Goal: Task Accomplishment & Management: Manage account settings

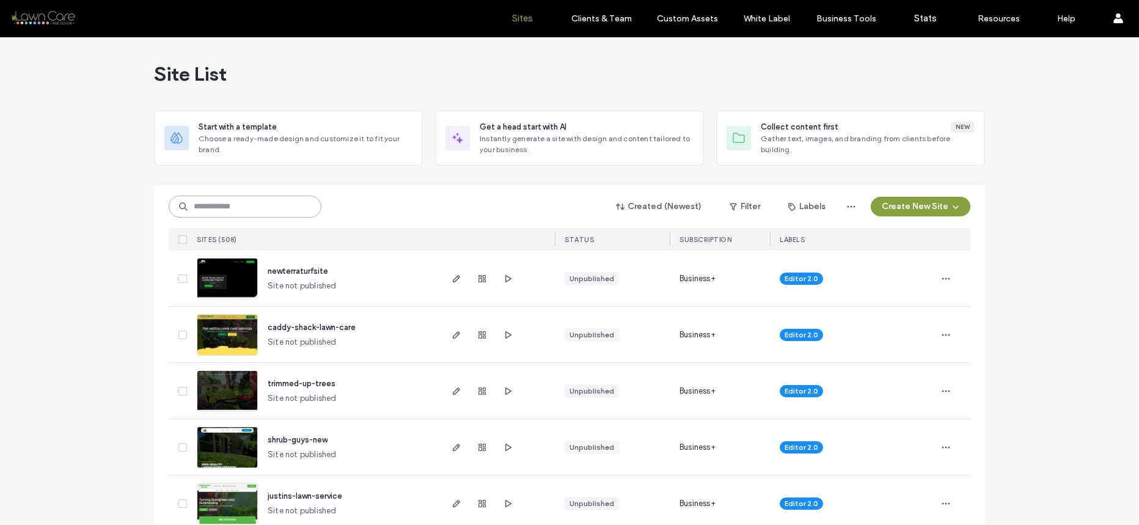
click at [284, 216] on input at bounding box center [245, 207] width 153 height 22
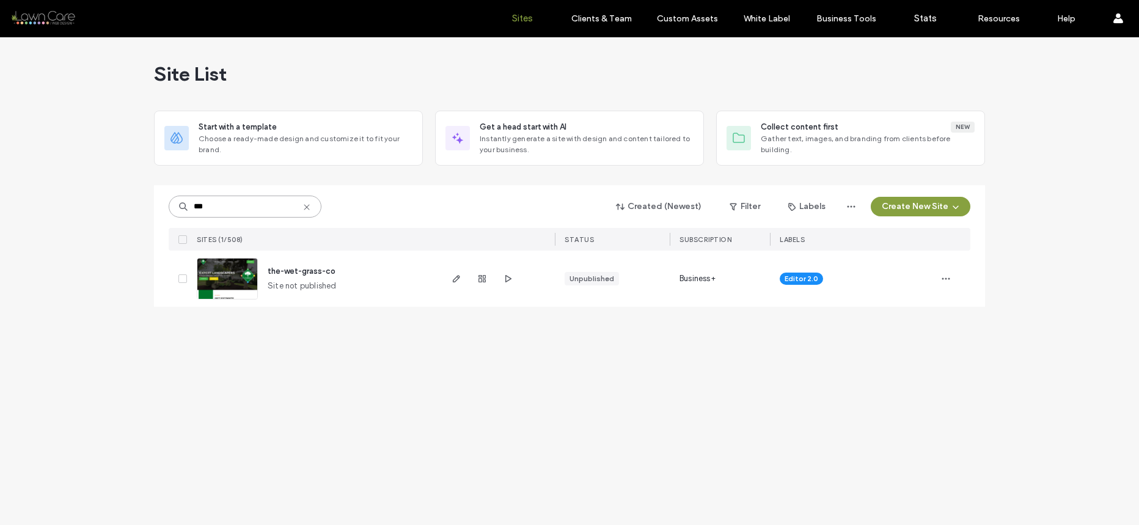
type input "***"
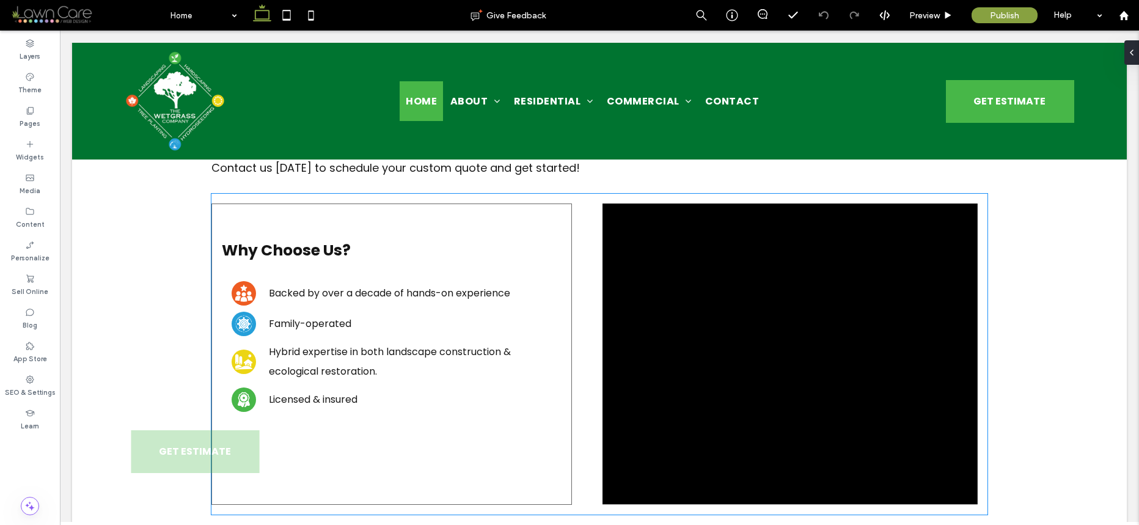
scroll to position [1322, 0]
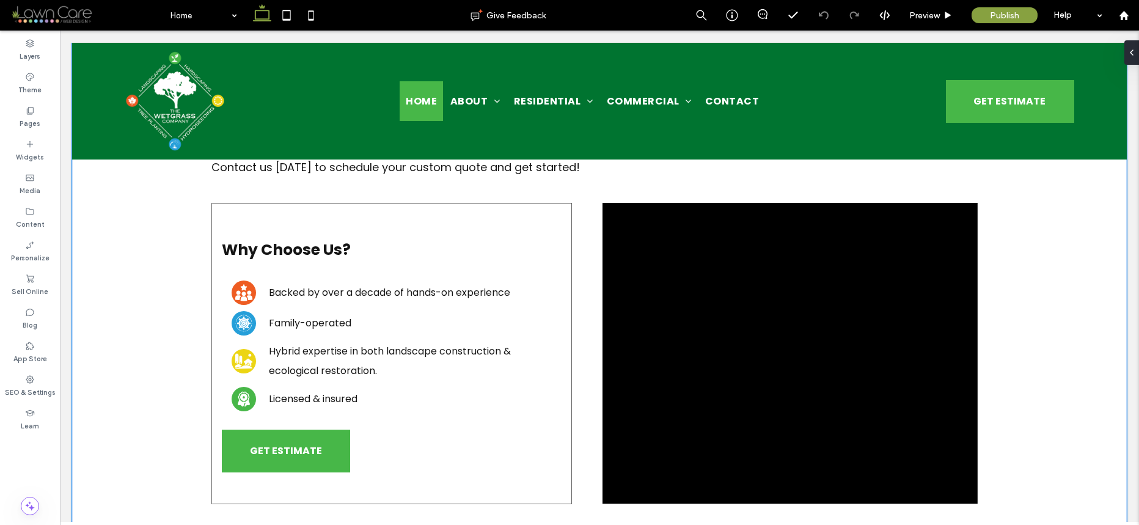
click at [1043, 296] on div "About Us About The WetGrass Company The WetGrass Company provides professional …" at bounding box center [599, 194] width 1055 height 872
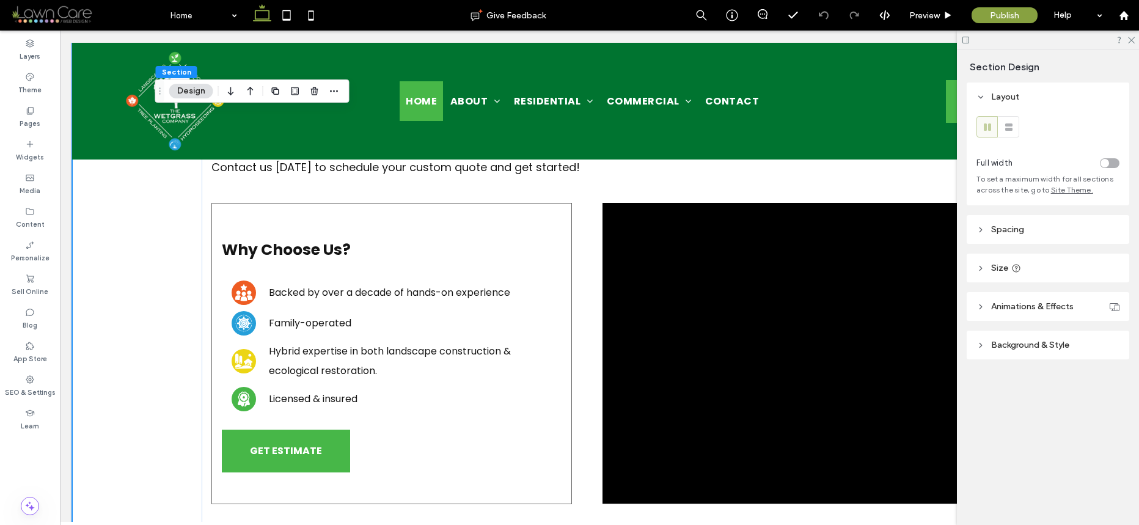
click at [966, 42] on icon at bounding box center [966, 39] width 9 height 9
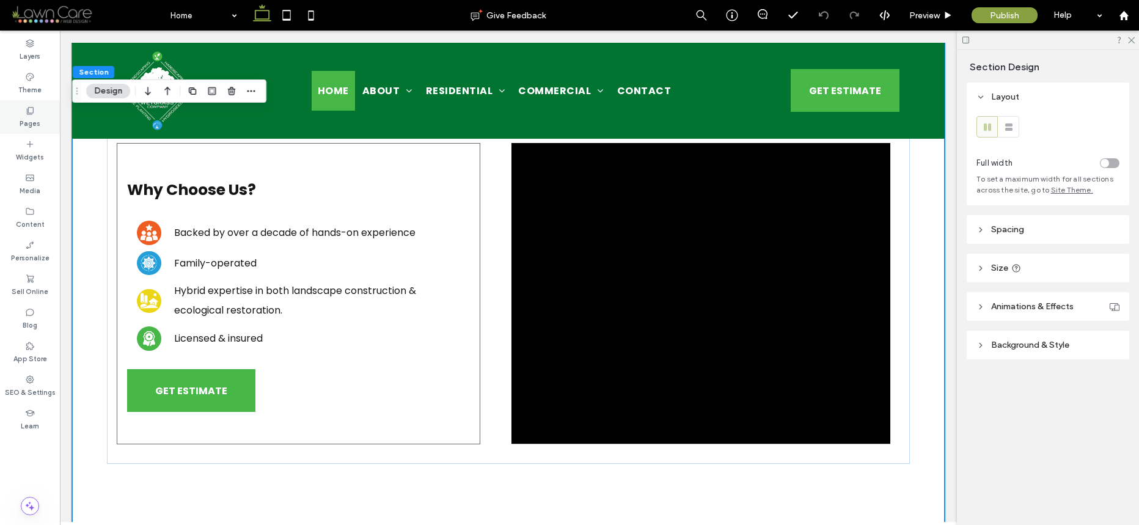
click at [30, 115] on icon at bounding box center [30, 111] width 10 height 10
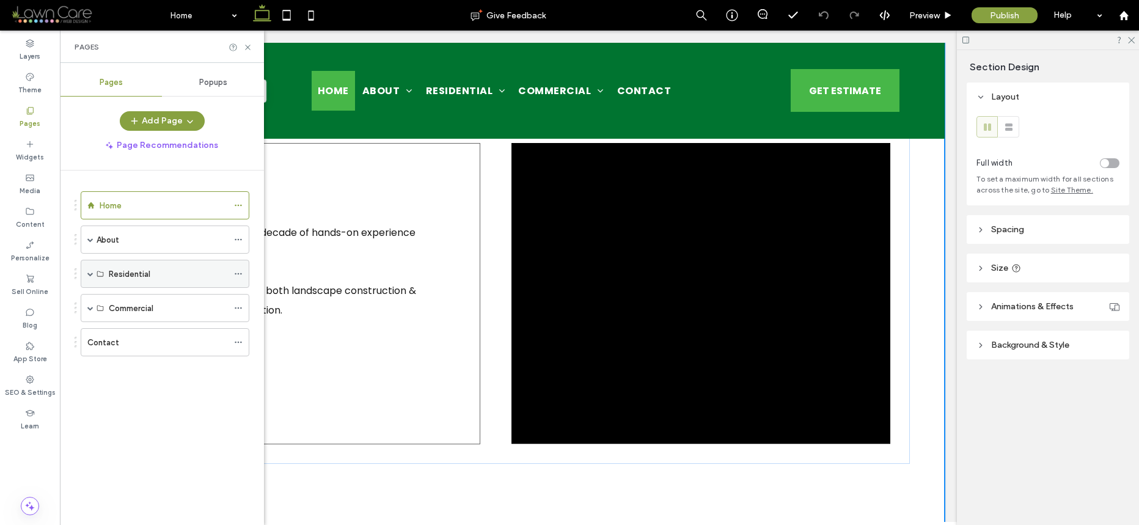
click at [90, 273] on span at bounding box center [90, 274] width 6 height 6
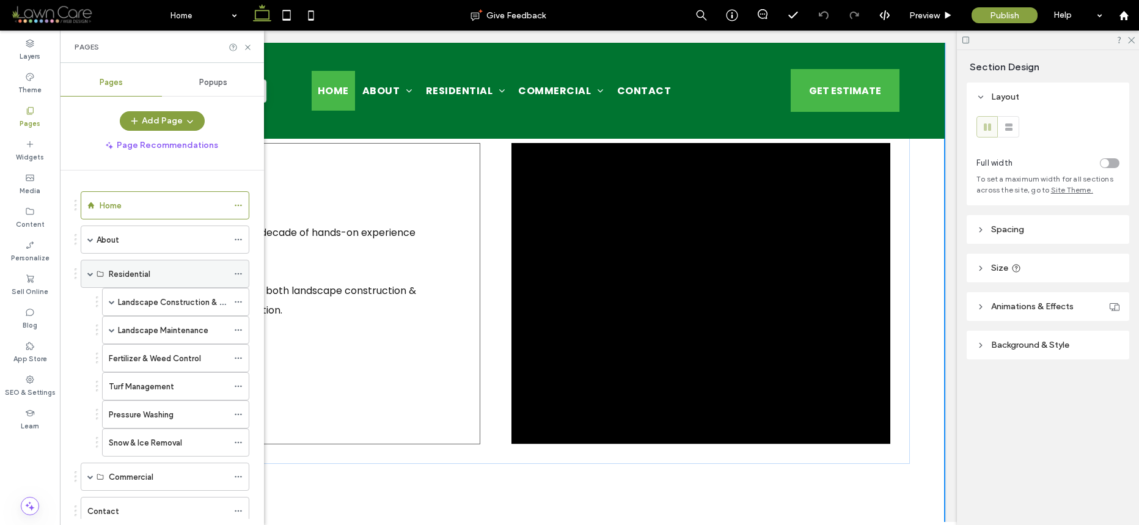
click at [90, 273] on span at bounding box center [90, 274] width 6 height 6
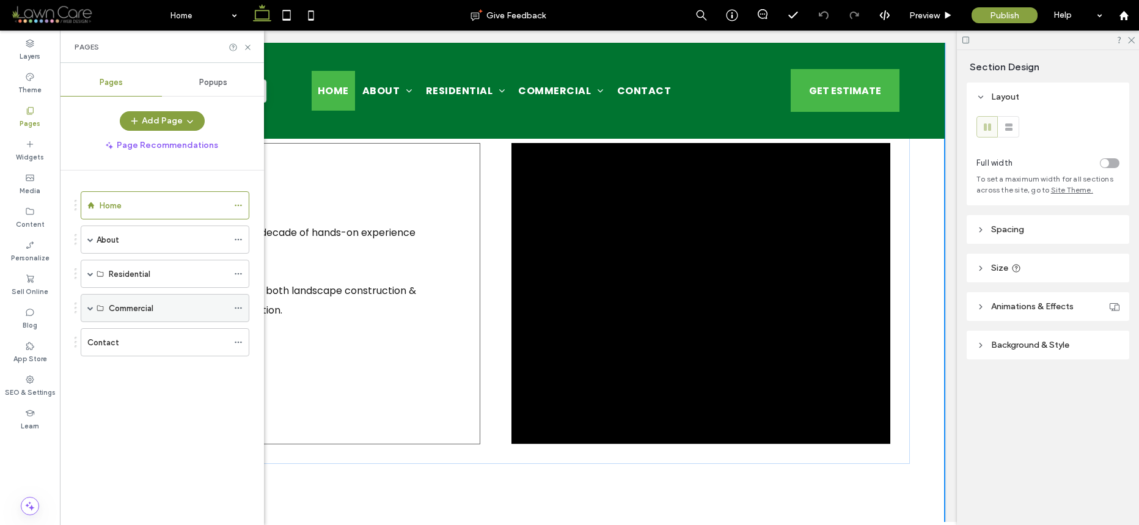
click at [90, 310] on span at bounding box center [90, 308] width 6 height 6
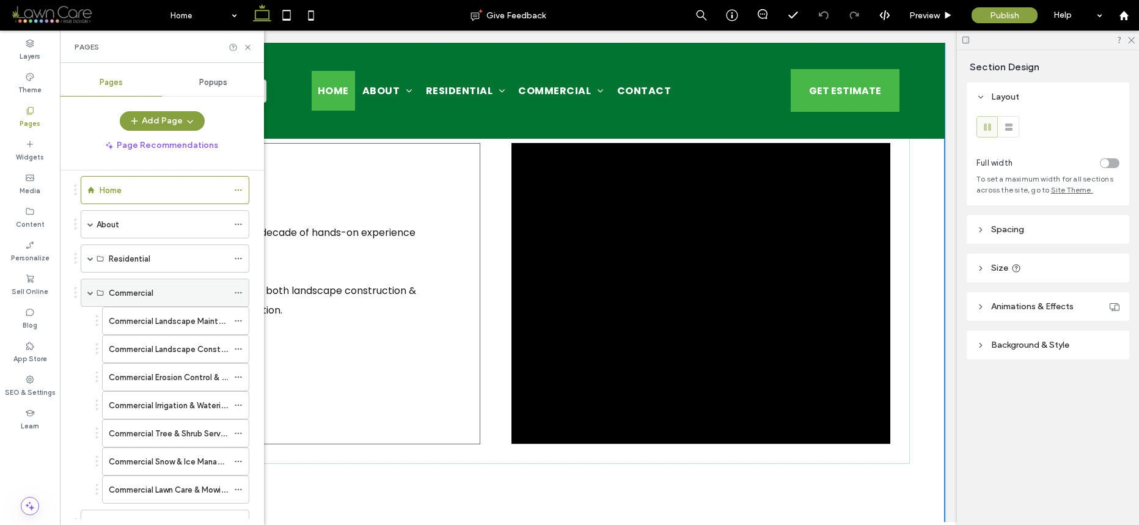
scroll to position [0, 0]
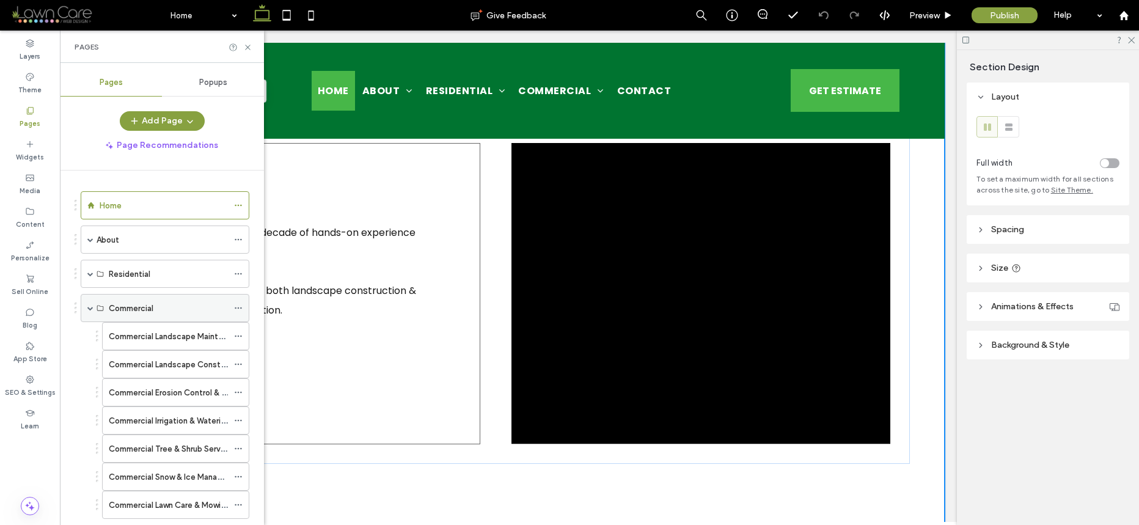
click at [90, 310] on span at bounding box center [90, 308] width 6 height 6
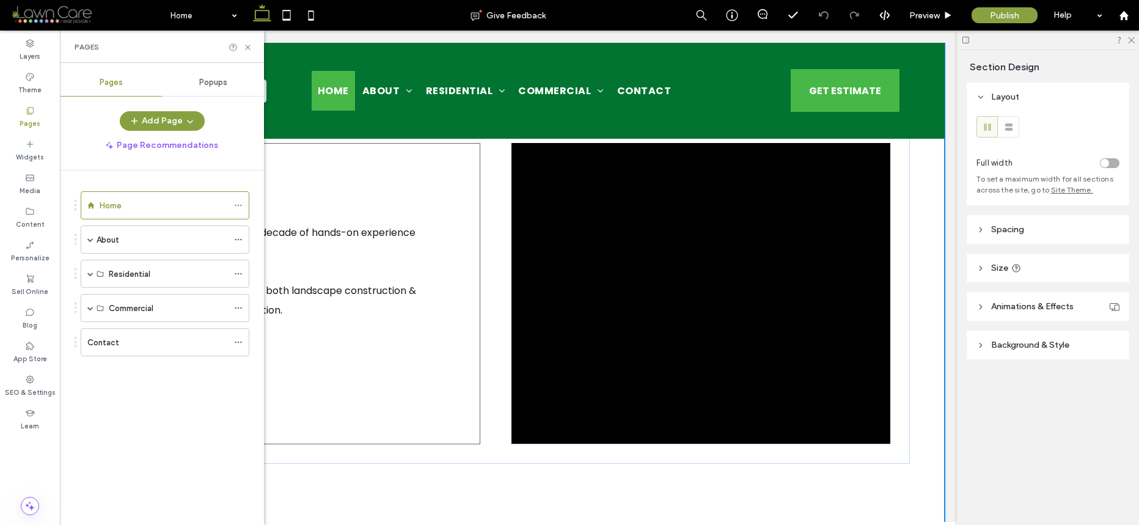
click at [922, 359] on div "About Us About The WetGrass Company The WetGrass Company provides professional …" at bounding box center [508, 131] width 873 height 839
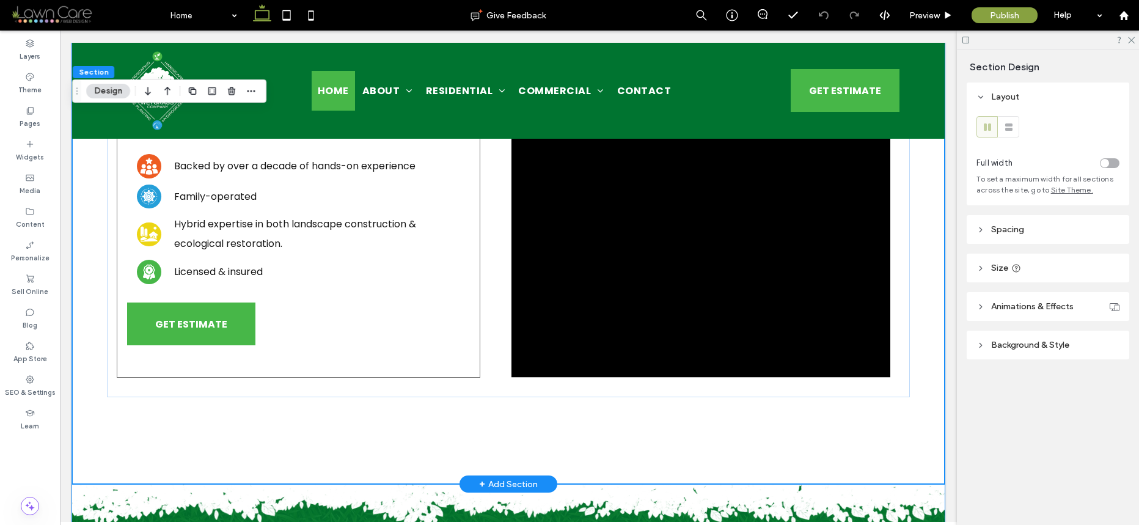
scroll to position [1553, 0]
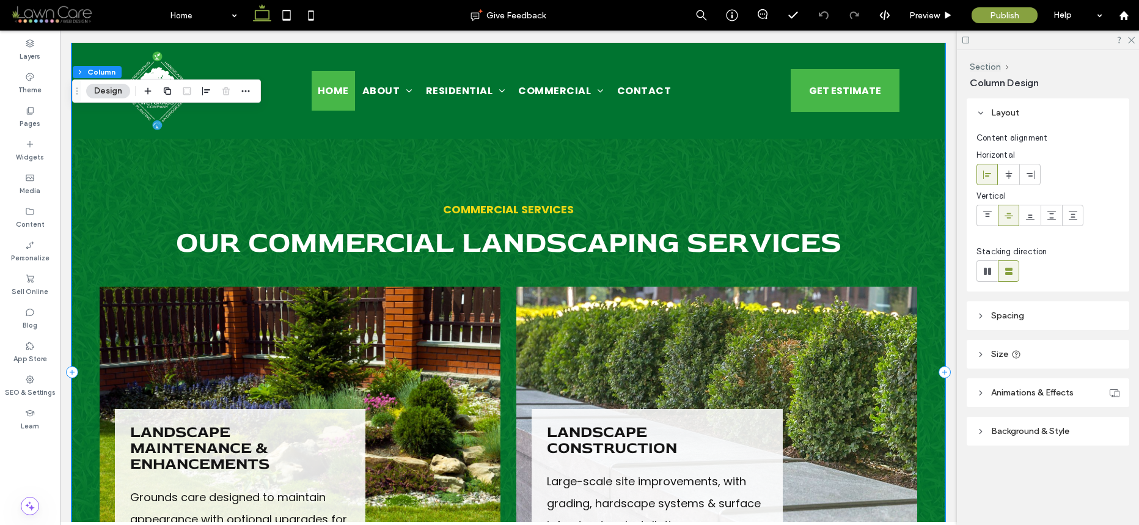
scroll to position [3402, 0]
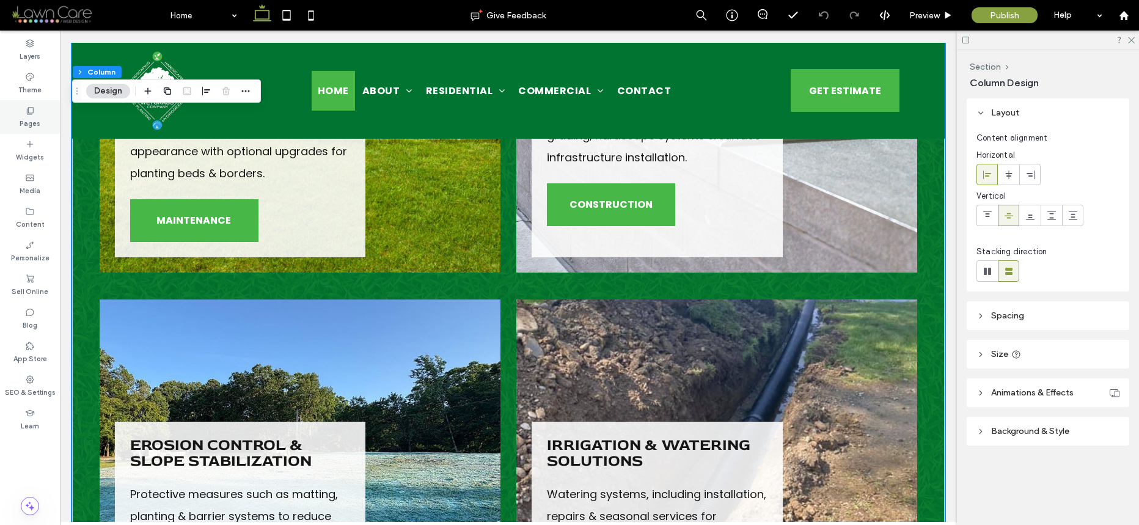
click at [18, 116] on div "Pages" at bounding box center [30, 117] width 60 height 34
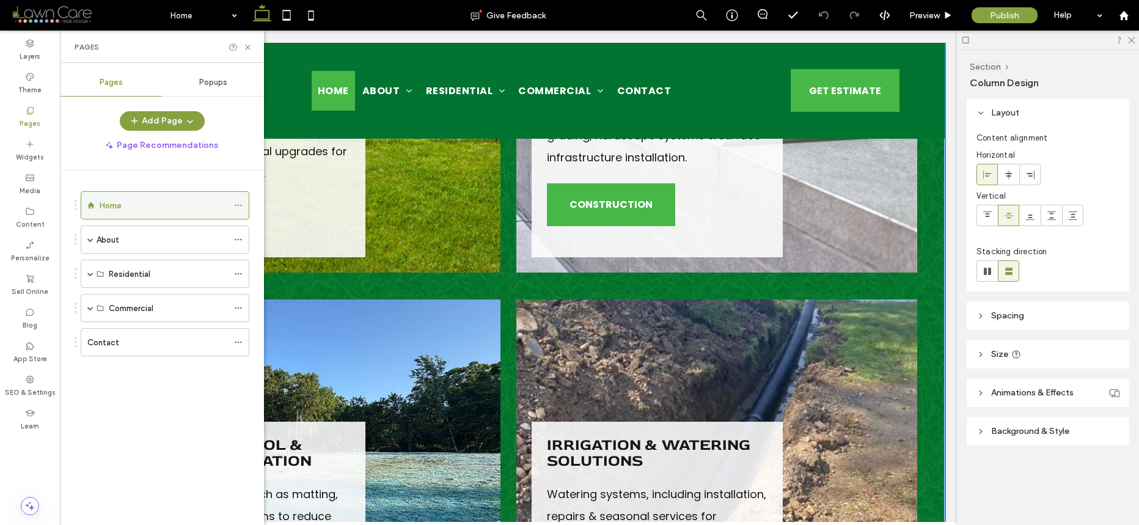
click at [239, 203] on icon at bounding box center [238, 205] width 9 height 9
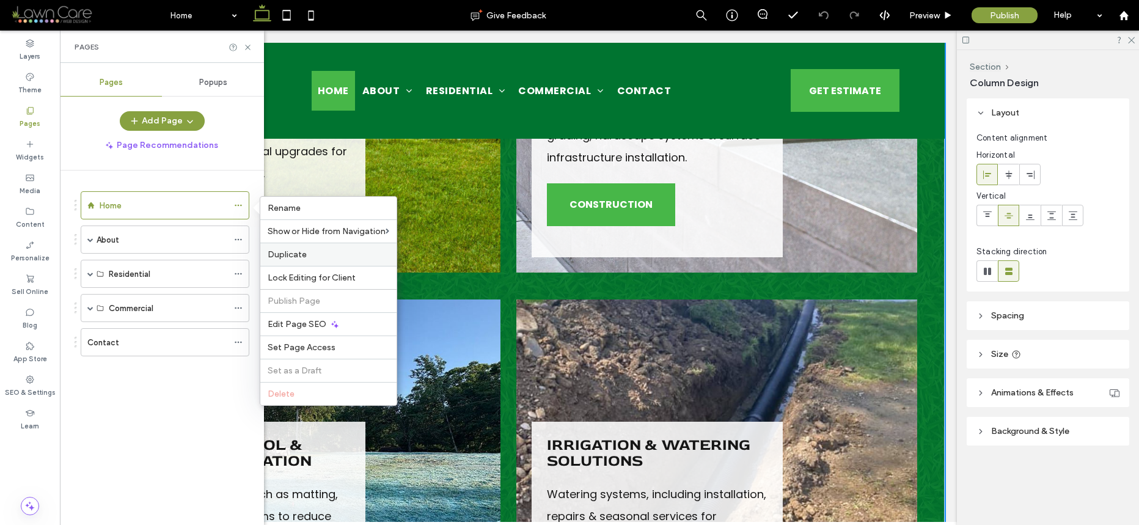
click at [293, 251] on span "Duplicate" at bounding box center [287, 254] width 39 height 10
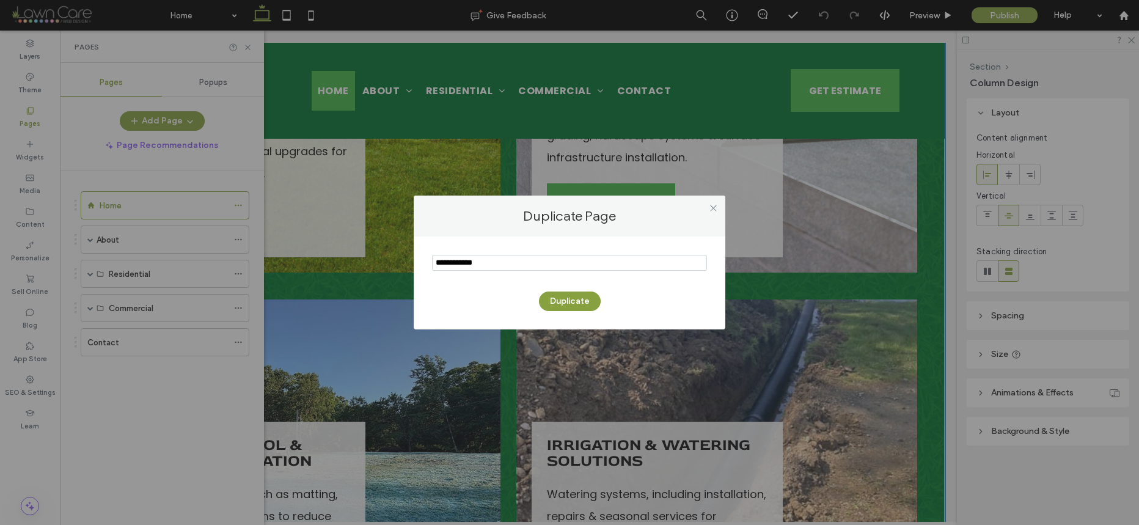
click at [507, 264] on input "notEmpty" at bounding box center [569, 263] width 275 height 16
type input "*"
type input "**********"
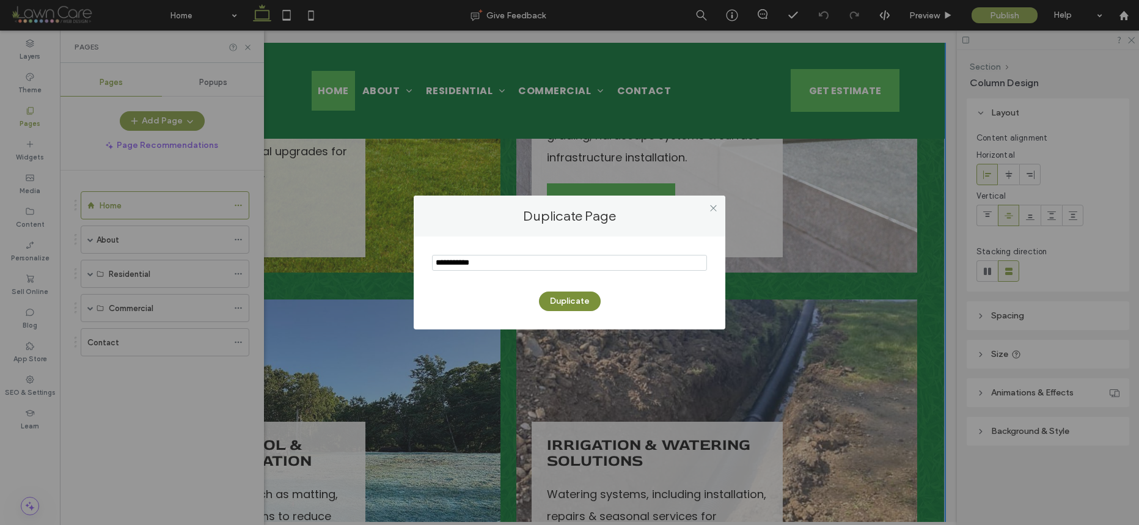
click at [562, 306] on button "Duplicate" at bounding box center [570, 302] width 62 height 20
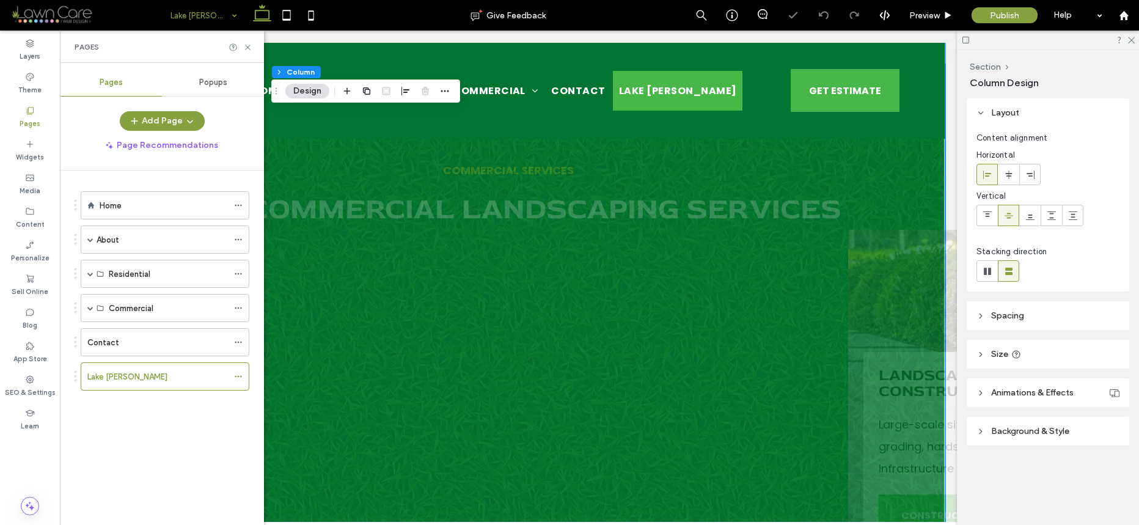
scroll to position [3105, 0]
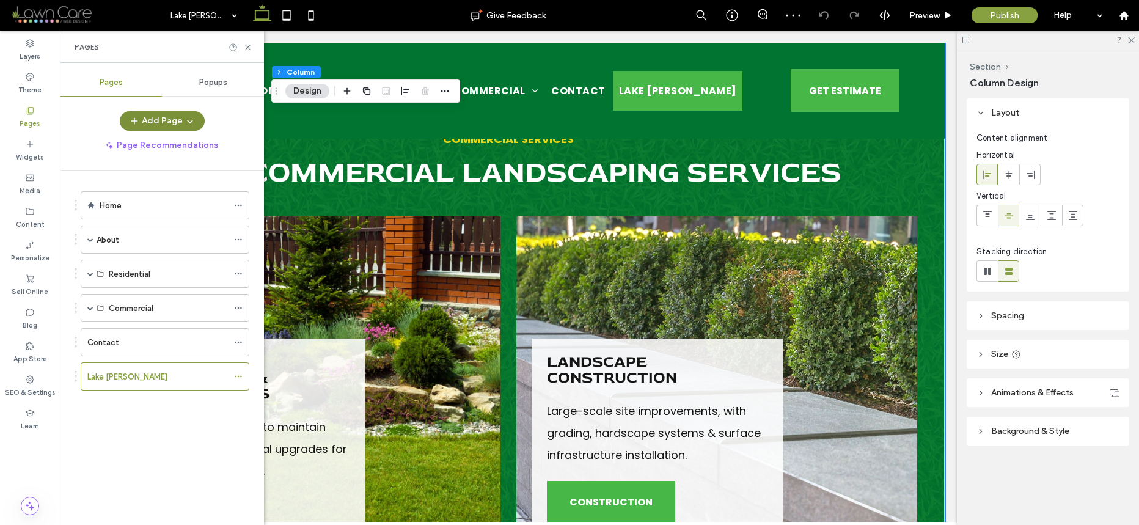
click at [186, 119] on icon "button" at bounding box center [190, 121] width 10 height 10
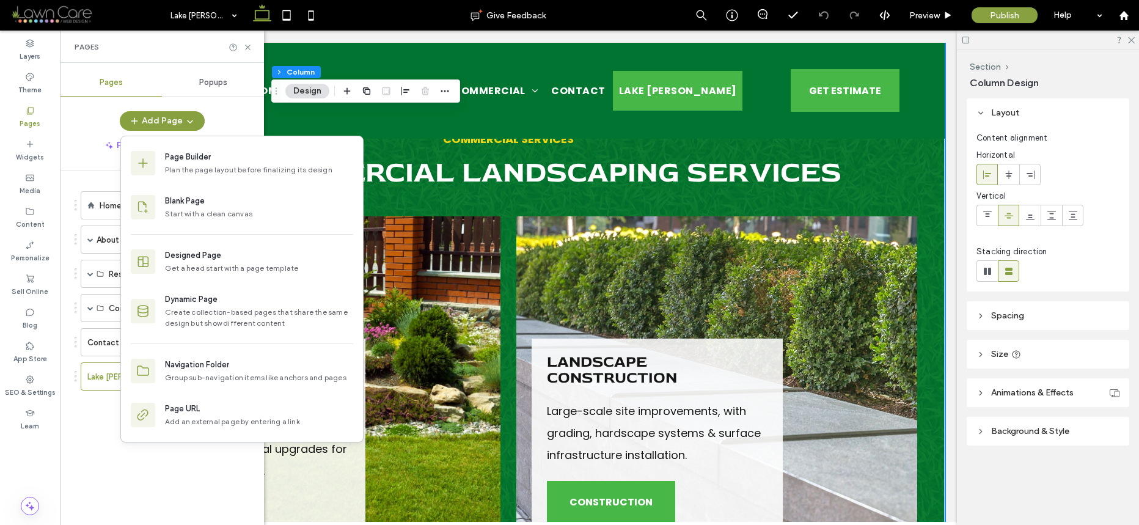
click at [229, 122] on div "Add Page" at bounding box center [162, 121] width 204 height 20
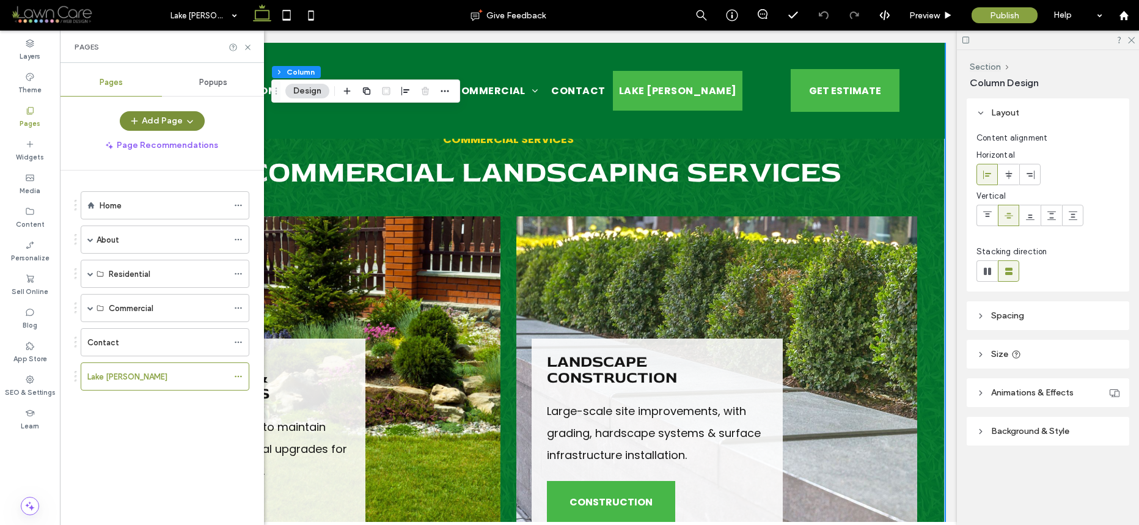
click at [193, 120] on icon "button" at bounding box center [190, 121] width 10 height 10
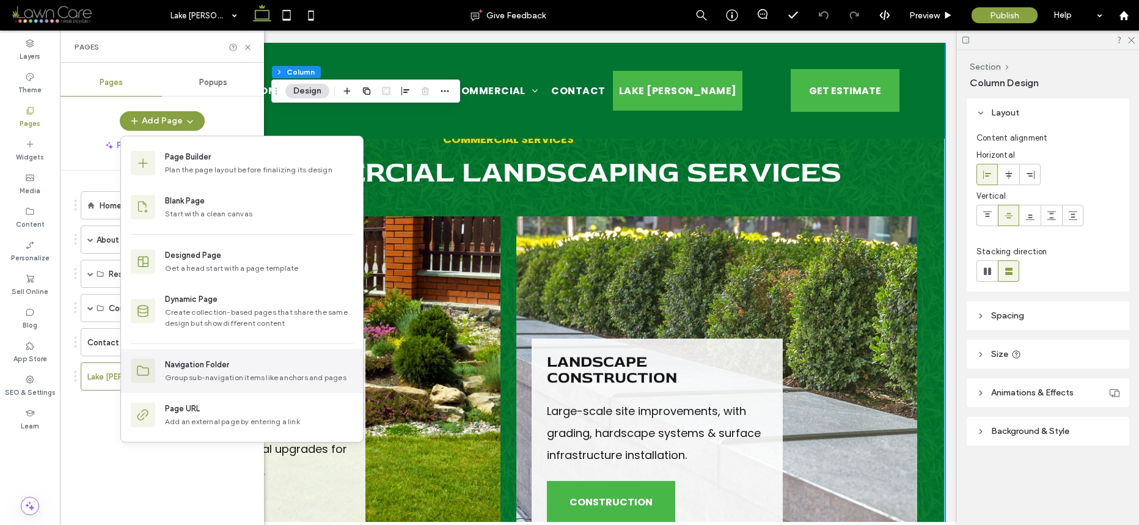
click at [212, 364] on div "Navigation Folder" at bounding box center [197, 365] width 64 height 12
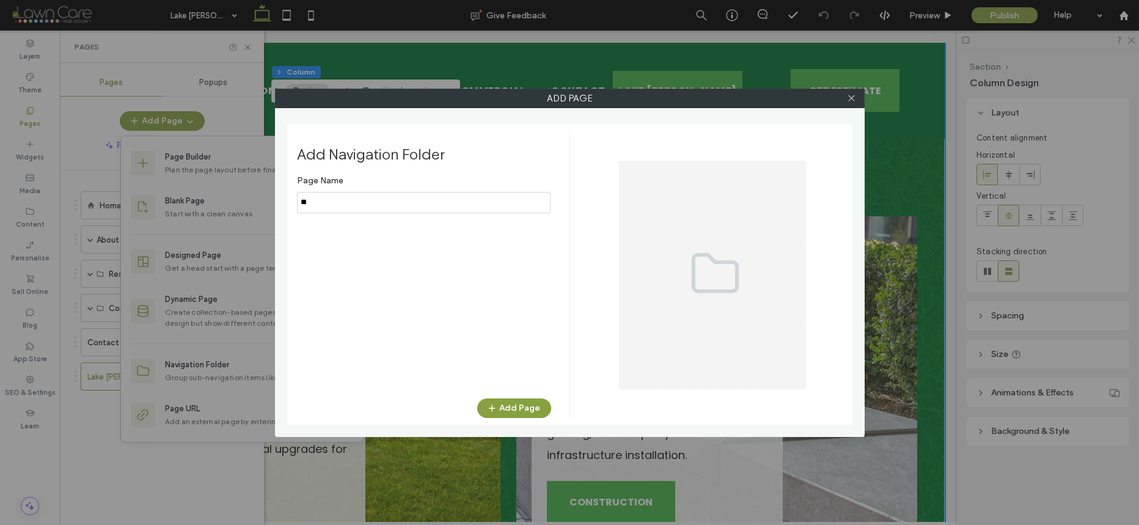
type input "*"
click at [852, 97] on use at bounding box center [851, 98] width 6 height 6
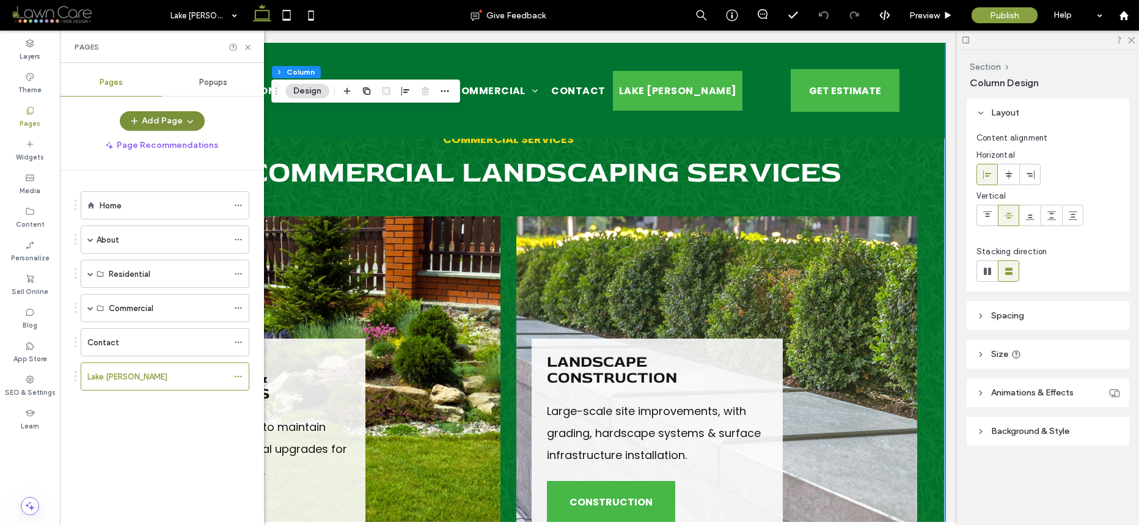
click at [194, 117] on button "Add Page" at bounding box center [162, 121] width 85 height 20
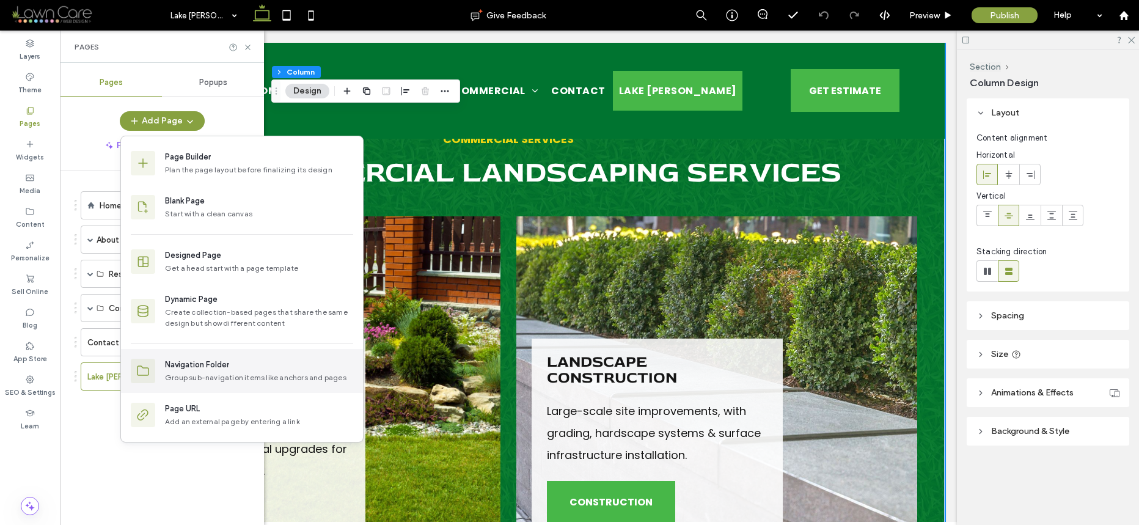
click at [202, 384] on div "Navigation Folder Group sub-navigation items like anchors and pages" at bounding box center [242, 371] width 242 height 44
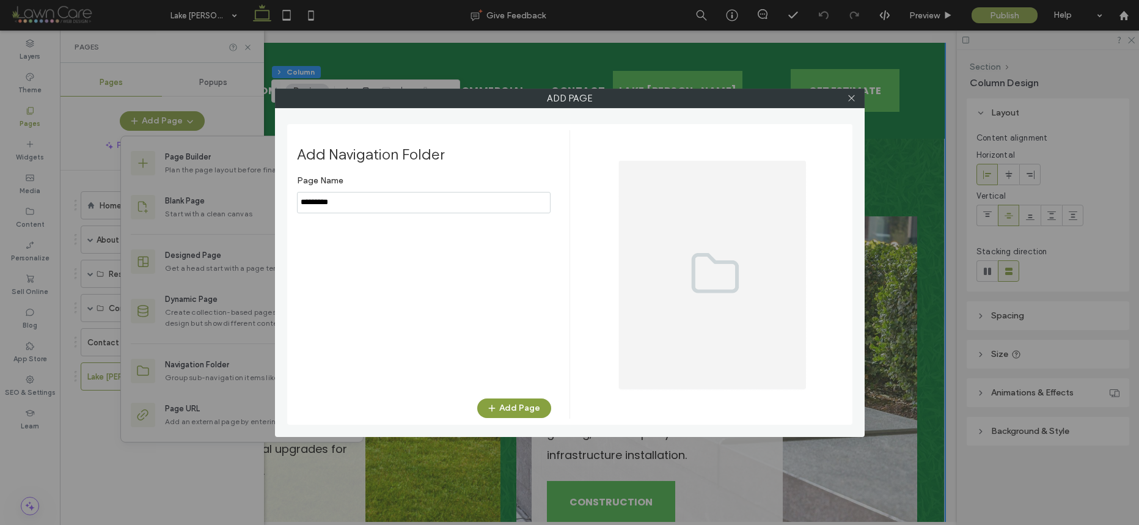
click at [364, 204] on input "notEmpty" at bounding box center [424, 202] width 254 height 21
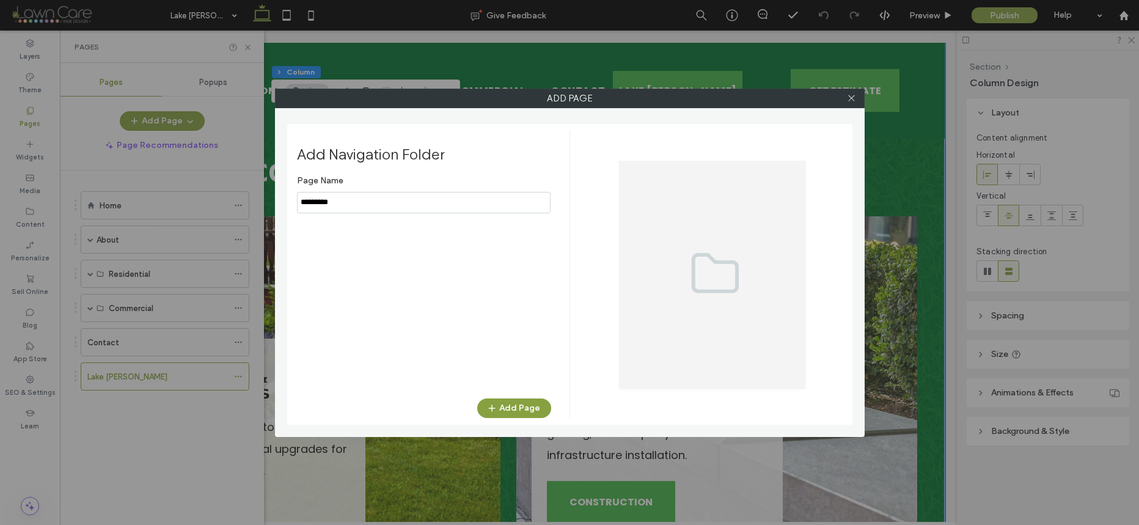
click at [364, 204] on input "notEmpty" at bounding box center [424, 202] width 254 height 21
type input "**********"
click at [501, 412] on button "Add Page" at bounding box center [514, 409] width 74 height 20
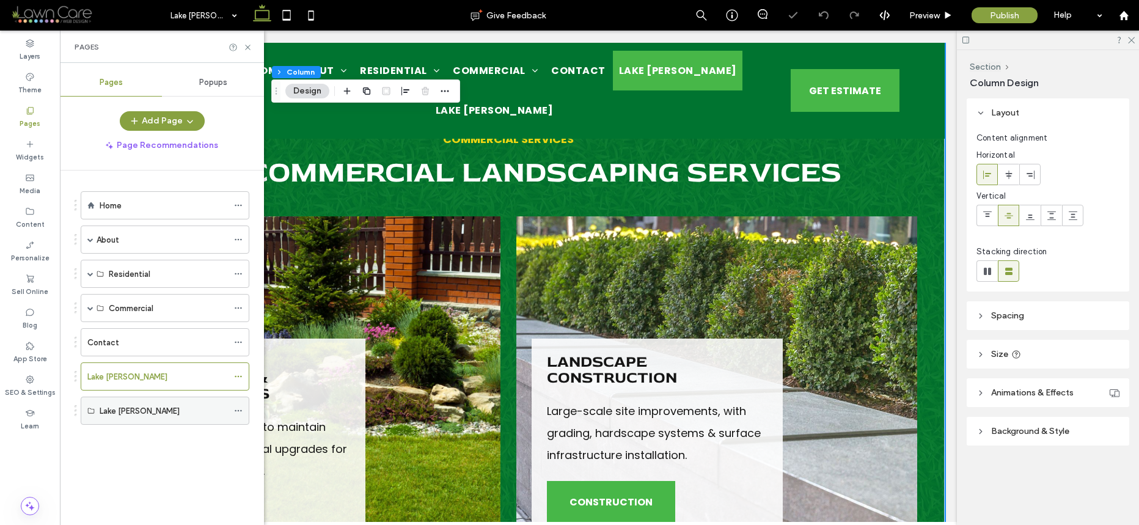
click at [241, 410] on icon at bounding box center [238, 411] width 9 height 9
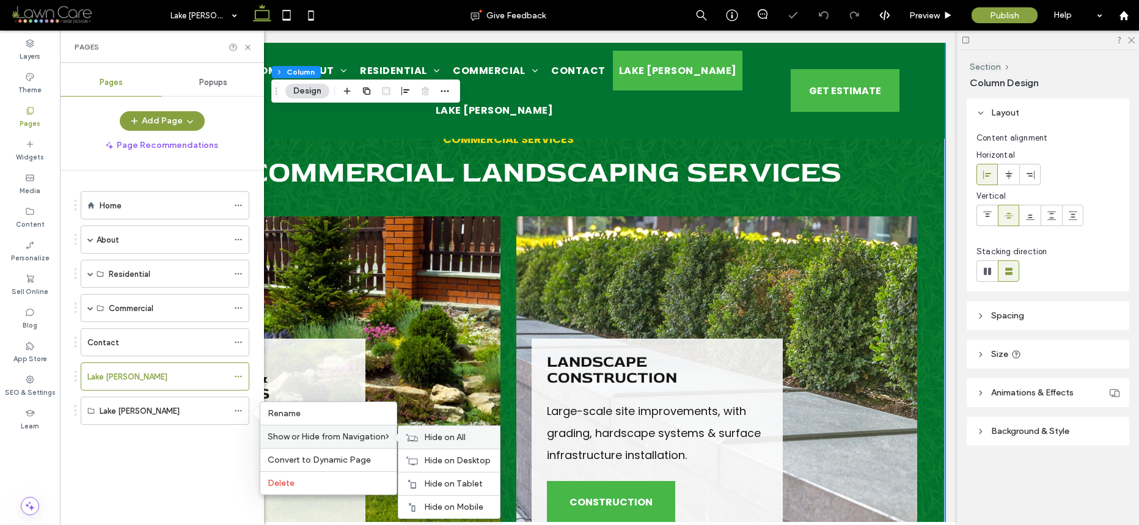
click at [427, 439] on span "Hide on All" at bounding box center [445, 437] width 42 height 10
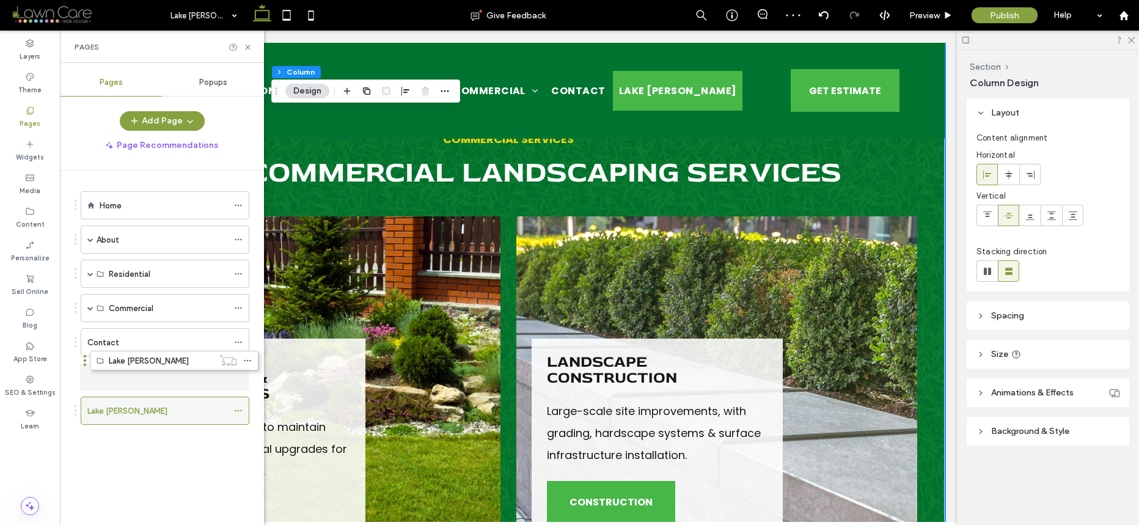
drag, startPoint x: 161, startPoint y: 410, endPoint x: 166, endPoint y: 388, distance: 22.7
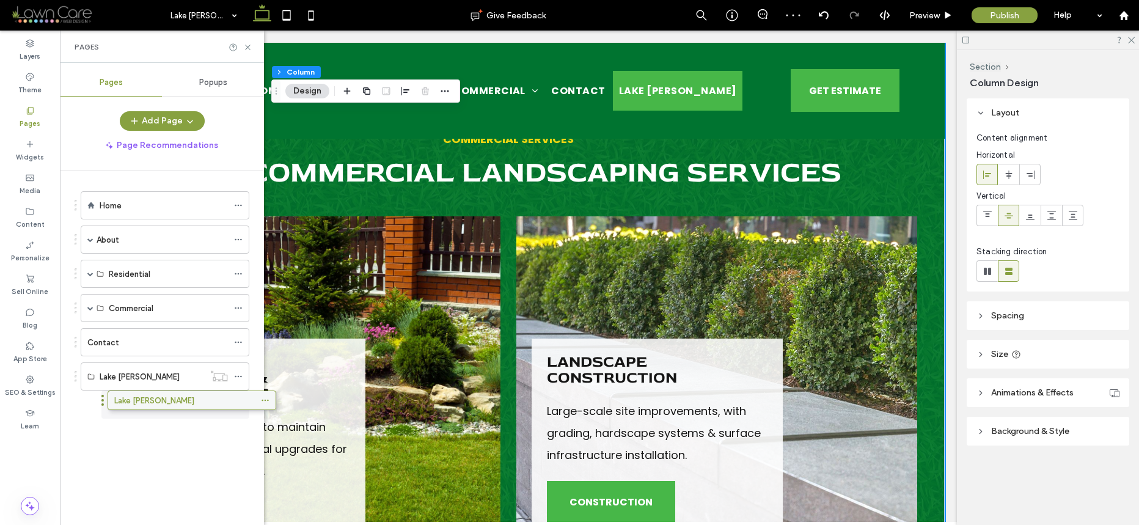
drag, startPoint x: 158, startPoint y: 413, endPoint x: 182, endPoint y: 406, distance: 24.8
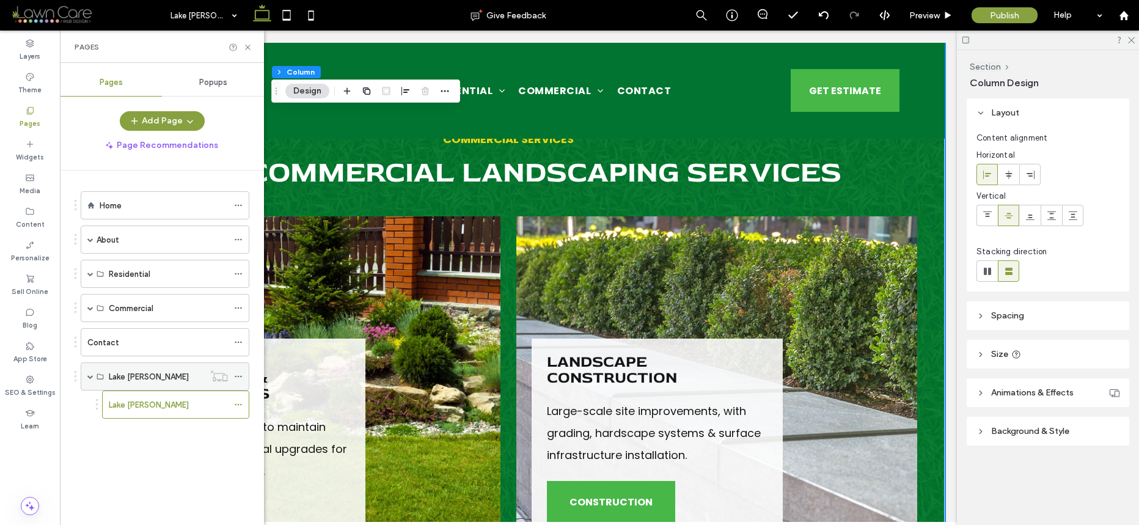
click at [241, 377] on use at bounding box center [238, 377] width 7 height 2
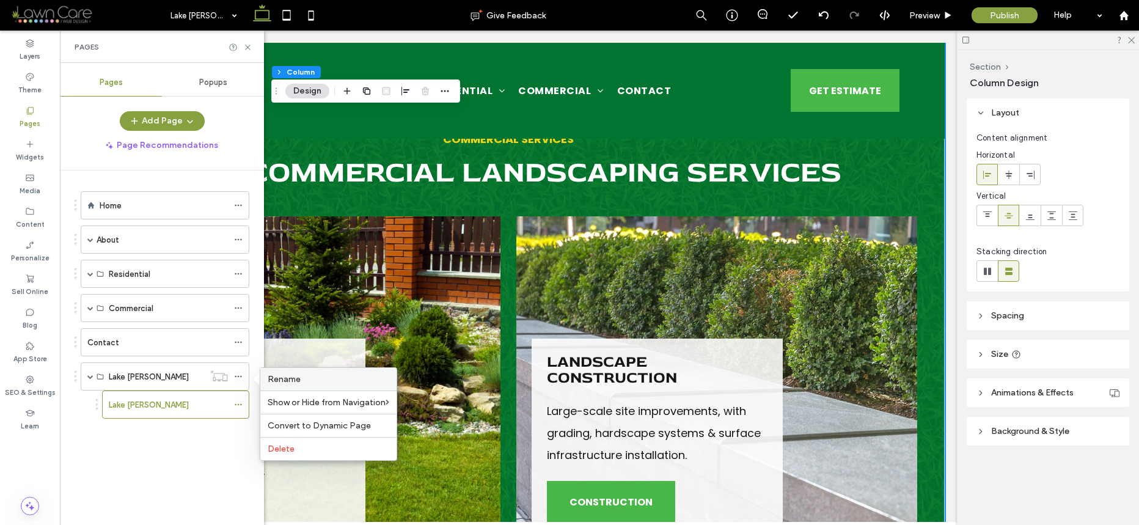
click at [281, 379] on span "Rename" at bounding box center [284, 379] width 33 height 10
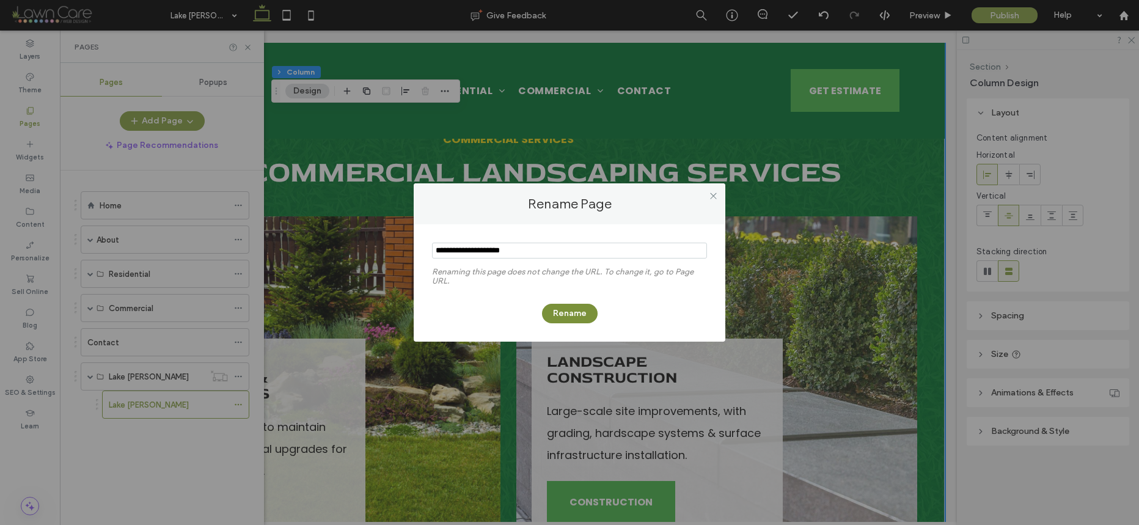
type input "**********"
click at [561, 317] on button "Rename" at bounding box center [570, 314] width 56 height 20
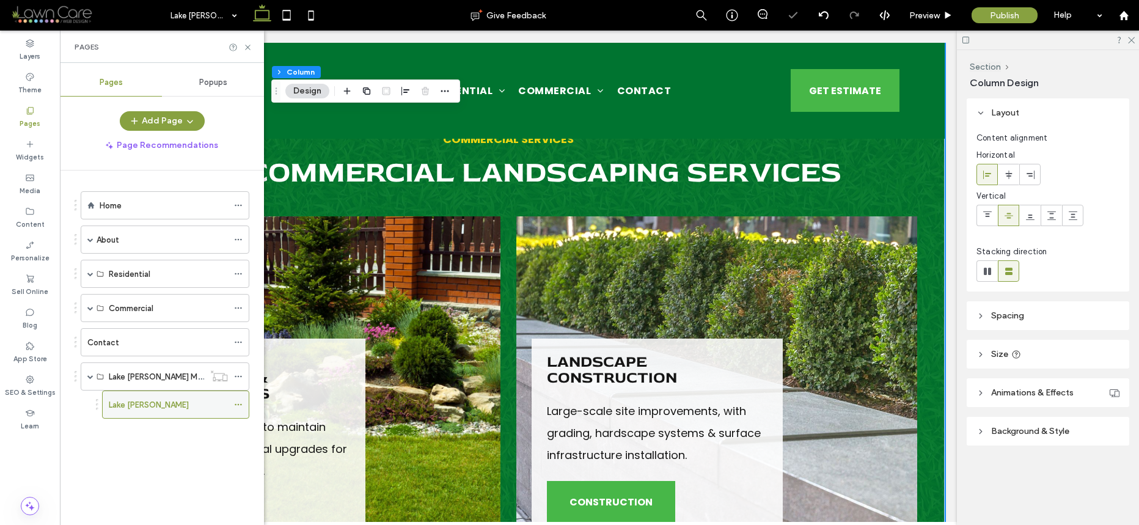
click at [181, 399] on div "Lake [PERSON_NAME]" at bounding box center [168, 405] width 119 height 13
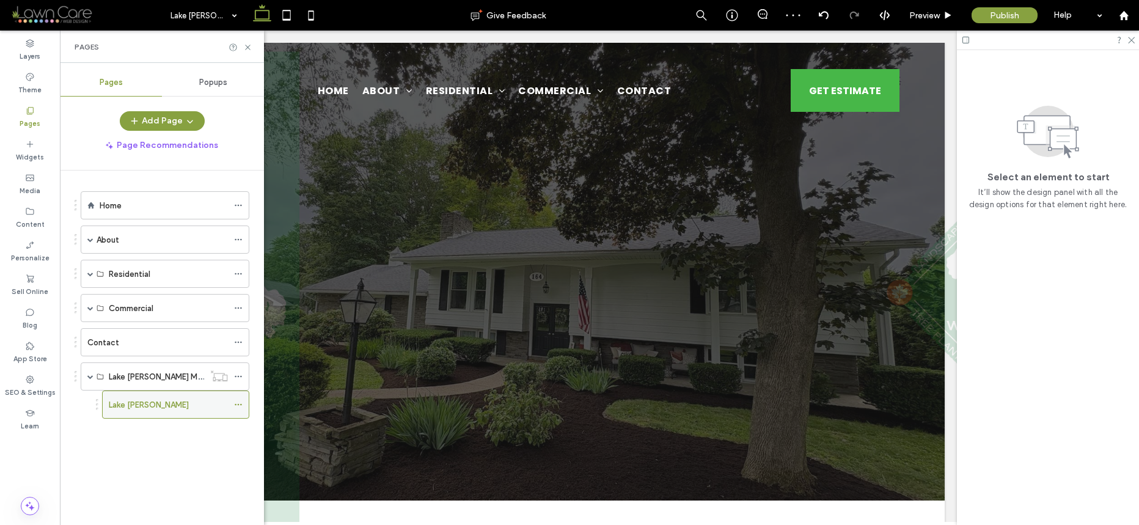
scroll to position [0, 0]
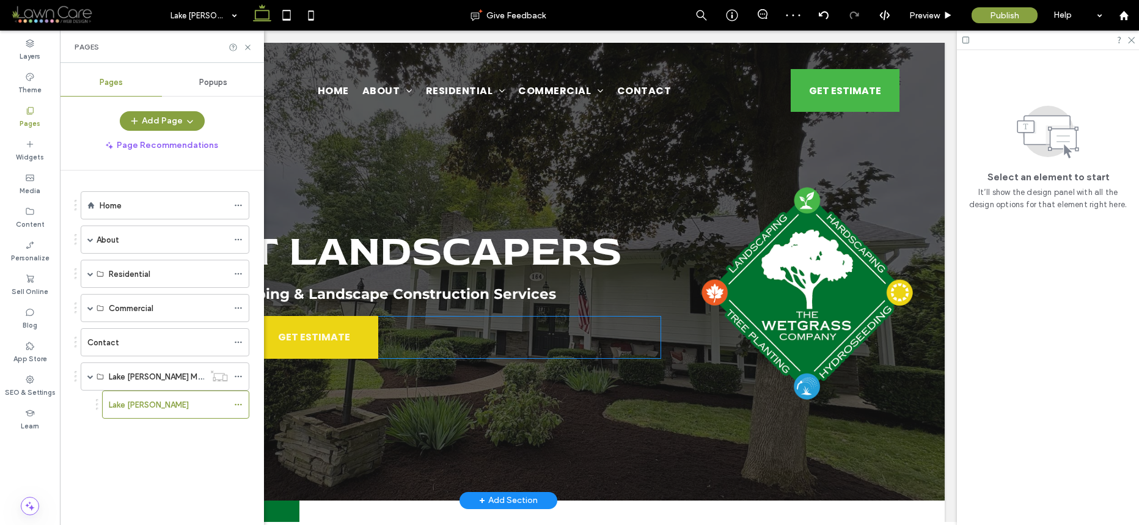
click at [520, 332] on div "OUR SERVICES GET ESTIMATE" at bounding box center [381, 337] width 562 height 43
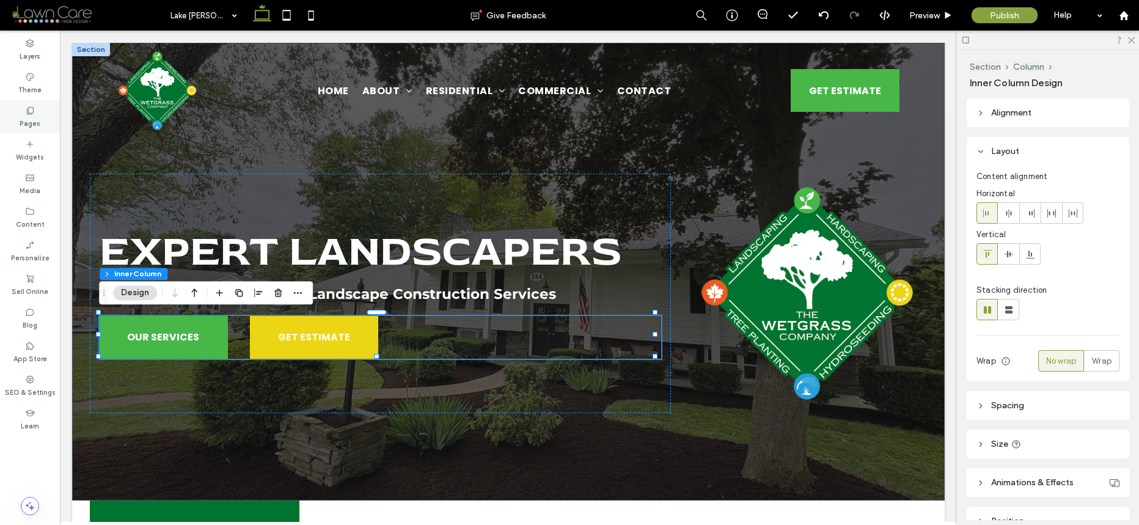
click at [31, 111] on icon at bounding box center [30, 111] width 10 height 10
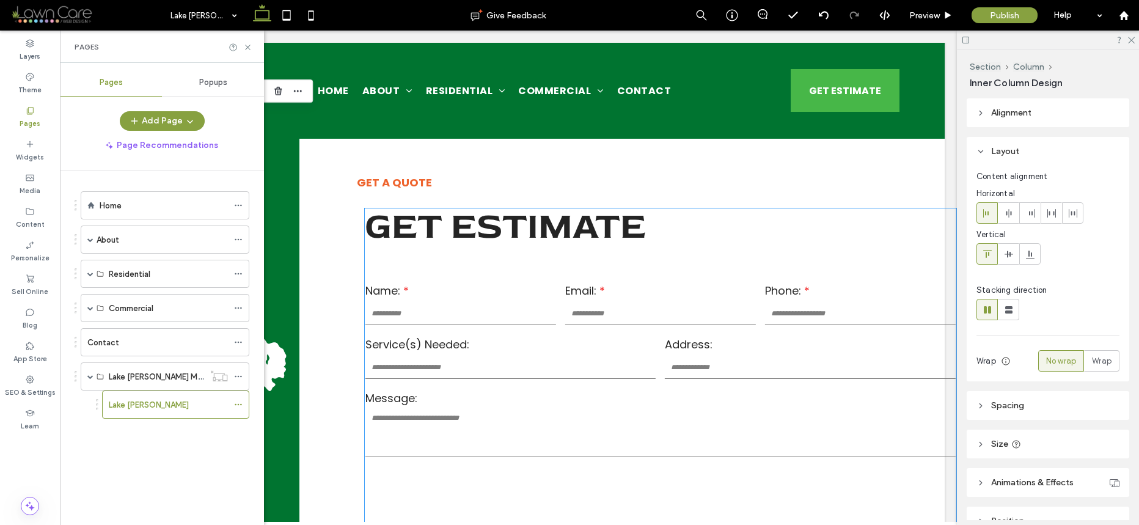
scroll to position [1157, 0]
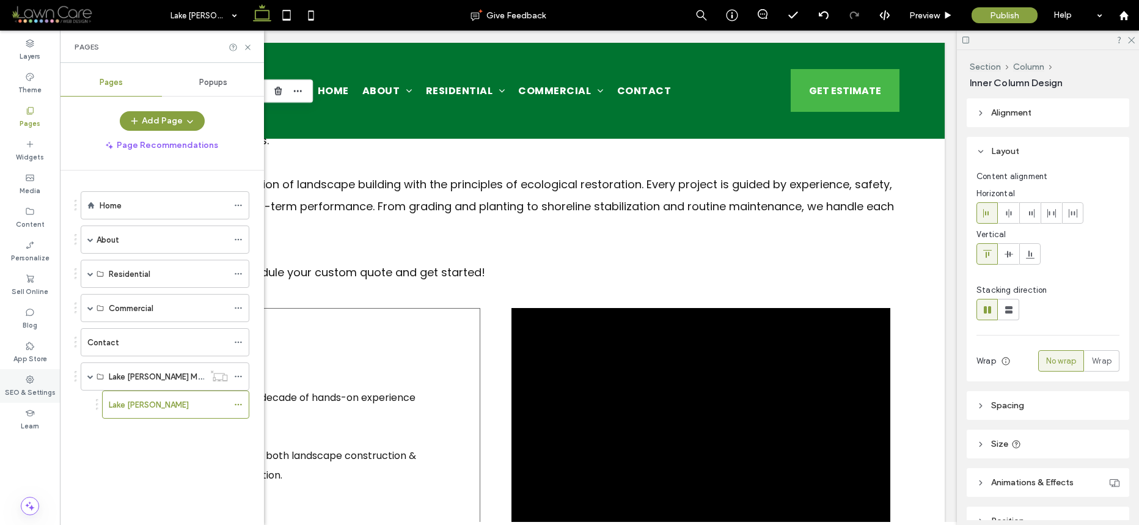
click at [42, 386] on label "SEO & Settings" at bounding box center [30, 390] width 51 height 13
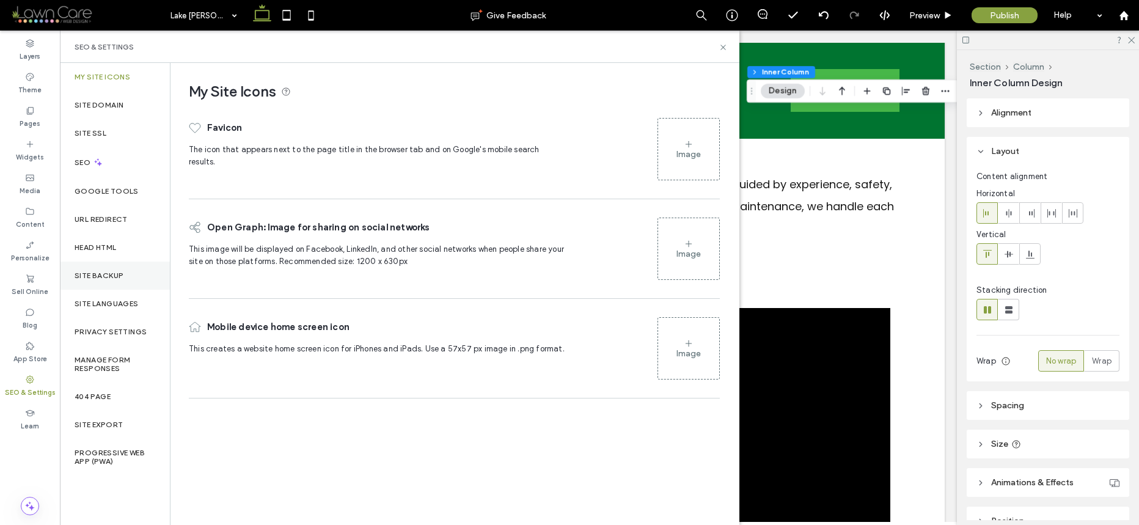
click at [89, 271] on label "Site Backup" at bounding box center [99, 275] width 49 height 9
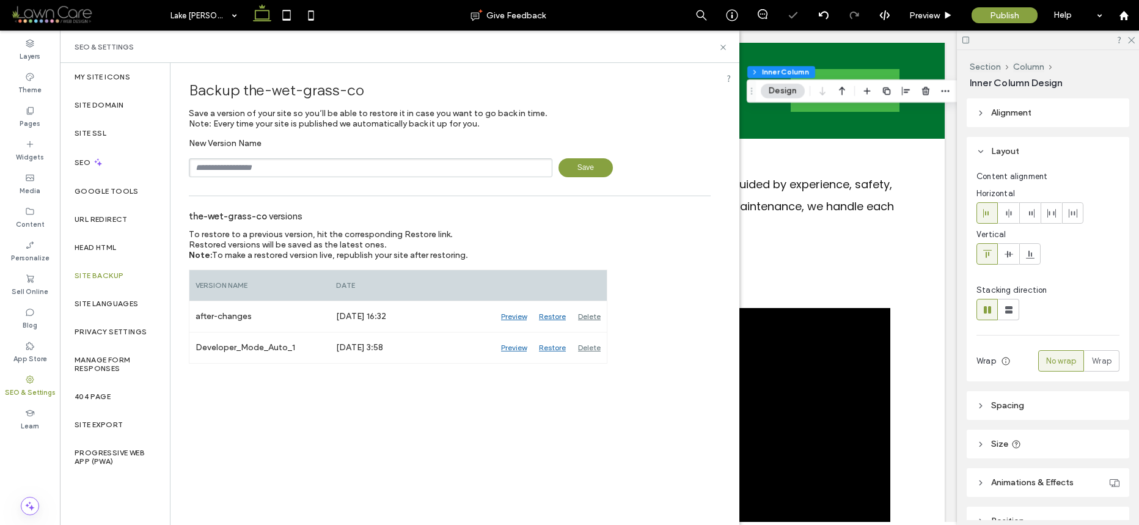
click at [350, 164] on input "text" at bounding box center [371, 167] width 364 height 19
type input "**********"
click at [577, 168] on span "Save" at bounding box center [586, 167] width 54 height 19
click at [21, 103] on div "Pages" at bounding box center [30, 117] width 60 height 34
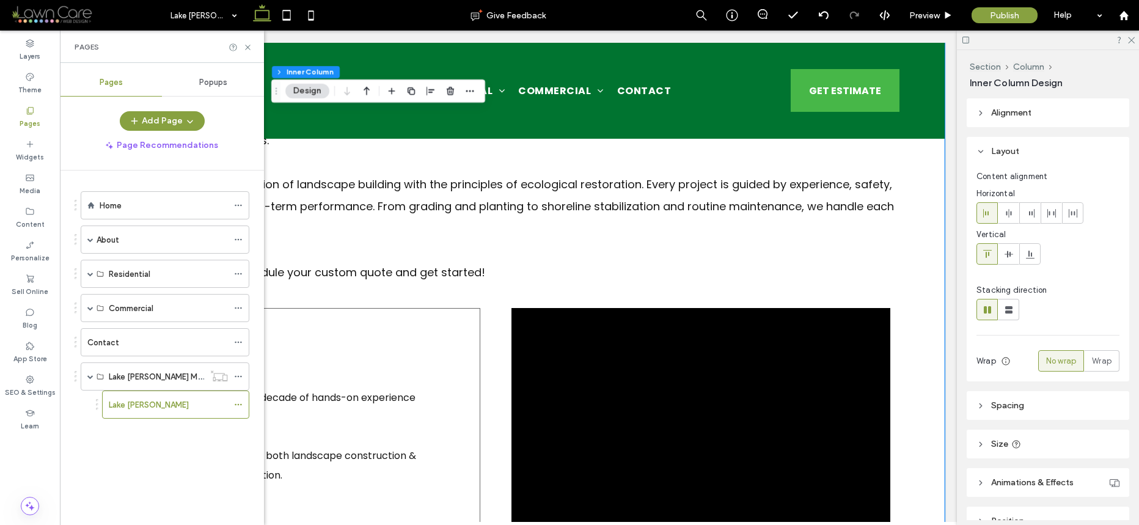
click at [914, 241] on div "About Us About The WetGrass Company The WetGrass Company provides professional …" at bounding box center [508, 296] width 873 height 839
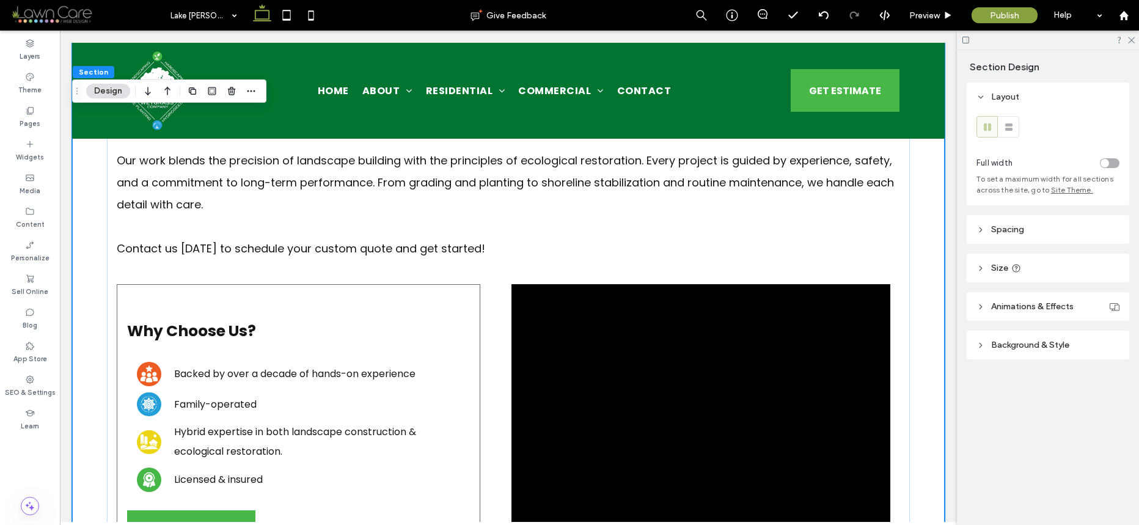
scroll to position [1182, 0]
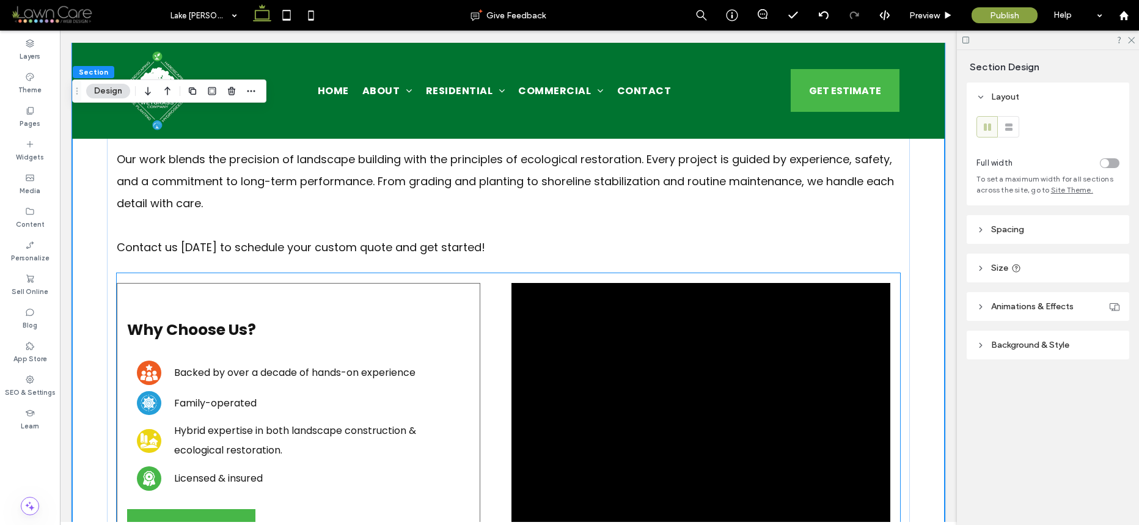
click at [877, 273] on div "Why Choose Us? Three people with a star above them, representing a team of outs…" at bounding box center [509, 433] width 784 height 321
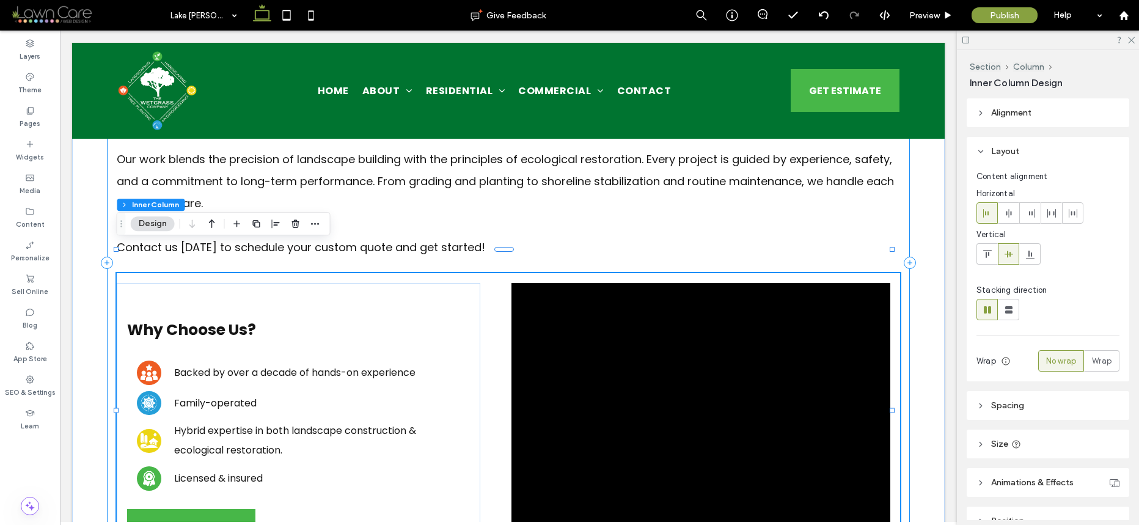
click at [897, 263] on div "About Us About The WetGrass Company The WetGrass Company provides professional …" at bounding box center [508, 263] width 803 height 682
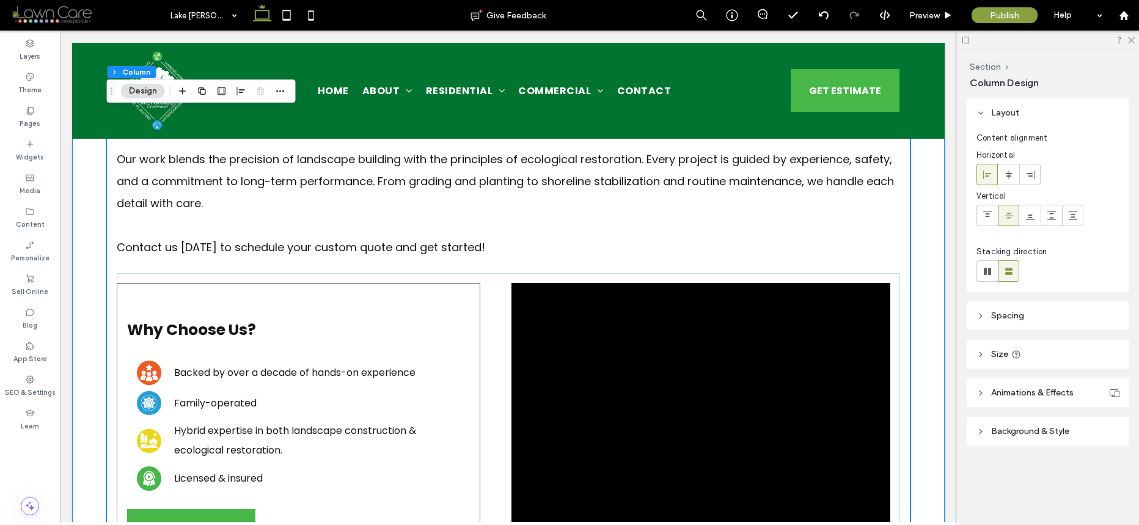
click at [911, 270] on div "About Us About The WetGrass Company The WetGrass Company provides professional …" at bounding box center [508, 271] width 873 height 839
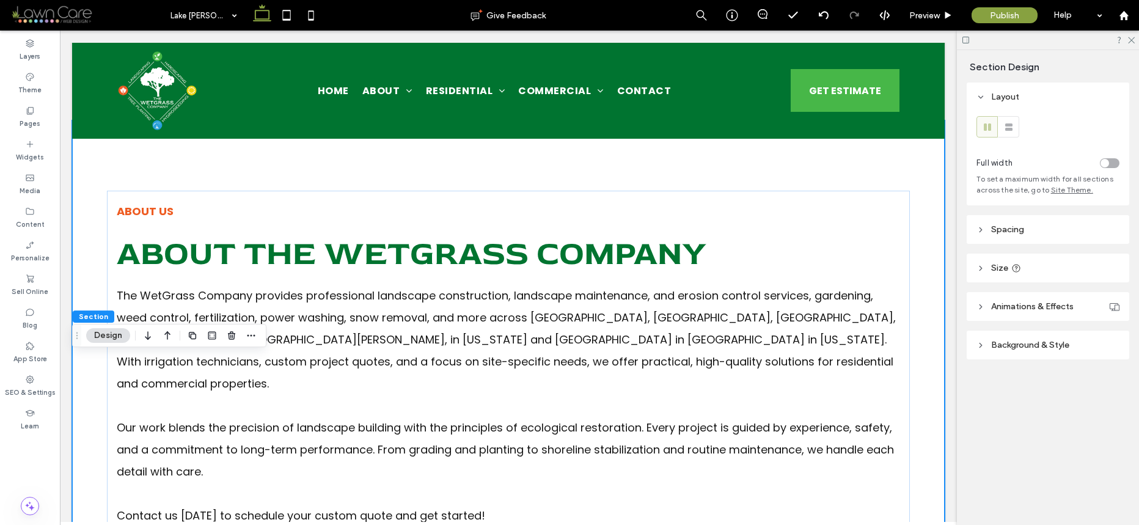
scroll to position [569, 0]
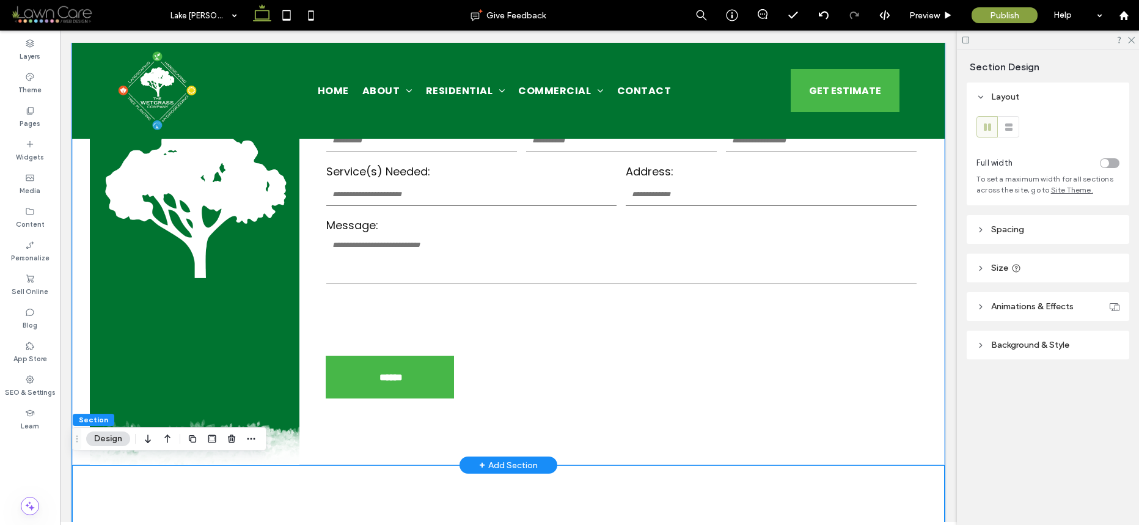
click at [930, 278] on div "get a quote GET ESTIMATE Name: Email: Phone: Service(s) Needed: Address: Messag…" at bounding box center [508, 199] width 873 height 534
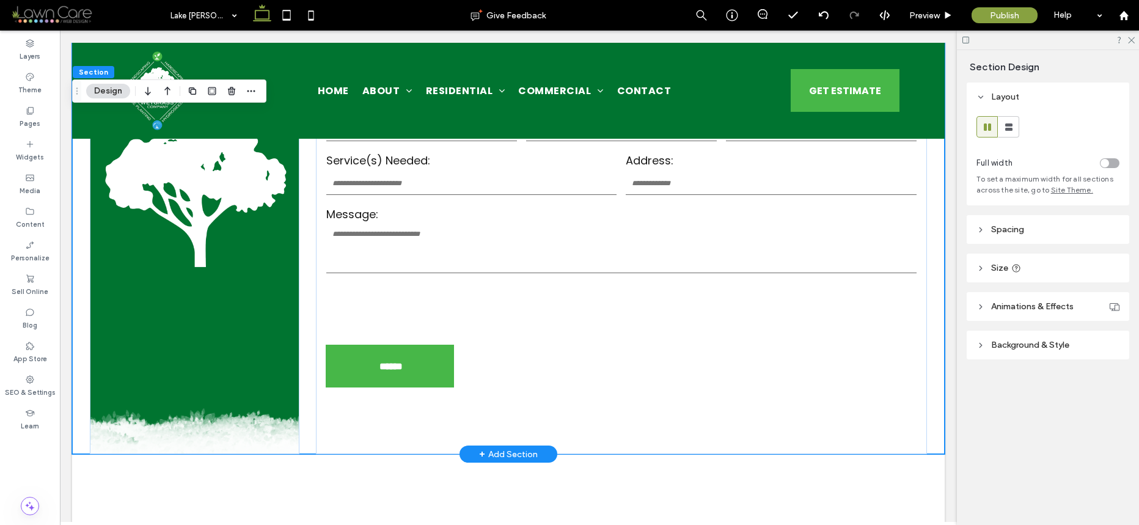
scroll to position [590, 0]
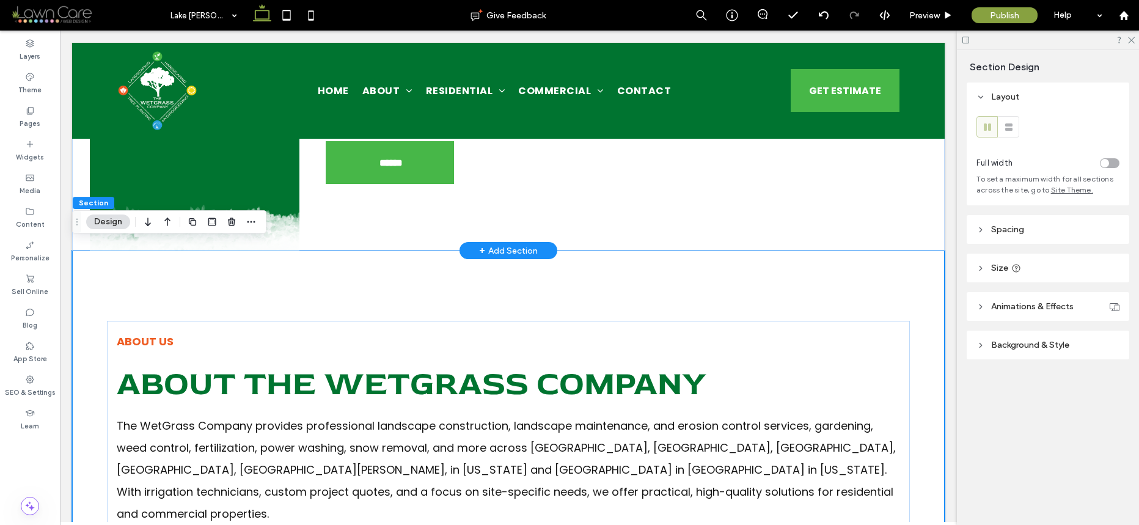
scroll to position [786, 0]
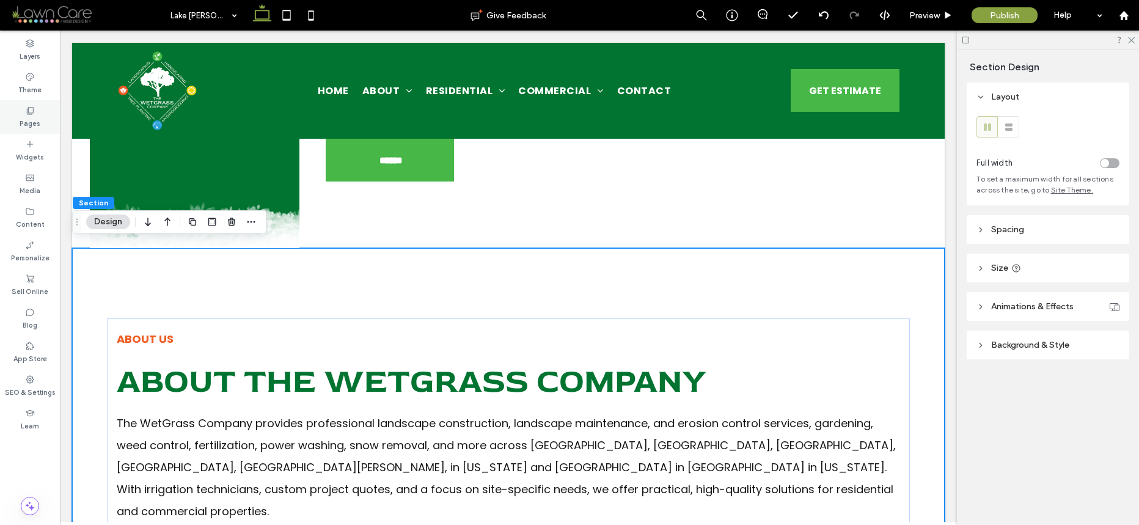
click at [29, 109] on icon at bounding box center [30, 111] width 10 height 10
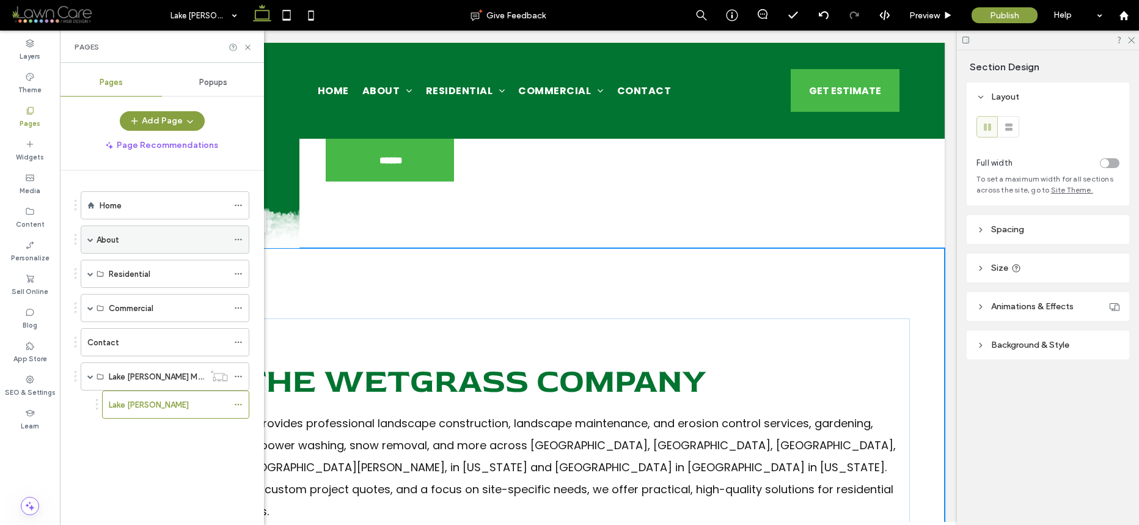
click at [92, 239] on span at bounding box center [90, 240] width 6 height 6
click at [130, 239] on div "About" at bounding box center [162, 240] width 131 height 13
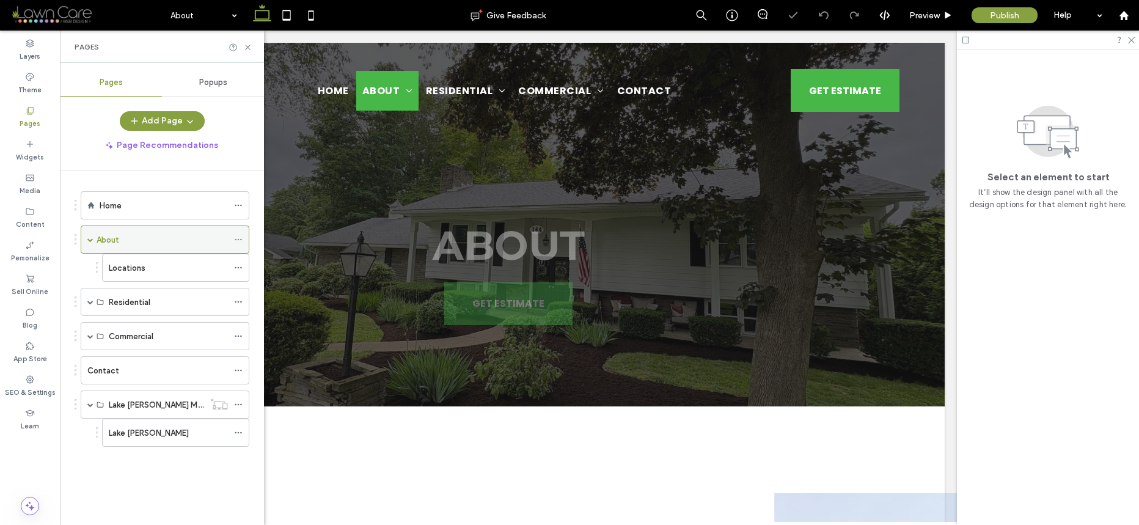
click at [237, 239] on icon at bounding box center [238, 239] width 9 height 9
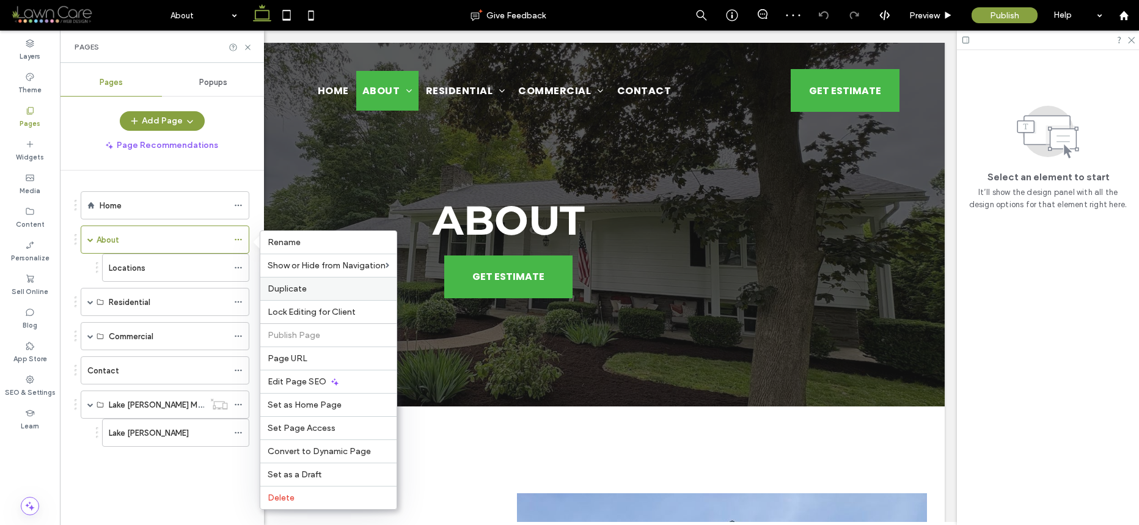
click at [297, 289] on span "Duplicate" at bounding box center [287, 289] width 39 height 10
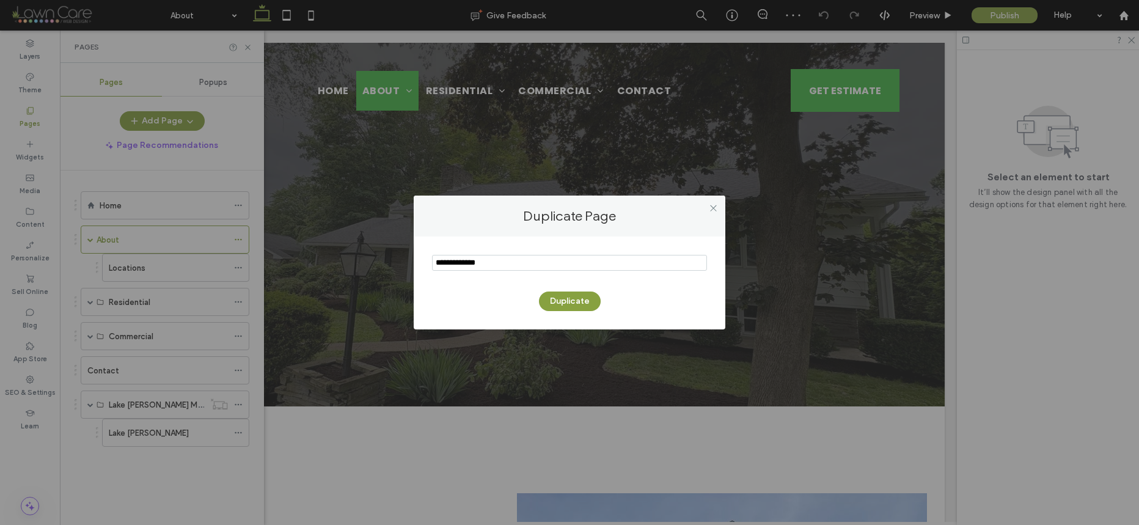
drag, startPoint x: 507, startPoint y: 261, endPoint x: 391, endPoint y: 261, distance: 116.1
click at [391, 261] on div "Duplicate Page Duplicate" at bounding box center [569, 262] width 1139 height 525
type input "*"
type input "**********"
click at [575, 298] on button "Duplicate" at bounding box center [570, 302] width 62 height 20
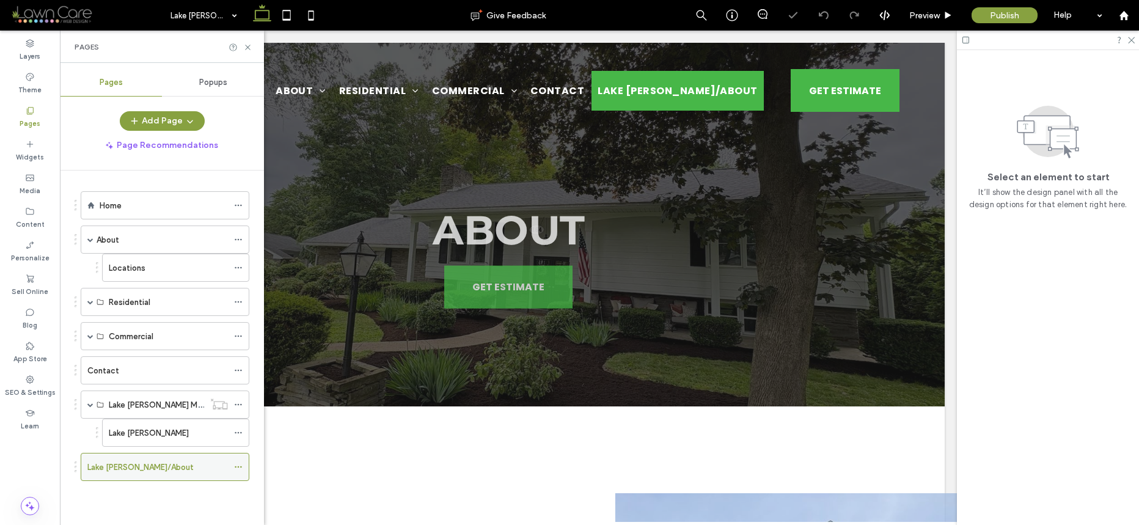
click at [169, 464] on div "Lake [PERSON_NAME]/About" at bounding box center [157, 467] width 141 height 13
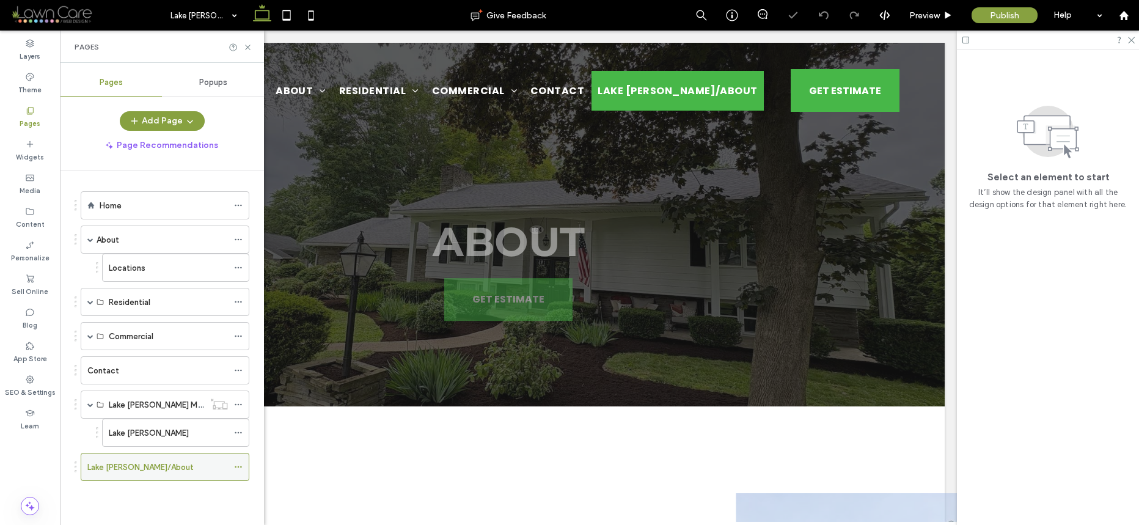
click at [233, 468] on div "Lake [PERSON_NAME]/About" at bounding box center [165, 467] width 169 height 28
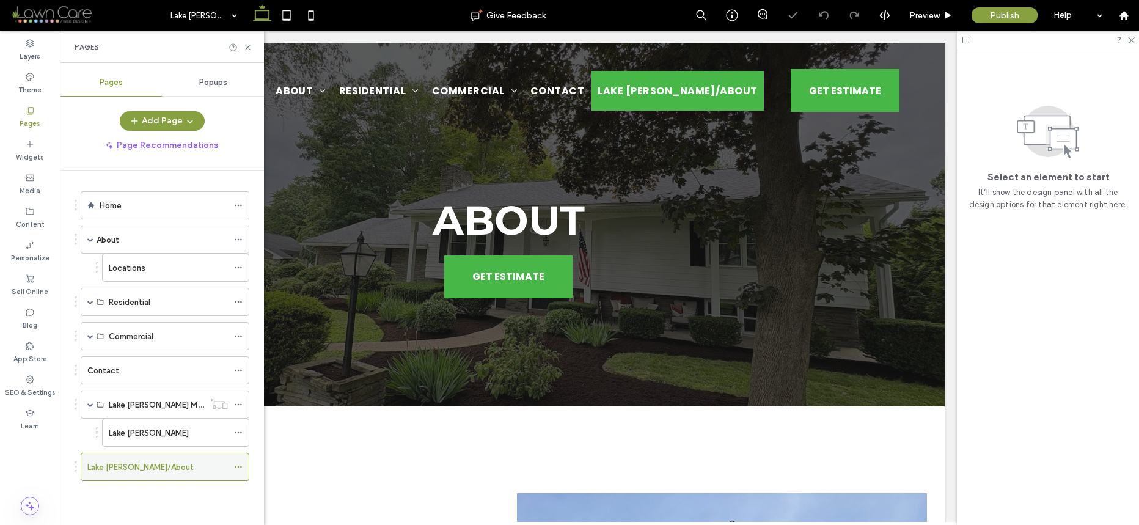
click at [237, 466] on icon at bounding box center [238, 467] width 9 height 9
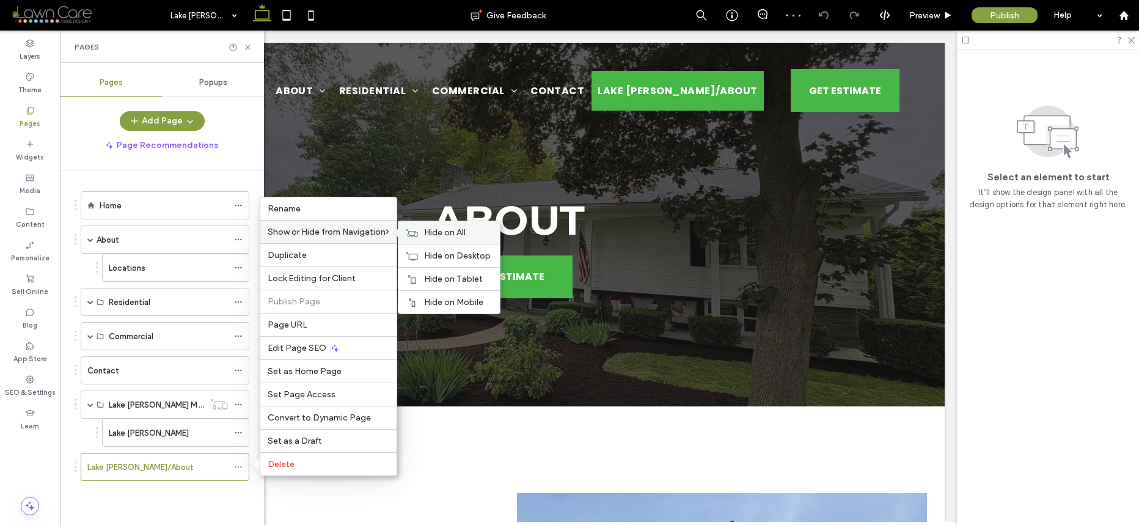
click at [439, 235] on span "Hide on All" at bounding box center [445, 232] width 42 height 10
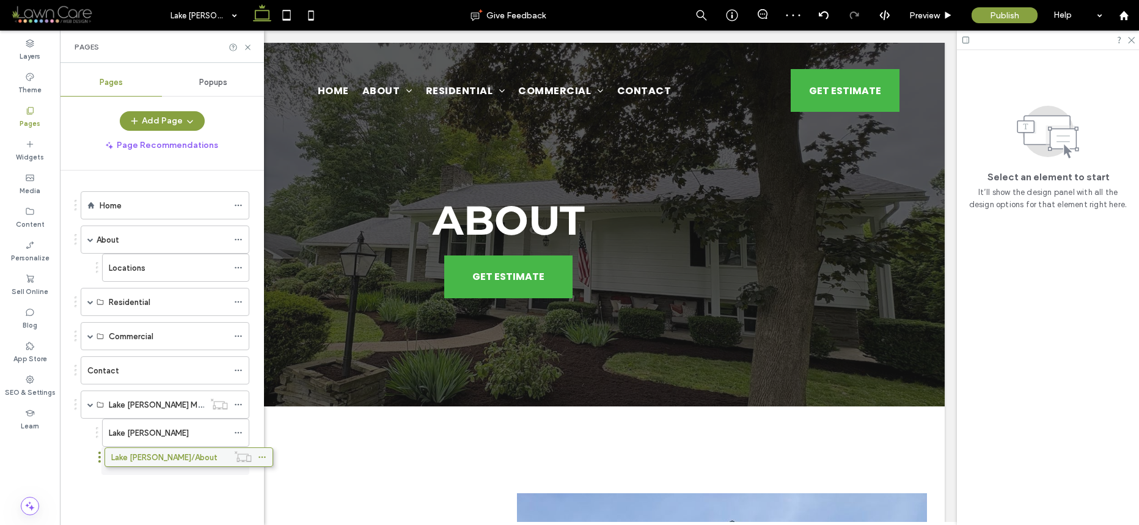
drag, startPoint x: 154, startPoint y: 469, endPoint x: 174, endPoint y: 463, distance: 21.1
click at [234, 265] on div "Locations" at bounding box center [175, 268] width 147 height 28
click at [235, 267] on icon at bounding box center [238, 267] width 9 height 9
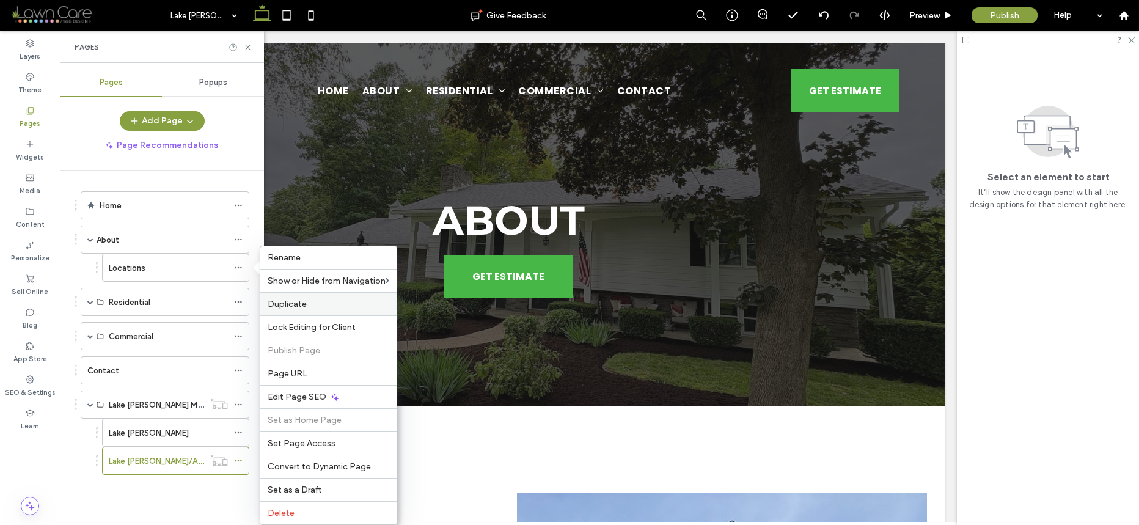
click at [308, 299] on label "Duplicate" at bounding box center [329, 304] width 122 height 10
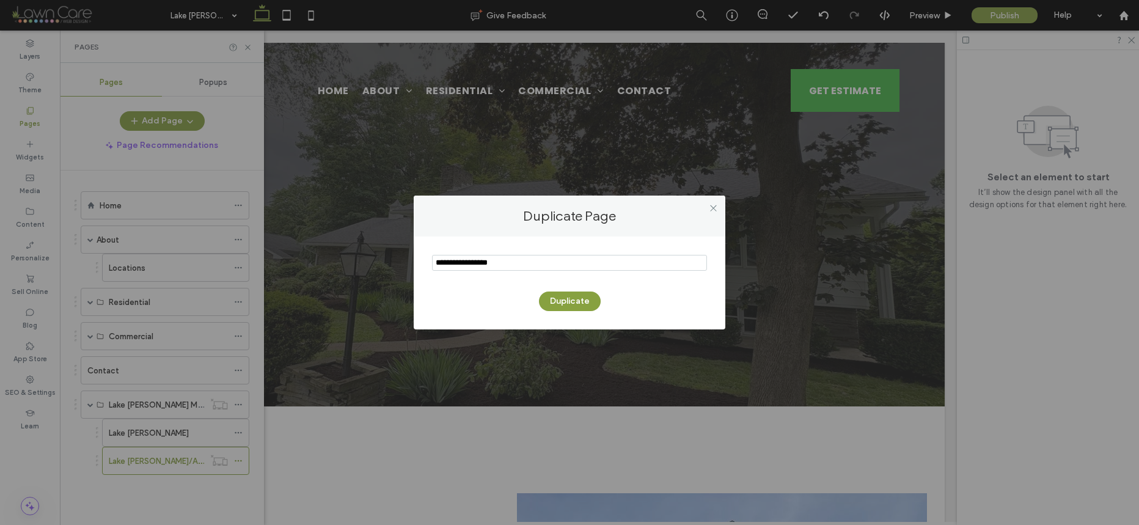
drag, startPoint x: 518, startPoint y: 265, endPoint x: 403, endPoint y: 267, distance: 115.5
click at [403, 267] on div "Duplicate Page Duplicate" at bounding box center [569, 262] width 1139 height 525
type input "*******"
click at [485, 262] on input "notEmpty" at bounding box center [569, 263] width 275 height 16
type input "**********"
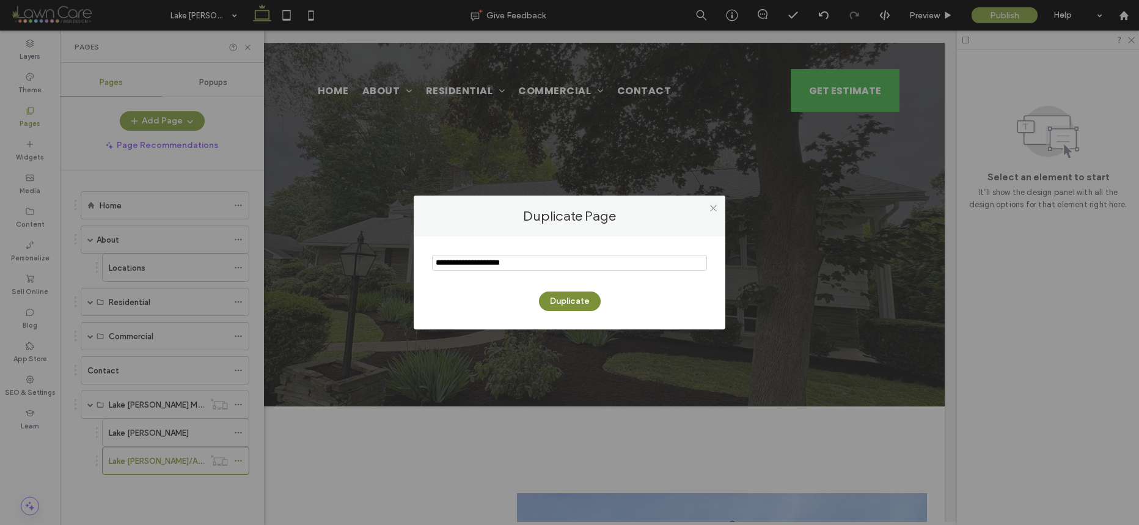
click at [578, 299] on button "Duplicate" at bounding box center [570, 302] width 62 height 20
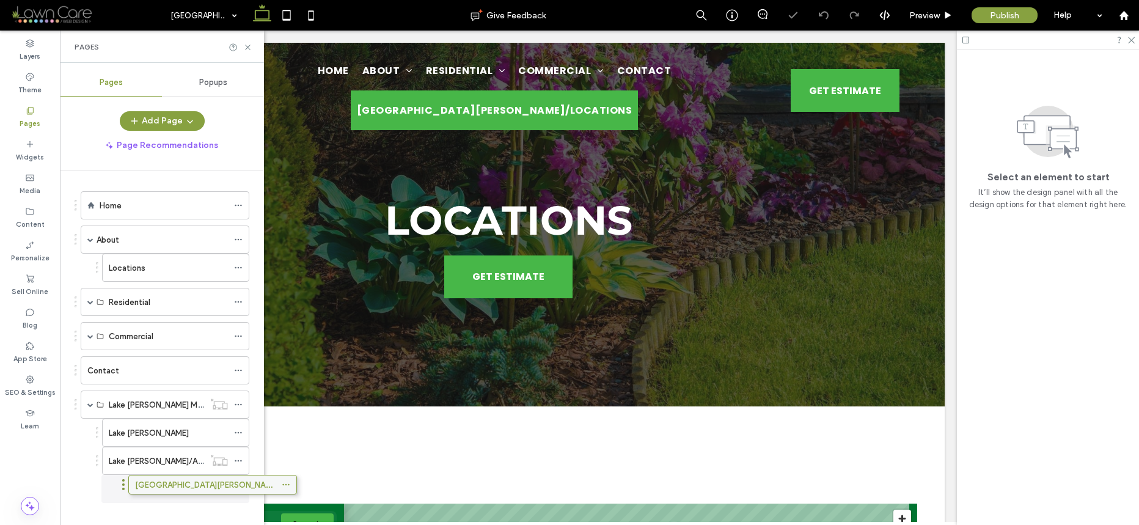
drag, startPoint x: 127, startPoint y: 496, endPoint x: 174, endPoint y: 490, distance: 47.5
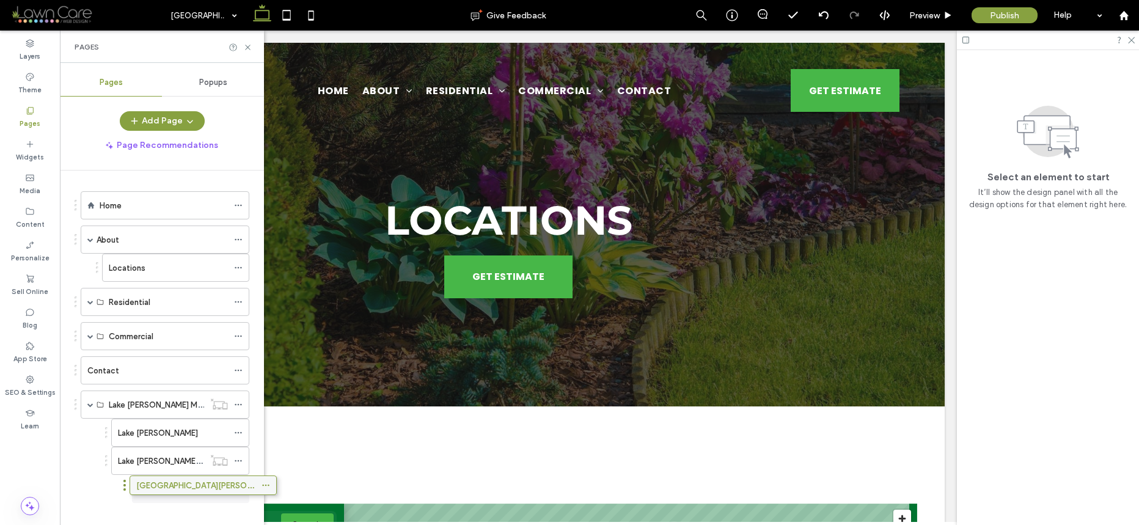
drag, startPoint x: 127, startPoint y: 491, endPoint x: 155, endPoint y: 485, distance: 28.2
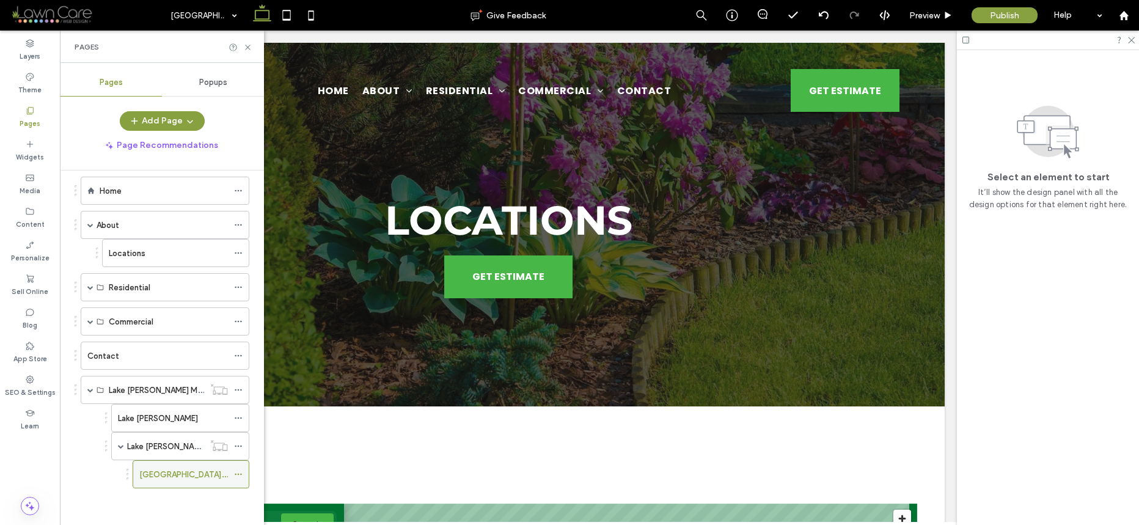
click at [241, 472] on icon at bounding box center [238, 474] width 9 height 9
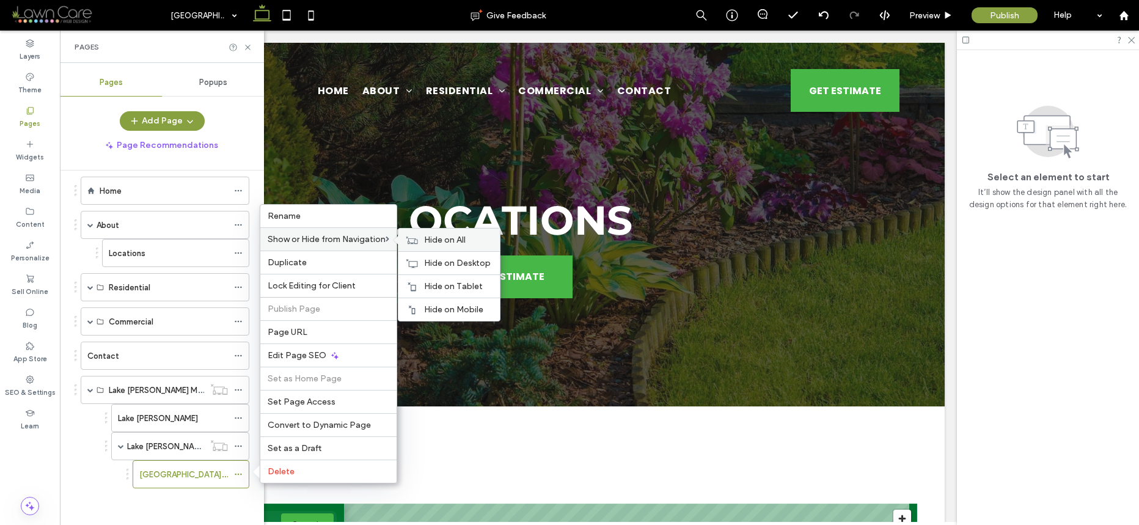
click at [449, 235] on span "Hide on All" at bounding box center [445, 240] width 42 height 10
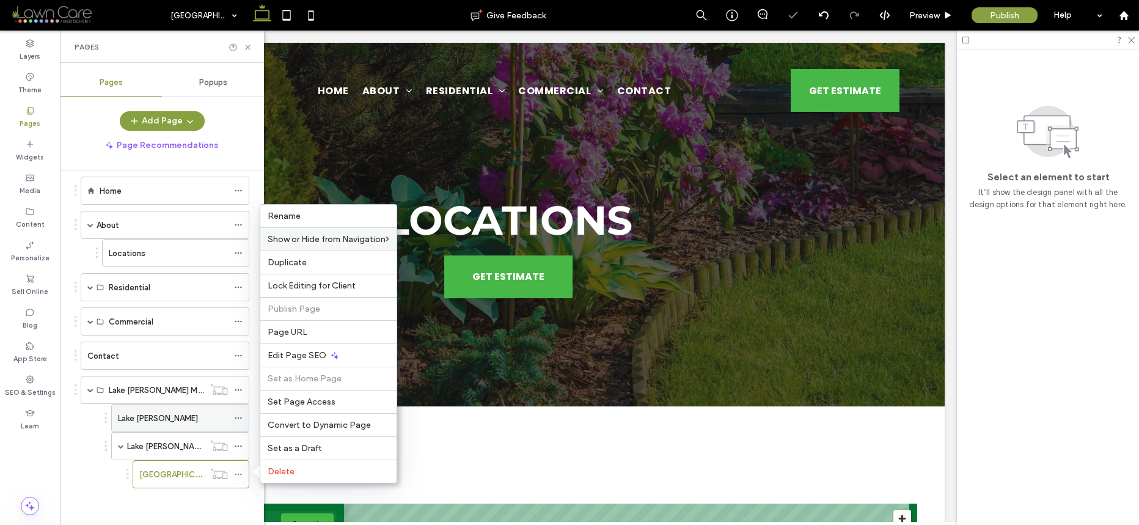
click at [242, 416] on icon at bounding box center [238, 418] width 9 height 9
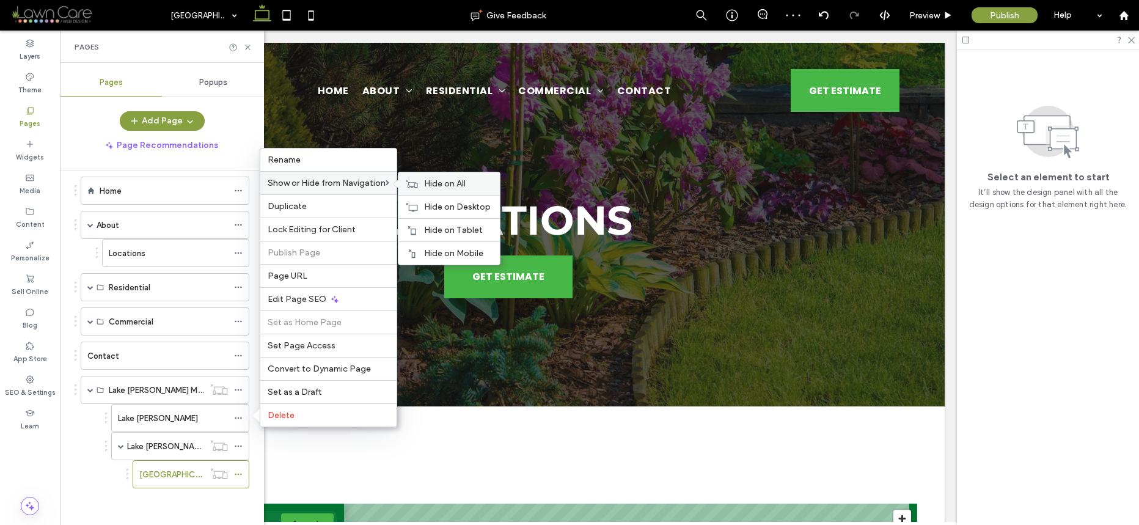
click at [432, 182] on span "Hide on All" at bounding box center [445, 183] width 42 height 10
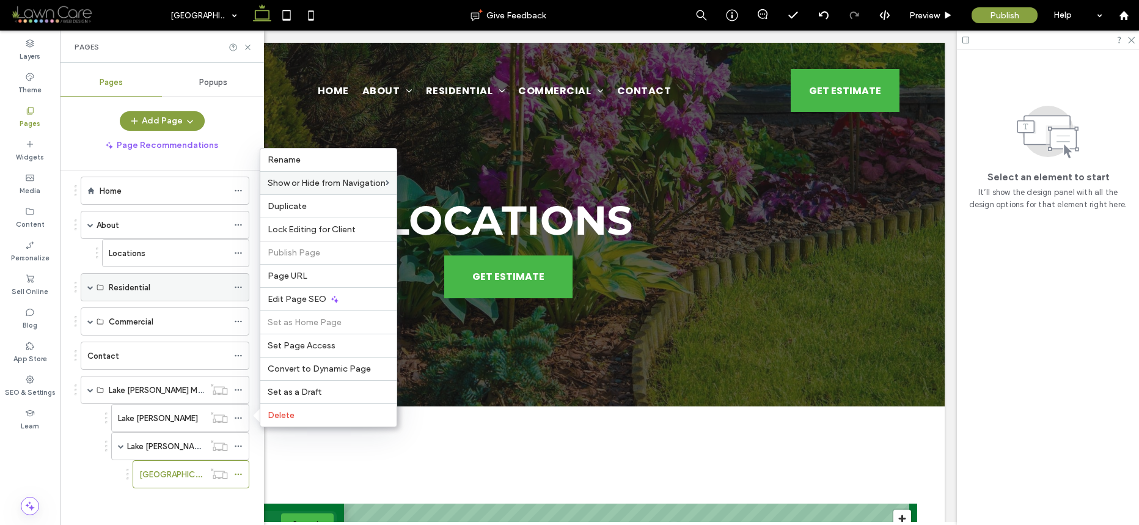
click at [90, 289] on span at bounding box center [90, 287] width 6 height 6
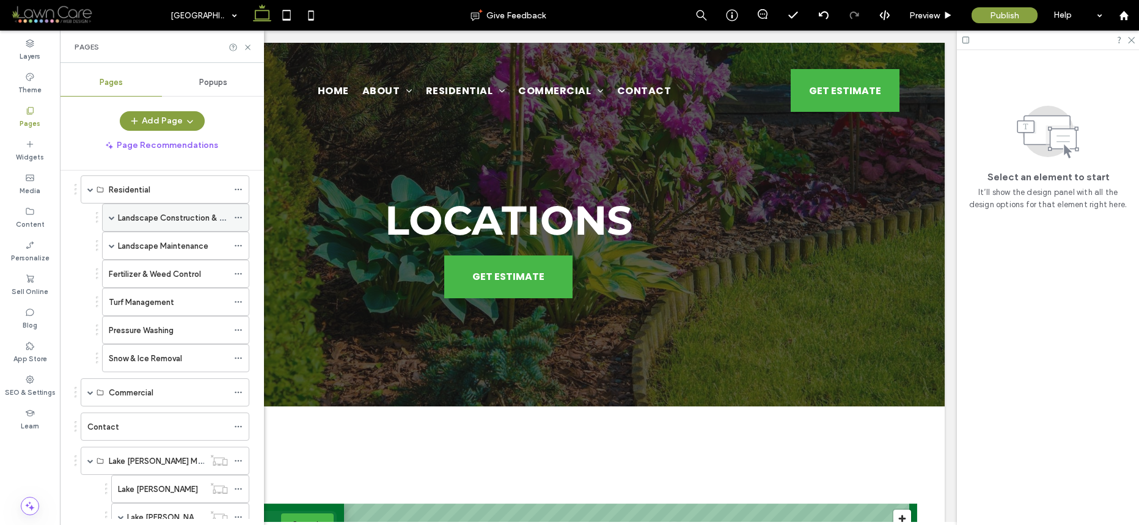
scroll to position [125, 0]
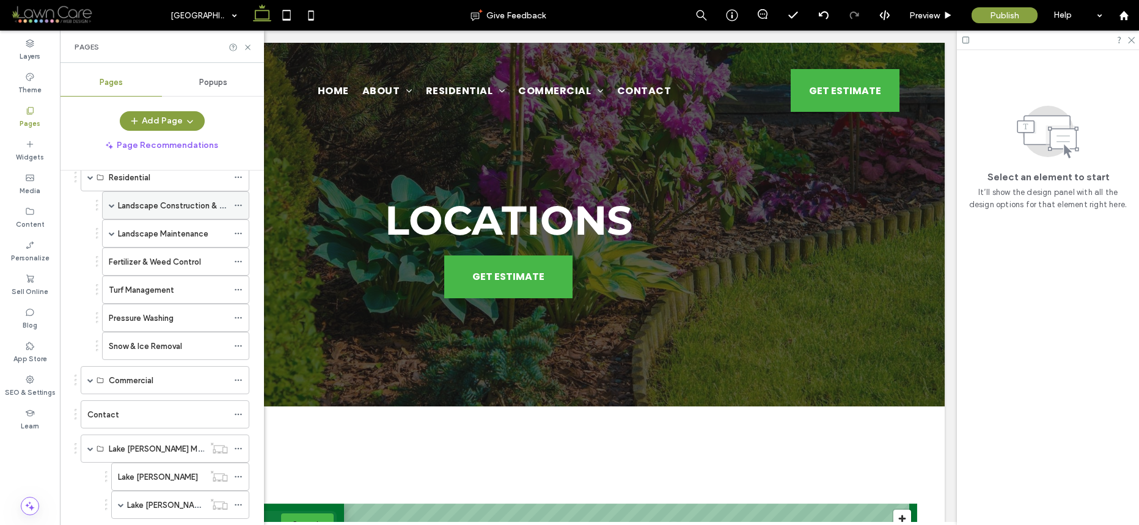
click at [199, 205] on label "Landscape Construction & Hardscaping" at bounding box center [191, 205] width 147 height 21
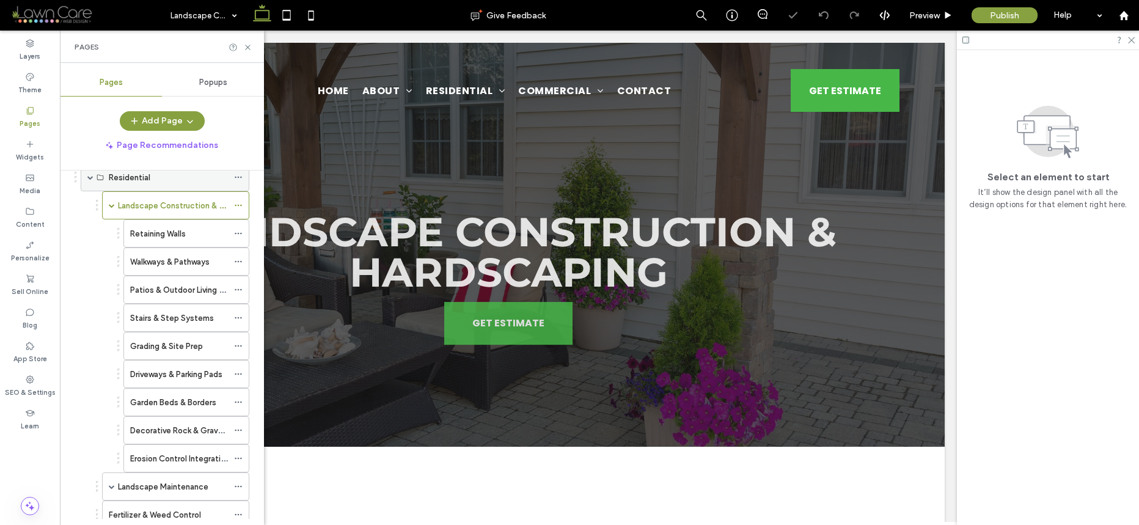
click at [225, 176] on div "Residential" at bounding box center [168, 177] width 119 height 13
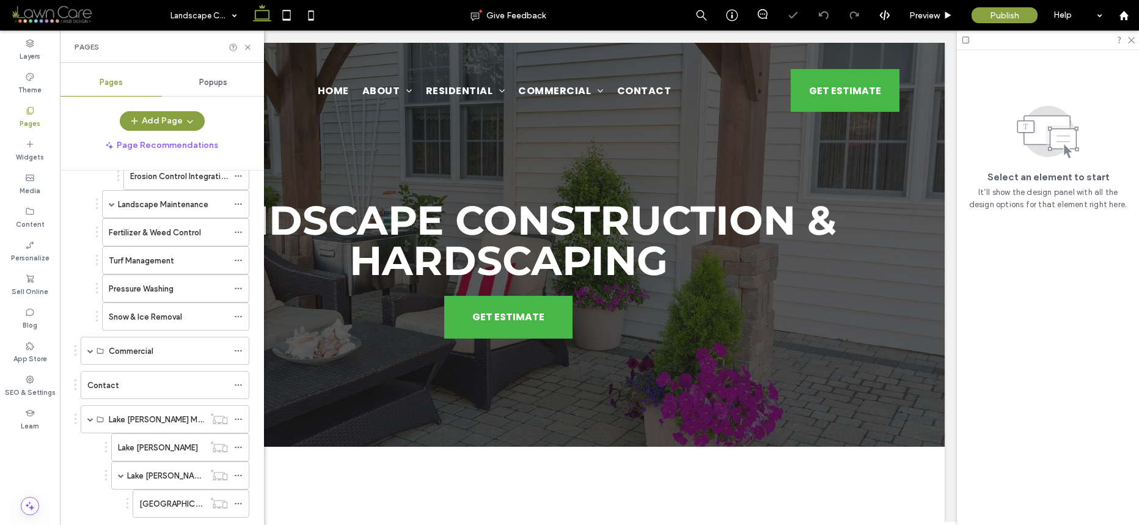
scroll to position [436, 0]
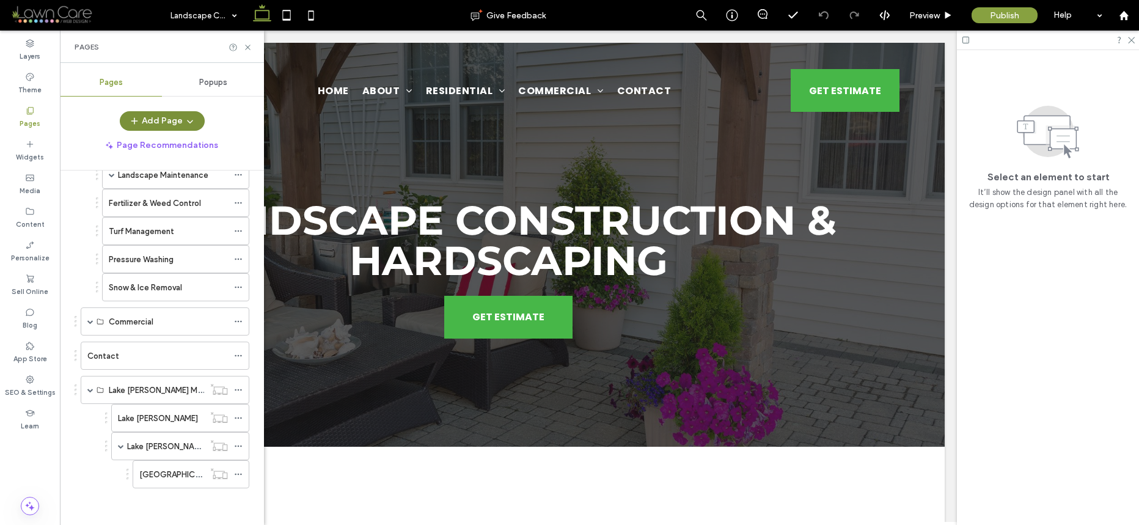
click at [159, 127] on button "Add Page" at bounding box center [162, 121] width 85 height 20
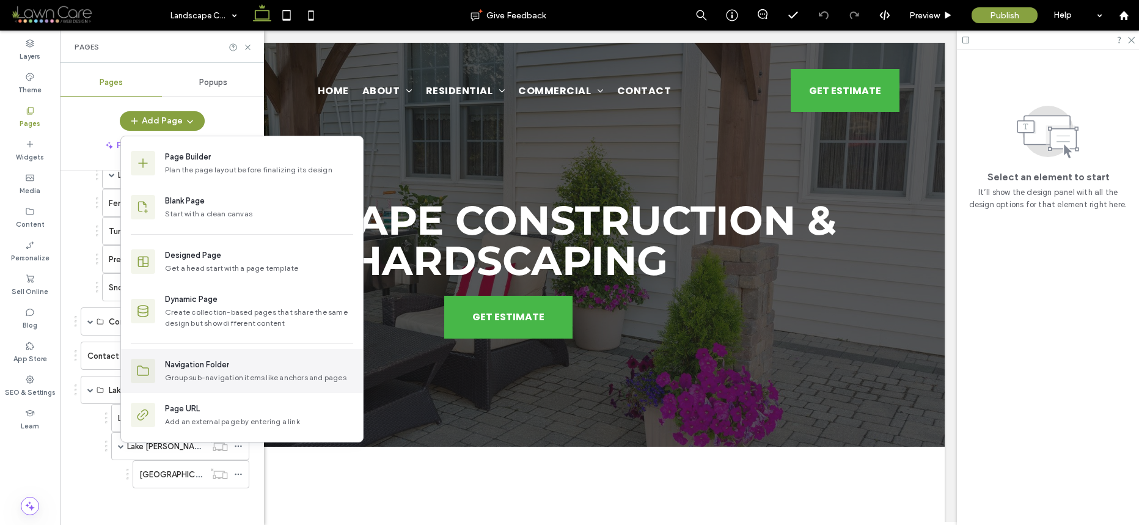
click at [231, 366] on div "Navigation Folder" at bounding box center [259, 365] width 188 height 12
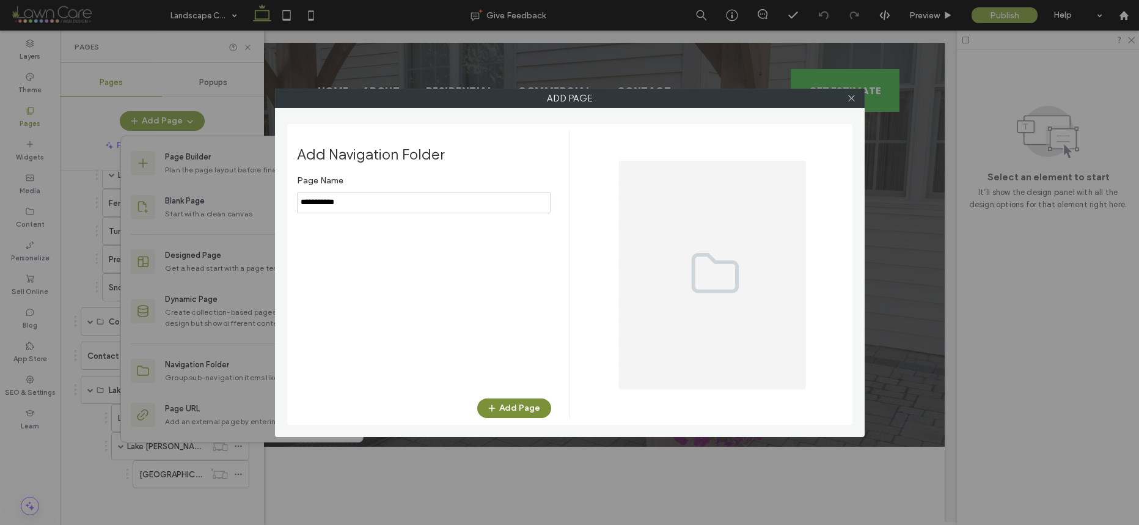
type input "**********"
click at [543, 402] on button "Add Page" at bounding box center [514, 409] width 74 height 20
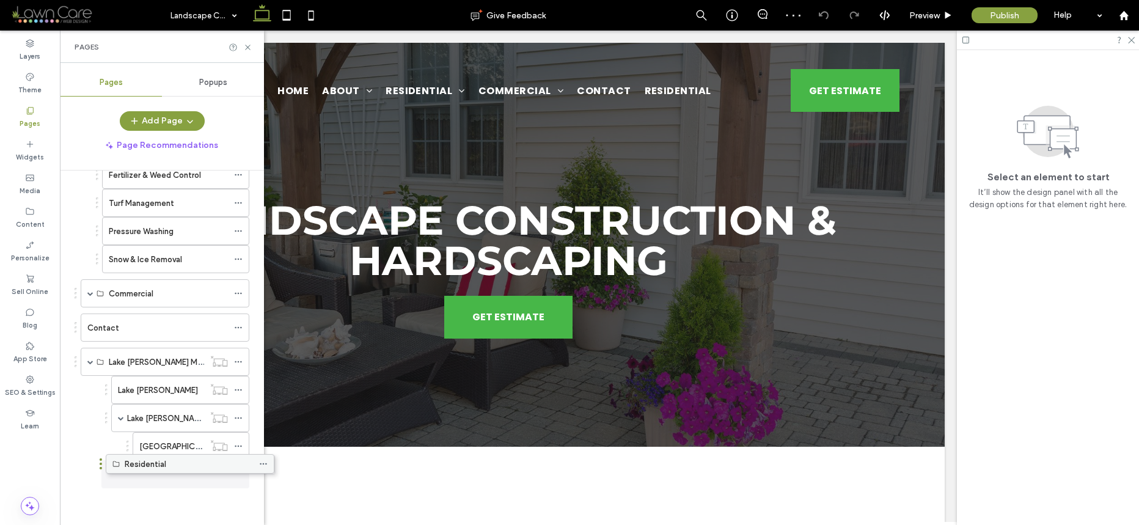
scroll to position [465, 0]
drag, startPoint x: 186, startPoint y: 478, endPoint x: 211, endPoint y: 471, distance: 25.9
click at [243, 471] on div at bounding box center [241, 474] width 15 height 18
click at [241, 474] on use at bounding box center [238, 475] width 7 height 2
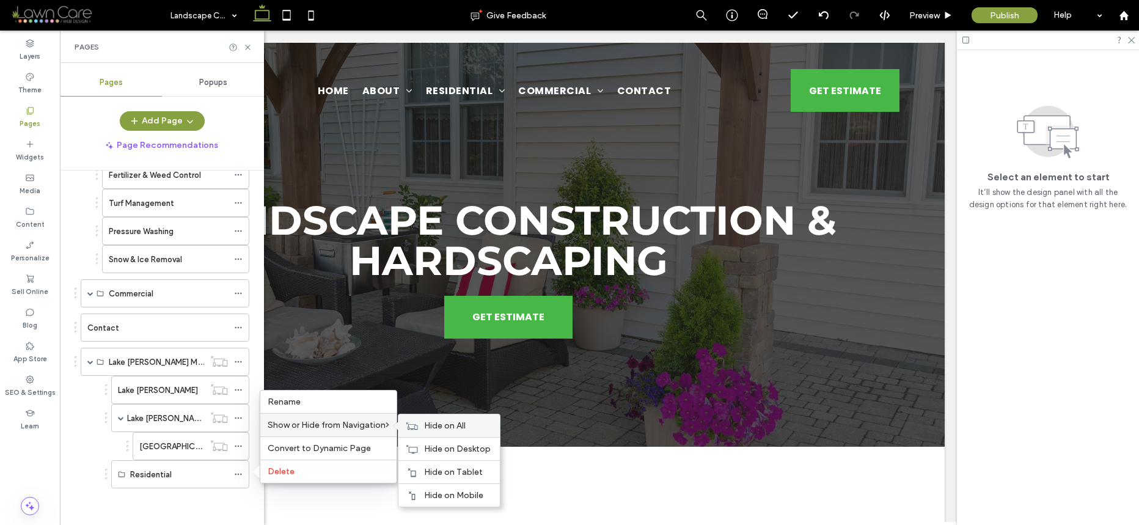
click at [425, 422] on div "Hide on All" at bounding box center [449, 425] width 101 height 23
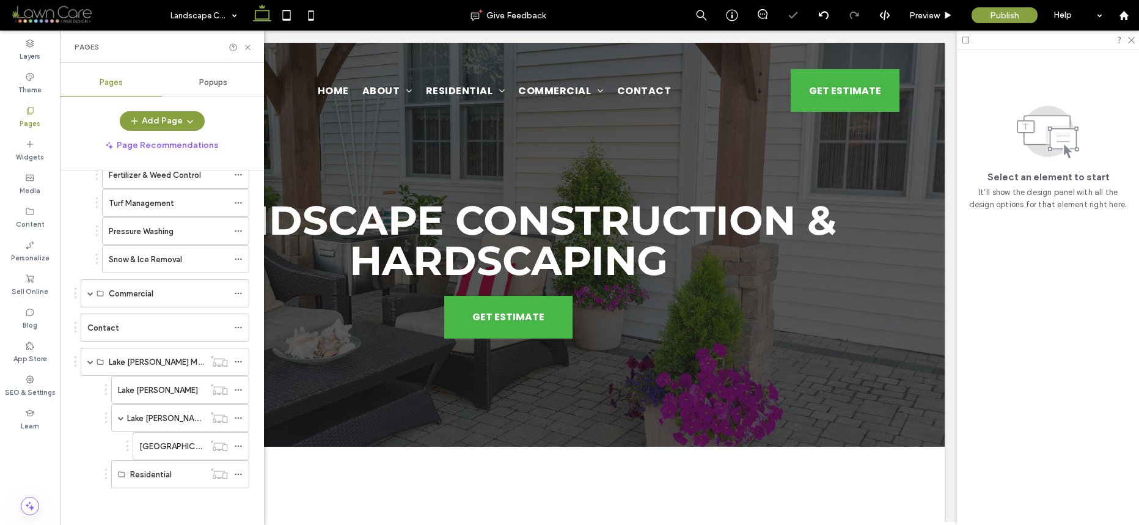
click at [244, 506] on div "Home About Locations Residential Landscape Construction & Hardscaping Retaining…" at bounding box center [162, 119] width 175 height 797
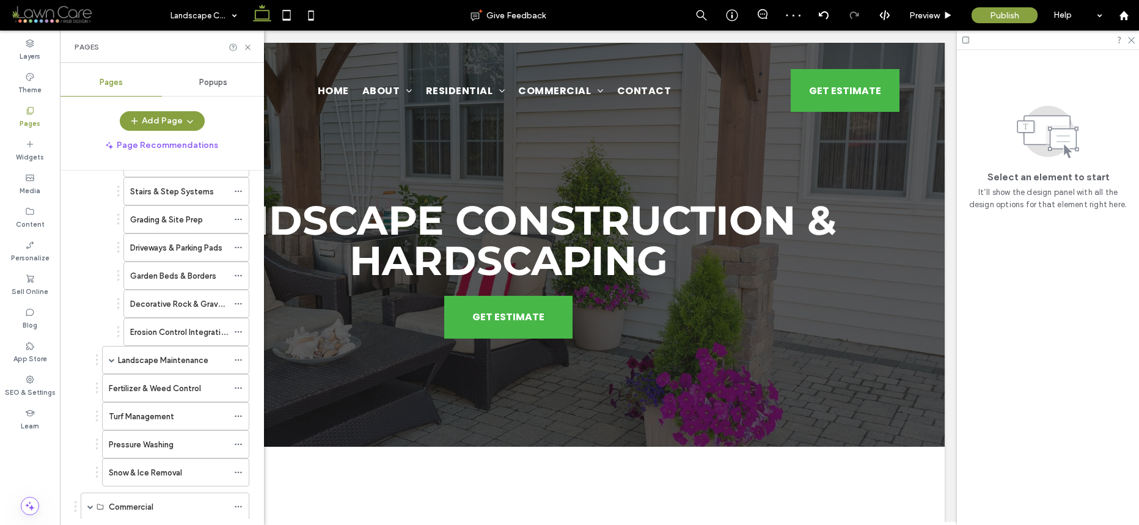
scroll to position [249, 0]
click at [107, 360] on div "Landscape Maintenance" at bounding box center [175, 362] width 147 height 28
click at [110, 361] on span at bounding box center [112, 362] width 6 height 6
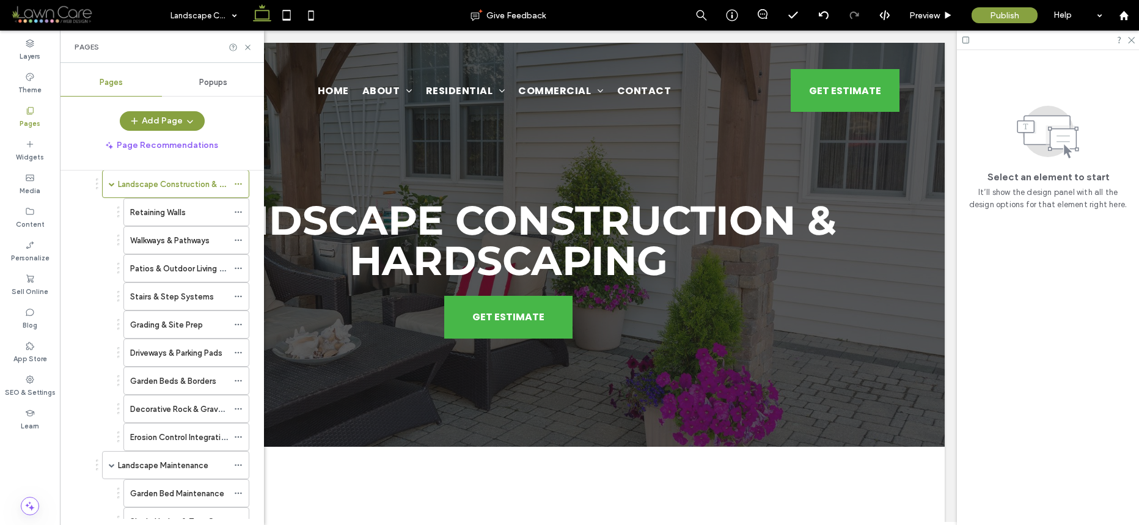
scroll to position [141, 0]
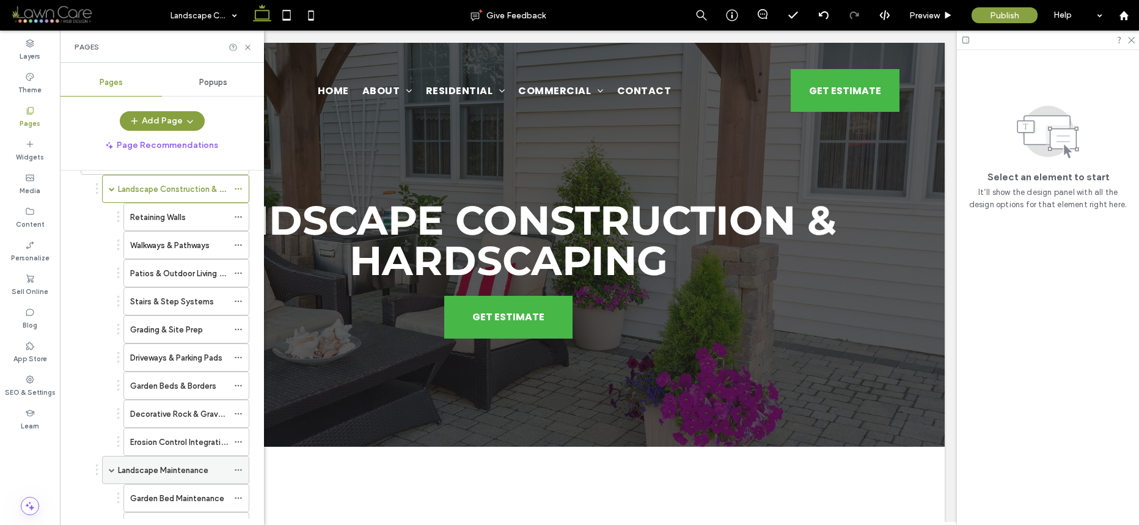
click at [111, 469] on span at bounding box center [112, 470] width 6 height 6
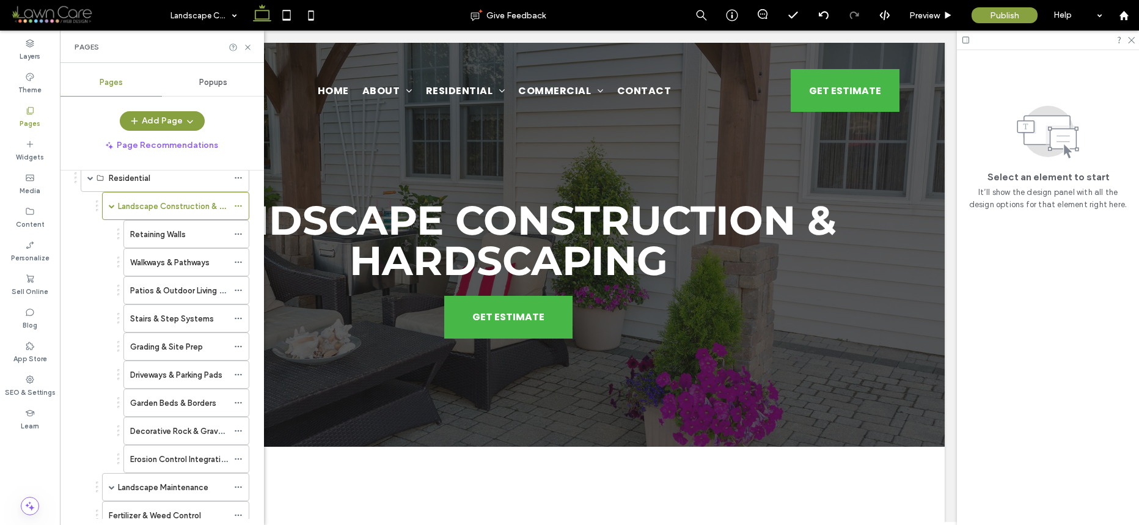
scroll to position [0, 0]
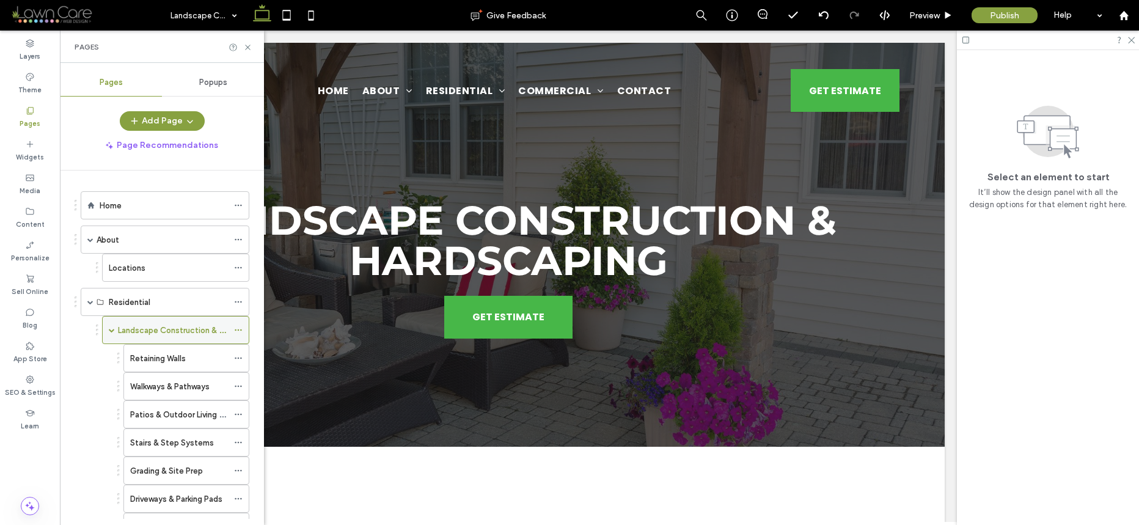
click at [116, 325] on div "Landscape Construction & Hardscaping" at bounding box center [175, 330] width 147 height 28
click at [114, 328] on span at bounding box center [112, 330] width 6 height 6
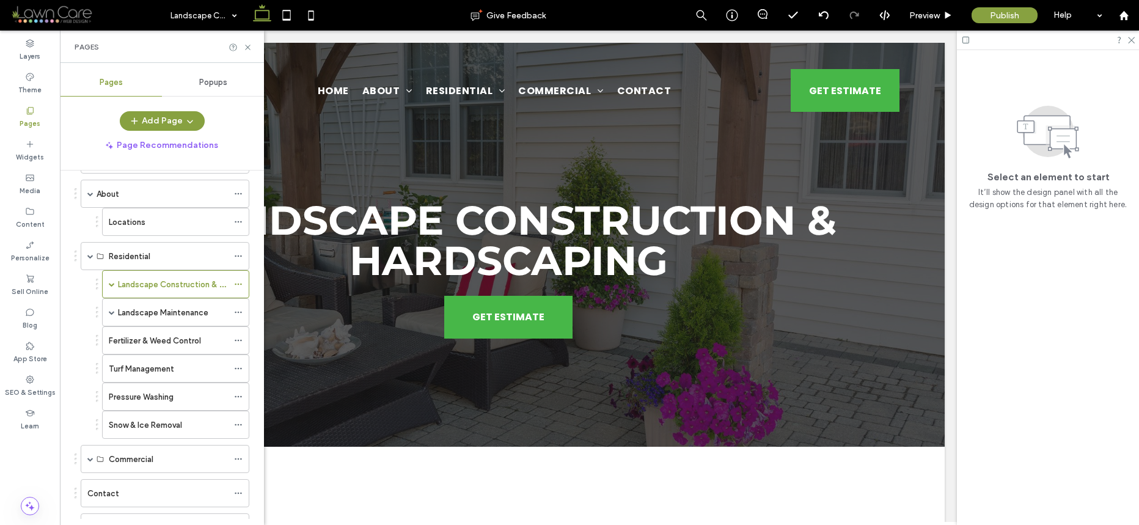
scroll to position [43, 0]
click at [109, 285] on span at bounding box center [112, 287] width 6 height 6
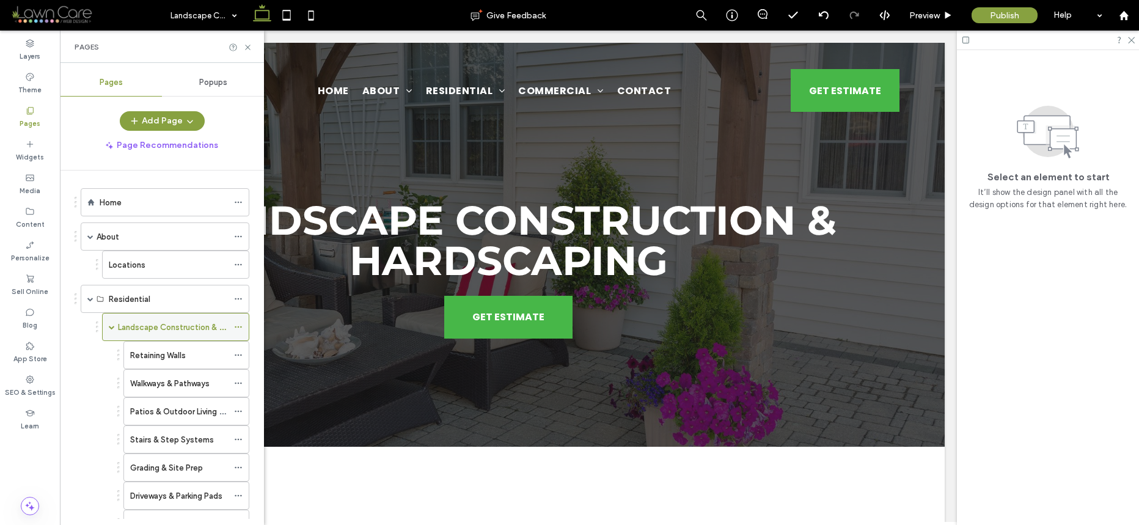
scroll to position [0, 0]
click at [238, 329] on icon at bounding box center [238, 330] width 9 height 9
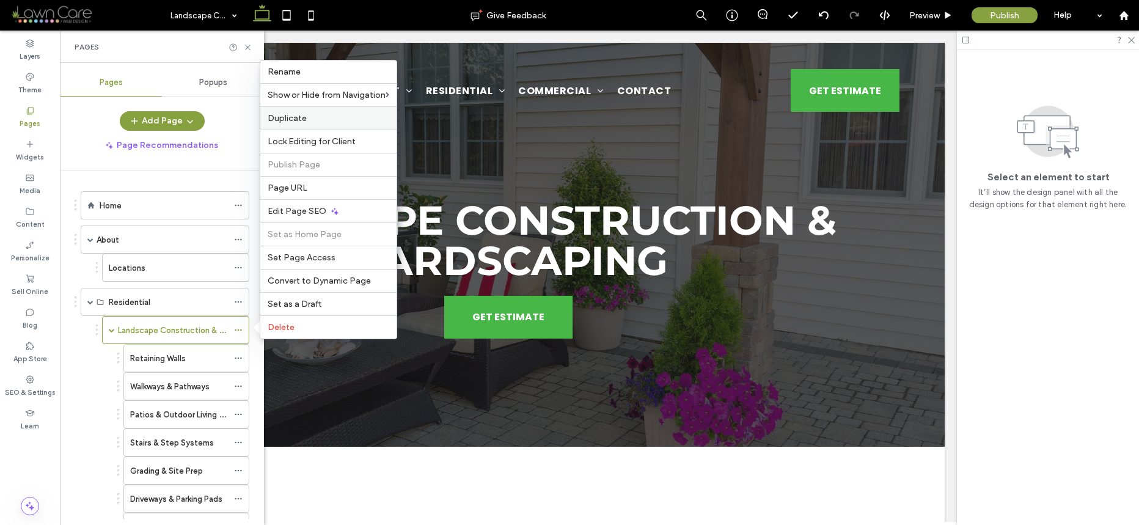
click at [319, 117] on label "Duplicate" at bounding box center [329, 118] width 122 height 10
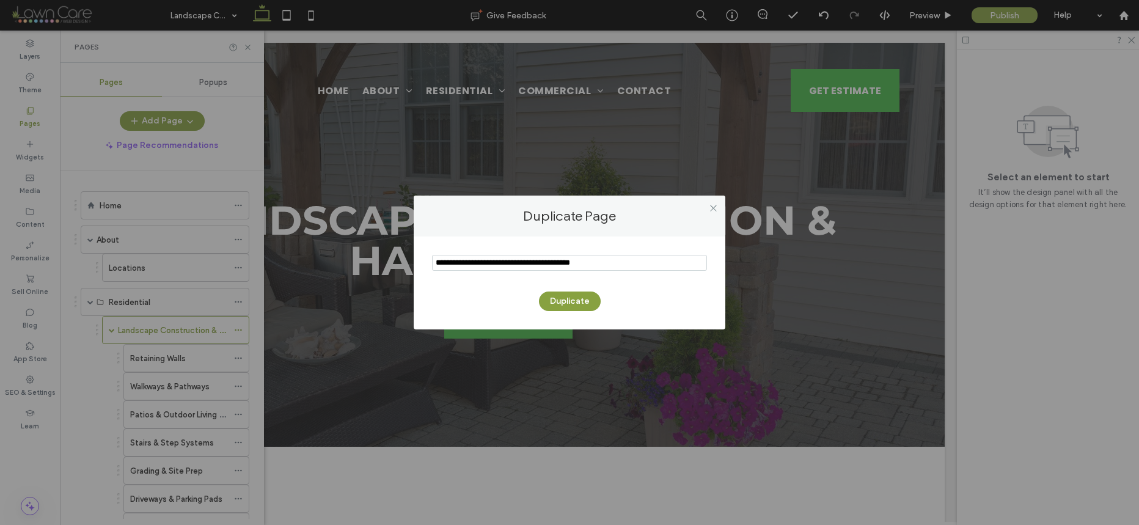
drag, startPoint x: 625, startPoint y: 265, endPoint x: 386, endPoint y: 254, distance: 239.2
click at [386, 254] on div "Duplicate Page Duplicate" at bounding box center [569, 262] width 1139 height 525
type input "**********"
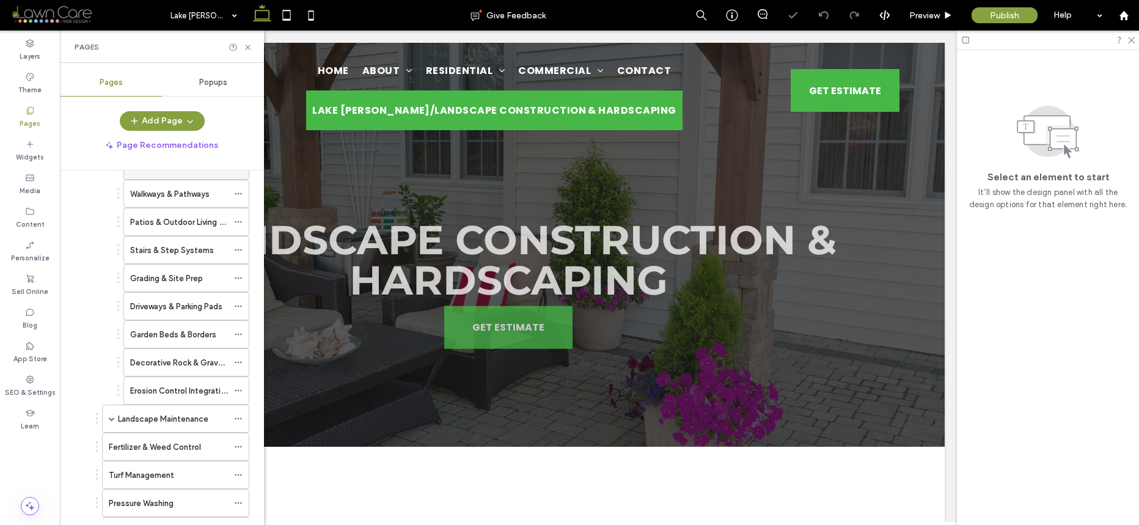
scroll to position [499, 0]
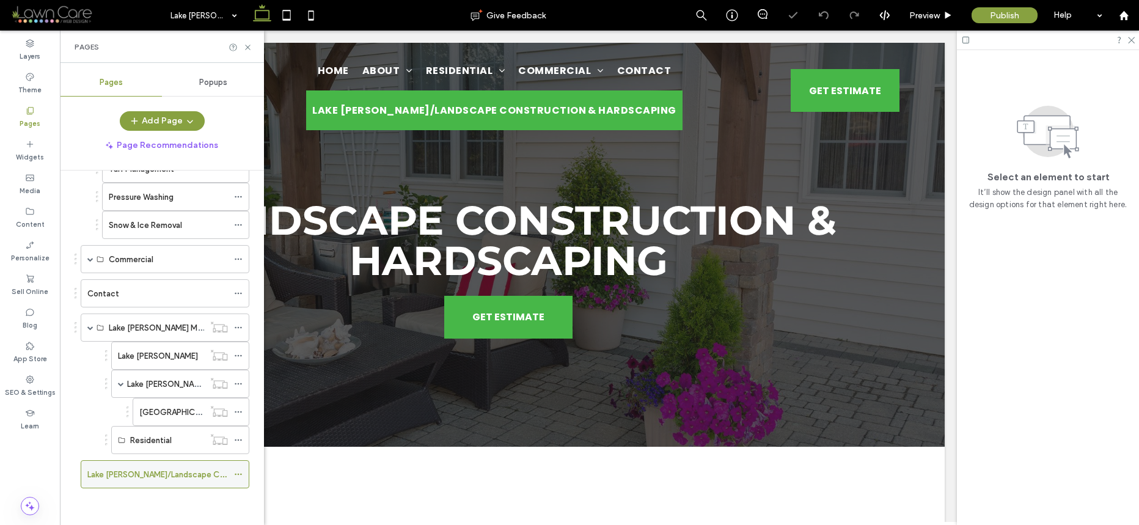
click at [239, 471] on icon at bounding box center [238, 474] width 9 height 9
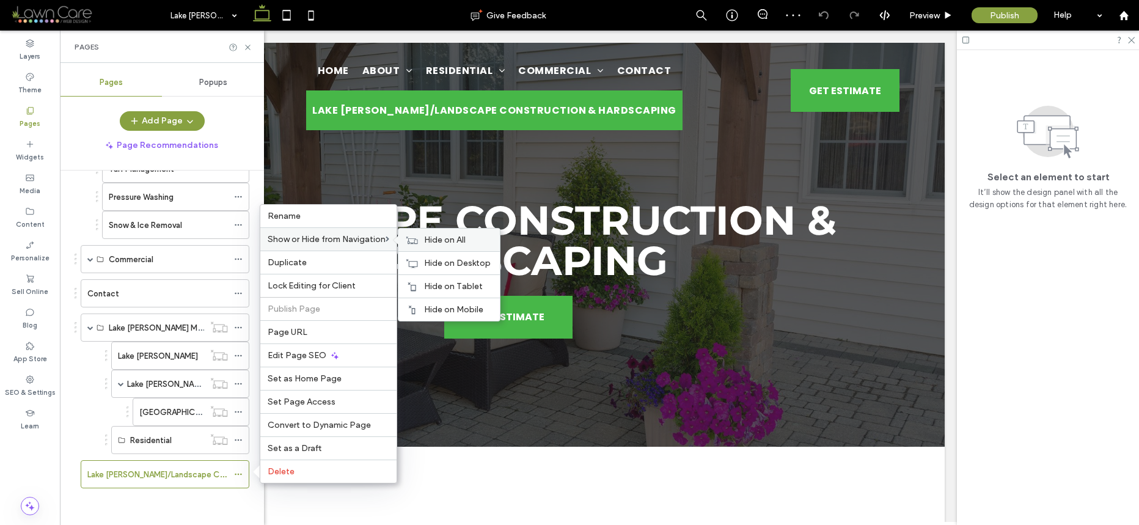
click at [443, 240] on span "Hide on All" at bounding box center [445, 240] width 42 height 10
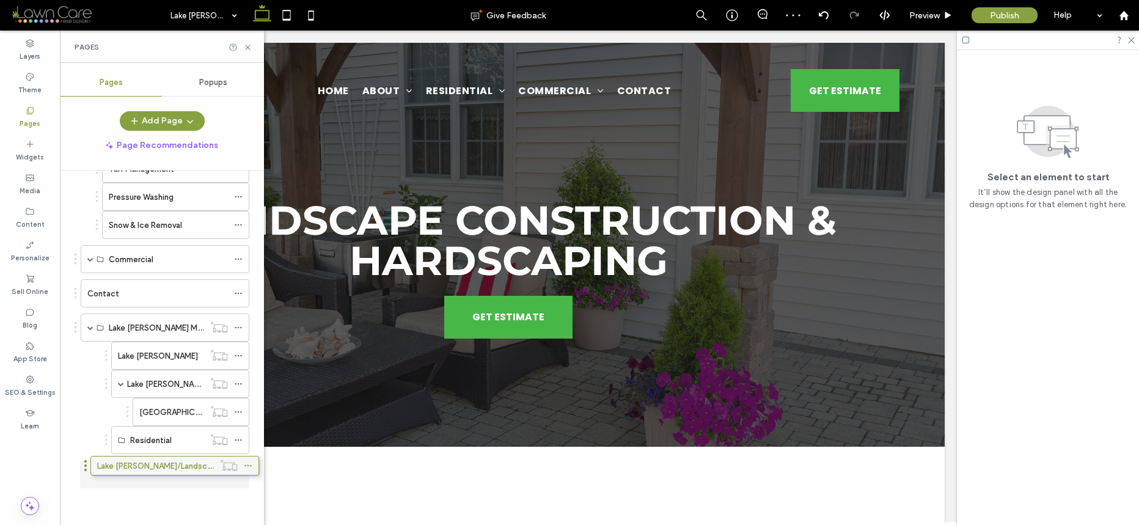
drag, startPoint x: 130, startPoint y: 474, endPoint x: 139, endPoint y: 469, distance: 10.7
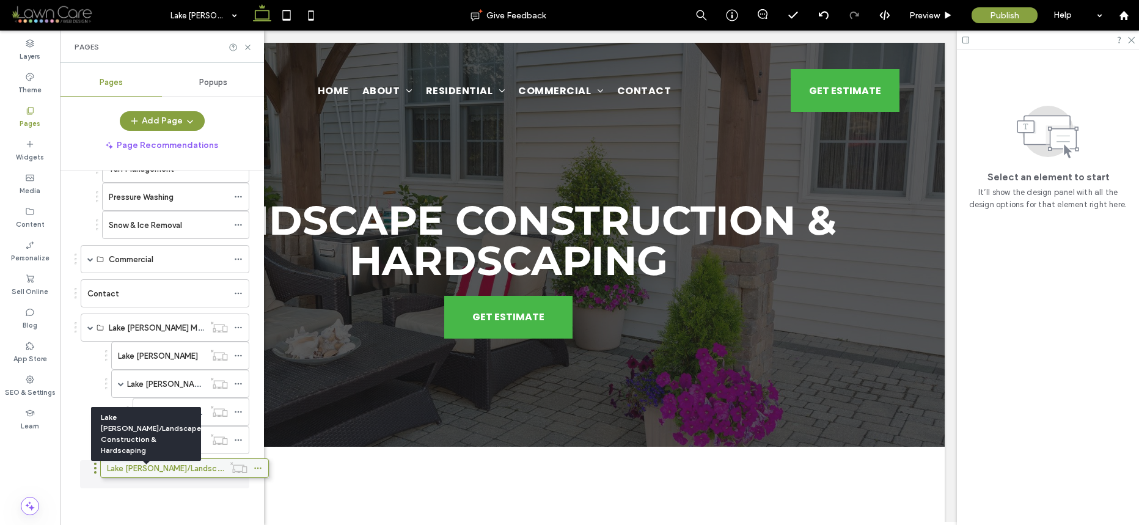
scroll to position [493, 0]
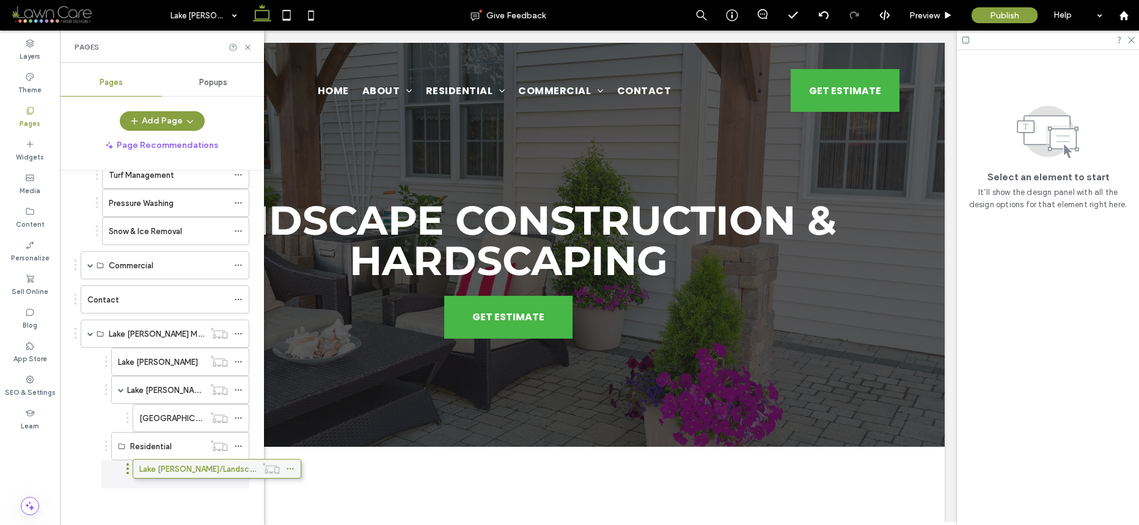
drag, startPoint x: 129, startPoint y: 472, endPoint x: 181, endPoint y: 471, distance: 52.0
drag, startPoint x: 161, startPoint y: 473, endPoint x: 194, endPoint y: 466, distance: 33.0
click at [237, 473] on icon at bounding box center [238, 474] width 9 height 9
click at [237, 446] on icon at bounding box center [238, 446] width 9 height 9
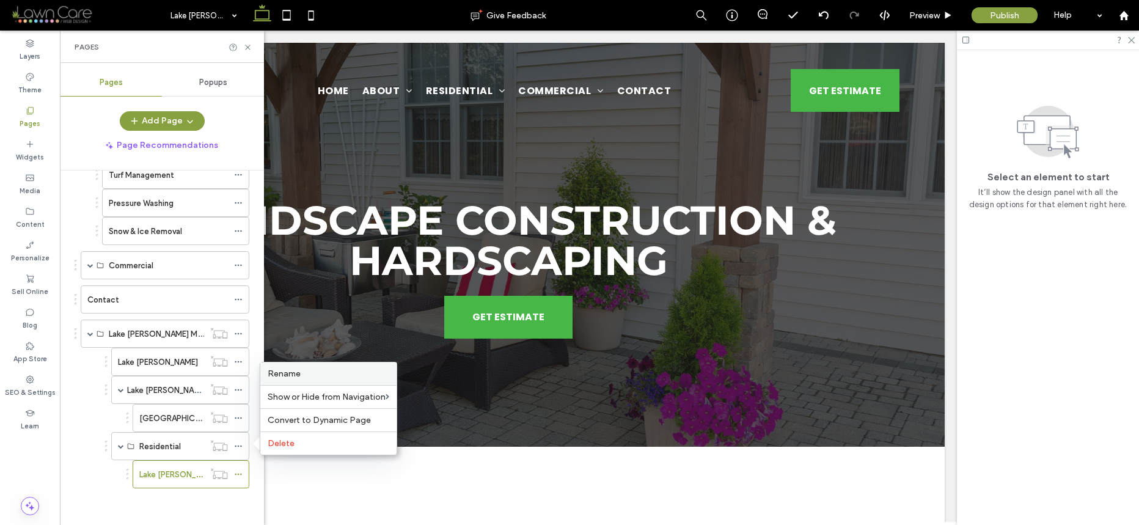
click at [290, 377] on span "Rename" at bounding box center [284, 374] width 33 height 10
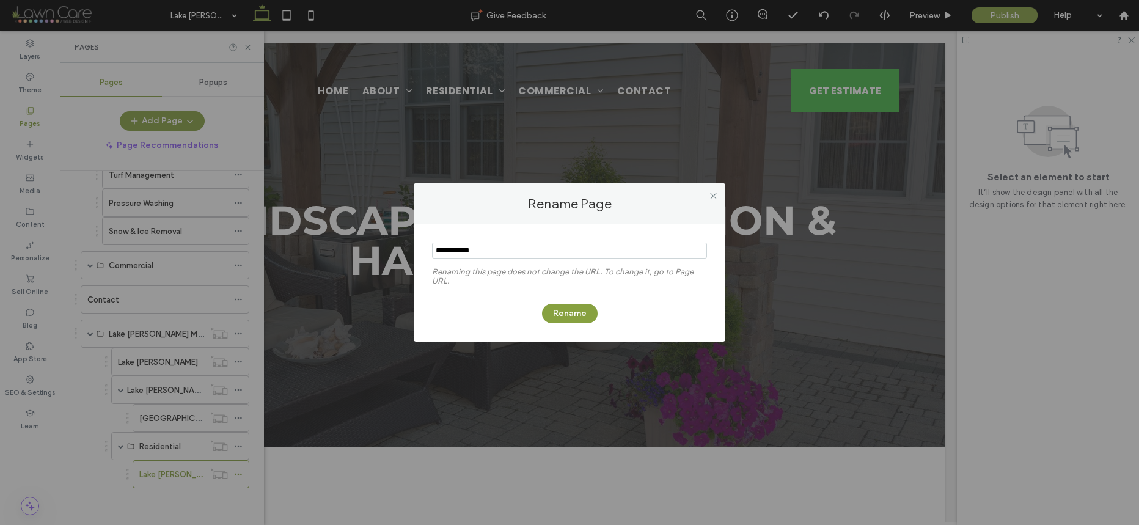
click at [438, 249] on input "notEmpty" at bounding box center [569, 251] width 275 height 16
type input "**********"
click at [573, 315] on button "Rename" at bounding box center [570, 314] width 56 height 20
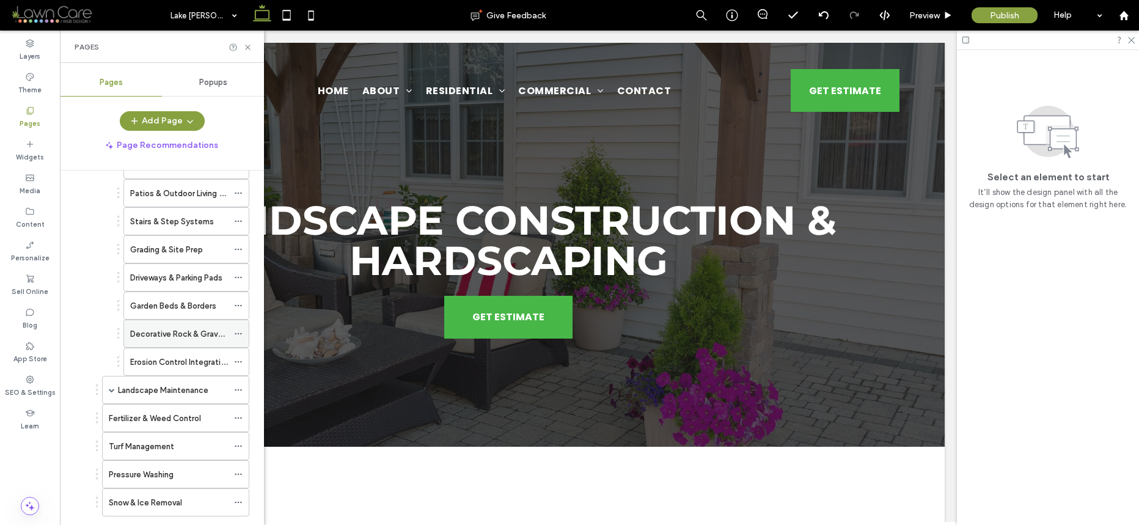
scroll to position [144, 0]
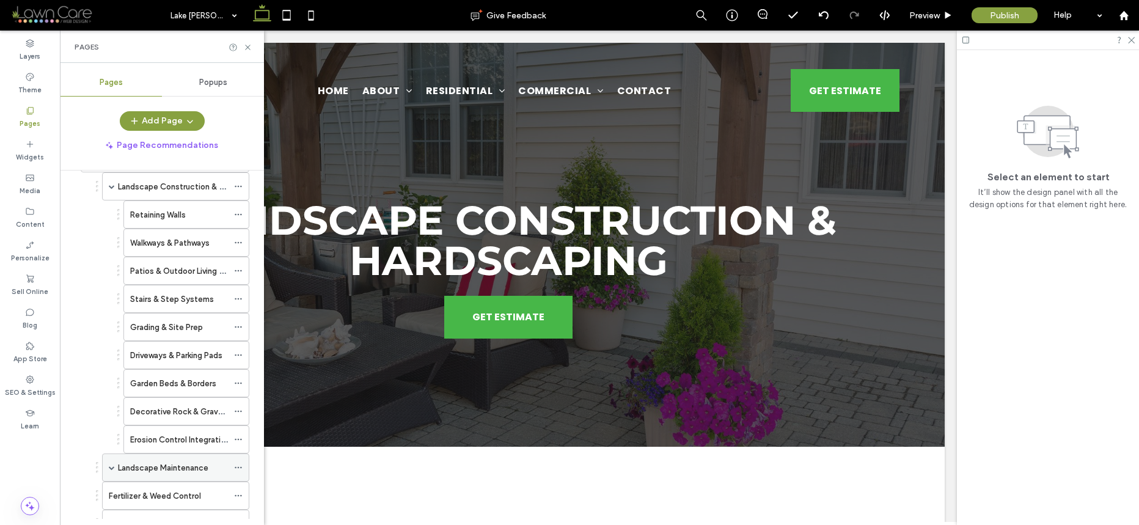
click at [111, 468] on span at bounding box center [112, 468] width 6 height 6
click at [112, 469] on span at bounding box center [112, 468] width 6 height 6
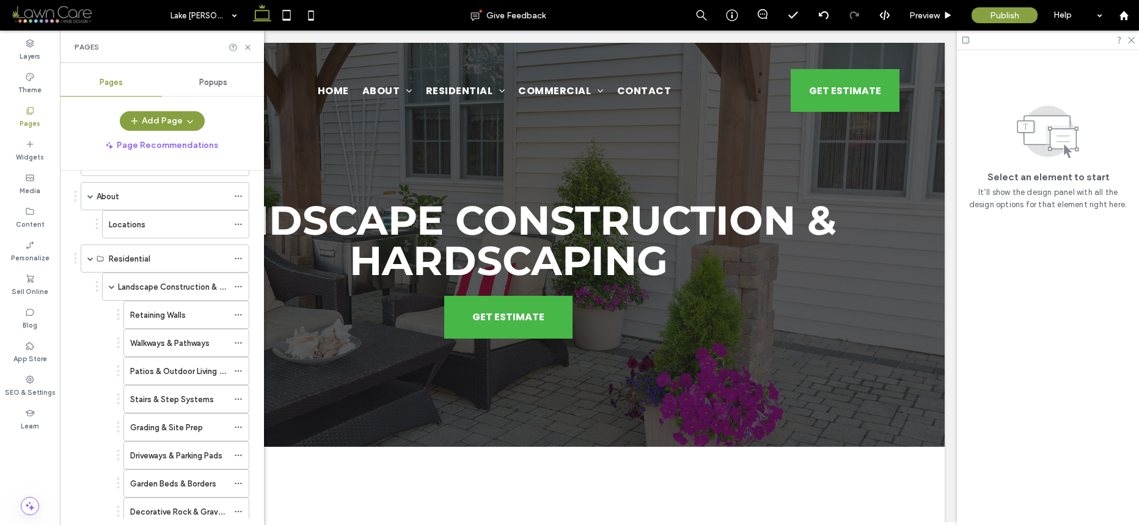
scroll to position [40, 0]
click at [234, 319] on icon at bounding box center [238, 318] width 9 height 9
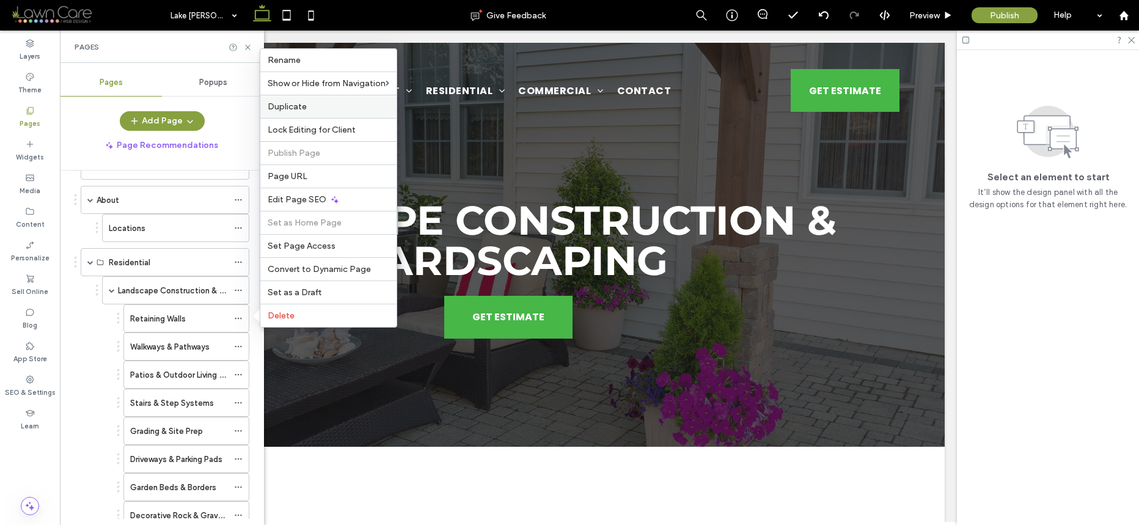
click at [286, 108] on span "Duplicate" at bounding box center [287, 106] width 39 height 10
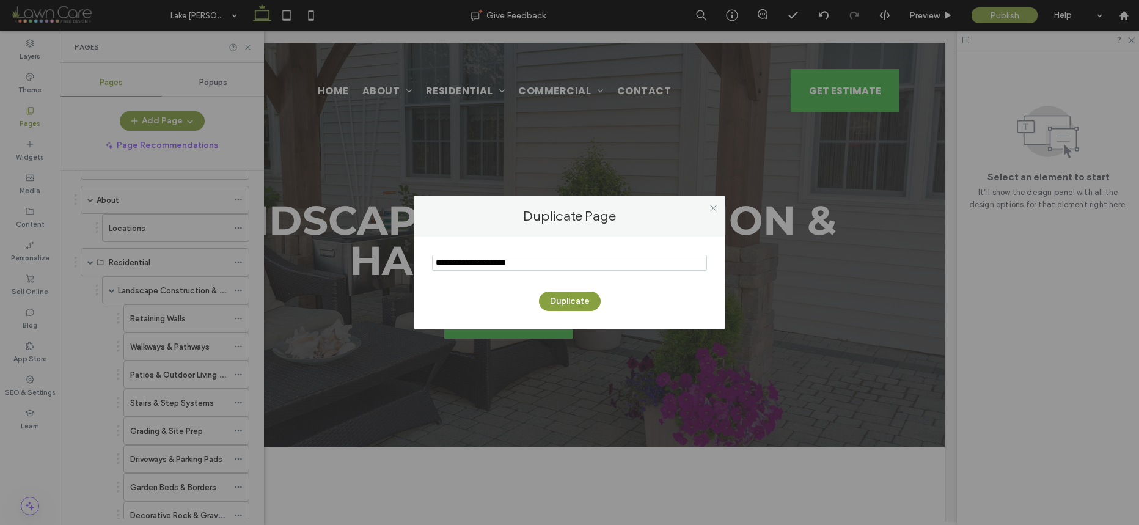
drag, startPoint x: 466, startPoint y: 262, endPoint x: 402, endPoint y: 261, distance: 64.8
click at [402, 261] on div "Duplicate Page Duplicate" at bounding box center [569, 262] width 1139 height 525
type input "**********"
click at [562, 301] on button "Duplicate" at bounding box center [570, 302] width 62 height 20
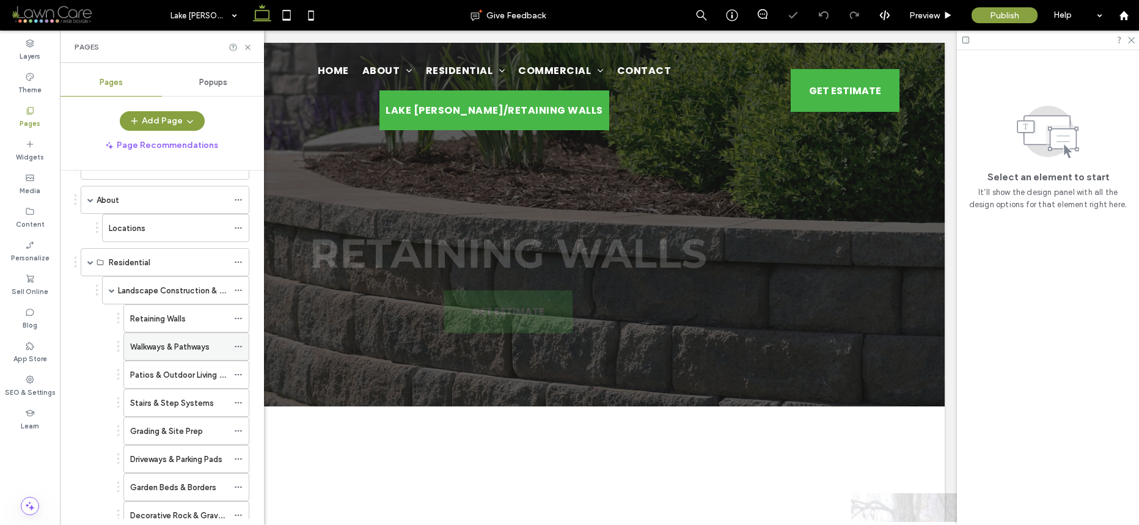
click at [236, 347] on use at bounding box center [238, 347] width 7 height 2
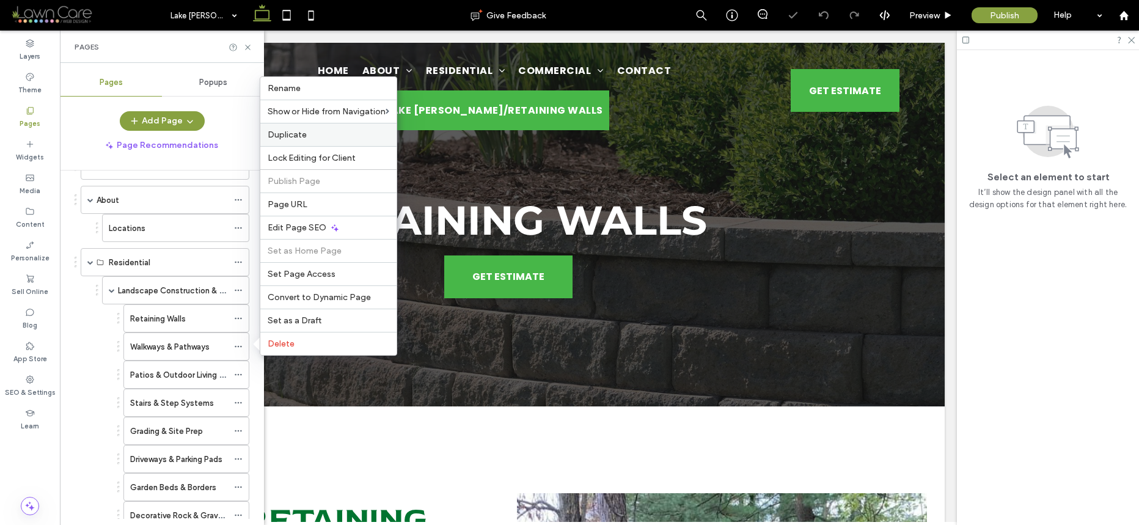
click at [285, 137] on span "Duplicate" at bounding box center [287, 135] width 39 height 10
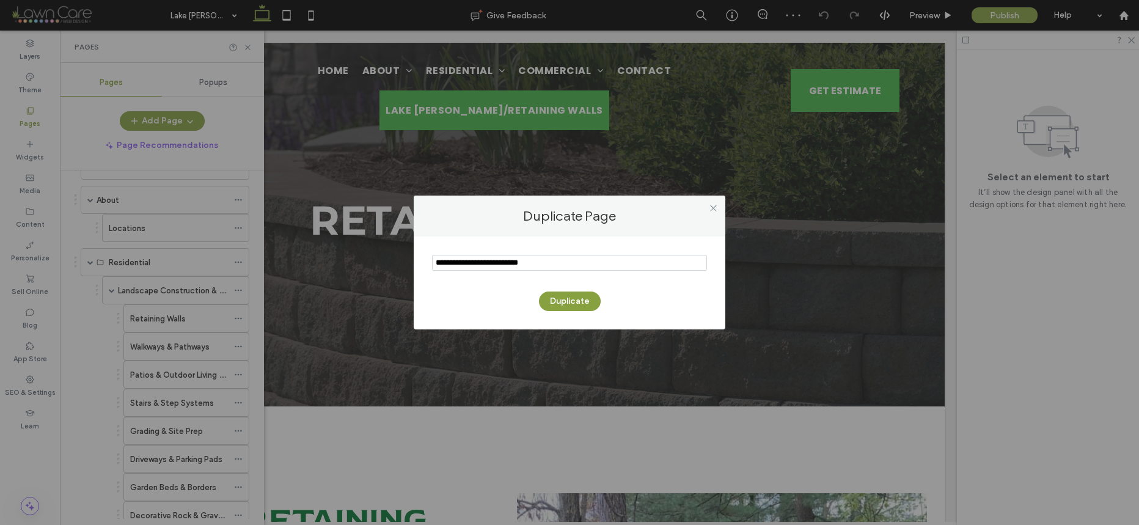
drag, startPoint x: 570, startPoint y: 274, endPoint x: 464, endPoint y: 260, distance: 106.8
click at [464, 260] on section at bounding box center [569, 264] width 275 height 31
drag, startPoint x: 468, startPoint y: 260, endPoint x: 370, endPoint y: 257, distance: 97.9
click at [370, 257] on div "Duplicate Page Duplicate" at bounding box center [569, 262] width 1139 height 525
type input "**********"
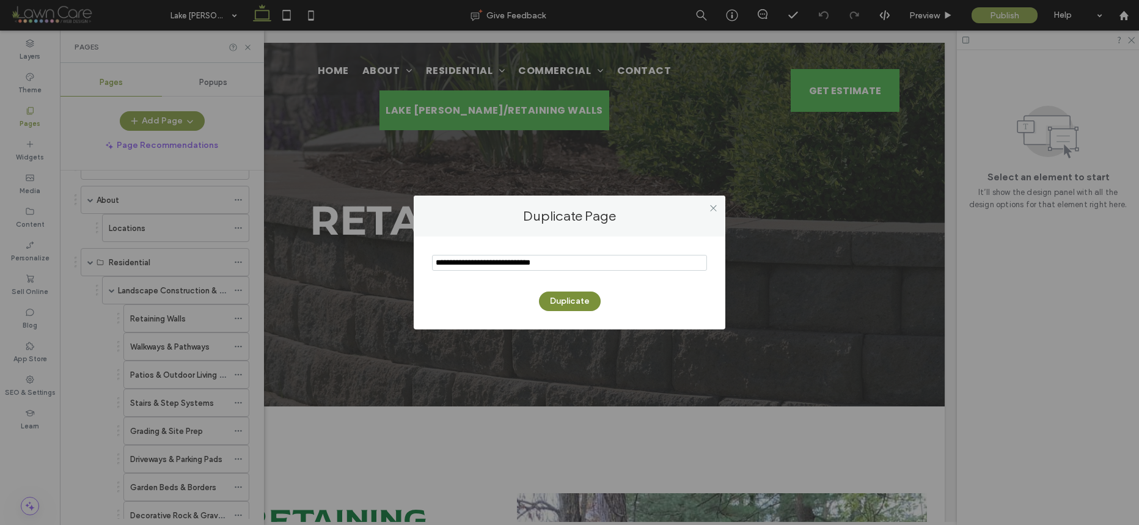
click at [545, 296] on button "Duplicate" at bounding box center [570, 302] width 62 height 20
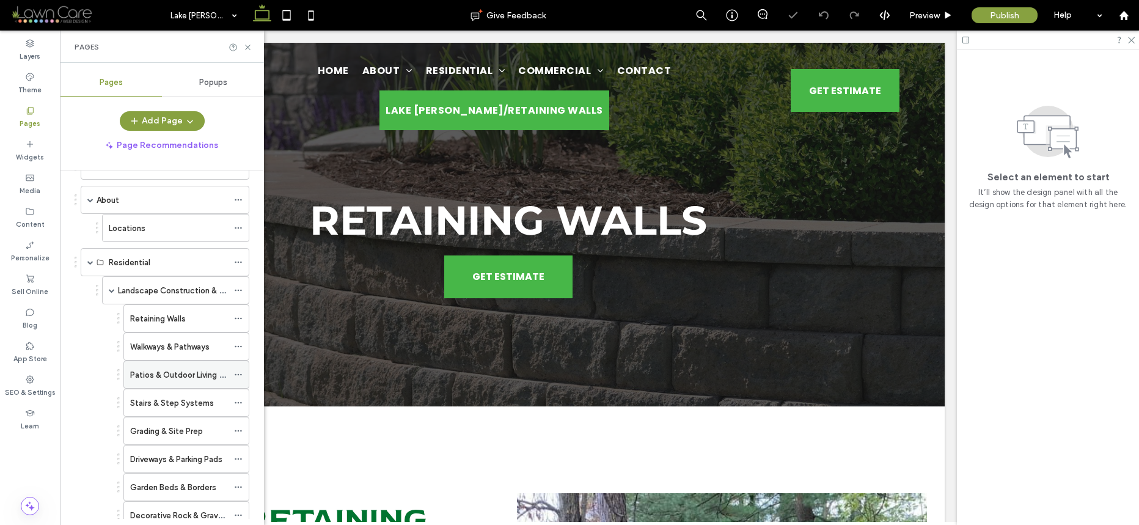
click at [239, 372] on icon at bounding box center [238, 374] width 9 height 9
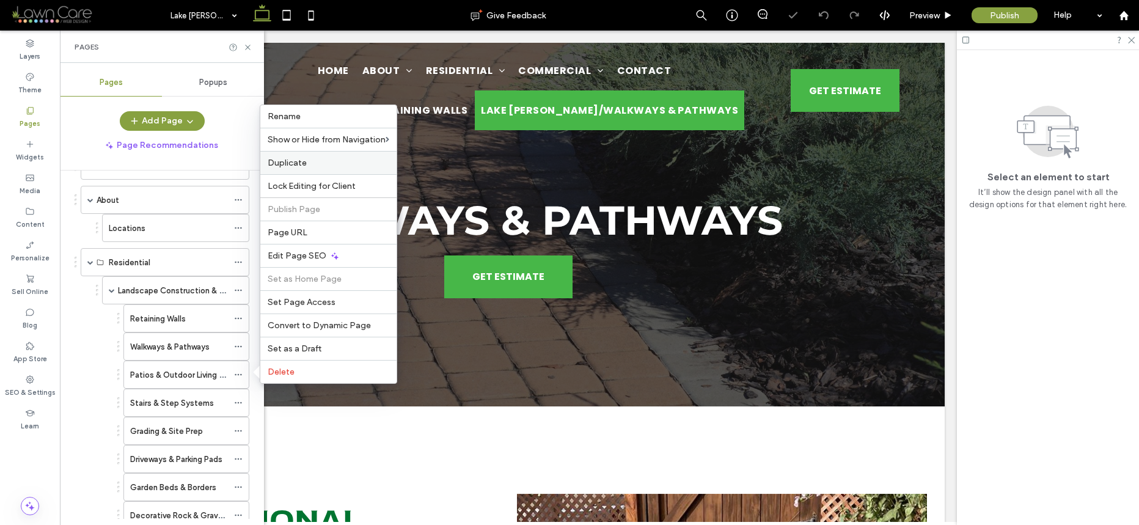
click at [293, 166] on span "Duplicate" at bounding box center [287, 163] width 39 height 10
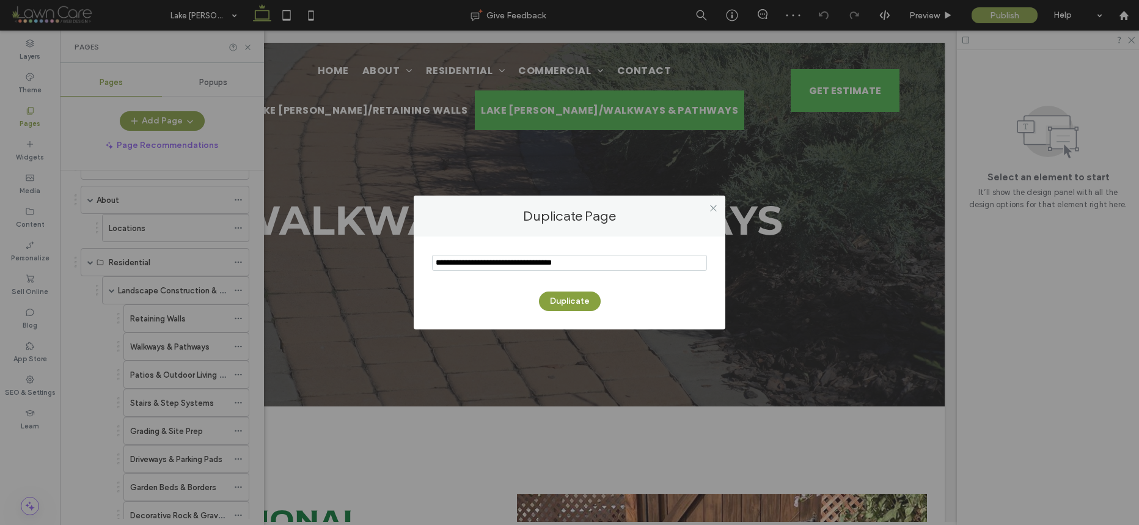
drag, startPoint x: 466, startPoint y: 262, endPoint x: 424, endPoint y: 260, distance: 42.2
click at [424, 260] on div "Duplicate" at bounding box center [570, 283] width 312 height 93
type input "**********"
click at [573, 298] on button "Duplicate" at bounding box center [570, 302] width 62 height 20
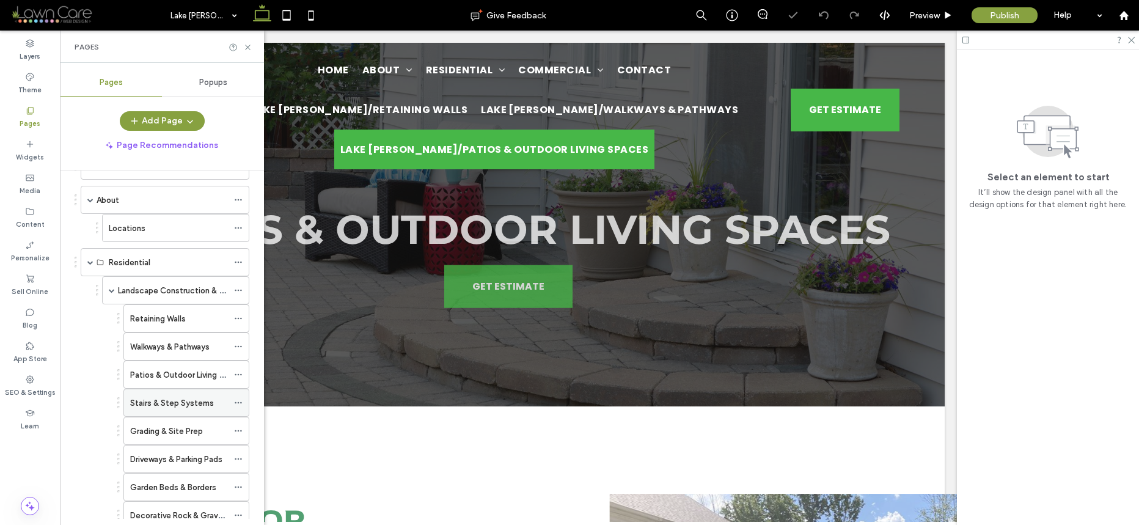
click at [237, 402] on icon at bounding box center [238, 403] width 9 height 9
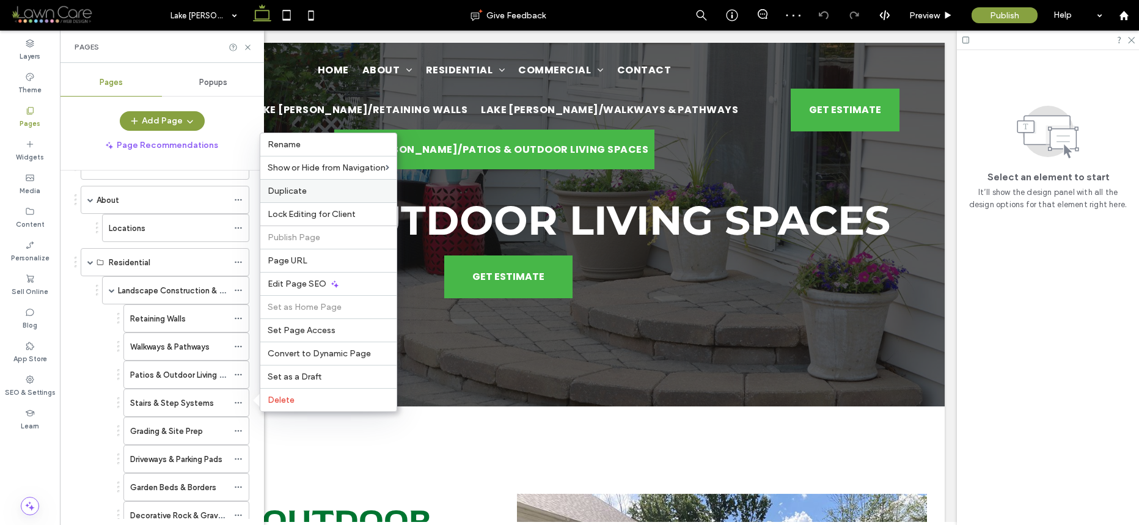
click at [306, 183] on div "Duplicate" at bounding box center [328, 190] width 136 height 23
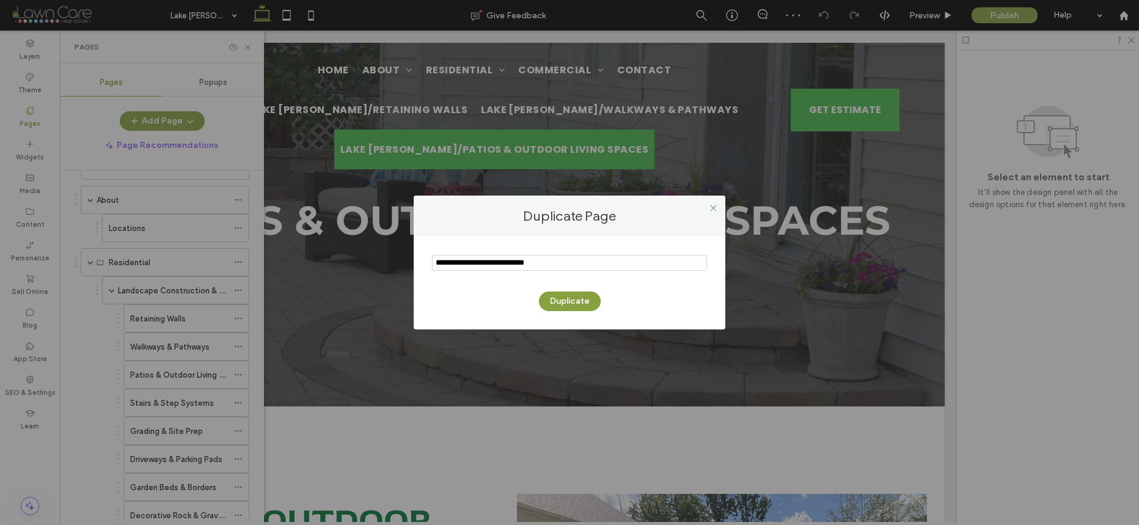
drag, startPoint x: 466, startPoint y: 265, endPoint x: 395, endPoint y: 252, distance: 71.4
click at [395, 252] on div "Duplicate Page Duplicate" at bounding box center [569, 262] width 1139 height 525
type input "**********"
click at [586, 303] on button "Duplicate" at bounding box center [570, 302] width 62 height 20
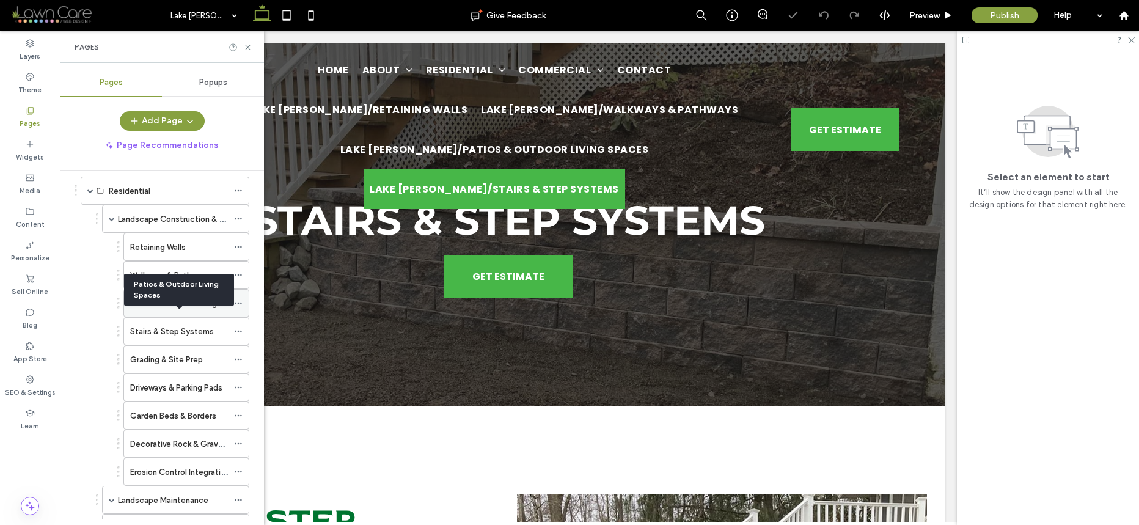
scroll to position [113, 0]
click at [236, 353] on span at bounding box center [238, 357] width 9 height 18
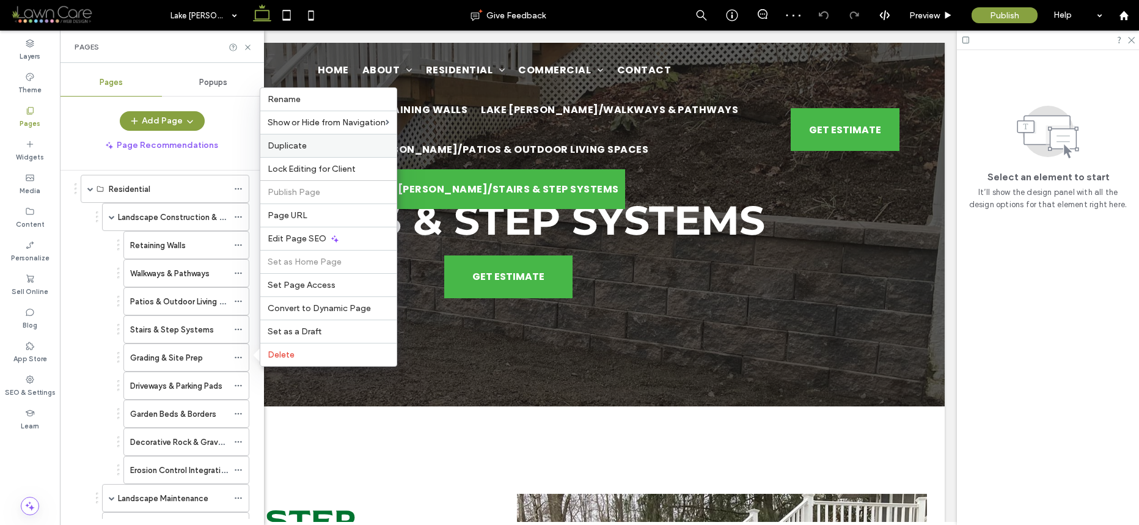
click at [283, 141] on span "Duplicate" at bounding box center [287, 146] width 39 height 10
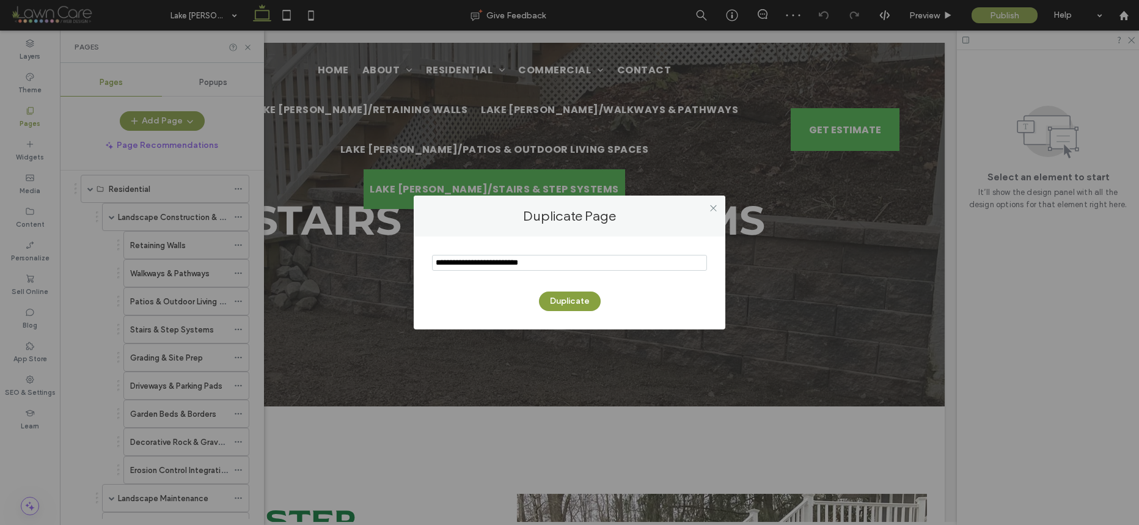
drag, startPoint x: 468, startPoint y: 262, endPoint x: 386, endPoint y: 254, distance: 82.3
click at [389, 256] on div "Duplicate Page Duplicate" at bounding box center [569, 262] width 1139 height 525
type input "**********"
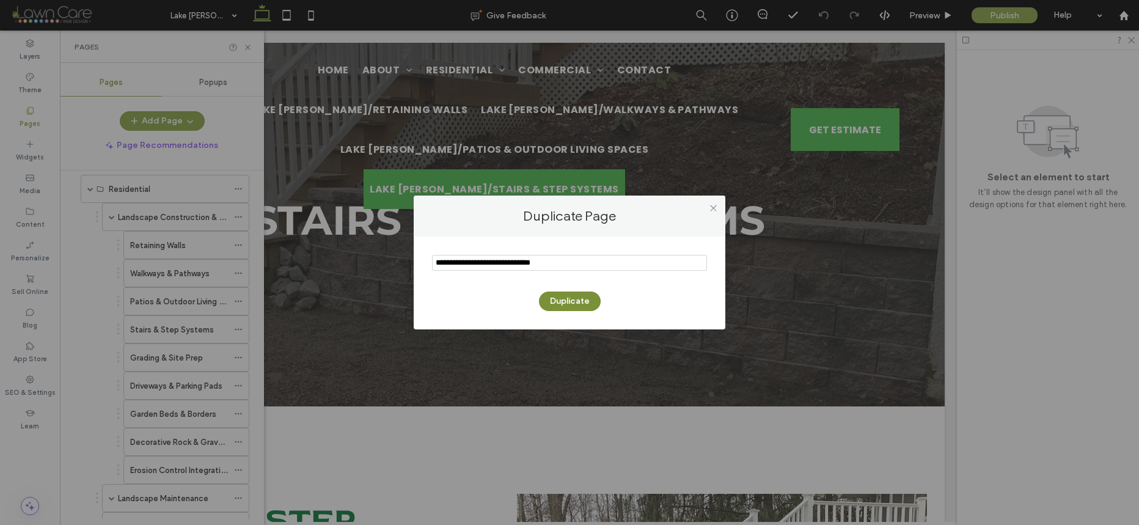
click at [566, 304] on button "Duplicate" at bounding box center [570, 302] width 62 height 20
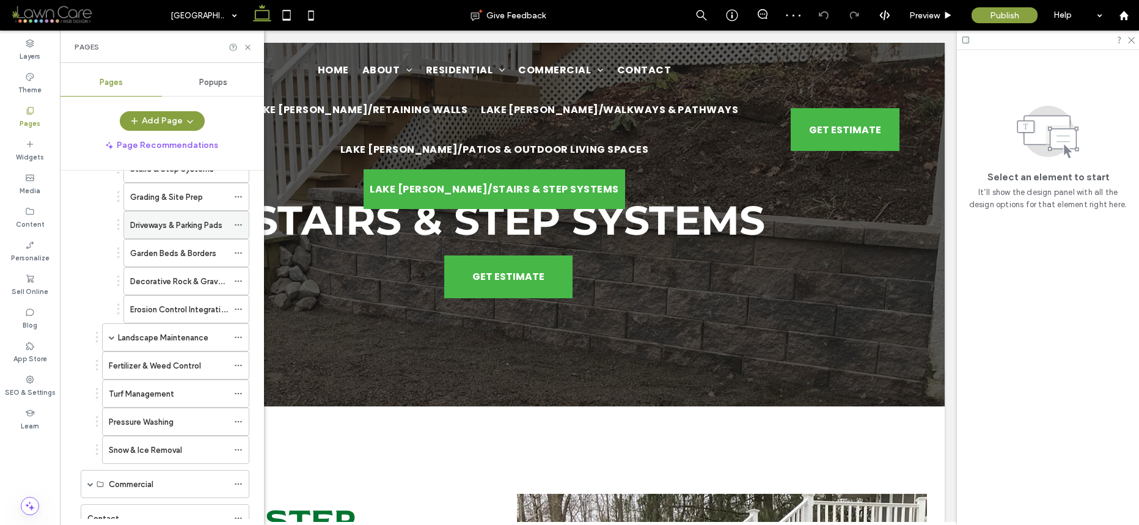
scroll to position [273, 0]
click at [235, 225] on use at bounding box center [238, 226] width 7 height 2
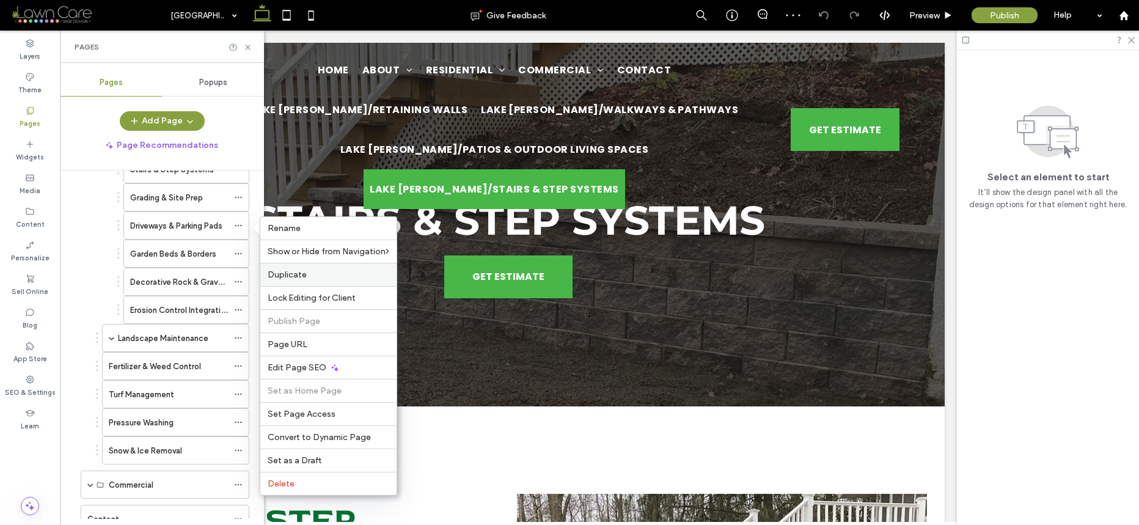
click at [340, 275] on label "Duplicate" at bounding box center [329, 275] width 122 height 10
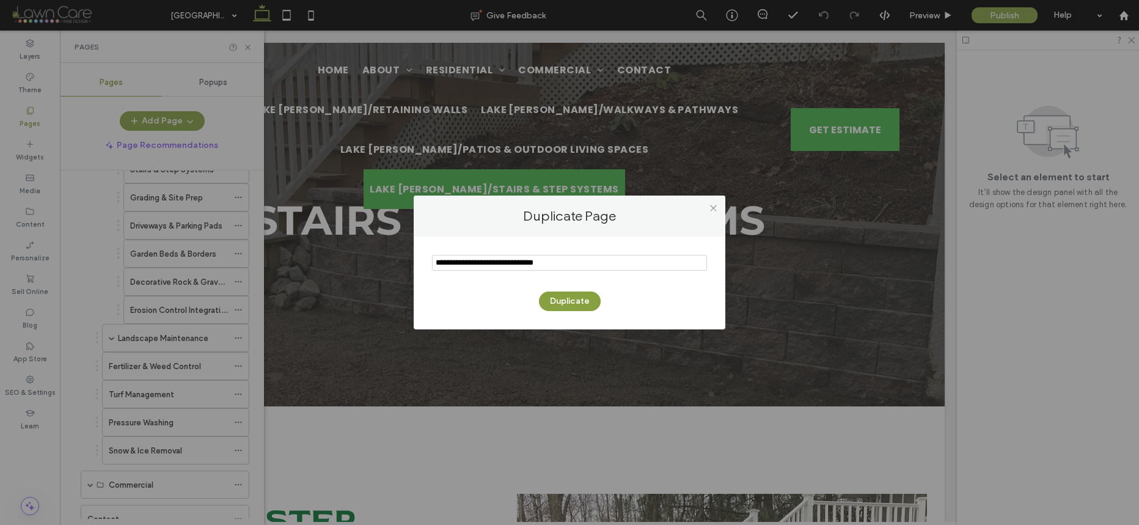
drag, startPoint x: 468, startPoint y: 265, endPoint x: 388, endPoint y: 262, distance: 79.5
click at [389, 262] on div "Duplicate Page Duplicate" at bounding box center [569, 262] width 1139 height 525
type input "**********"
click at [570, 298] on button "Duplicate" at bounding box center [570, 302] width 62 height 20
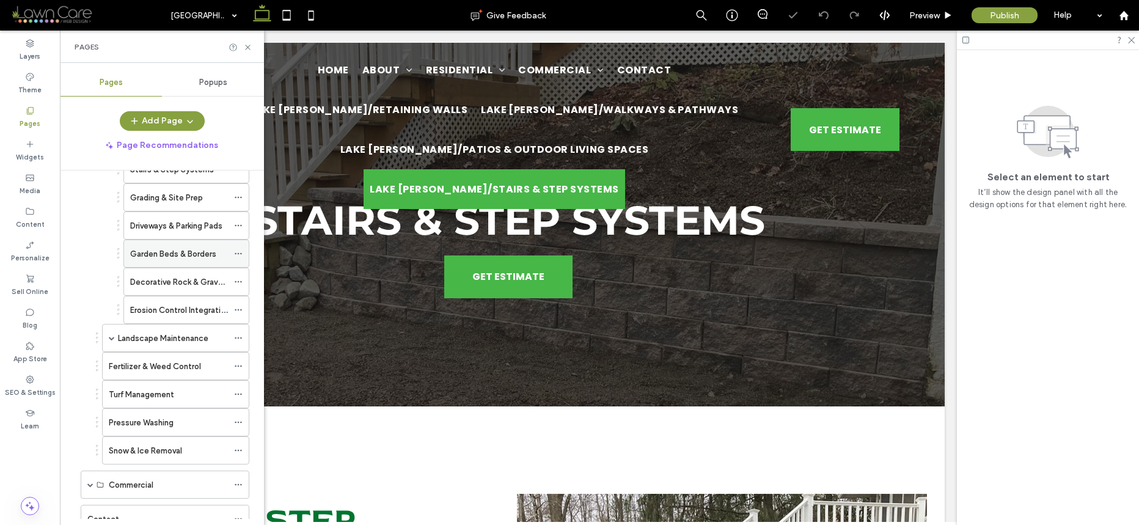
click at [238, 249] on icon at bounding box center [238, 253] width 9 height 9
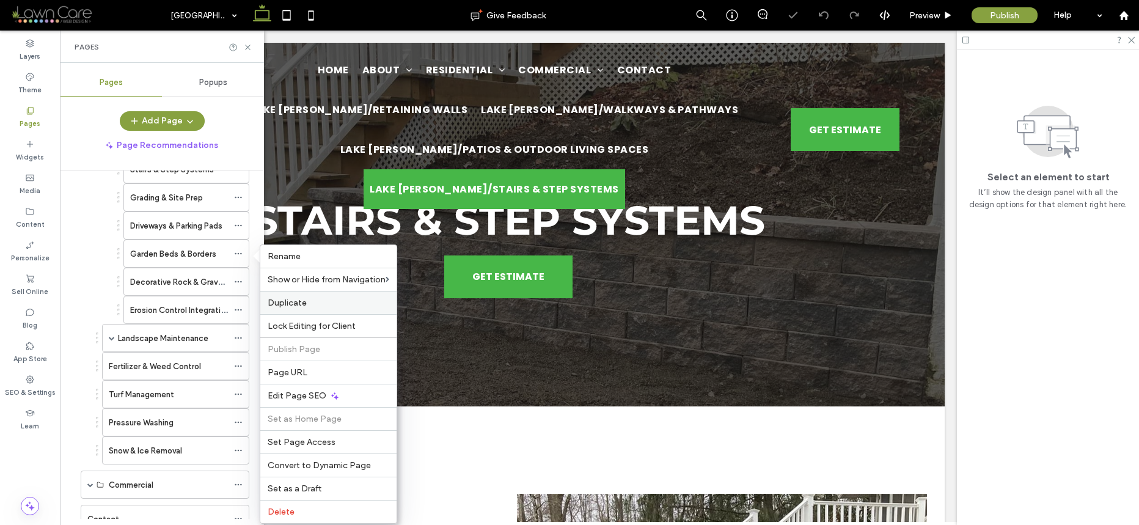
click at [300, 298] on span "Duplicate" at bounding box center [287, 303] width 39 height 10
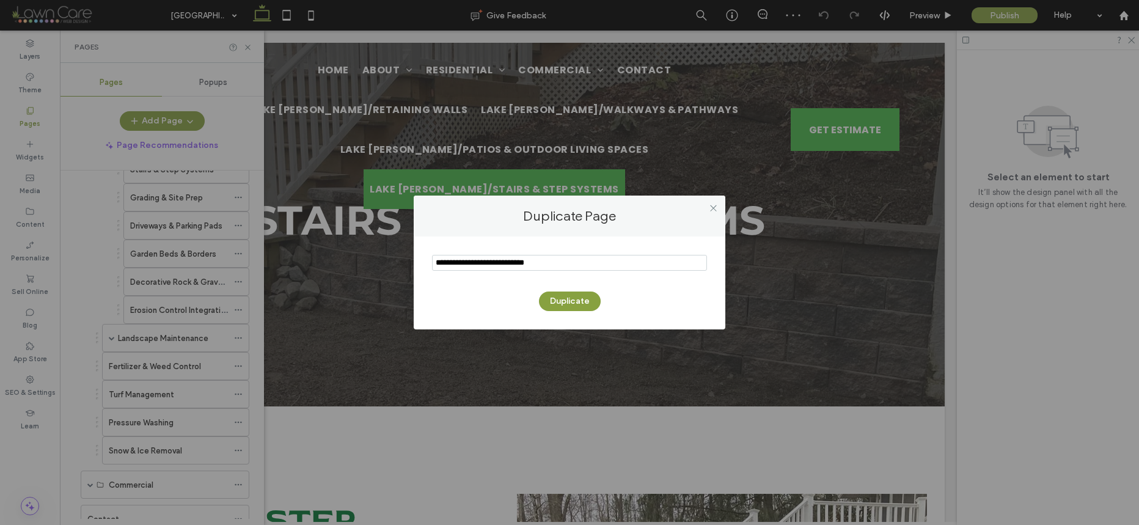
drag, startPoint x: 467, startPoint y: 262, endPoint x: 436, endPoint y: 258, distance: 31.5
click at [436, 258] on input "notEmpty" at bounding box center [569, 263] width 275 height 16
click at [486, 262] on input "notEmpty" at bounding box center [569, 263] width 275 height 16
type input "**********"
click at [559, 303] on button "Duplicate" at bounding box center [570, 302] width 62 height 20
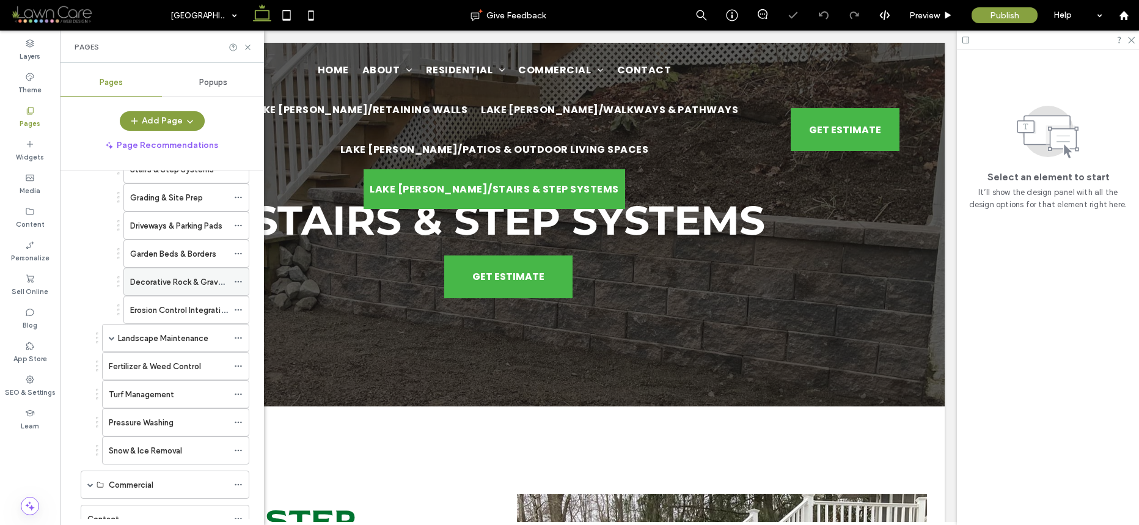
click at [237, 279] on icon at bounding box center [238, 282] width 9 height 9
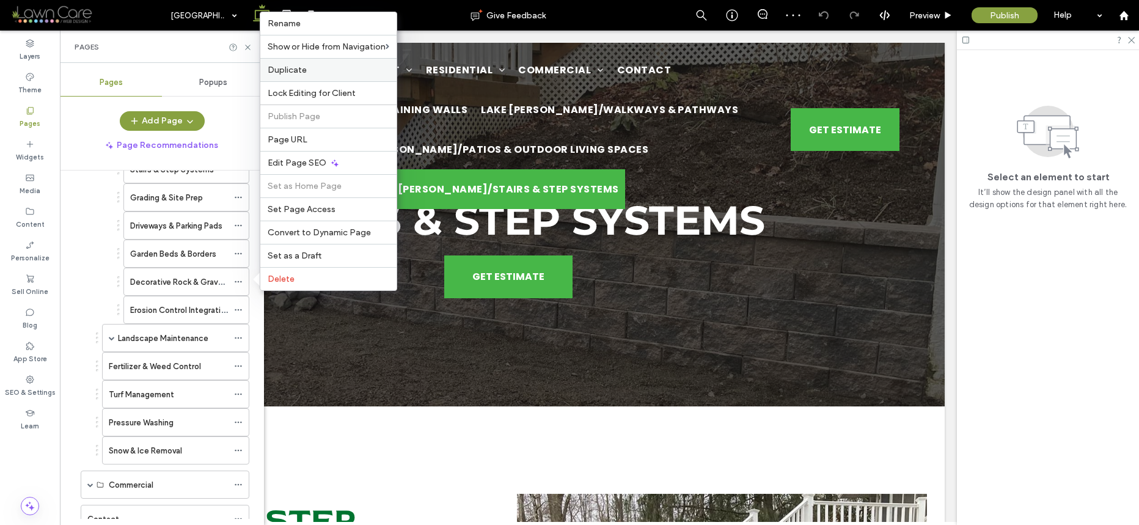
click at [303, 73] on span "Duplicate" at bounding box center [287, 70] width 39 height 10
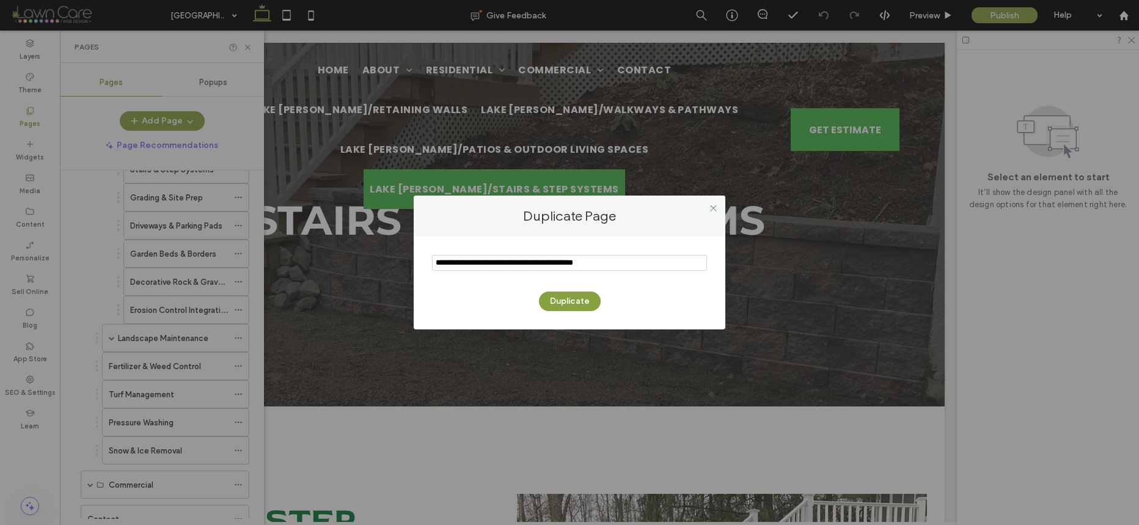
drag, startPoint x: 466, startPoint y: 263, endPoint x: 387, endPoint y: 268, distance: 79.0
click at [387, 268] on div "Duplicate Page Duplicate" at bounding box center [569, 262] width 1139 height 525
drag, startPoint x: 414, startPoint y: 262, endPoint x: 353, endPoint y: 270, distance: 61.0
click at [353, 270] on div "Duplicate Page Duplicate" at bounding box center [569, 262] width 1139 height 525
click at [483, 264] on input "notEmpty" at bounding box center [569, 263] width 275 height 16
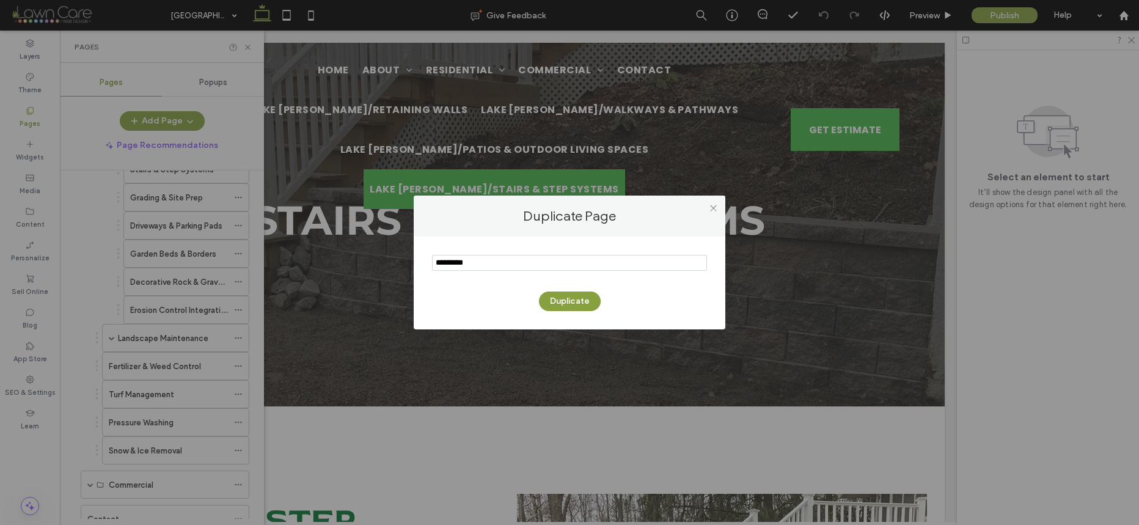
click at [482, 264] on input "notEmpty" at bounding box center [569, 263] width 275 height 16
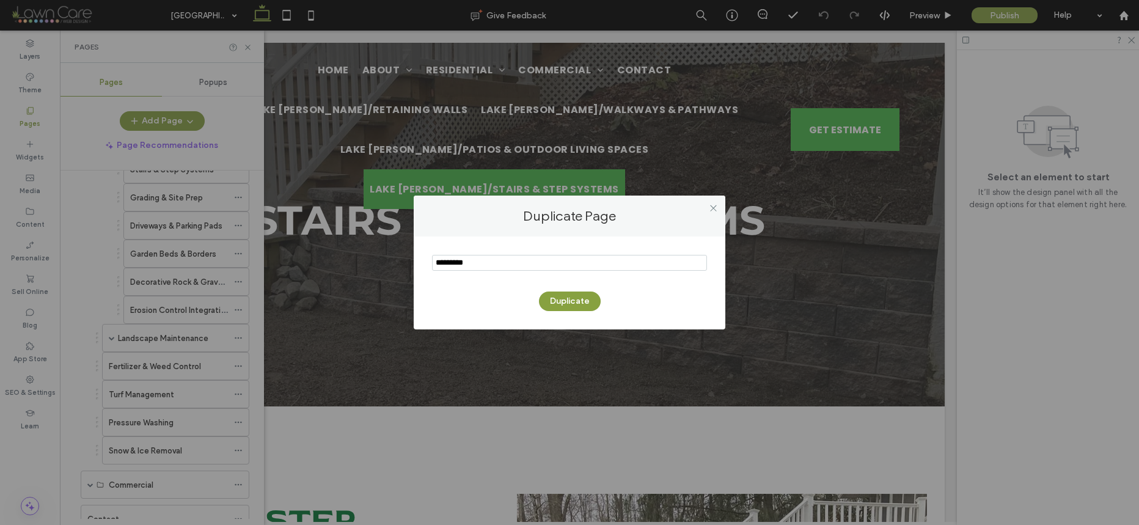
click at [482, 264] on input "notEmpty" at bounding box center [569, 263] width 275 height 16
type input "**********"
click at [573, 303] on button "Duplicate" at bounding box center [570, 302] width 62 height 20
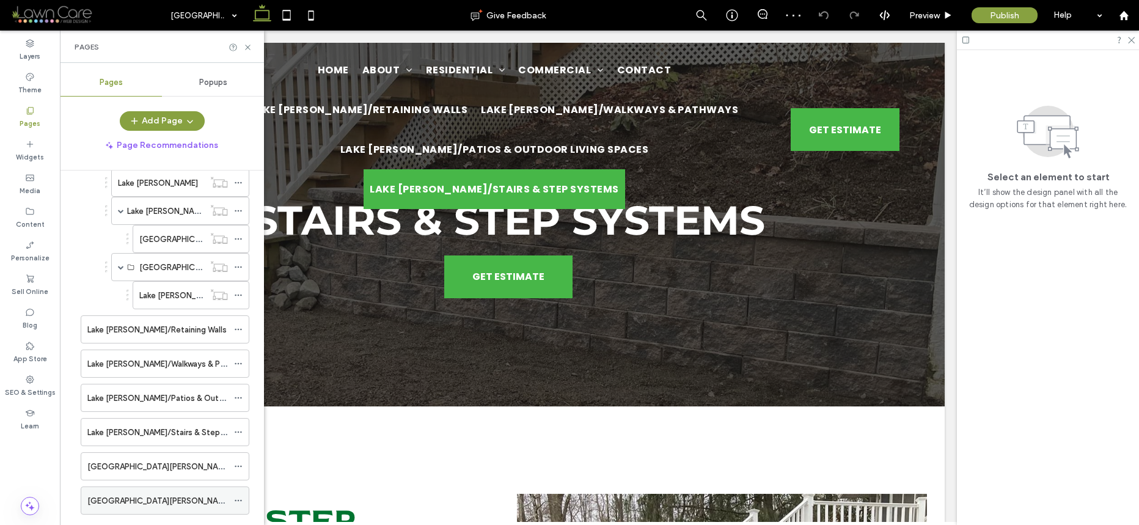
scroll to position [668, 0]
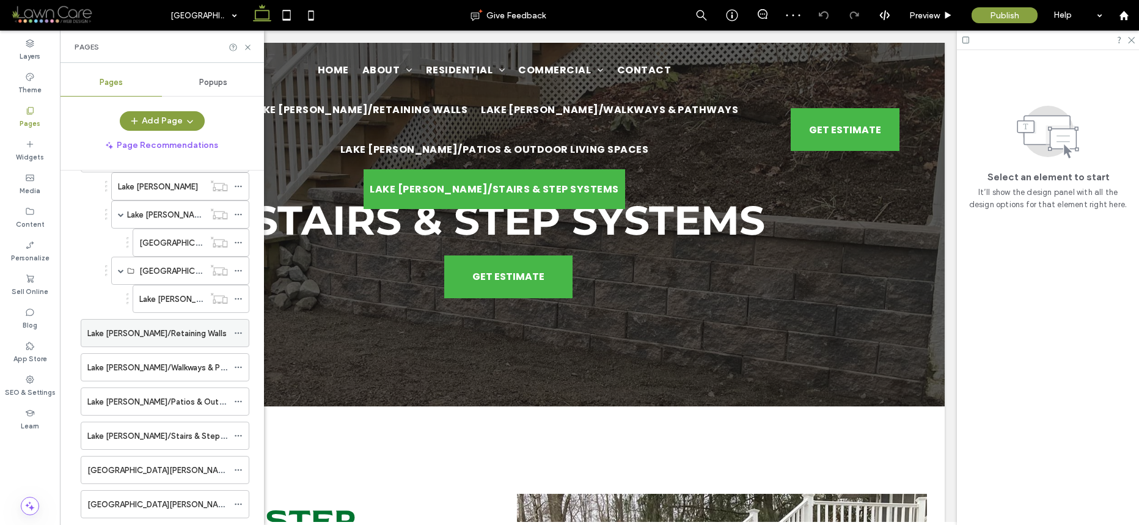
click at [238, 331] on icon at bounding box center [238, 333] width 9 height 9
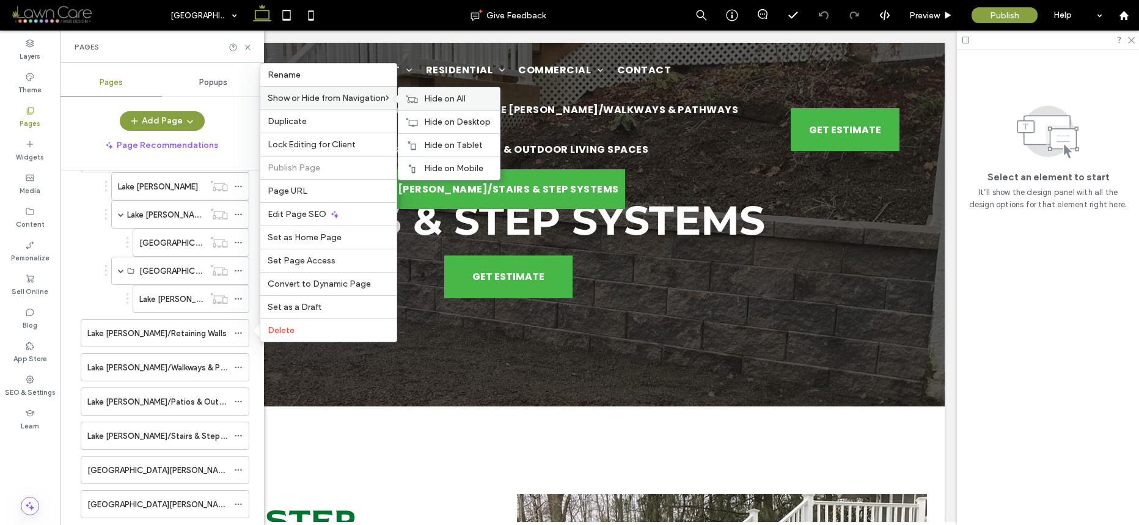
click at [436, 97] on span "Hide on All" at bounding box center [445, 99] width 42 height 10
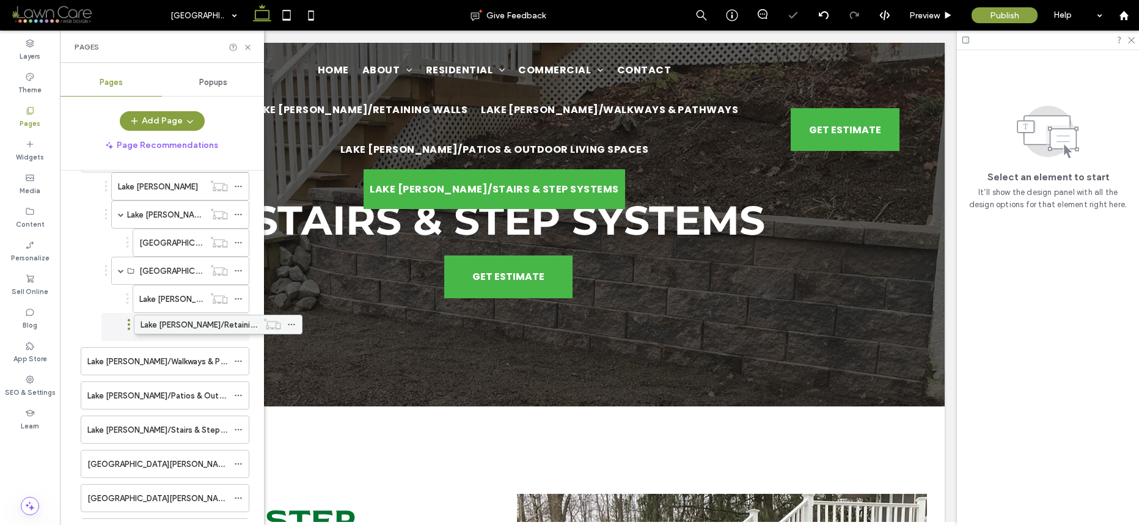
drag, startPoint x: 158, startPoint y: 329, endPoint x: 207, endPoint y: 323, distance: 49.8
drag, startPoint x: 168, startPoint y: 331, endPoint x: 193, endPoint y: 327, distance: 25.4
drag, startPoint x: 133, startPoint y: 328, endPoint x: 175, endPoint y: 328, distance: 42.8
drag, startPoint x: 141, startPoint y: 329, endPoint x: 180, endPoint y: 328, distance: 39.7
drag, startPoint x: 146, startPoint y: 328, endPoint x: 165, endPoint y: 323, distance: 19.4
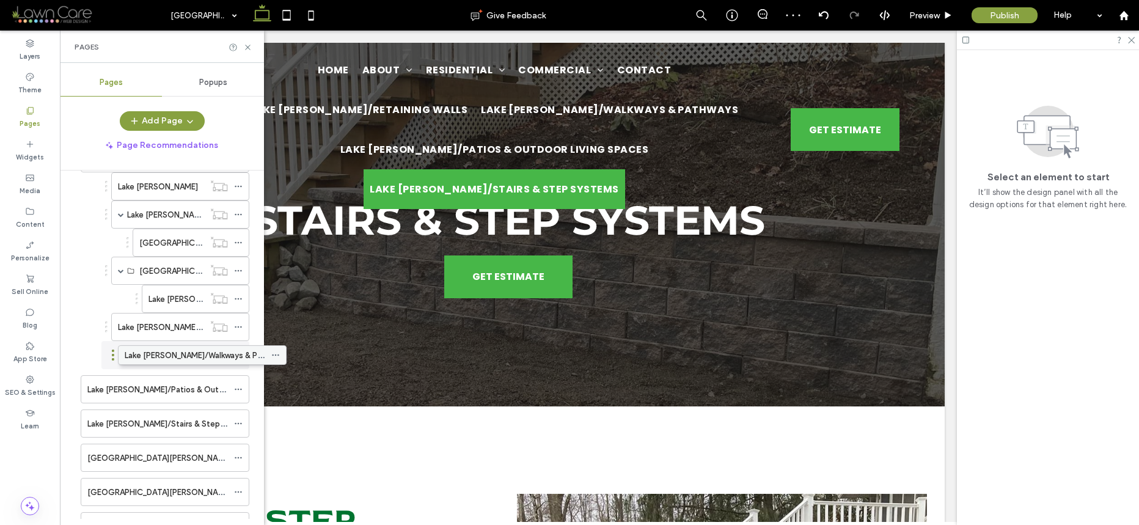
drag, startPoint x: 127, startPoint y: 366, endPoint x: 163, endPoint y: 364, distance: 36.7
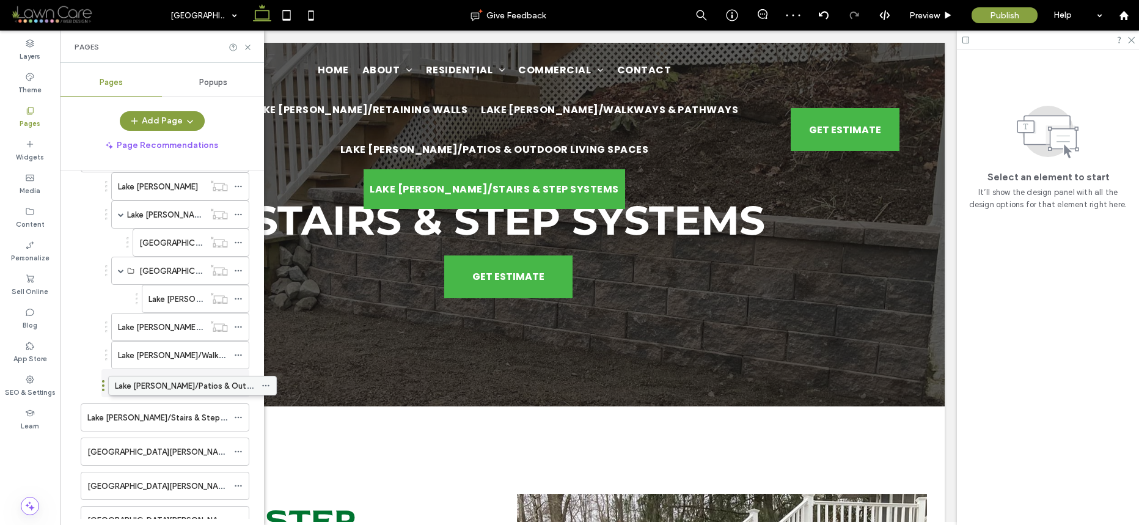
drag, startPoint x: 143, startPoint y: 383, endPoint x: 179, endPoint y: 381, distance: 36.1
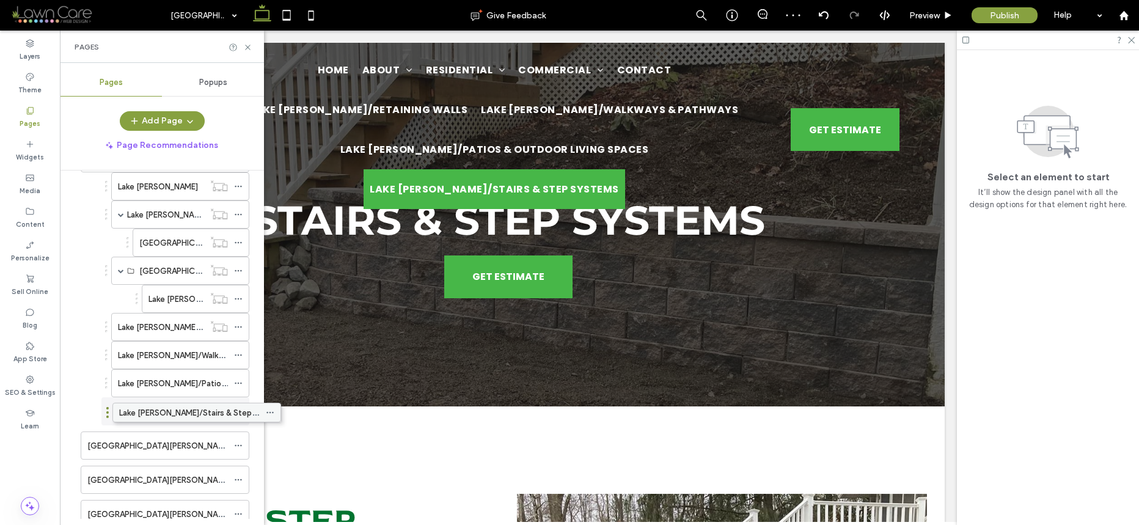
drag, startPoint x: 163, startPoint y: 420, endPoint x: 196, endPoint y: 418, distance: 33.7
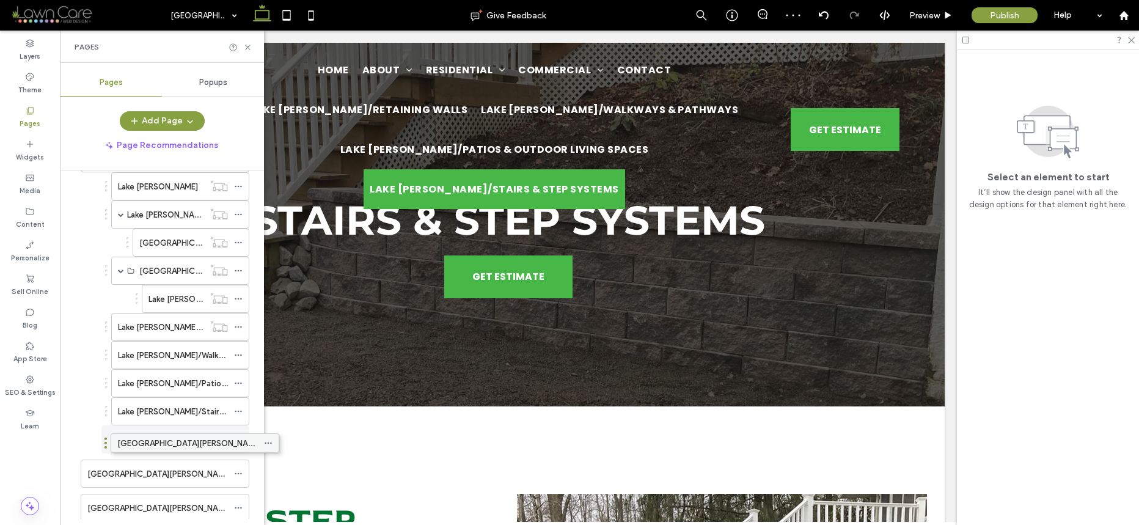
drag, startPoint x: 150, startPoint y: 447, endPoint x: 179, endPoint y: 448, distance: 28.8
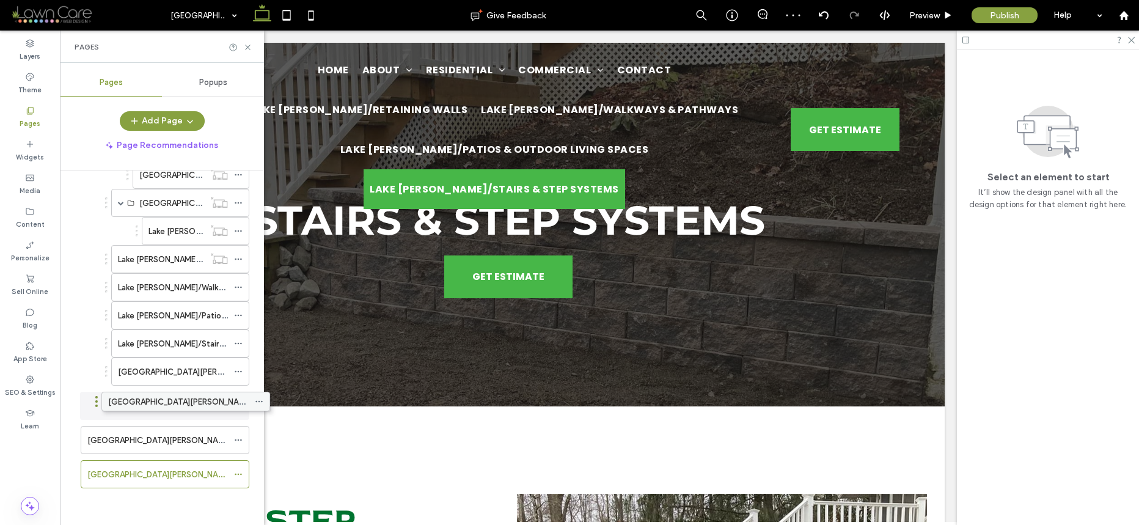
scroll to position [730, 0]
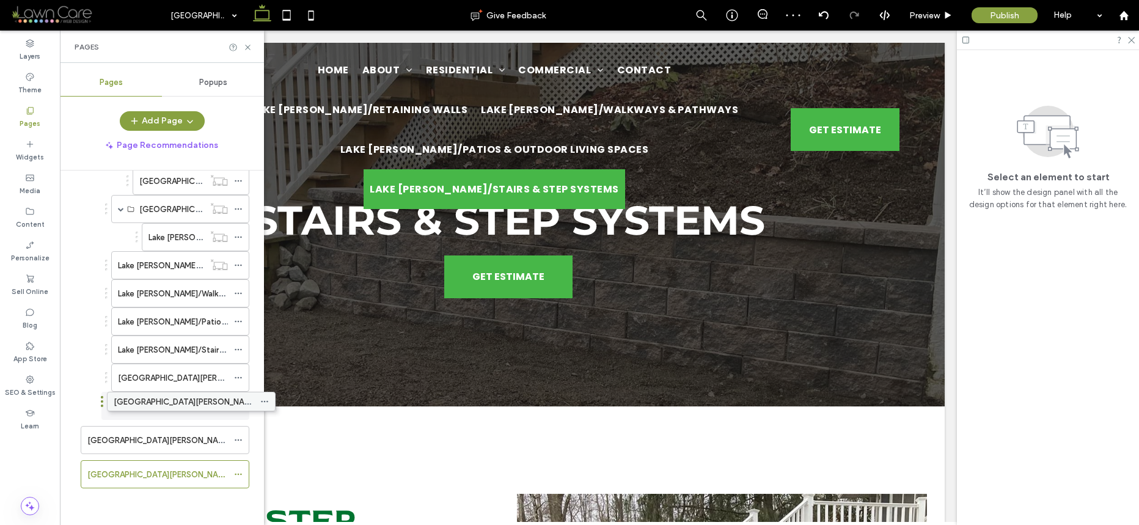
drag, startPoint x: 149, startPoint y: 407, endPoint x: 175, endPoint y: 407, distance: 26.3
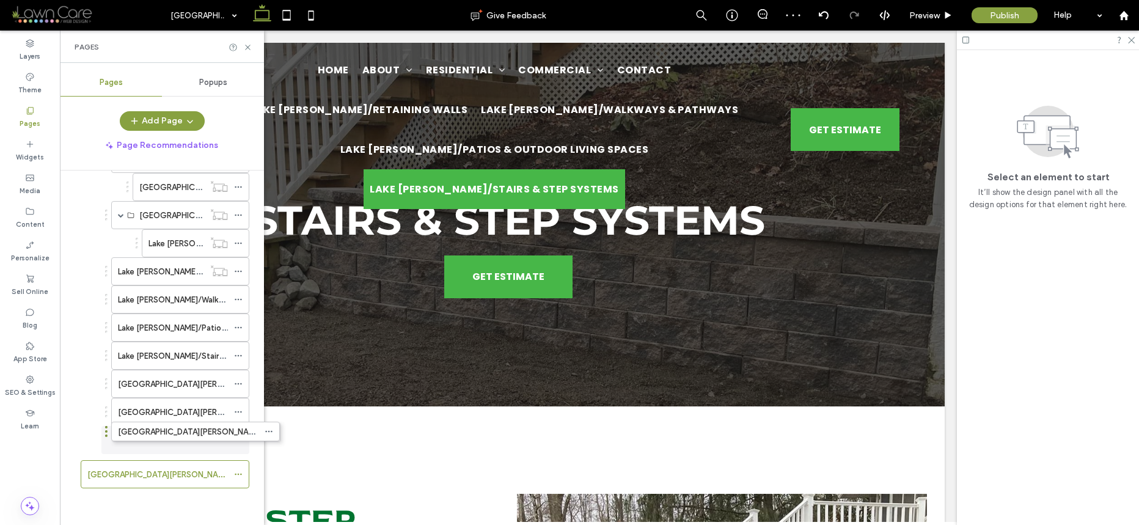
drag, startPoint x: 163, startPoint y: 446, endPoint x: 194, endPoint y: 442, distance: 30.9
click at [238, 474] on use at bounding box center [238, 475] width 7 height 2
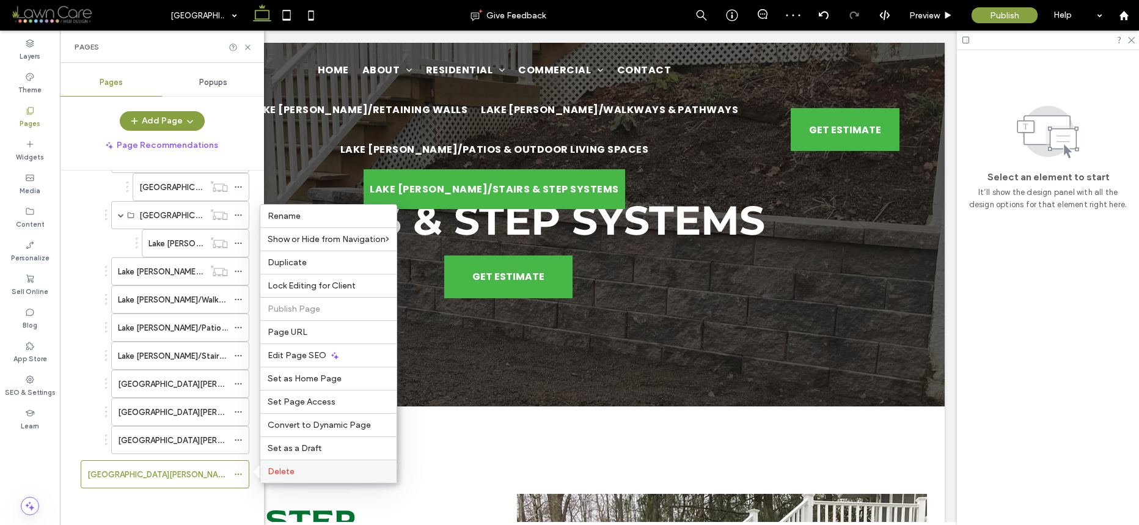
click at [281, 470] on span "Delete" at bounding box center [281, 471] width 27 height 10
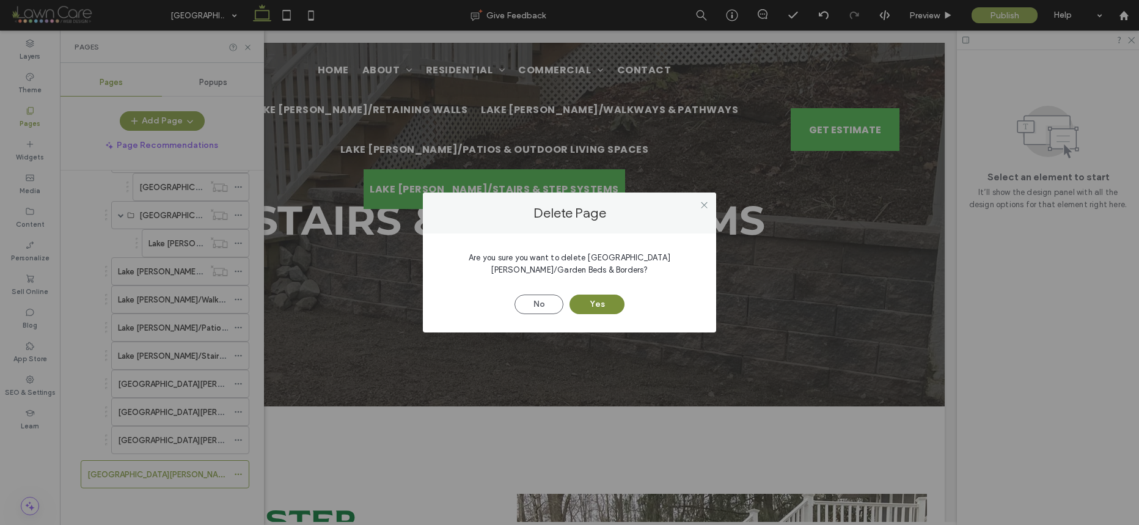
click at [590, 295] on button "Yes" at bounding box center [597, 305] width 55 height 20
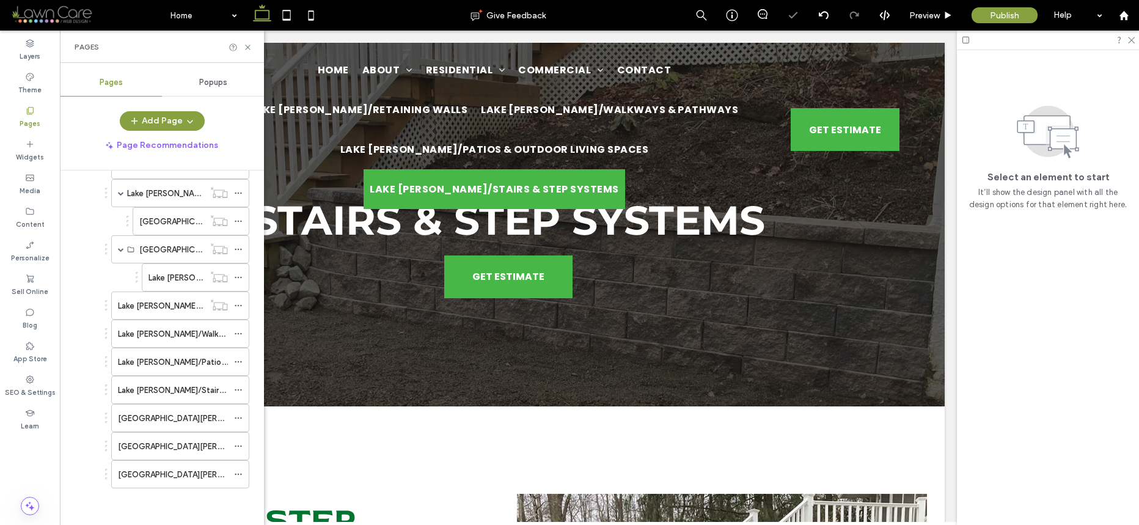
scroll to position [690, 0]
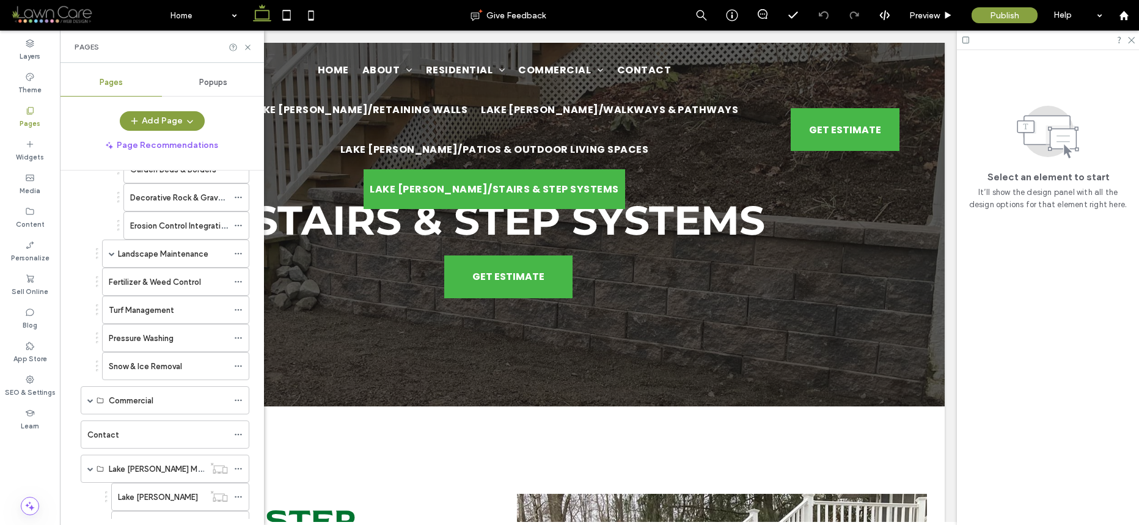
scroll to position [329, 0]
click at [238, 226] on icon at bounding box center [238, 225] width 9 height 9
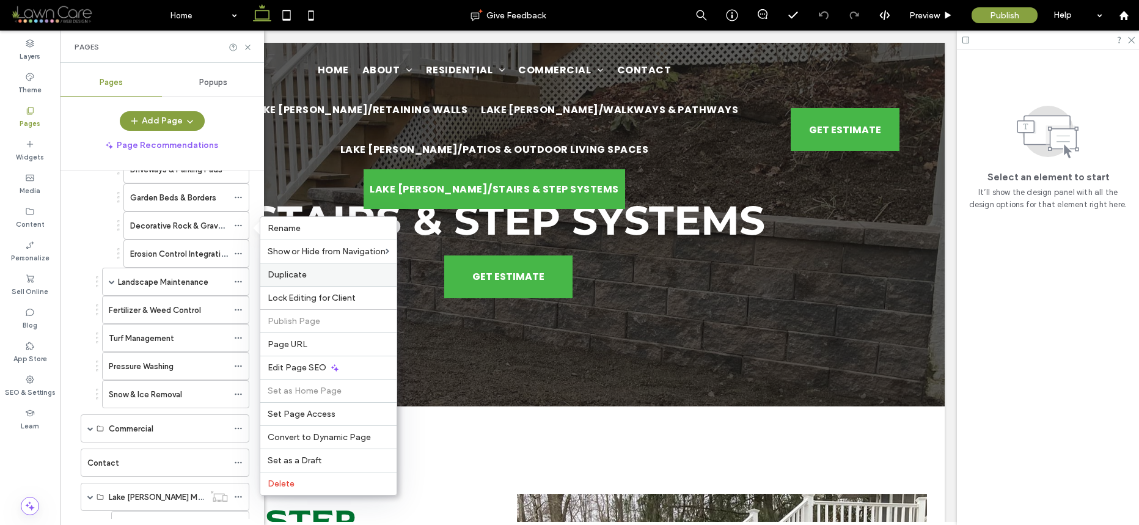
click at [288, 274] on span "Duplicate" at bounding box center [287, 275] width 39 height 10
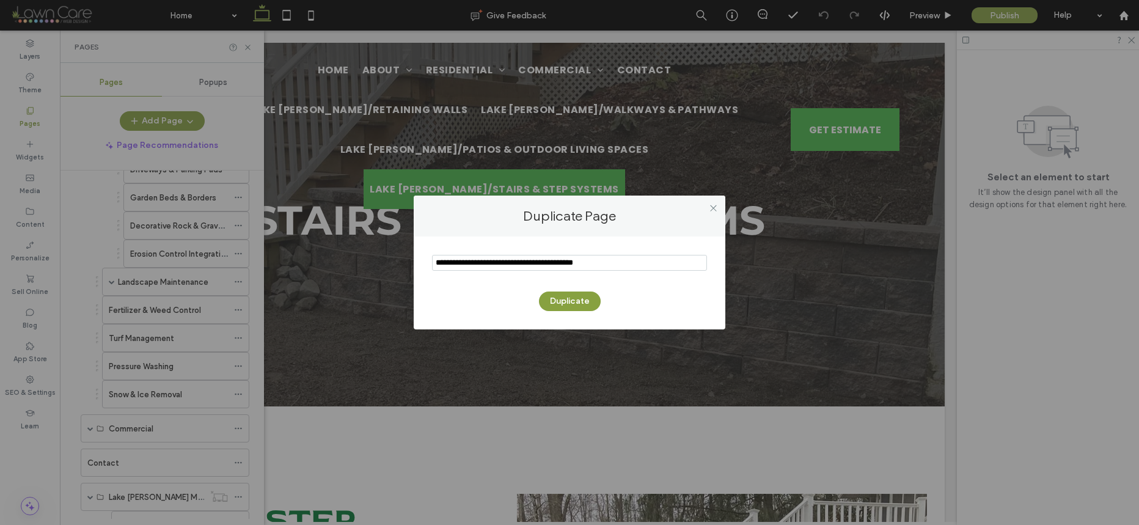
drag, startPoint x: 468, startPoint y: 263, endPoint x: 428, endPoint y: 264, distance: 39.7
click at [428, 264] on div "Duplicate" at bounding box center [570, 283] width 312 height 93
type input "**********"
click at [572, 295] on button "Duplicate" at bounding box center [570, 302] width 62 height 20
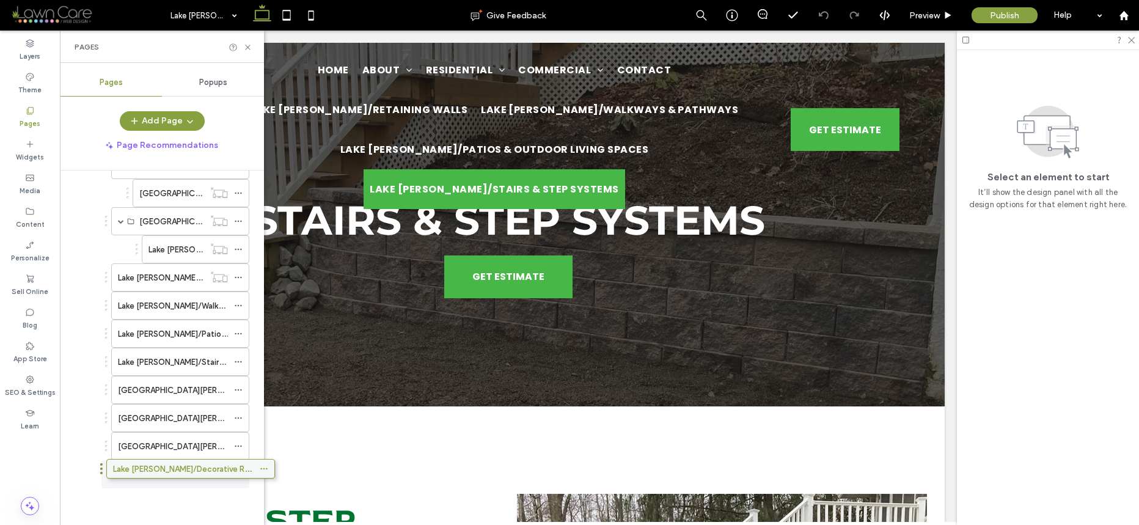
scroll to position [718, 0]
drag, startPoint x: 215, startPoint y: 474, endPoint x: 237, endPoint y: 473, distance: 22.7
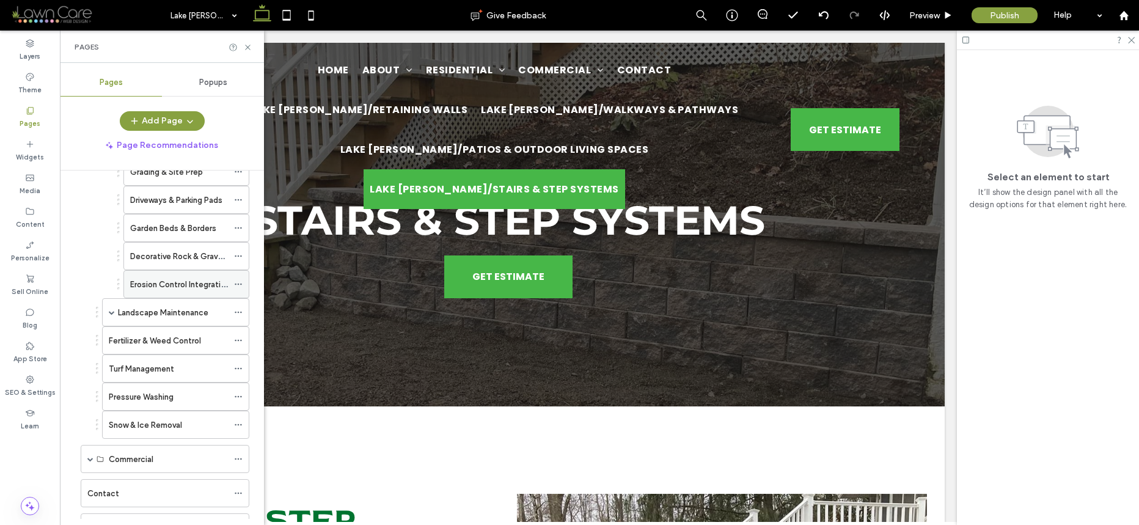
scroll to position [234, 0]
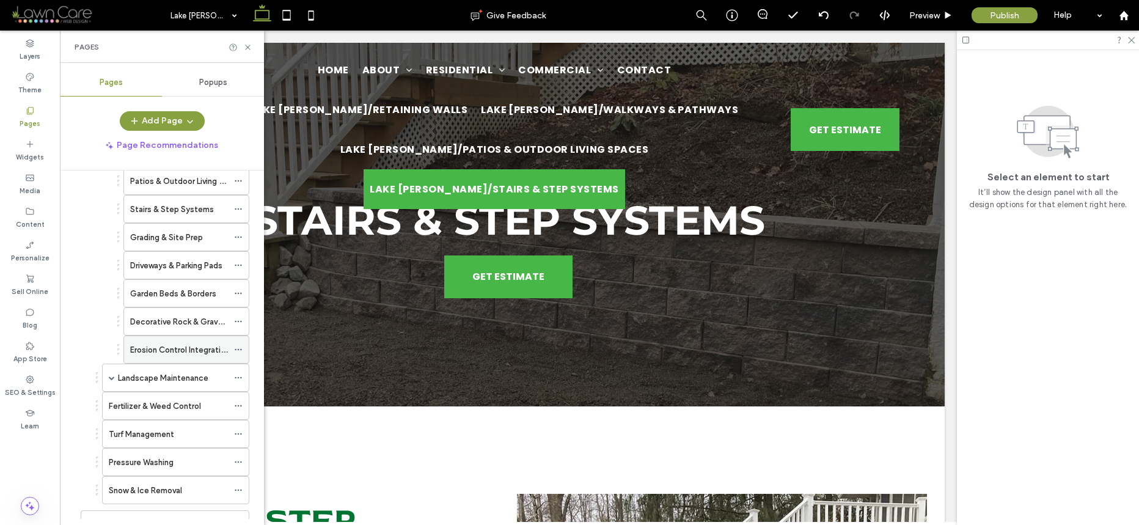
click at [237, 349] on use at bounding box center [238, 350] width 7 height 2
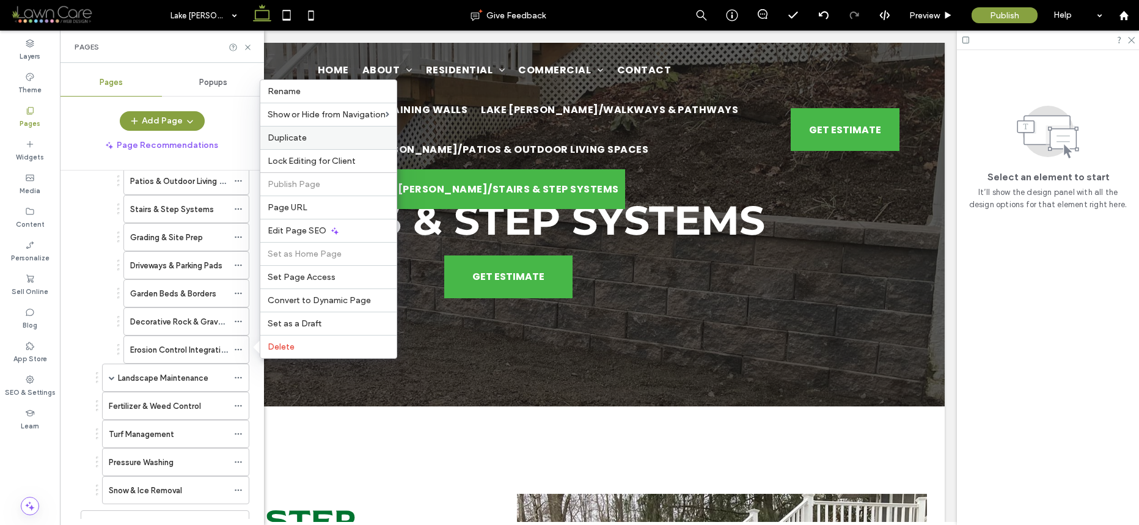
click at [303, 133] on span "Duplicate" at bounding box center [287, 138] width 39 height 10
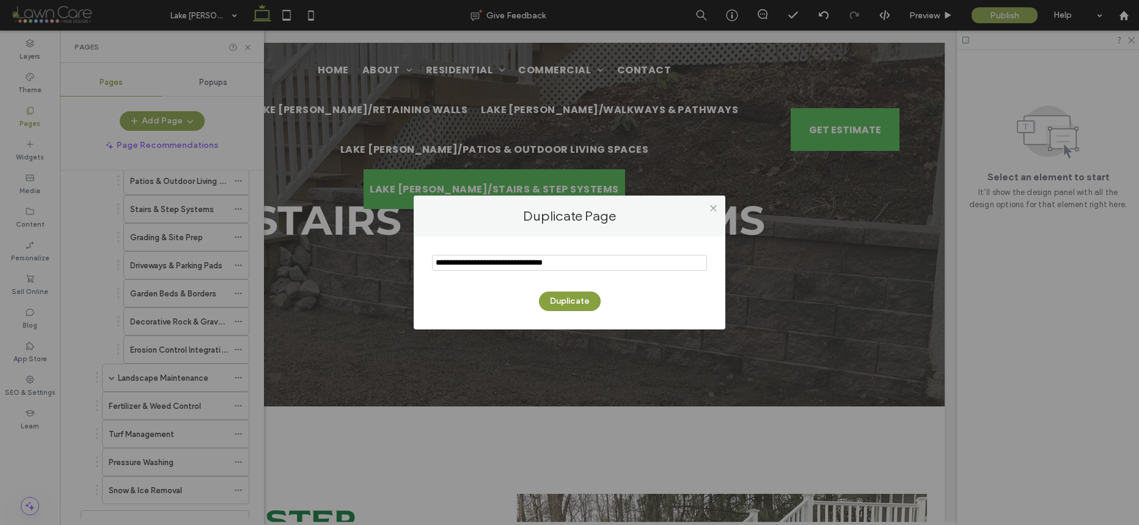
drag, startPoint x: 466, startPoint y: 263, endPoint x: 428, endPoint y: 259, distance: 38.7
click at [428, 259] on div "Duplicate" at bounding box center [570, 283] width 312 height 93
type input "**********"
click at [465, 261] on input "notEmpty" at bounding box center [569, 263] width 275 height 16
type input "**********"
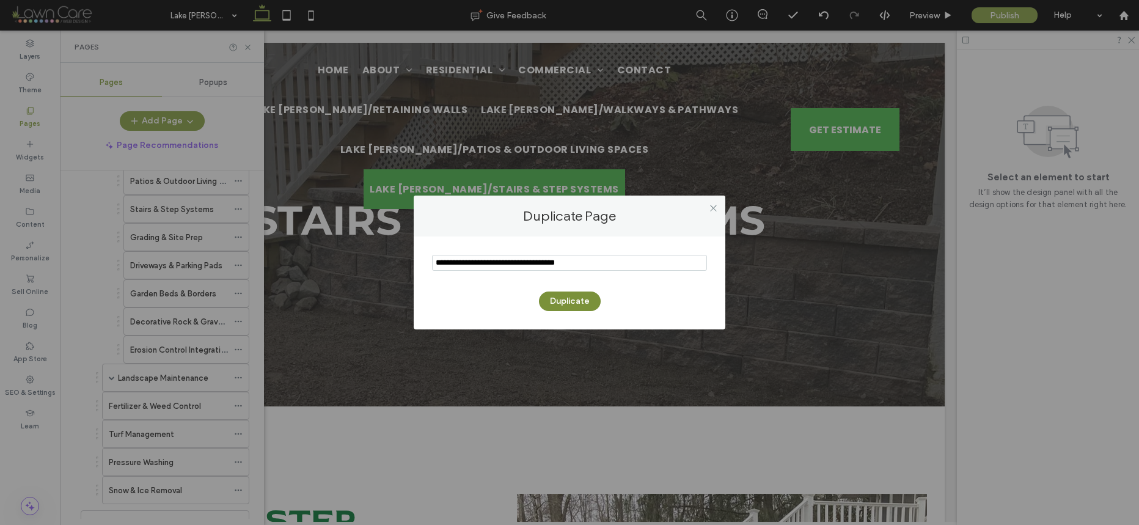
click at [543, 295] on button "Duplicate" at bounding box center [570, 302] width 62 height 20
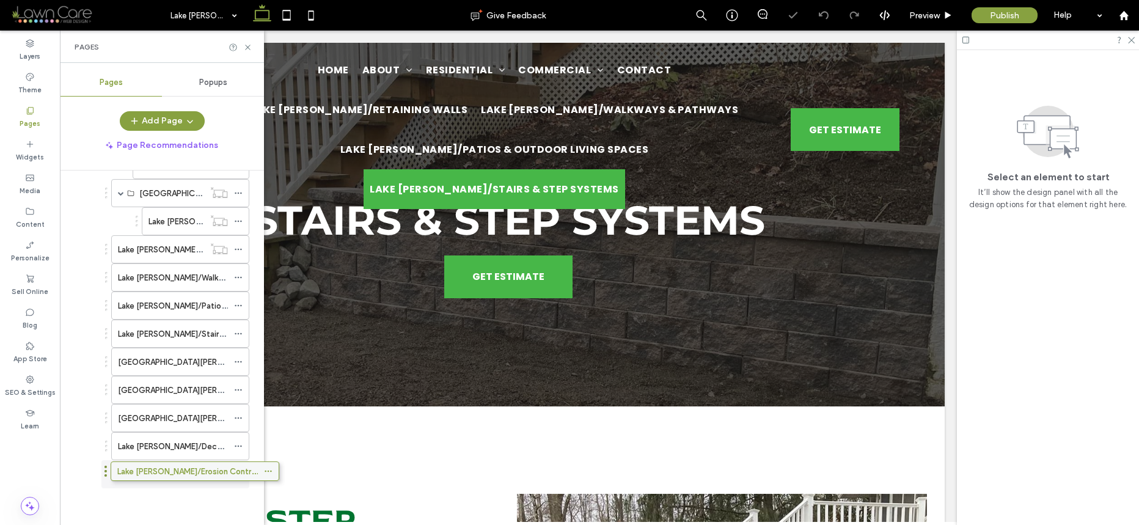
scroll to position [746, 0]
drag, startPoint x: 158, startPoint y: 468, endPoint x: 192, endPoint y: 468, distance: 33.6
click at [241, 277] on use at bounding box center [238, 278] width 7 height 2
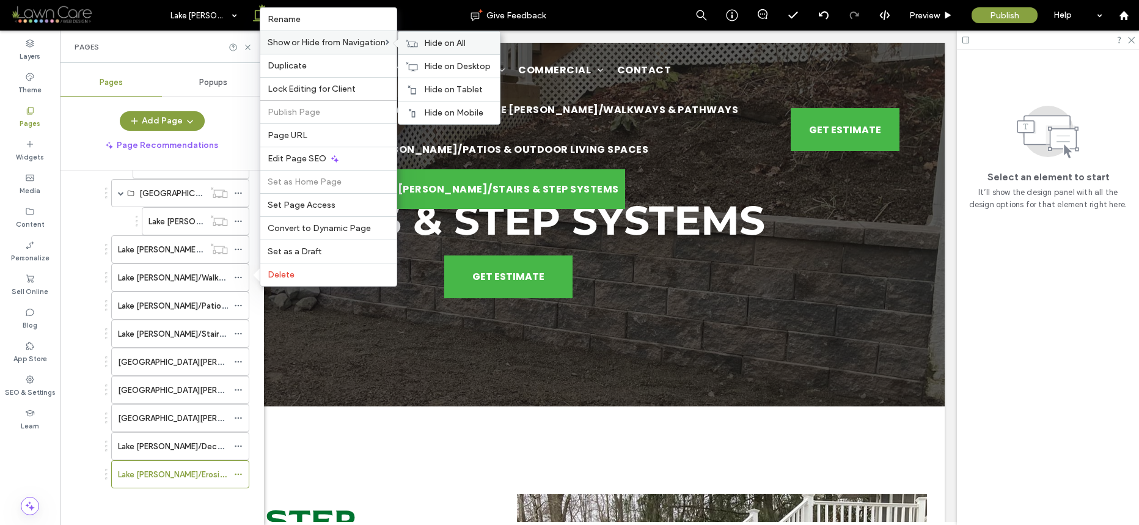
click at [413, 42] on use at bounding box center [413, 42] width 12 height 7
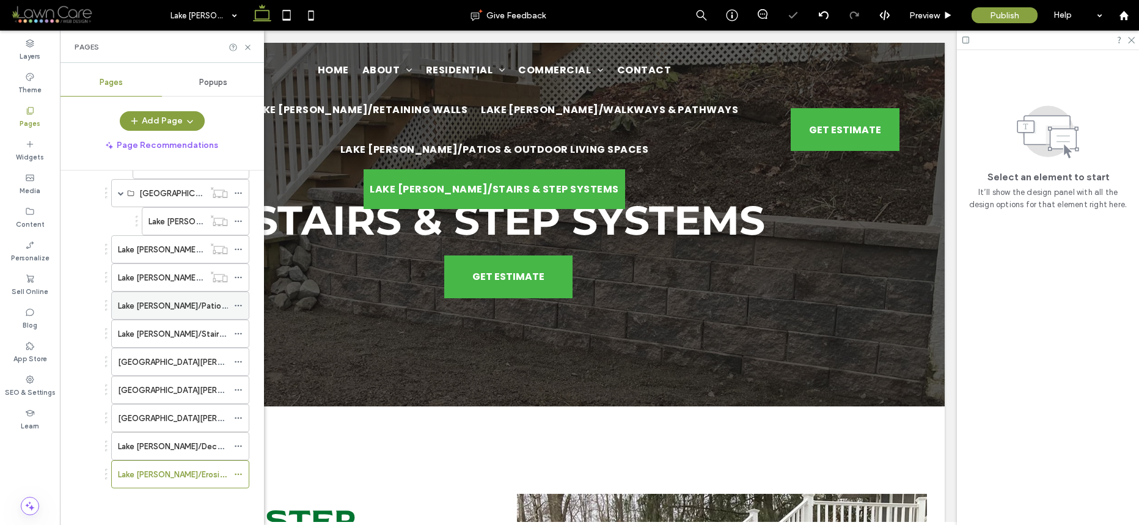
click at [238, 306] on icon at bounding box center [238, 305] width 9 height 9
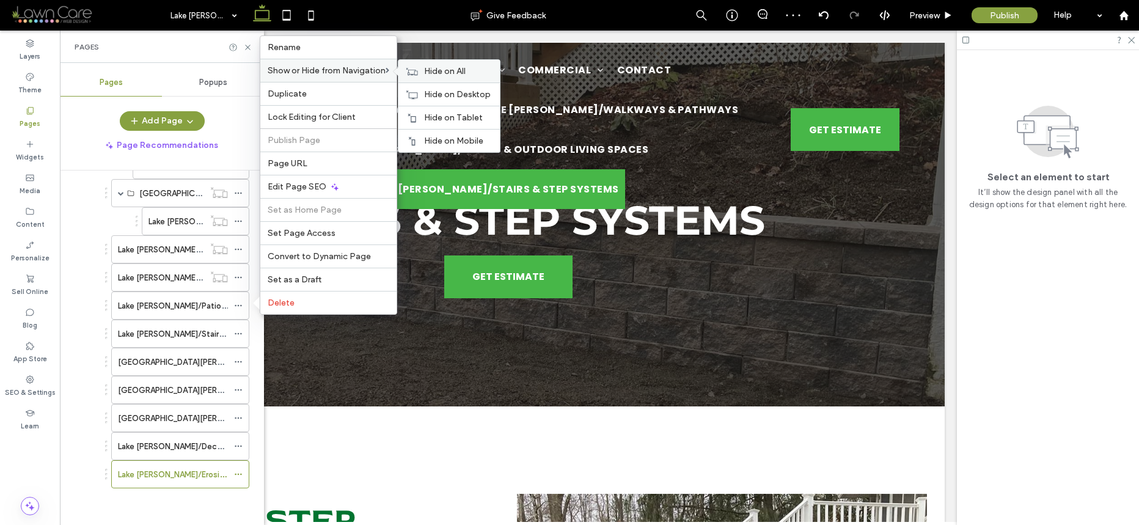
click at [414, 73] on use at bounding box center [413, 70] width 12 height 7
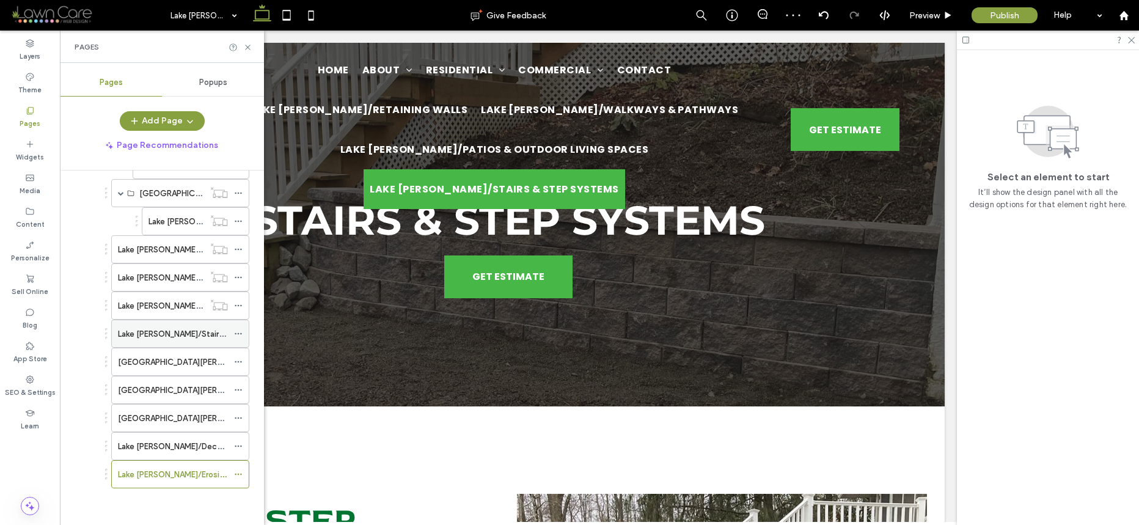
click at [234, 333] on icon at bounding box center [238, 333] width 9 height 9
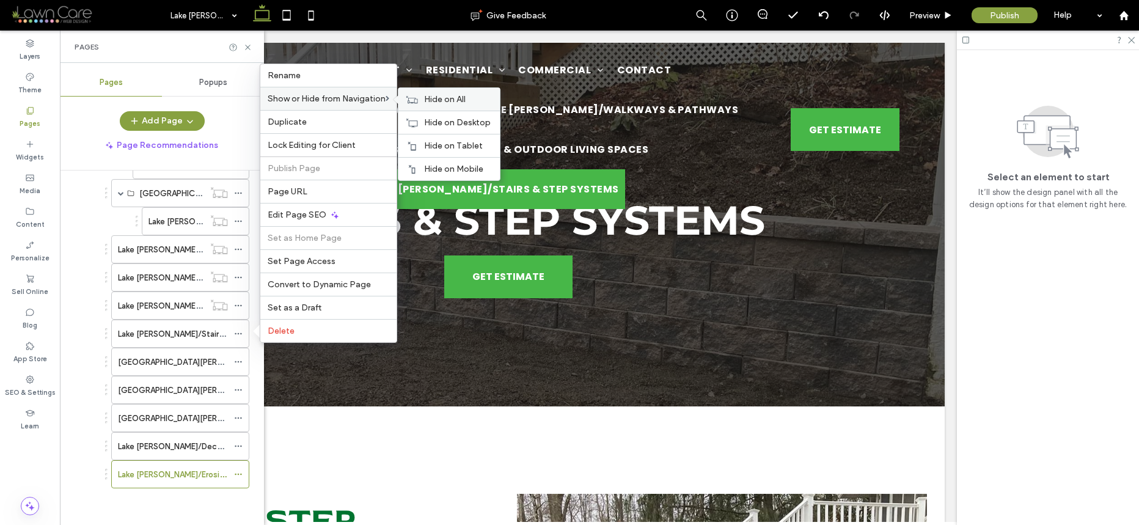
click at [450, 99] on span "Hide on All" at bounding box center [445, 99] width 42 height 10
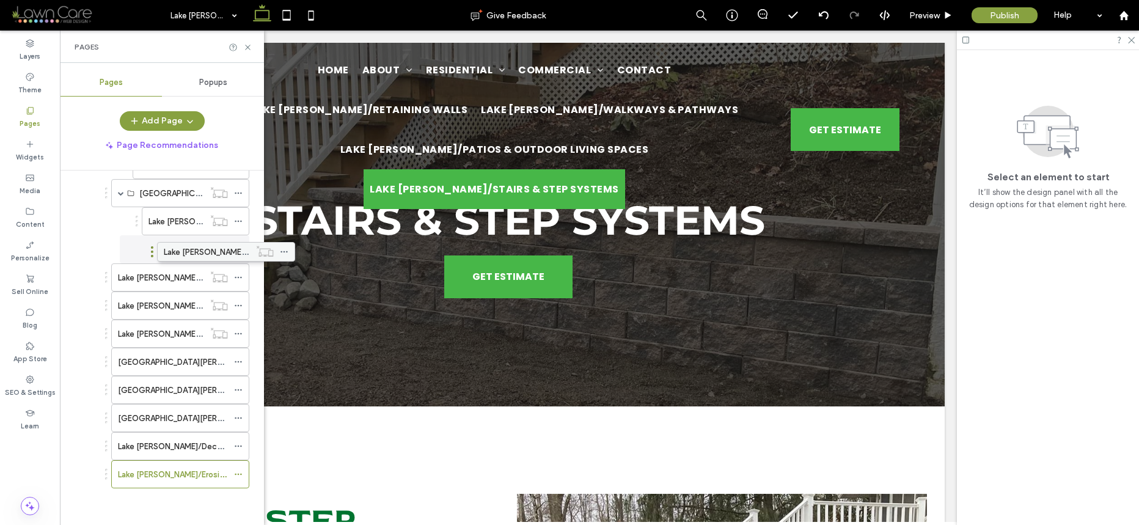
drag, startPoint x: 147, startPoint y: 248, endPoint x: 193, endPoint y: 248, distance: 45.9
drag, startPoint x: 155, startPoint y: 273, endPoint x: 196, endPoint y: 274, distance: 41.0
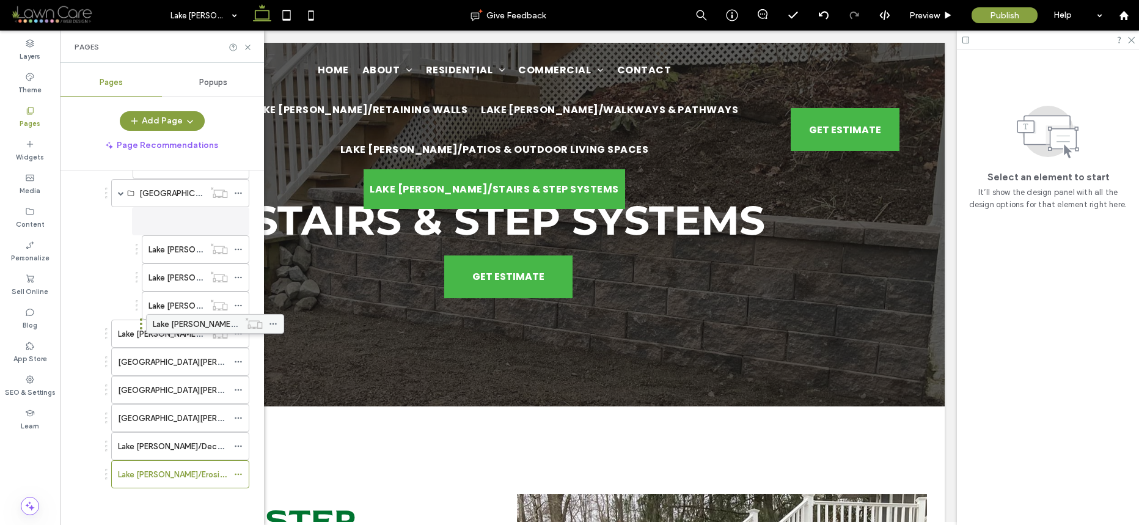
drag, startPoint x: 169, startPoint y: 307, endPoint x: 204, endPoint y: 323, distance: 38.6
click at [205, 324] on div "Lake [PERSON_NAME]/Stairs & Step Systems" at bounding box center [180, 334] width 138 height 28
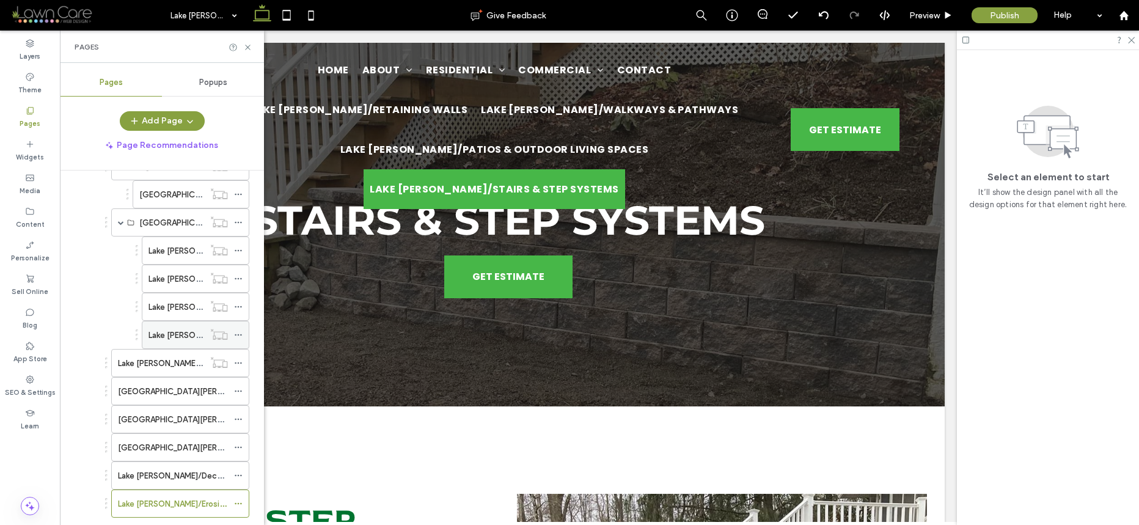
scroll to position [731, 0]
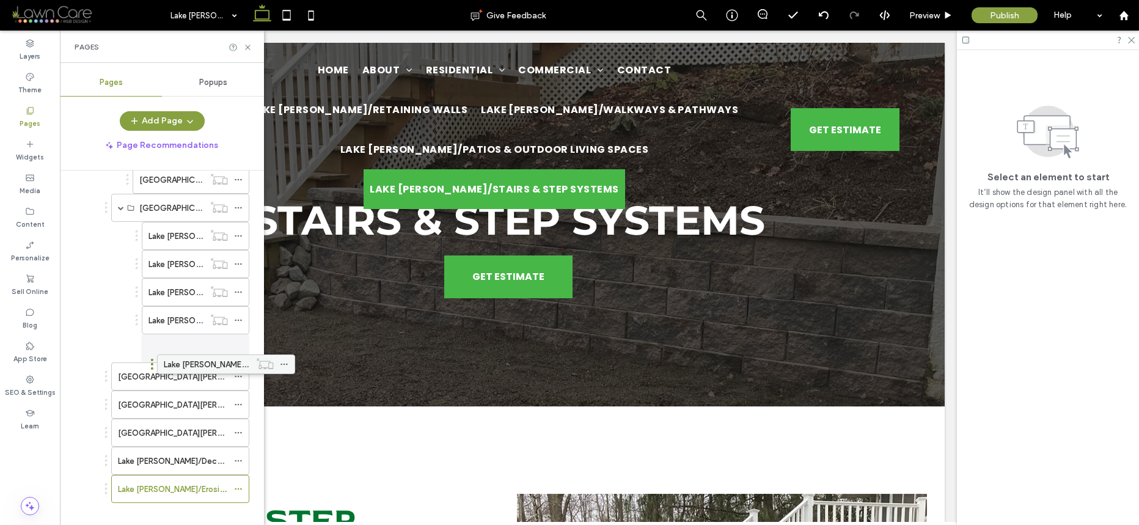
drag, startPoint x: 144, startPoint y: 348, endPoint x: 186, endPoint y: 362, distance: 45.0
drag, startPoint x: 153, startPoint y: 376, endPoint x: 195, endPoint y: 383, distance: 42.8
click at [237, 375] on icon at bounding box center [238, 376] width 9 height 9
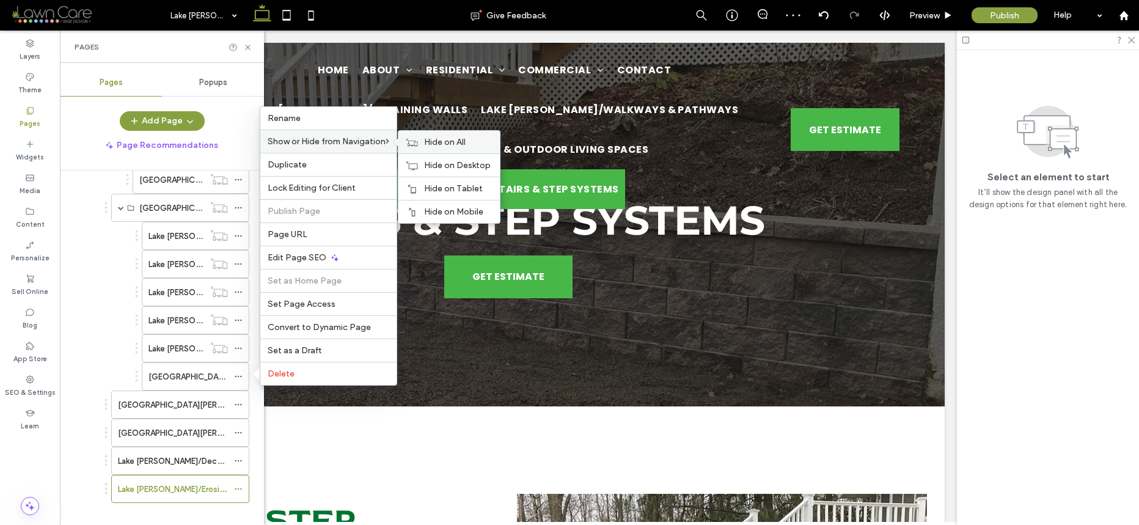
click at [422, 138] on div "Hide on All" at bounding box center [449, 142] width 101 height 23
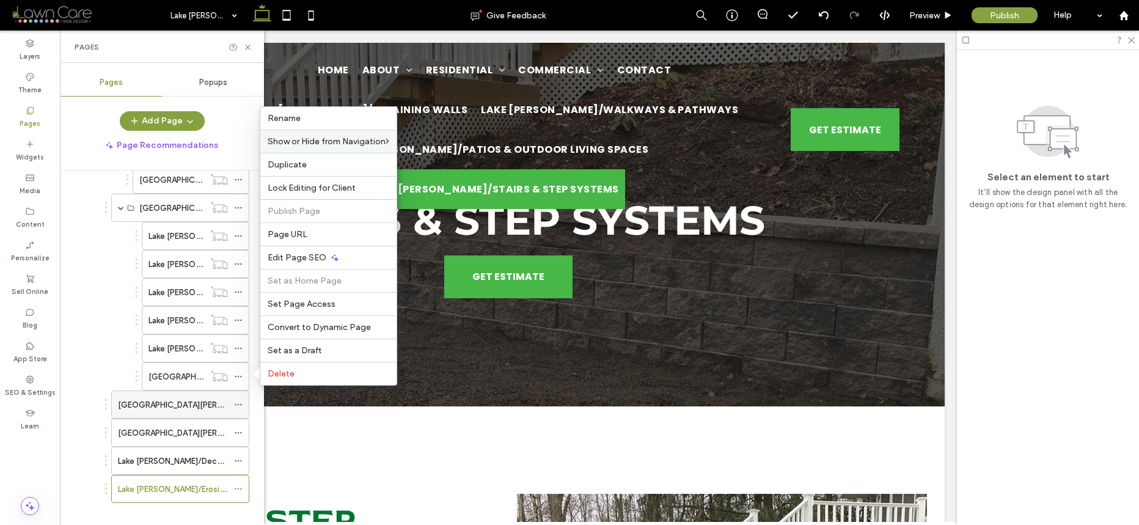
click at [240, 401] on icon at bounding box center [238, 404] width 9 height 9
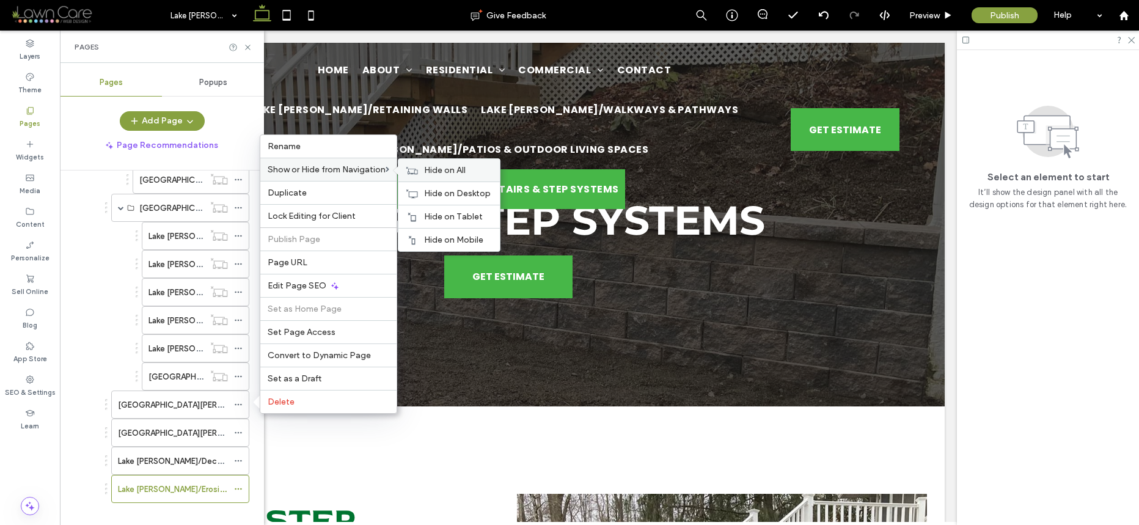
click at [421, 170] on div "Hide on All" at bounding box center [449, 170] width 101 height 23
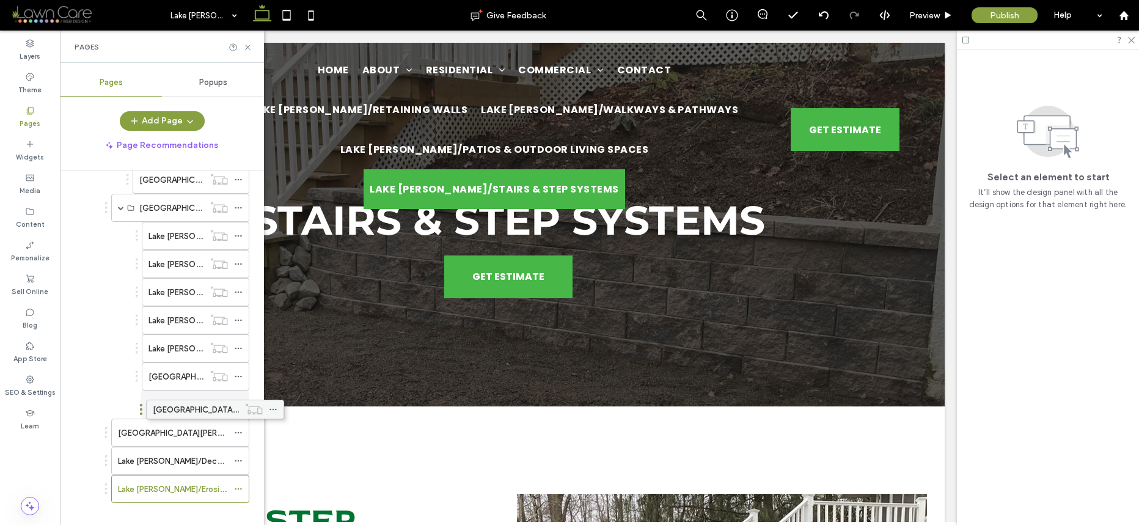
drag, startPoint x: 149, startPoint y: 403, endPoint x: 183, endPoint y: 405, distance: 33.7
click at [239, 430] on icon at bounding box center [238, 433] width 9 height 9
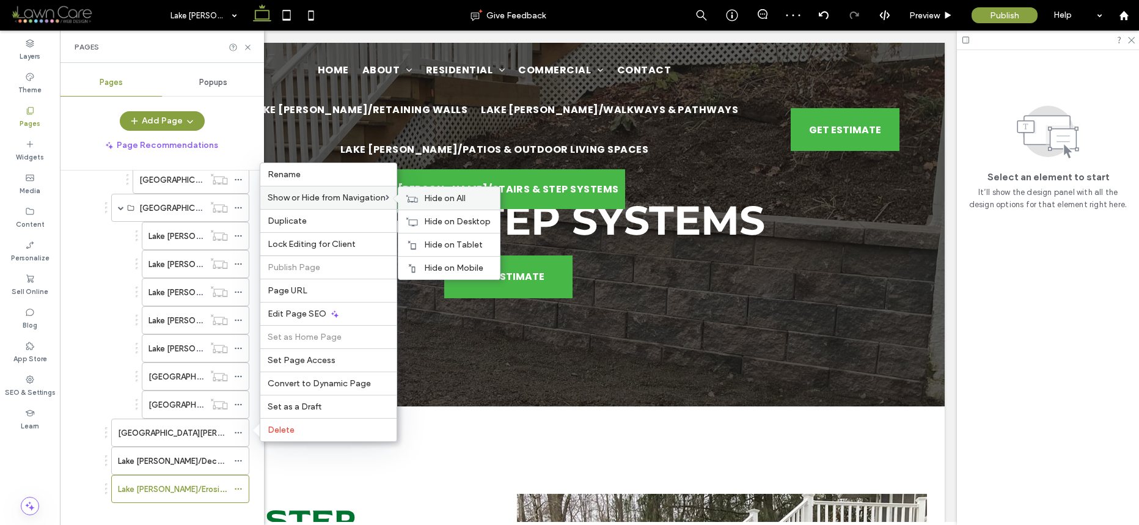
click at [421, 195] on div "Hide on All" at bounding box center [449, 198] width 101 height 23
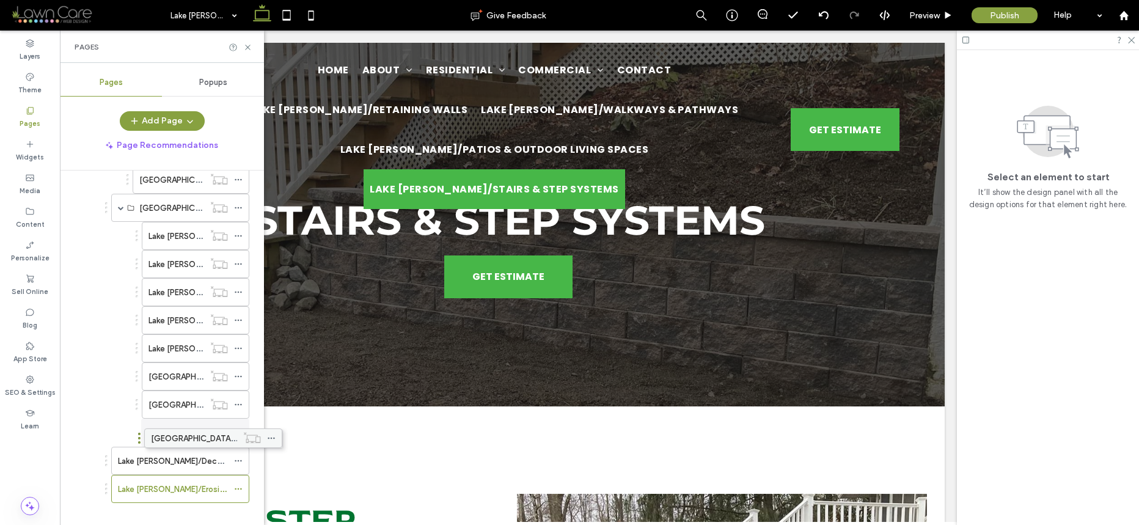
drag, startPoint x: 189, startPoint y: 435, endPoint x: 219, endPoint y: 438, distance: 30.1
click at [239, 461] on icon at bounding box center [238, 461] width 9 height 9
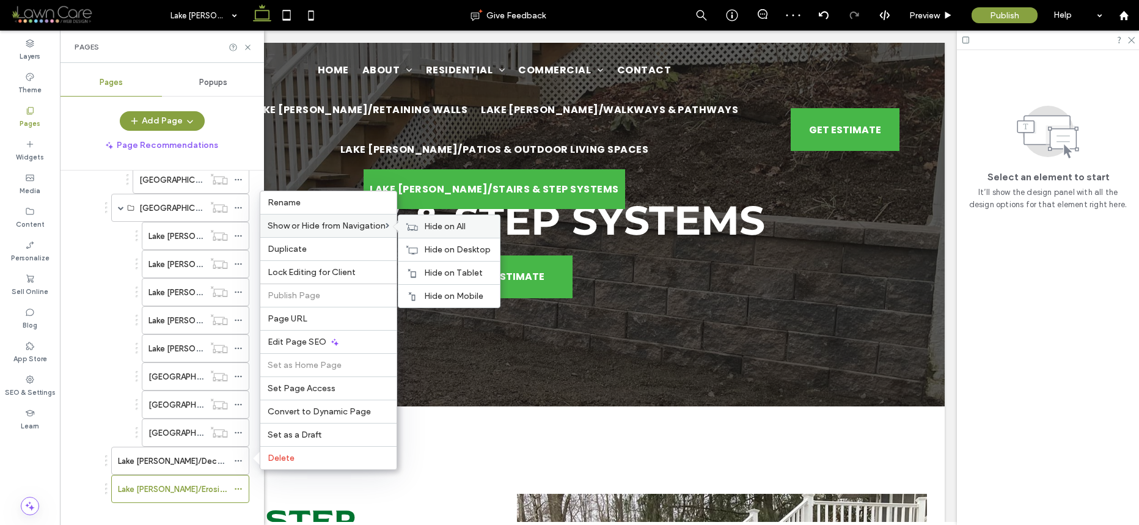
click at [427, 222] on span "Hide on All" at bounding box center [445, 226] width 42 height 10
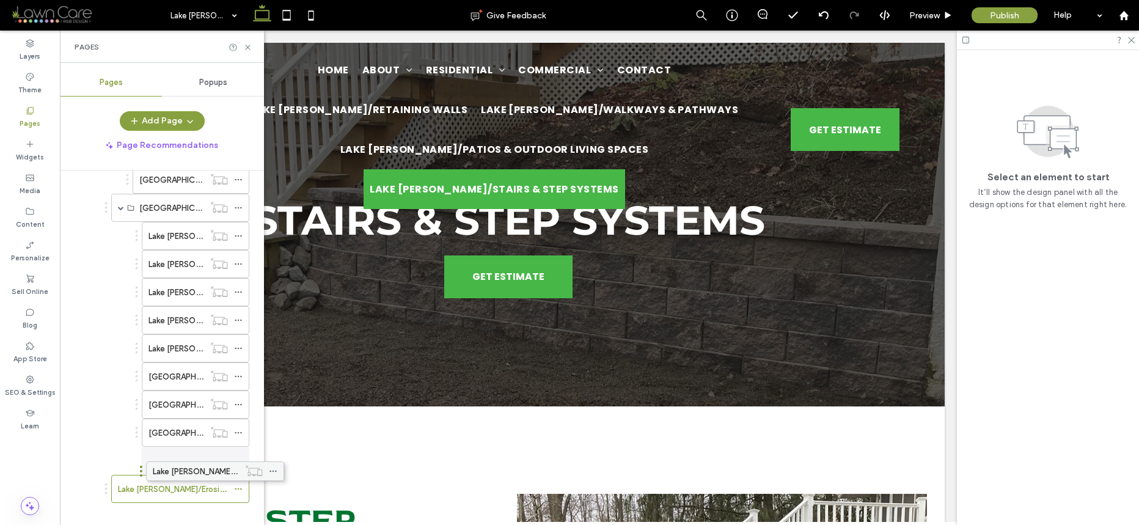
drag, startPoint x: 153, startPoint y: 460, endPoint x: 188, endPoint y: 468, distance: 35.9
click at [237, 488] on icon at bounding box center [238, 489] width 9 height 9
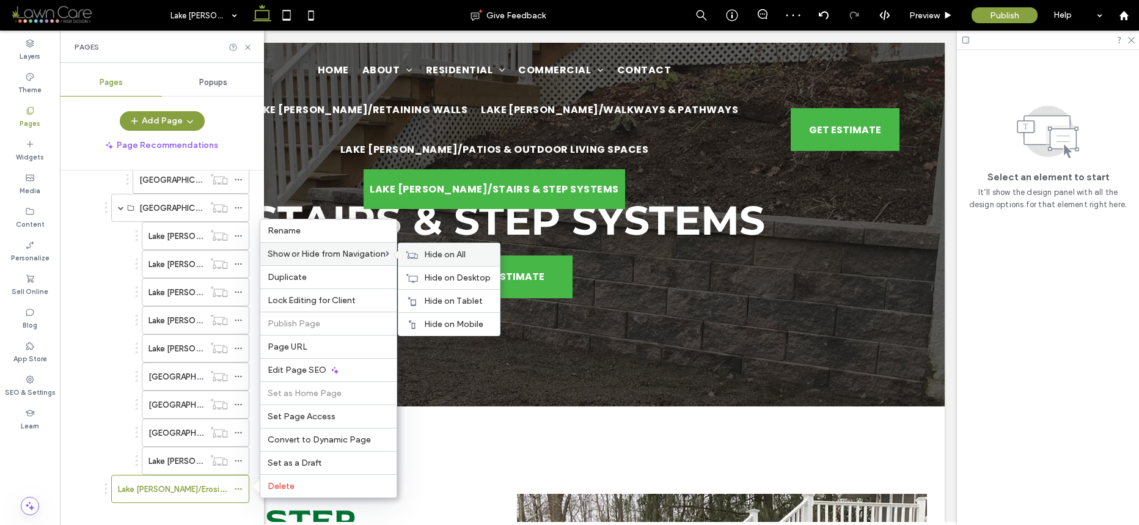
click at [426, 251] on span "Hide on All" at bounding box center [445, 254] width 42 height 10
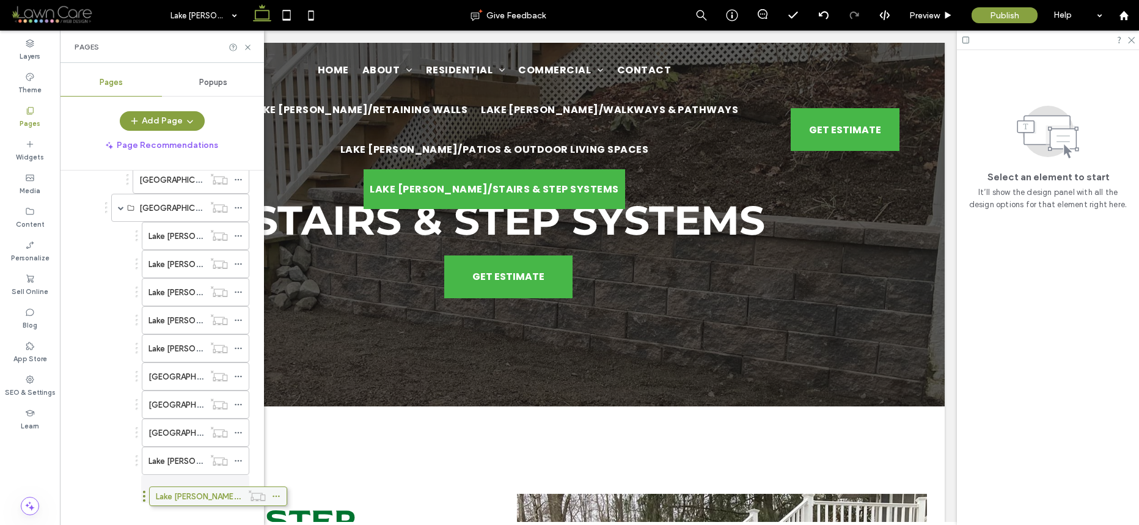
drag, startPoint x: 143, startPoint y: 487, endPoint x: 178, endPoint y: 492, distance: 35.3
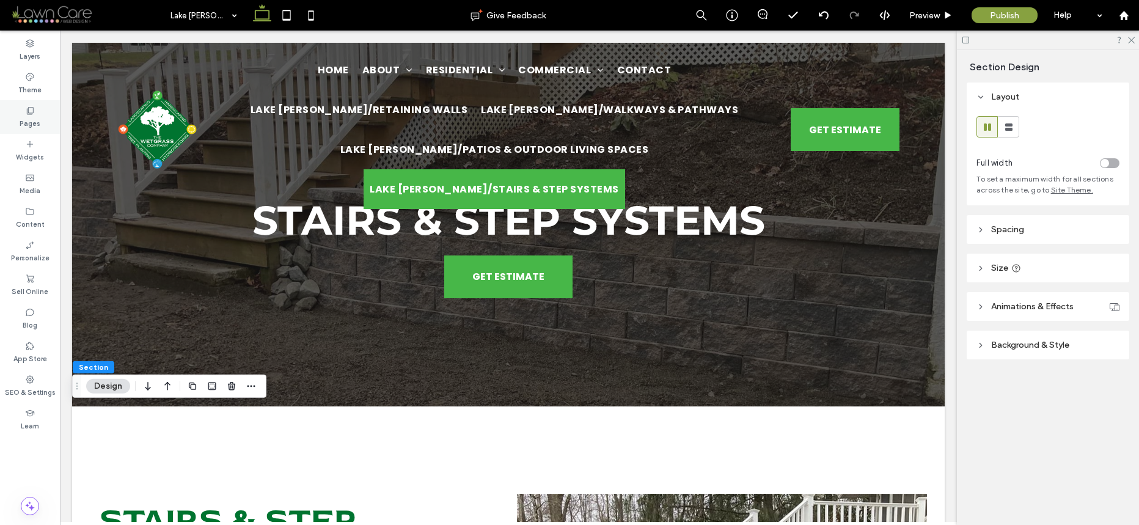
click at [30, 117] on label "Pages" at bounding box center [30, 122] width 21 height 13
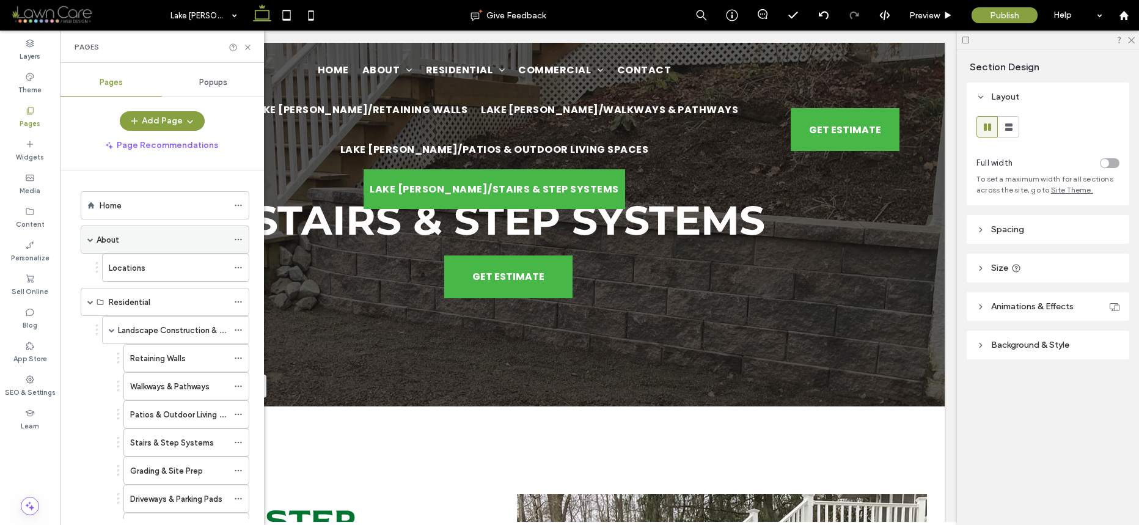
click at [94, 241] on div "About" at bounding box center [165, 240] width 169 height 28
click at [92, 241] on span at bounding box center [90, 240] width 6 height 6
click at [114, 304] on span at bounding box center [112, 302] width 6 height 6
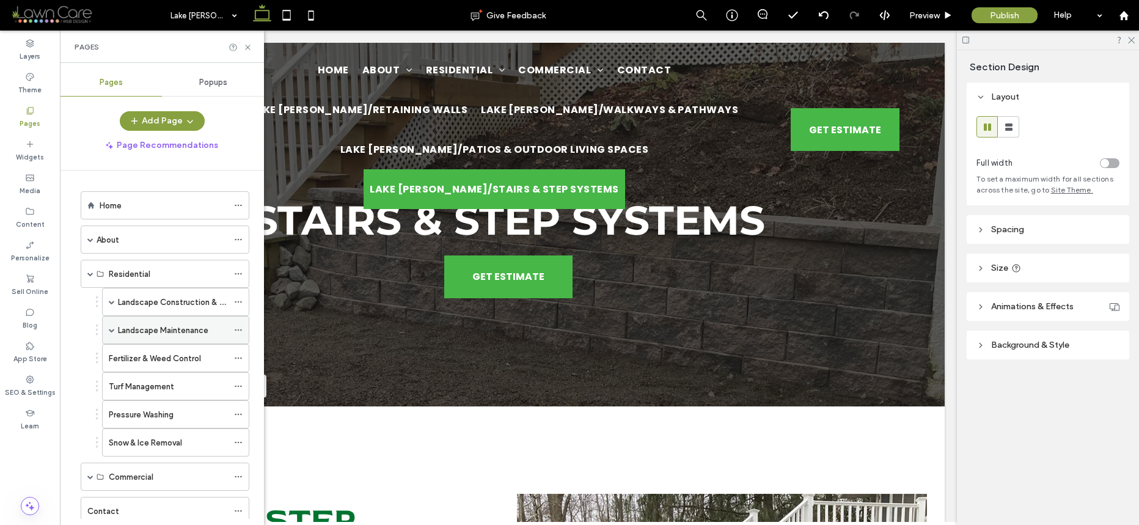
click at [140, 326] on label "Landscape Maintenance" at bounding box center [163, 330] width 90 height 21
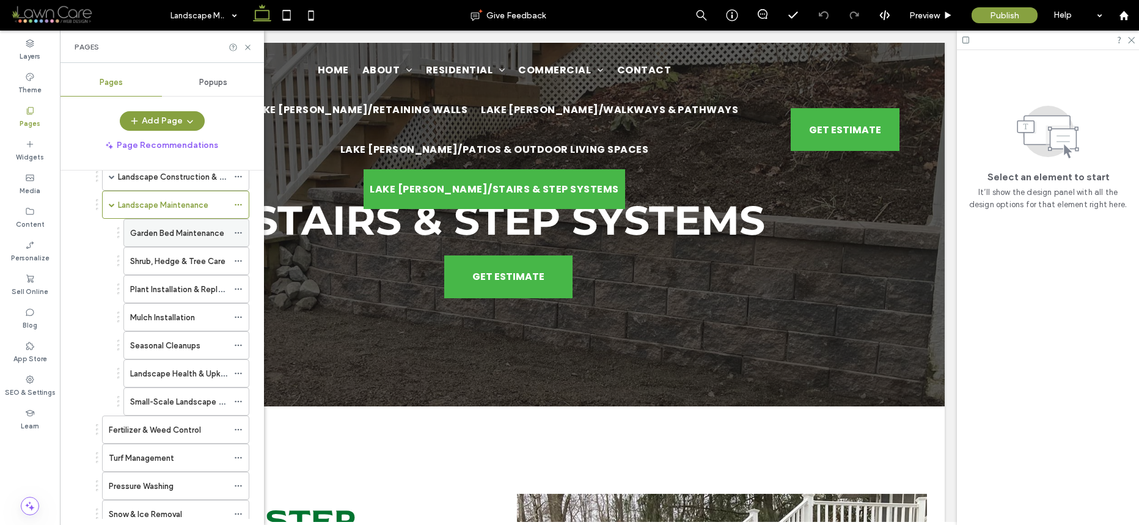
scroll to position [4, 0]
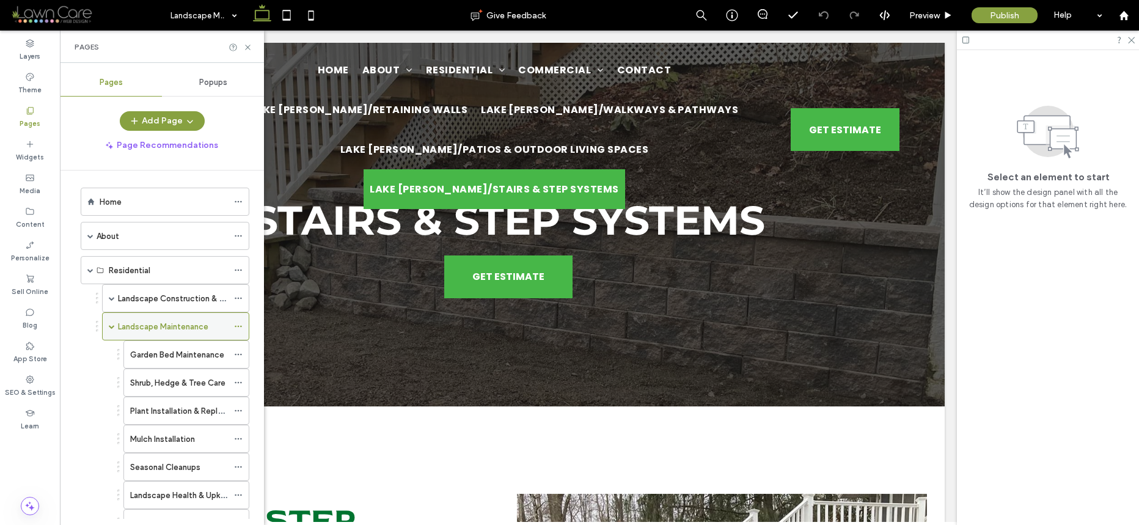
click at [240, 326] on use at bounding box center [238, 327] width 7 height 2
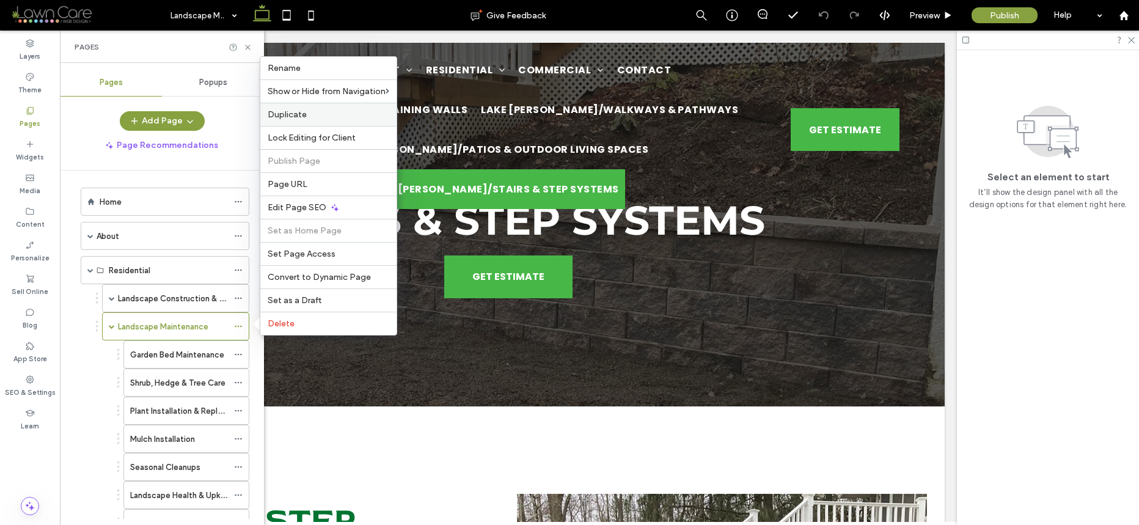
click at [306, 107] on div "Duplicate" at bounding box center [328, 114] width 136 height 23
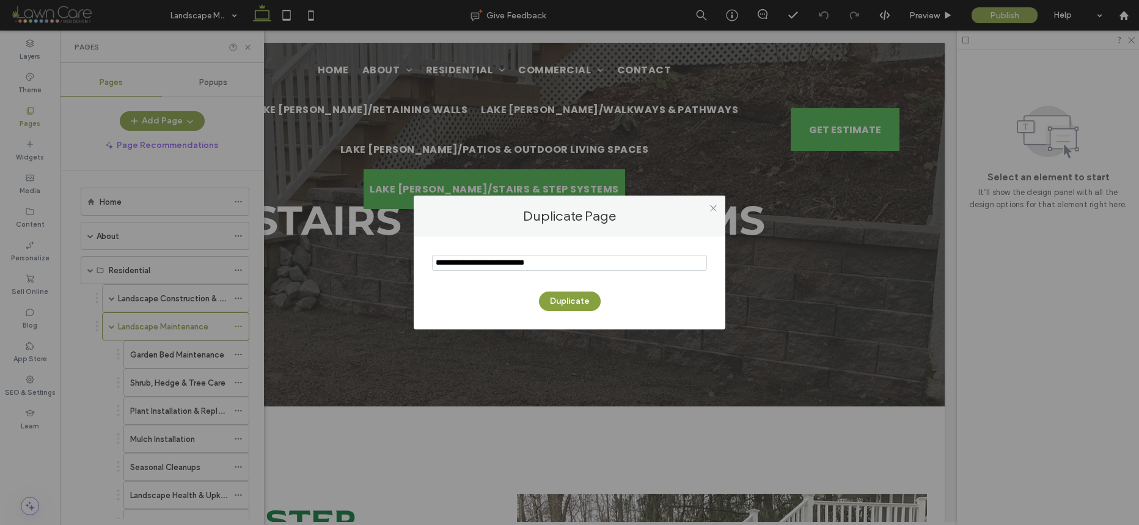
drag, startPoint x: 467, startPoint y: 263, endPoint x: 394, endPoint y: 262, distance: 72.8
click at [394, 262] on div "Duplicate Page Duplicate" at bounding box center [569, 262] width 1139 height 525
type input "**********"
click at [578, 298] on button "Duplicate" at bounding box center [570, 302] width 62 height 20
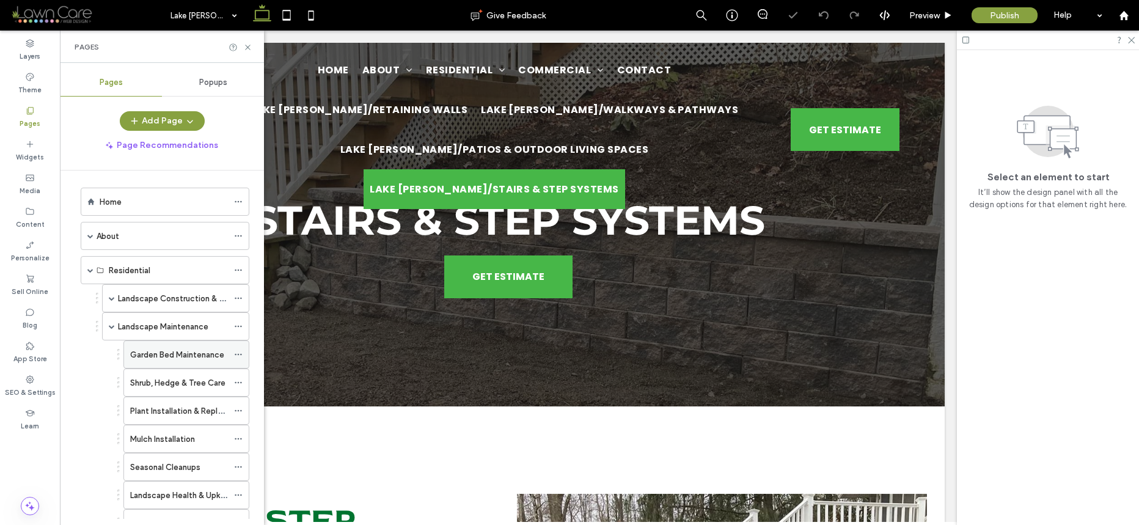
click at [241, 355] on use at bounding box center [238, 355] width 7 height 2
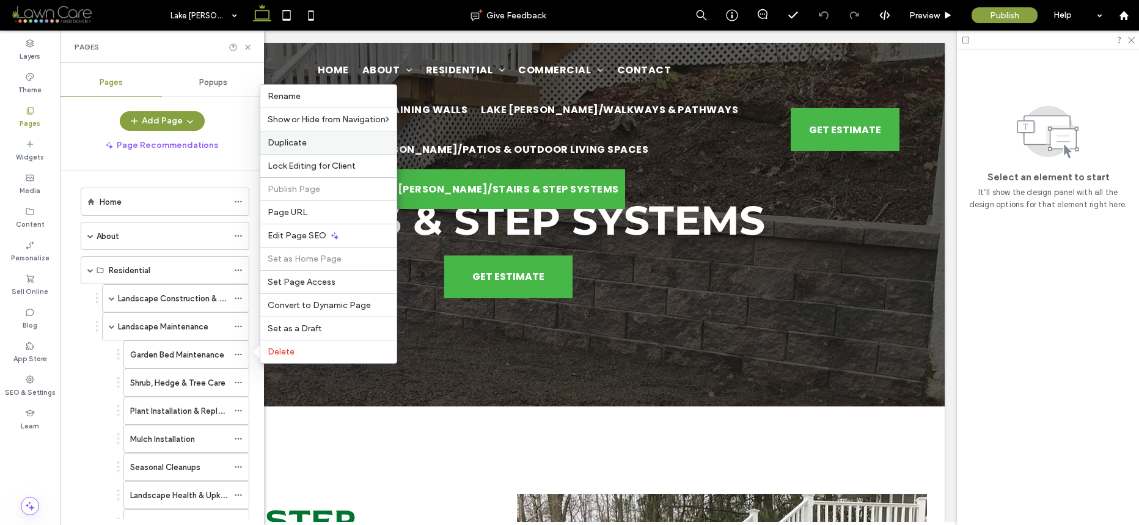
click at [346, 144] on label "Duplicate" at bounding box center [329, 143] width 122 height 10
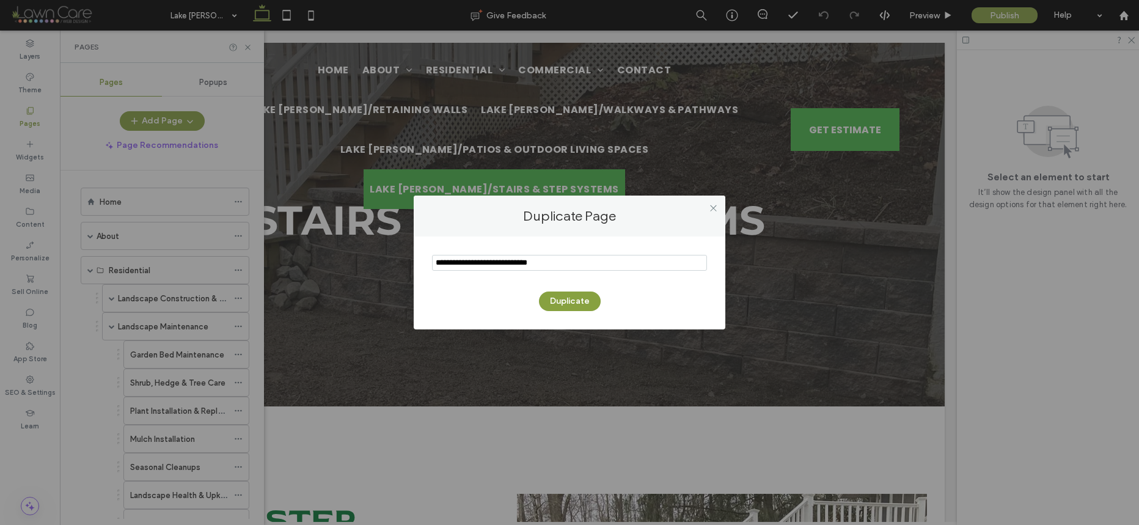
drag, startPoint x: 468, startPoint y: 263, endPoint x: 403, endPoint y: 266, distance: 64.9
click at [403, 266] on div "Duplicate Page Duplicate" at bounding box center [569, 262] width 1139 height 525
type input "**********"
click at [548, 303] on button "Duplicate" at bounding box center [570, 302] width 62 height 20
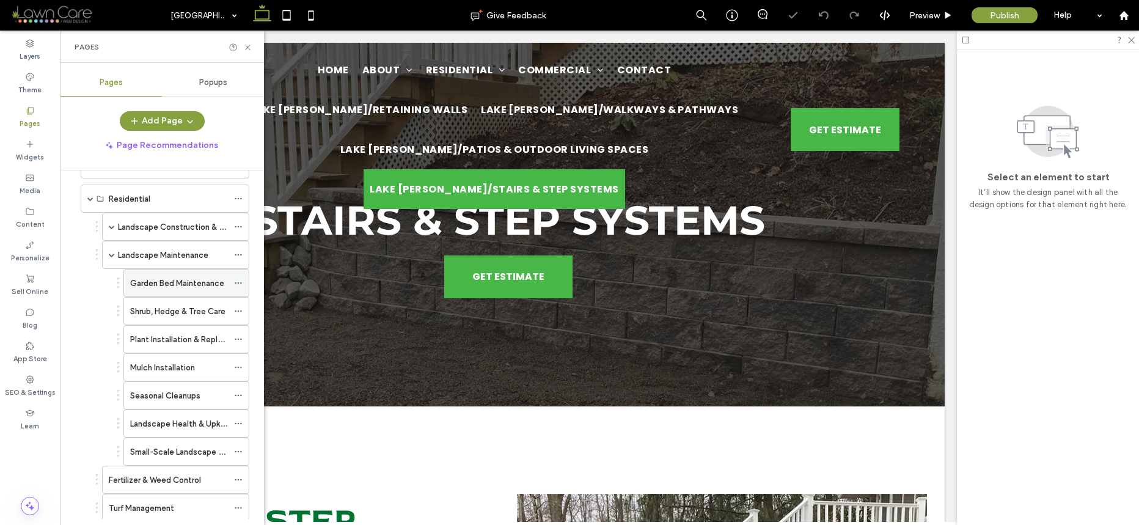
scroll to position [153, 0]
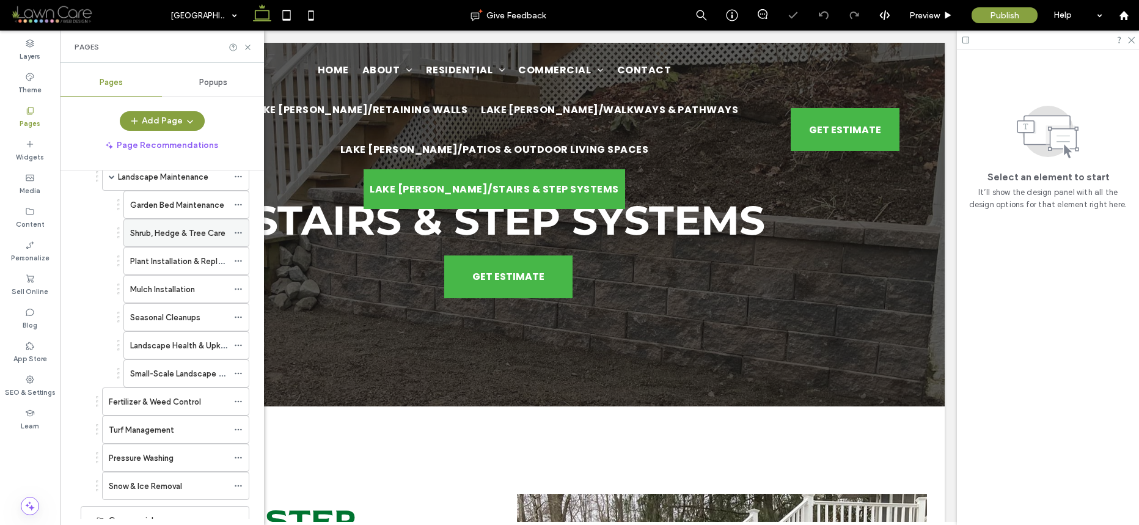
click at [238, 233] on use at bounding box center [238, 233] width 7 height 2
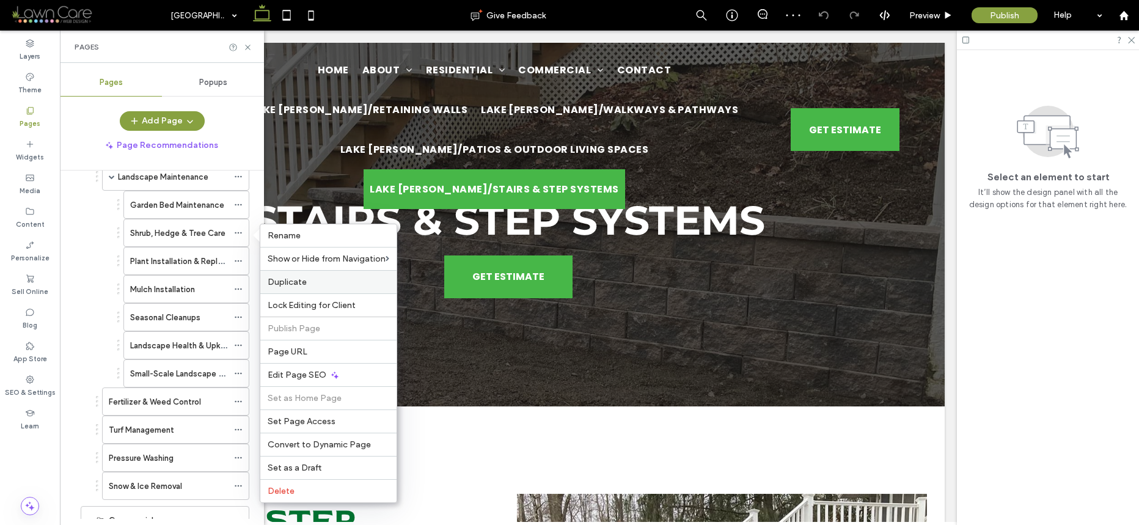
click at [308, 279] on label "Duplicate" at bounding box center [329, 282] width 122 height 10
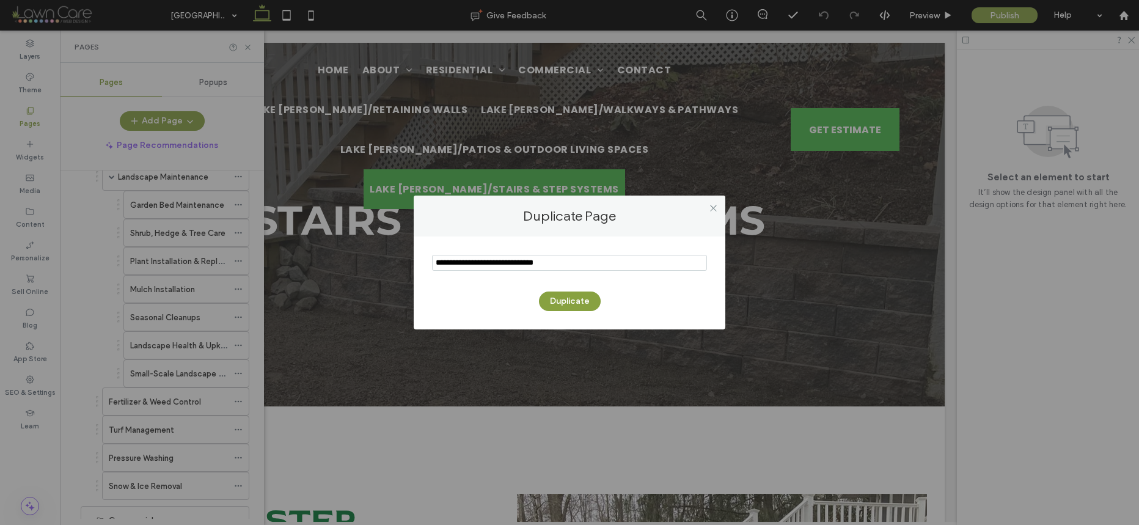
drag, startPoint x: 468, startPoint y: 263, endPoint x: 415, endPoint y: 262, distance: 53.2
click at [415, 262] on div "Duplicate" at bounding box center [570, 283] width 312 height 93
type input "**********"
click at [556, 299] on button "Duplicate" at bounding box center [570, 302] width 62 height 20
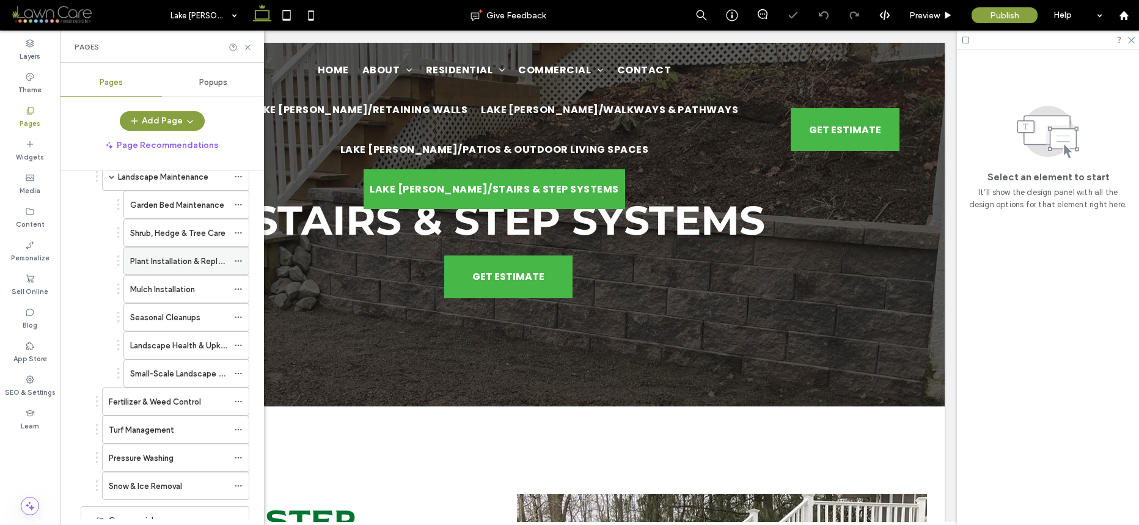
click at [237, 260] on icon at bounding box center [238, 261] width 9 height 9
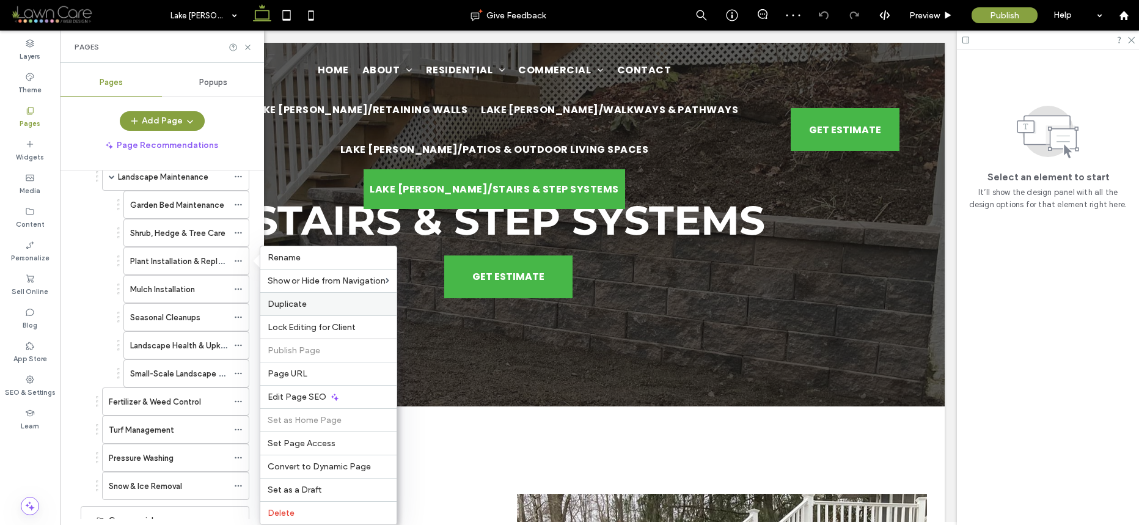
click at [309, 308] on label "Duplicate" at bounding box center [329, 304] width 122 height 10
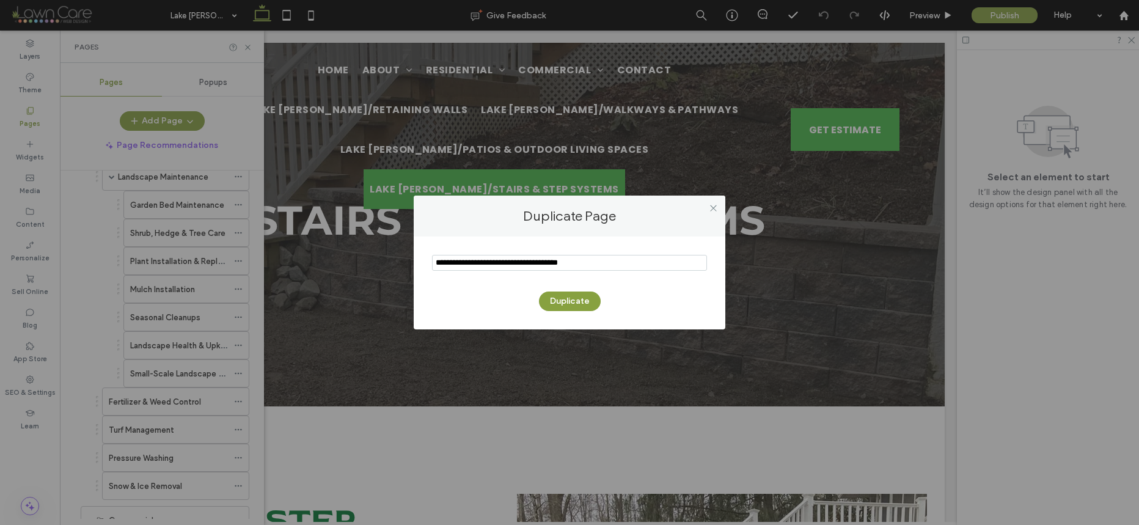
drag, startPoint x: 468, startPoint y: 263, endPoint x: 390, endPoint y: 257, distance: 77.9
click at [390, 257] on div "Duplicate Page Duplicate" at bounding box center [569, 262] width 1139 height 525
type input "**********"
click at [568, 294] on button "Duplicate" at bounding box center [570, 302] width 62 height 20
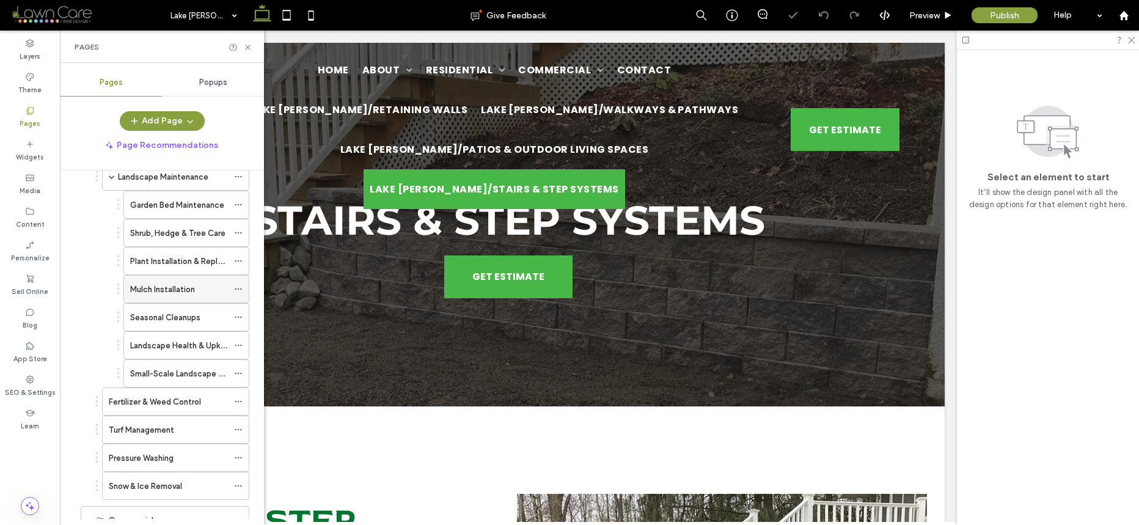
click at [237, 288] on icon at bounding box center [238, 289] width 9 height 9
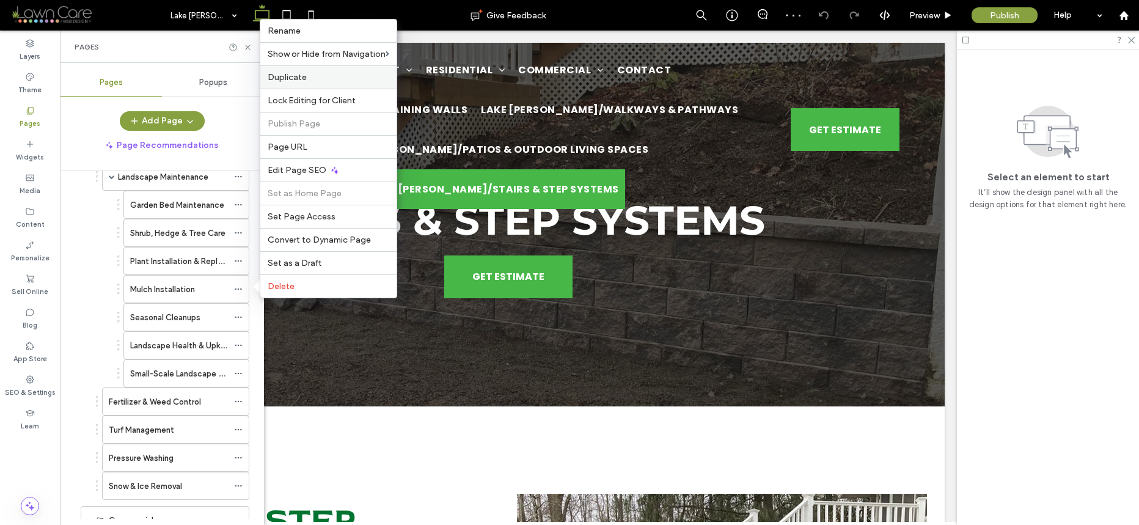
click at [312, 78] on label "Duplicate" at bounding box center [329, 77] width 122 height 10
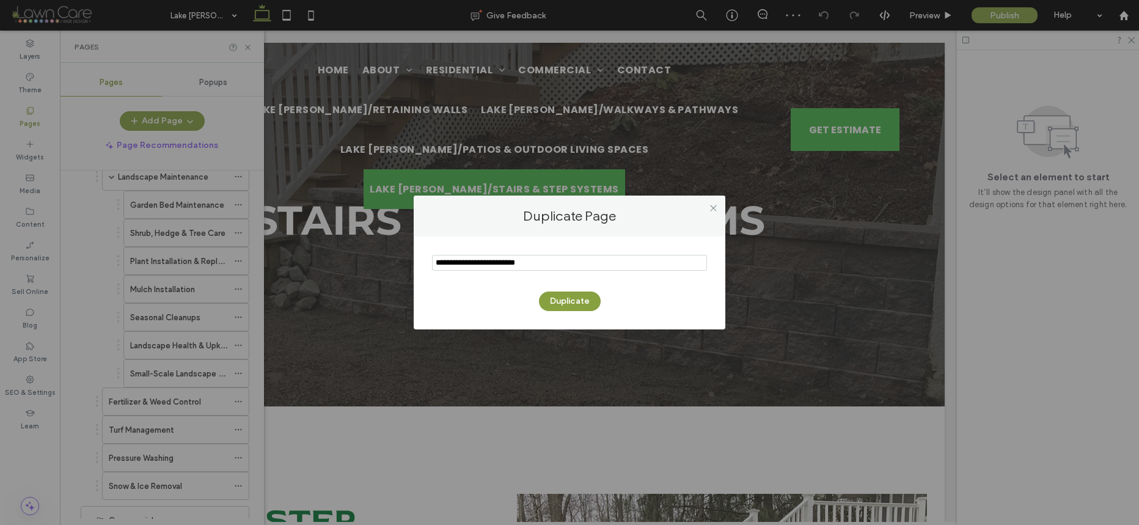
drag, startPoint x: 469, startPoint y: 263, endPoint x: 376, endPoint y: 260, distance: 92.9
click at [376, 260] on div "Duplicate Page Duplicate" at bounding box center [569, 262] width 1139 height 525
type input "**********"
click at [567, 303] on button "Duplicate" at bounding box center [570, 302] width 62 height 20
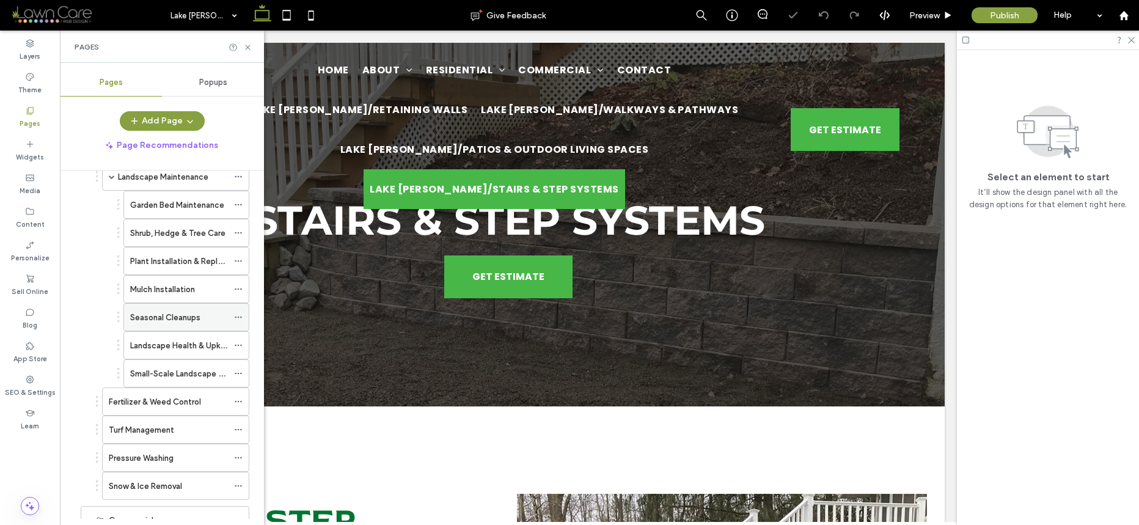
click at [239, 316] on icon at bounding box center [238, 317] width 9 height 9
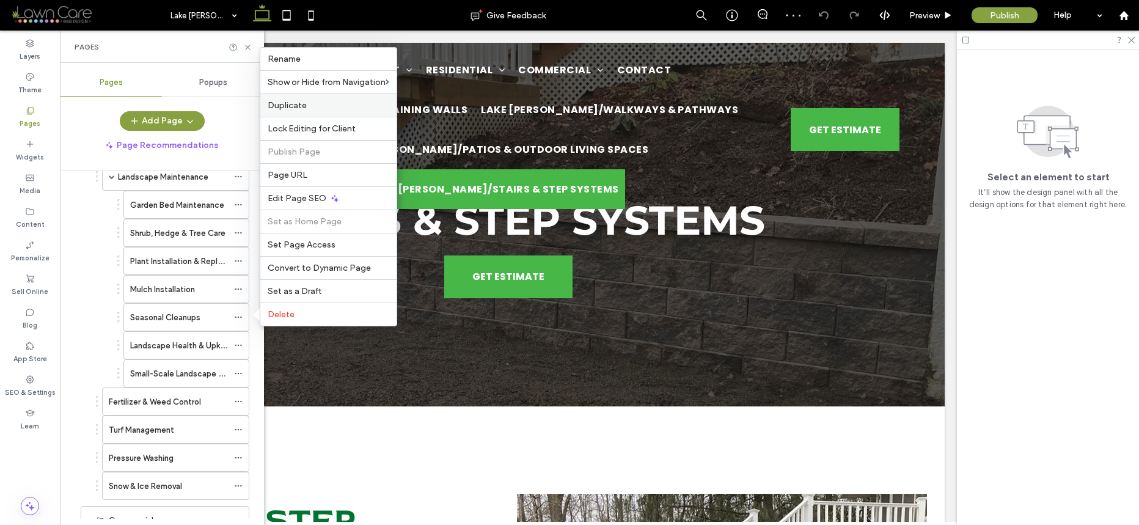
click at [312, 103] on label "Duplicate" at bounding box center [329, 105] width 122 height 10
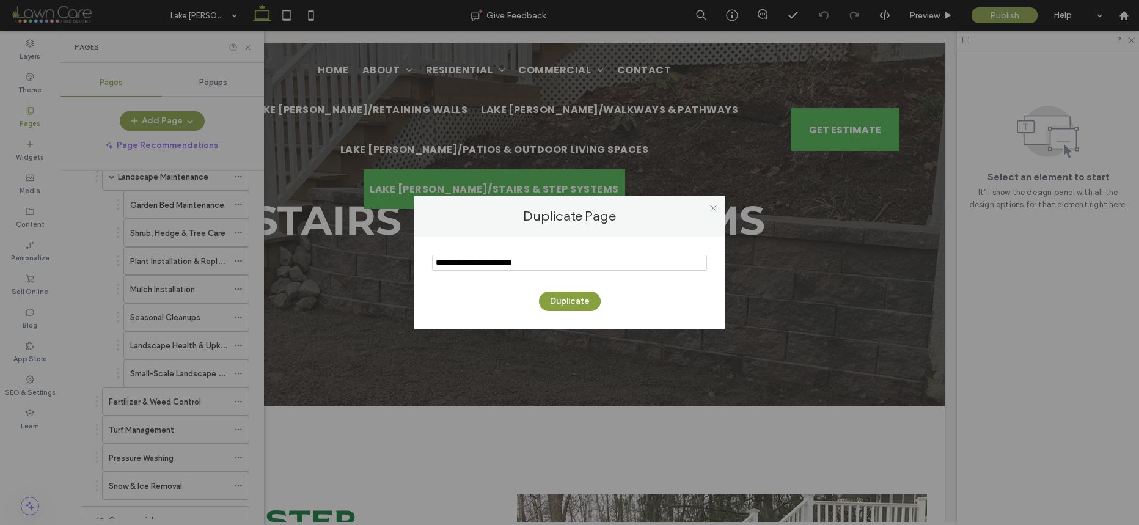
drag, startPoint x: 462, startPoint y: 259, endPoint x: 416, endPoint y: 257, distance: 45.9
click at [416, 257] on div "Duplicate" at bounding box center [570, 283] width 312 height 93
type input "**********"
click at [564, 298] on button "Duplicate" at bounding box center [570, 302] width 62 height 20
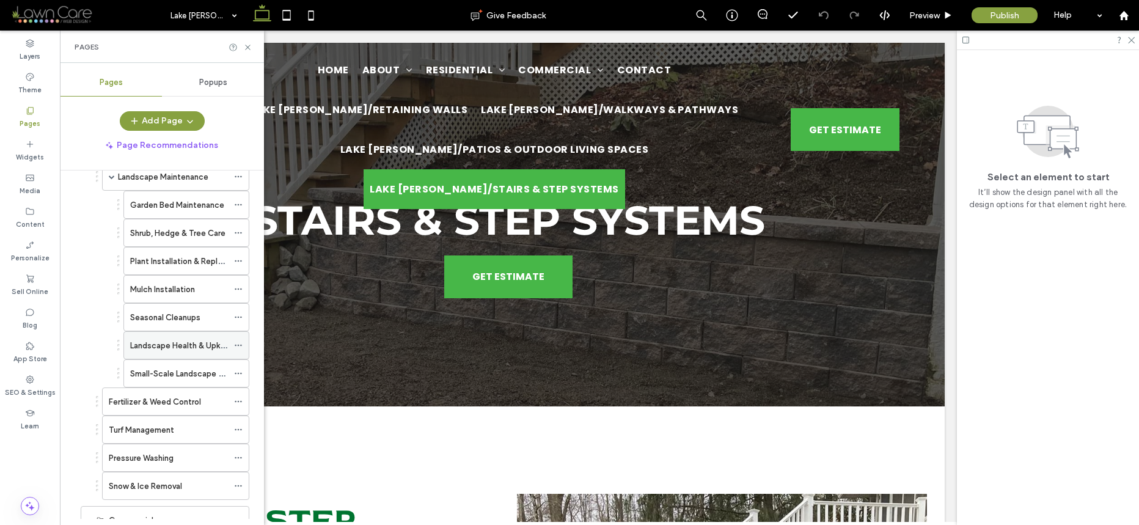
click at [243, 342] on div at bounding box center [241, 345] width 15 height 18
click at [234, 345] on icon at bounding box center [238, 345] width 9 height 9
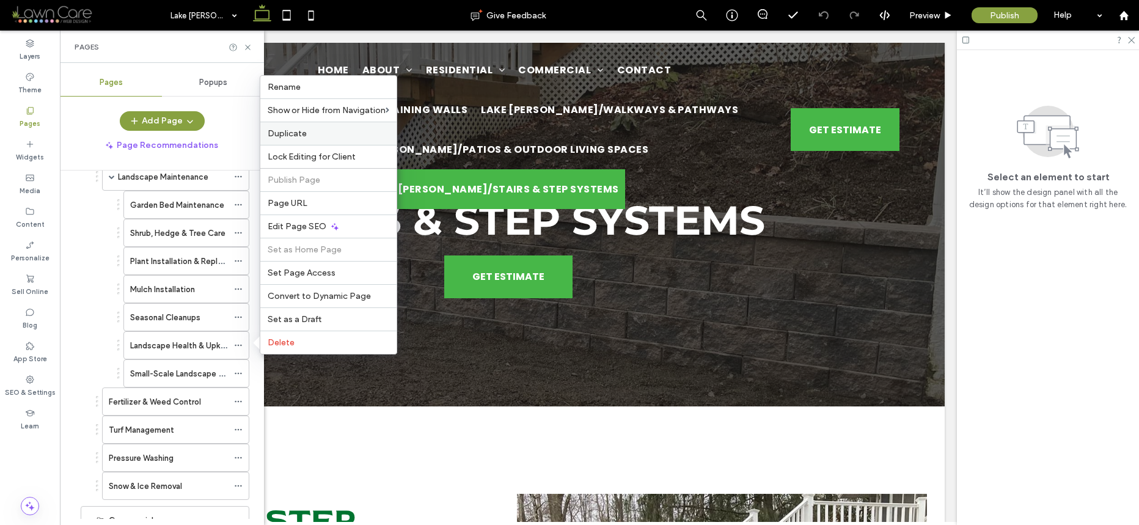
click at [318, 134] on label "Duplicate" at bounding box center [329, 133] width 122 height 10
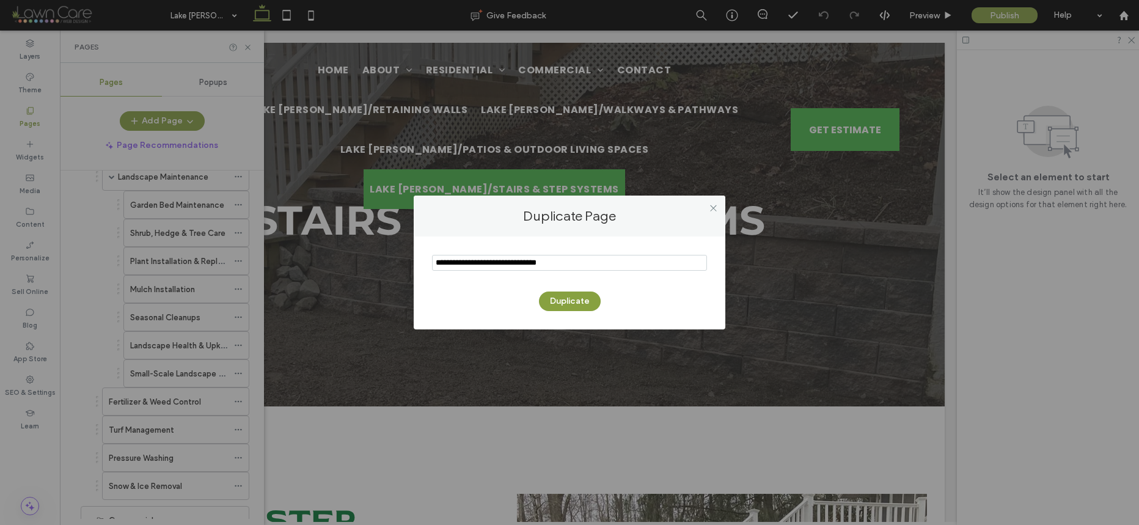
drag, startPoint x: 466, startPoint y: 263, endPoint x: 410, endPoint y: 259, distance: 57.0
click at [410, 259] on div "Duplicate Page Duplicate" at bounding box center [569, 262] width 1139 height 525
type input "**********"
click at [570, 304] on button "Duplicate" at bounding box center [570, 302] width 62 height 20
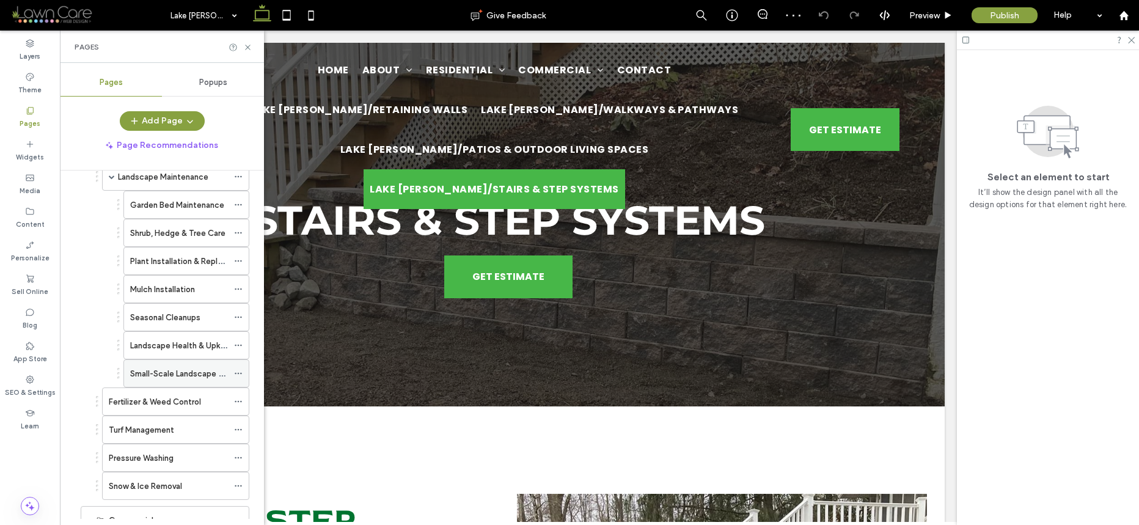
click at [238, 370] on icon at bounding box center [238, 373] width 9 height 9
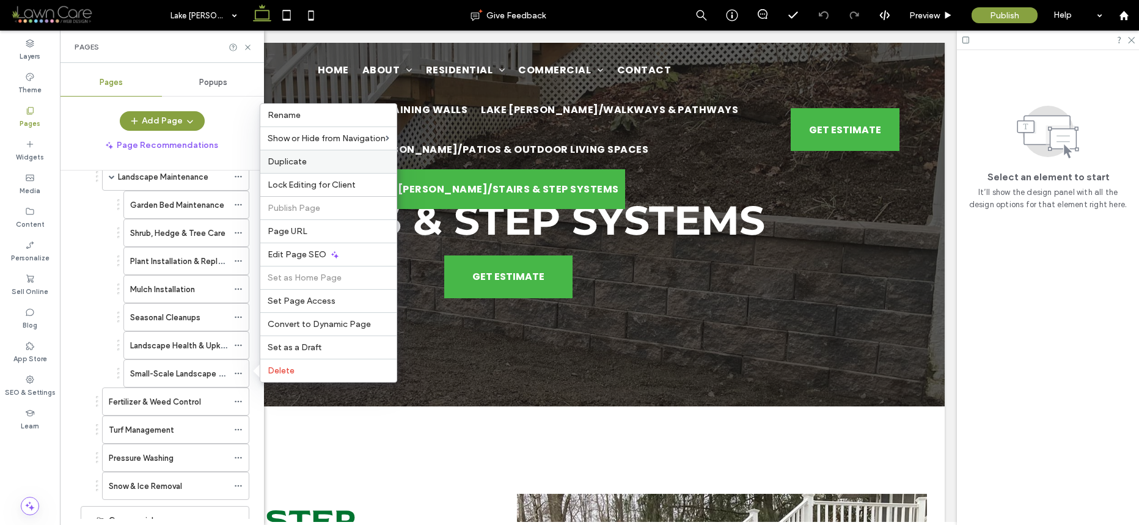
click at [301, 158] on span "Duplicate" at bounding box center [287, 161] width 39 height 10
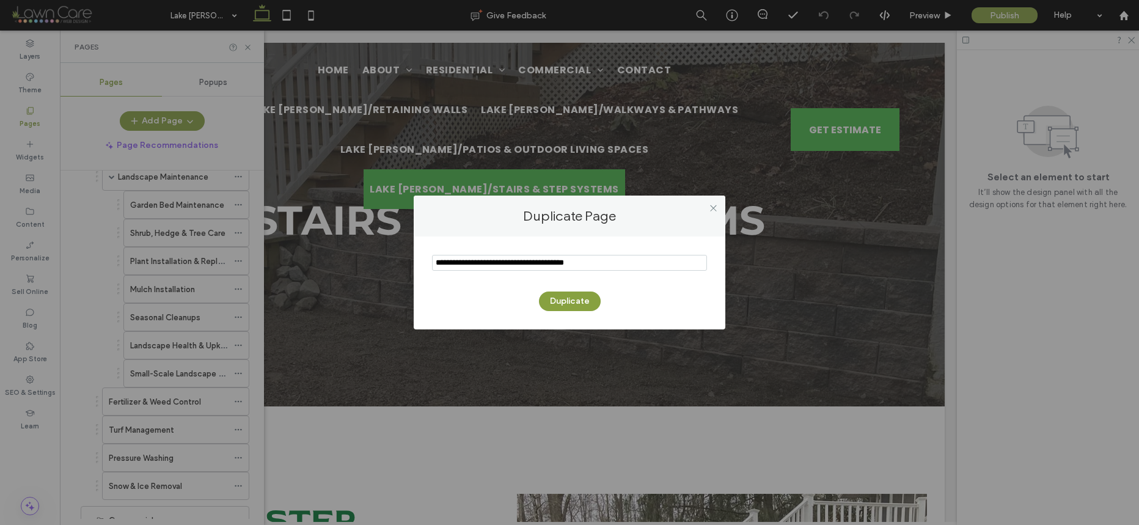
drag, startPoint x: 468, startPoint y: 262, endPoint x: 367, endPoint y: 265, distance: 100.3
click at [367, 265] on div "Duplicate Page Duplicate" at bounding box center [569, 262] width 1139 height 525
type input "**********"
click at [540, 300] on button "Duplicate" at bounding box center [570, 302] width 62 height 20
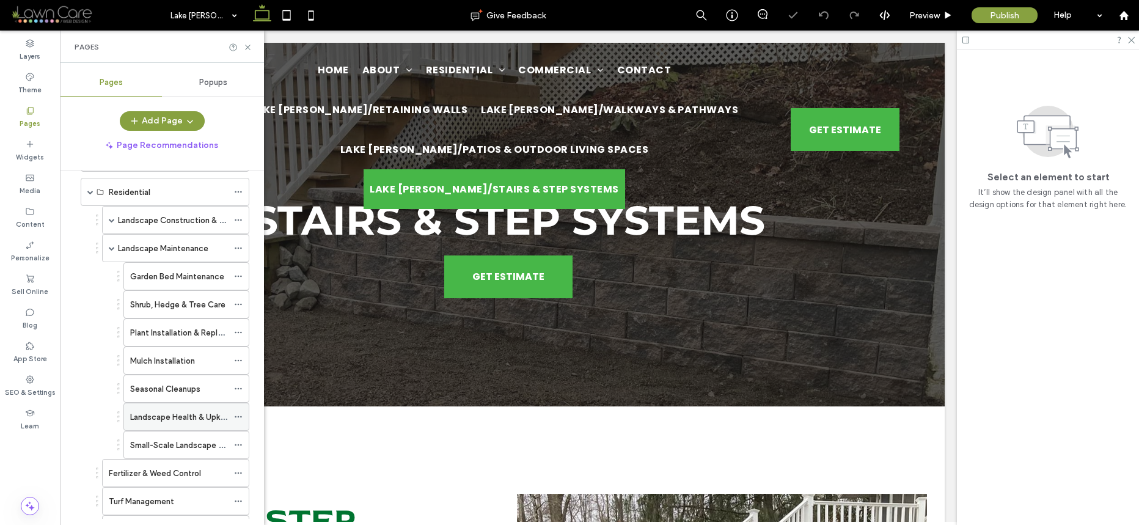
scroll to position [39, 0]
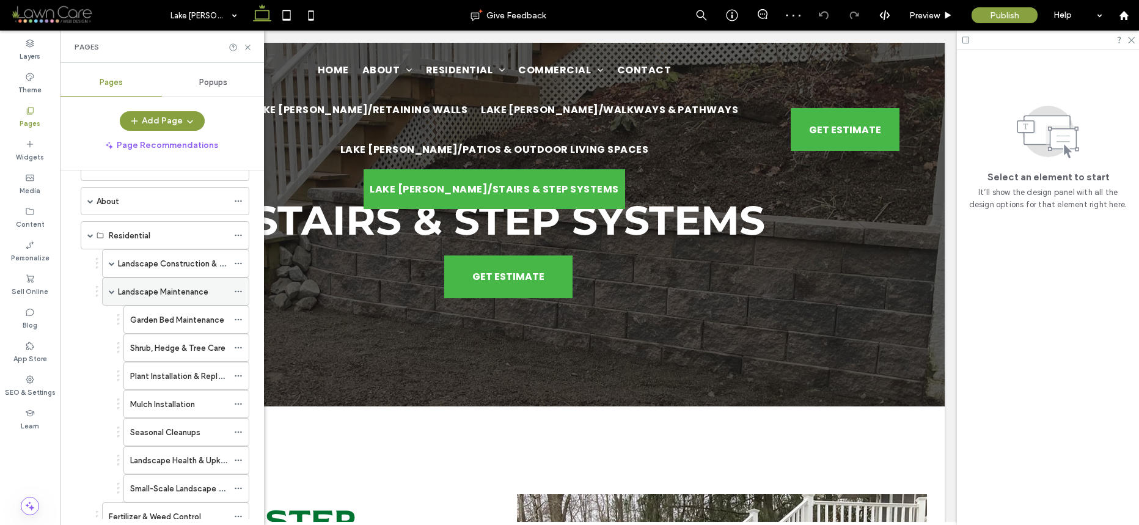
click at [112, 291] on span at bounding box center [112, 292] width 6 height 6
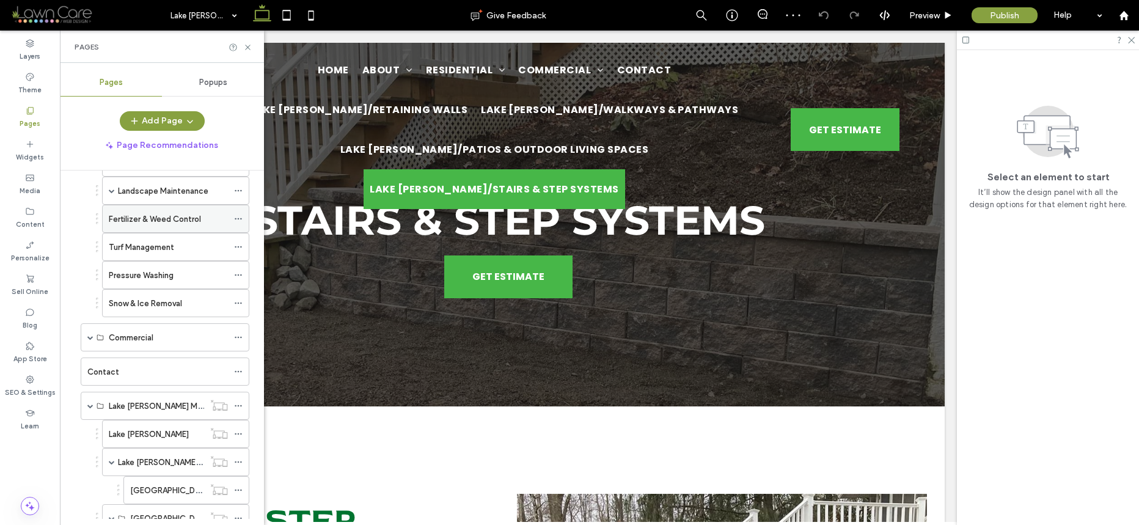
scroll to position [143, 0]
click at [130, 223] on div "Fertilizer & Weed Control" at bounding box center [168, 215] width 119 height 27
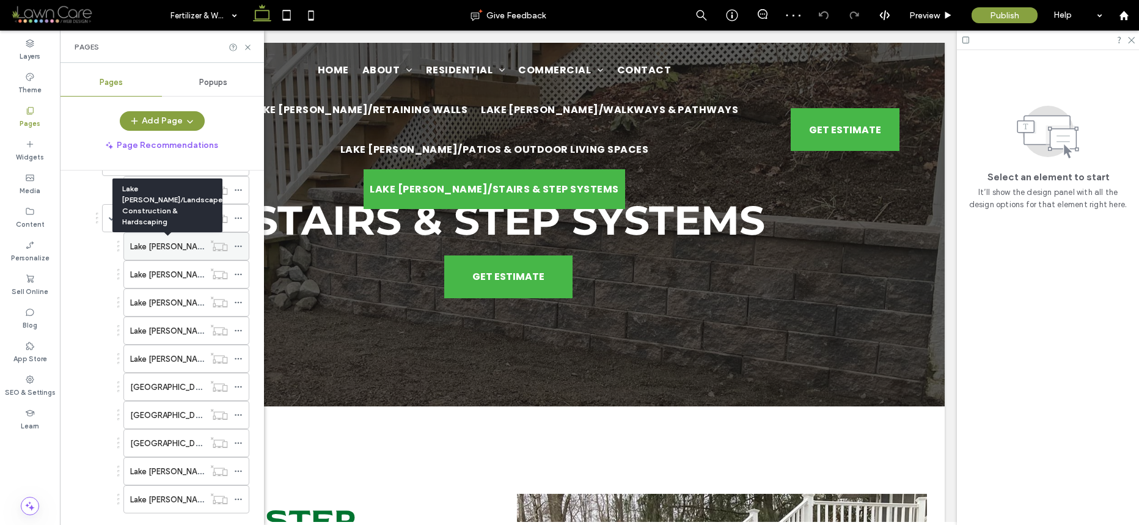
scroll to position [738, 0]
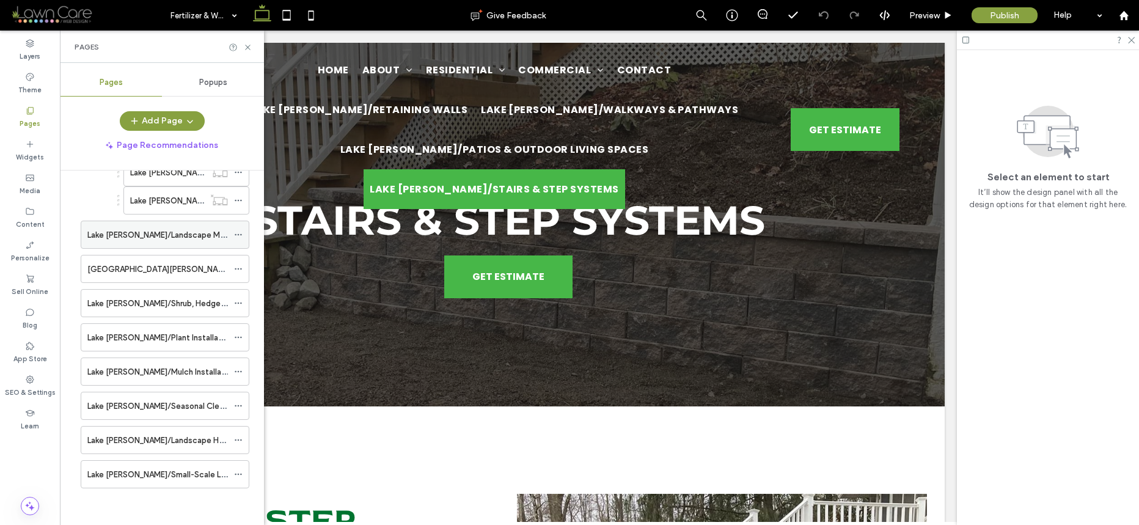
click at [238, 233] on icon at bounding box center [238, 234] width 9 height 9
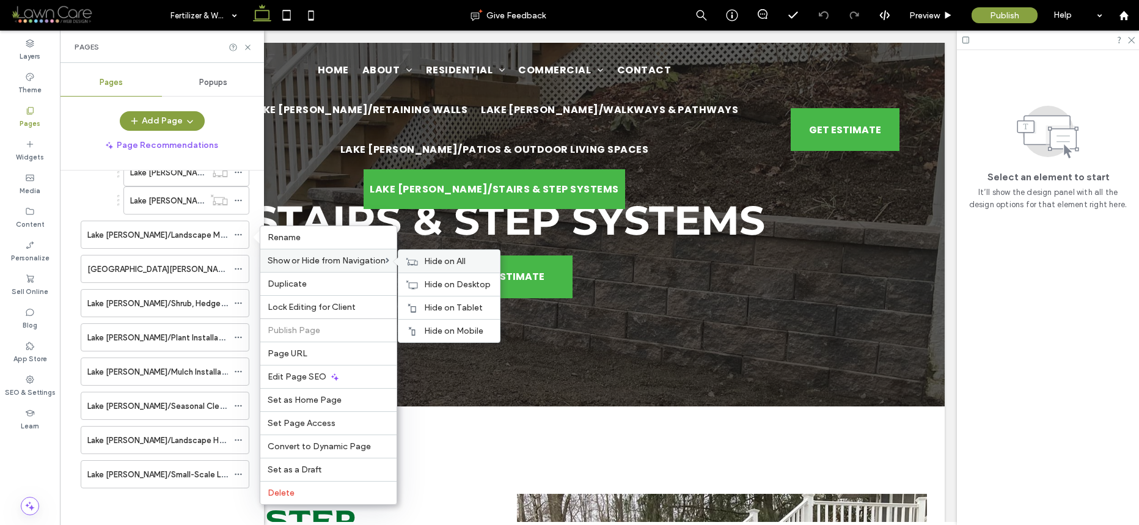
click at [437, 260] on span "Hide on All" at bounding box center [445, 261] width 42 height 10
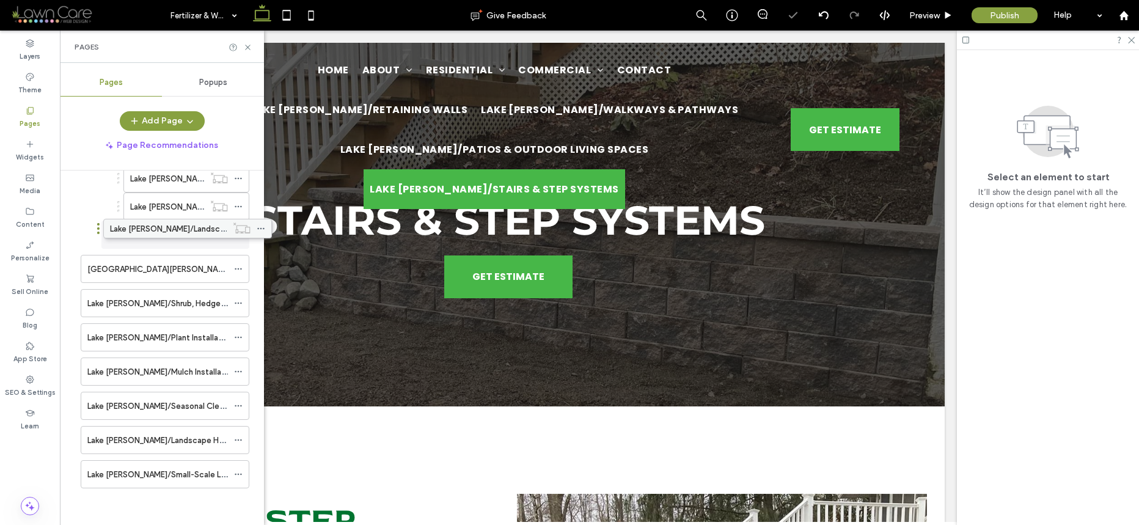
scroll to position [732, 0]
drag, startPoint x: 177, startPoint y: 237, endPoint x: 197, endPoint y: 237, distance: 20.2
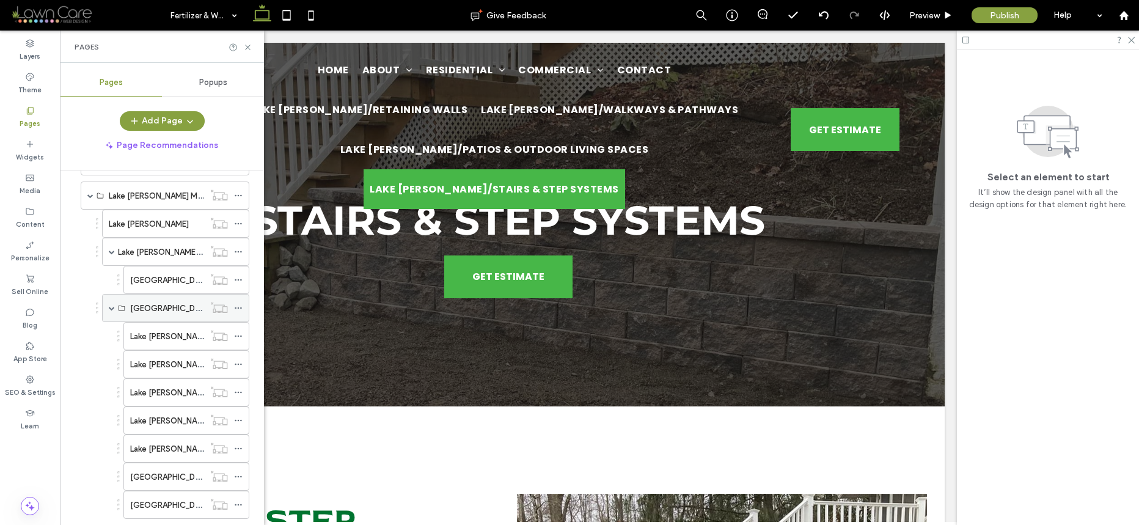
scroll to position [346, 0]
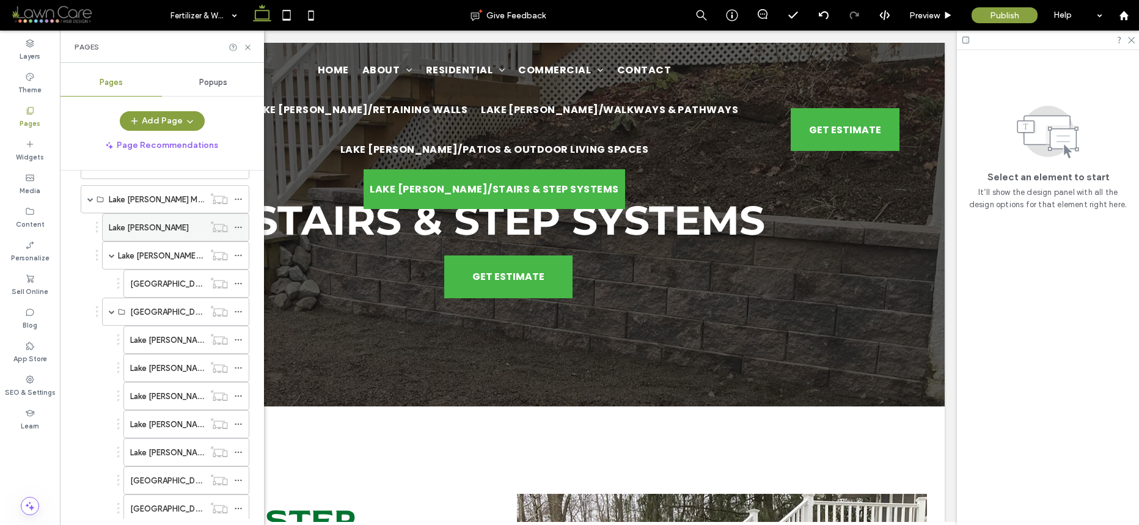
click at [161, 223] on div "Lake [PERSON_NAME]" at bounding box center [156, 227] width 95 height 13
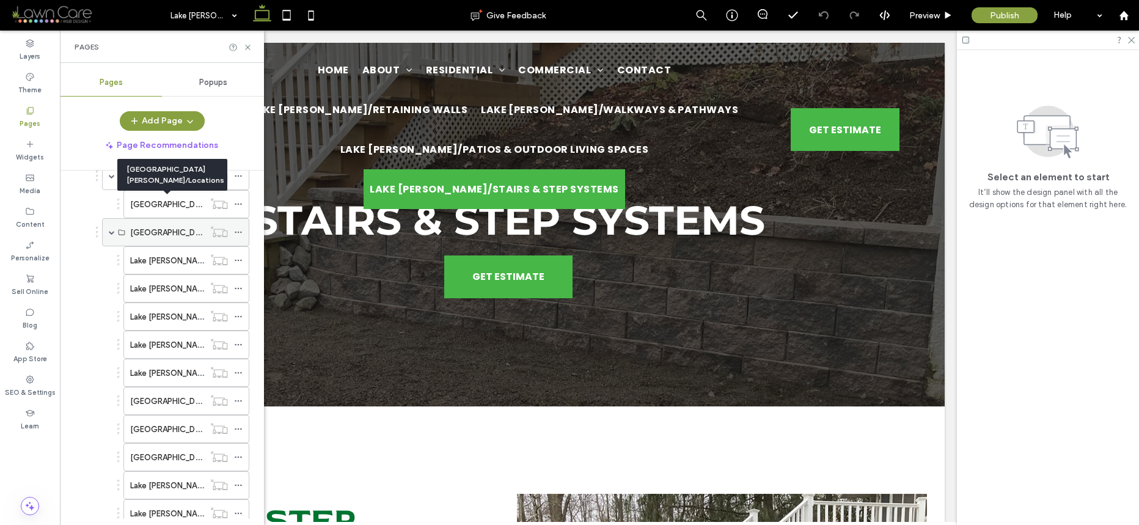
scroll to position [732, 0]
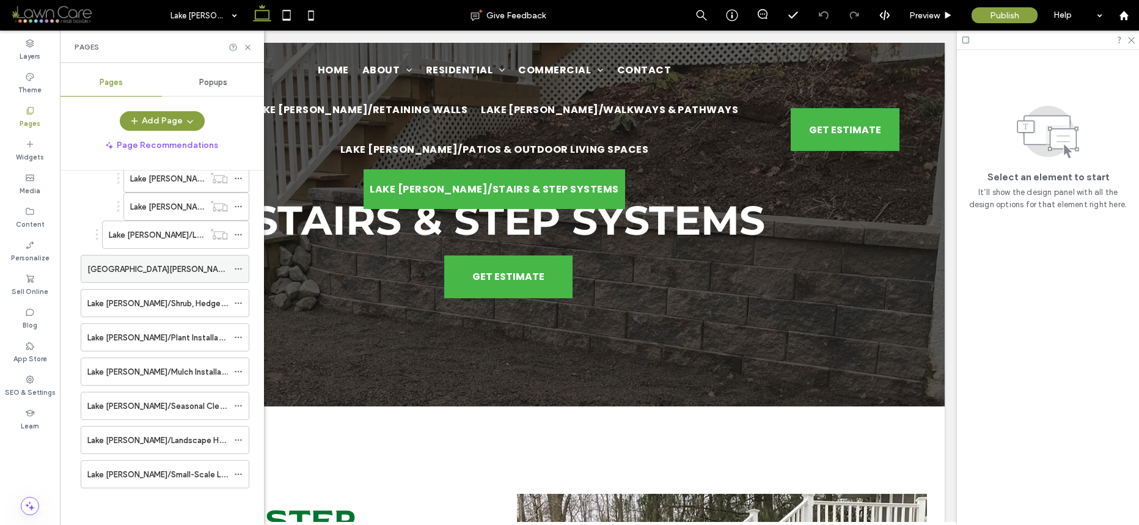
click at [241, 267] on icon at bounding box center [238, 269] width 9 height 9
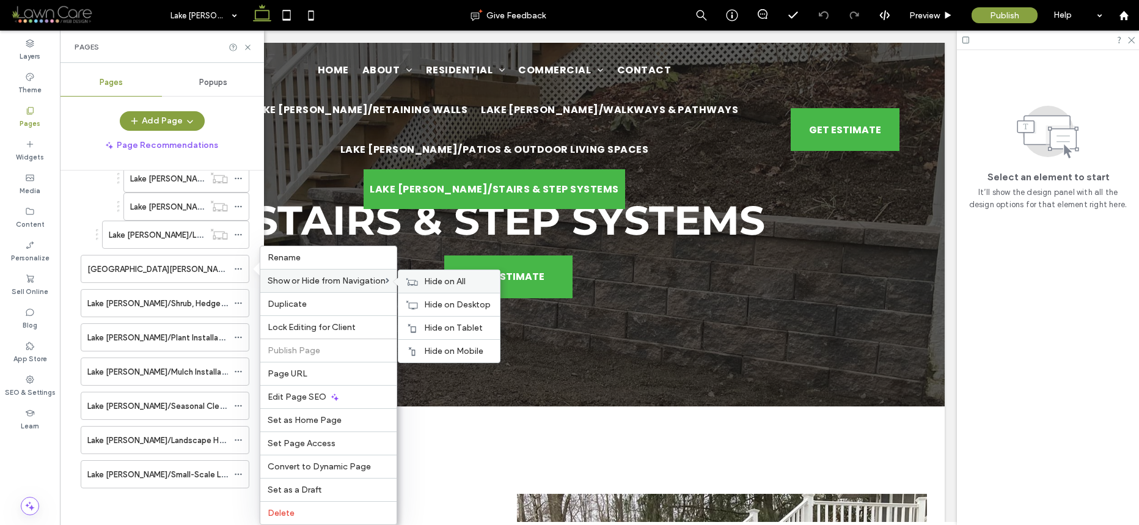
click at [424, 282] on div "Hide on All" at bounding box center [449, 281] width 101 height 23
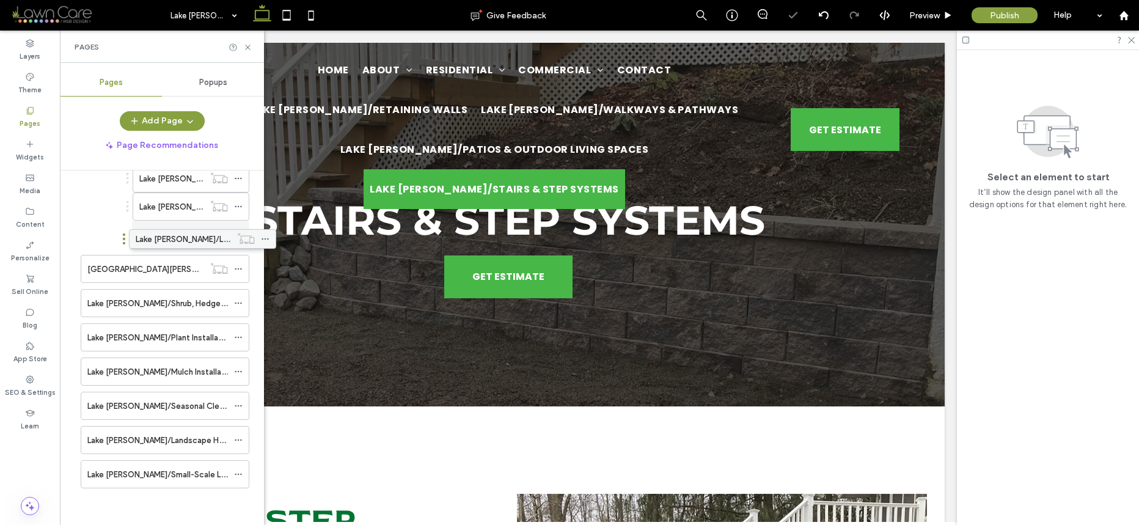
drag, startPoint x: 168, startPoint y: 240, endPoint x: 196, endPoint y: 241, distance: 28.2
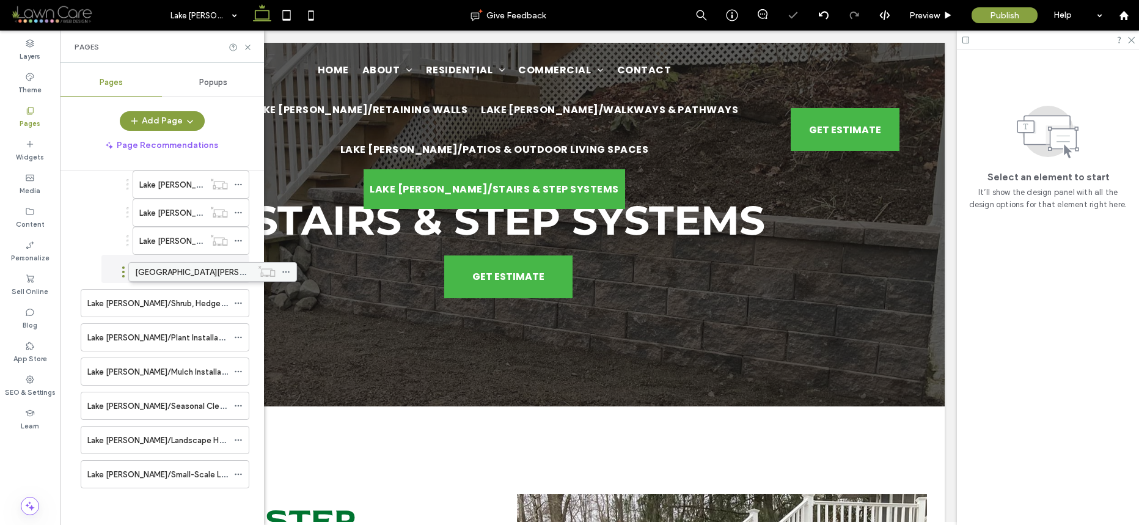
drag, startPoint x: 152, startPoint y: 265, endPoint x: 203, endPoint y: 272, distance: 51.9
drag, startPoint x: 151, startPoint y: 268, endPoint x: 173, endPoint y: 266, distance: 22.1
click at [240, 301] on icon at bounding box center [238, 303] width 9 height 9
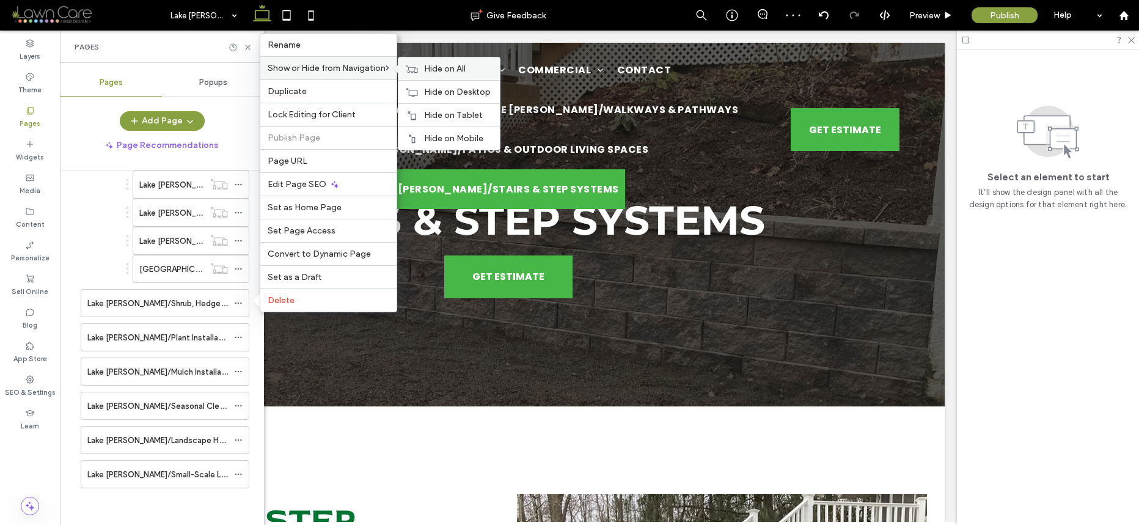
click at [418, 71] on icon at bounding box center [412, 69] width 12 height 9
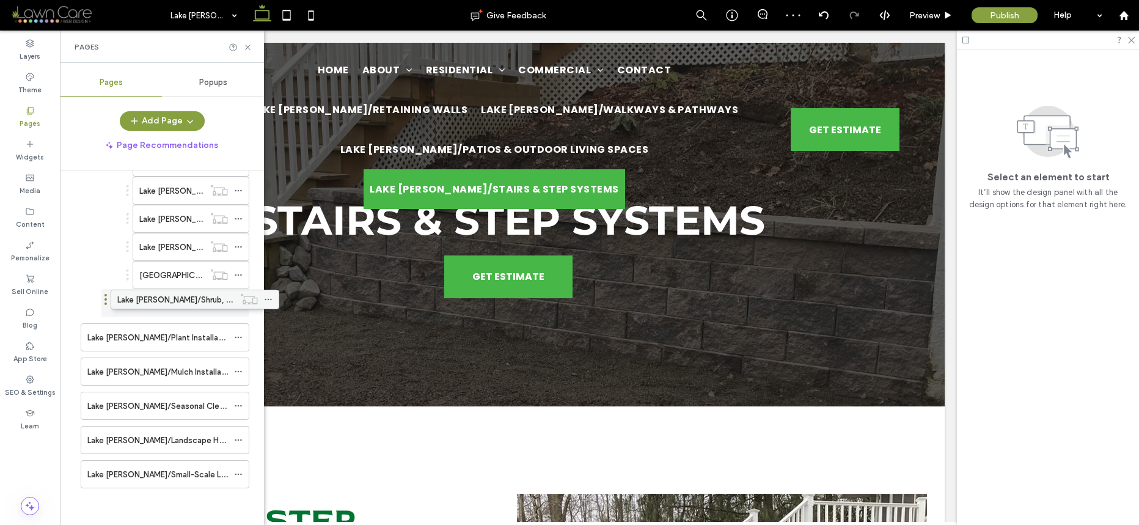
scroll to position [720, 0]
drag, startPoint x: 168, startPoint y: 302, endPoint x: 211, endPoint y: 310, distance: 43.5
drag, startPoint x: 153, startPoint y: 309, endPoint x: 174, endPoint y: 307, distance: 20.9
drag, startPoint x: 172, startPoint y: 306, endPoint x: 206, endPoint y: 306, distance: 34.2
click at [235, 336] on icon at bounding box center [238, 337] width 9 height 9
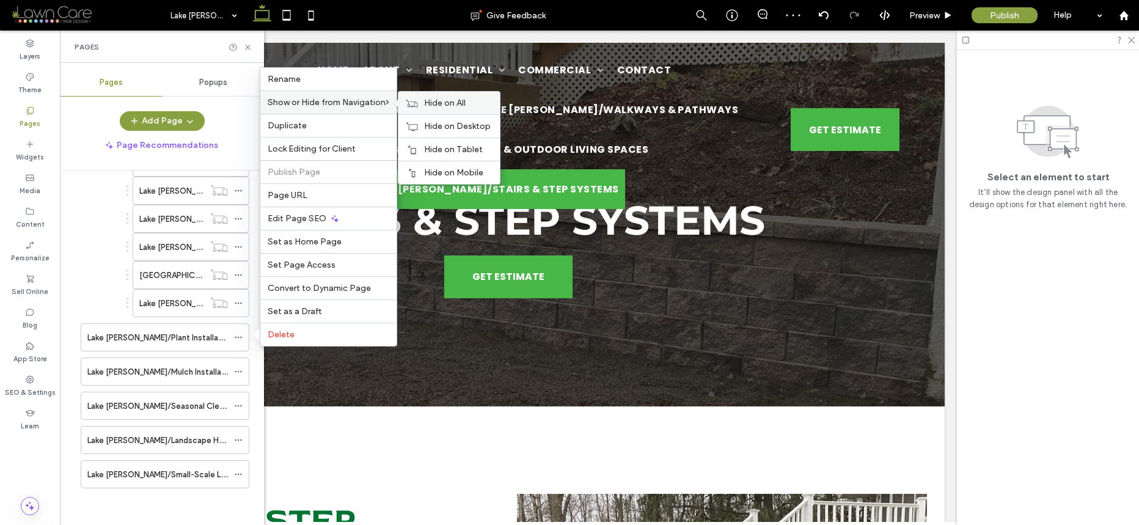
click at [406, 105] on div "Hide on All" at bounding box center [449, 103] width 101 height 23
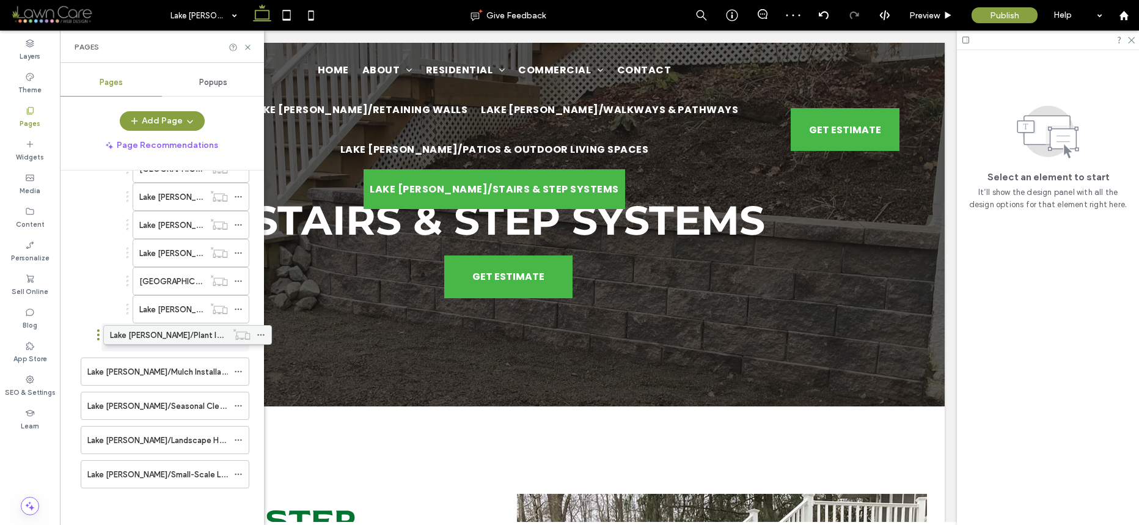
scroll to position [714, 0]
drag, startPoint x: 160, startPoint y: 337, endPoint x: 186, endPoint y: 337, distance: 25.7
drag, startPoint x: 130, startPoint y: 339, endPoint x: 165, endPoint y: 339, distance: 35.5
click at [235, 370] on icon at bounding box center [238, 371] width 9 height 9
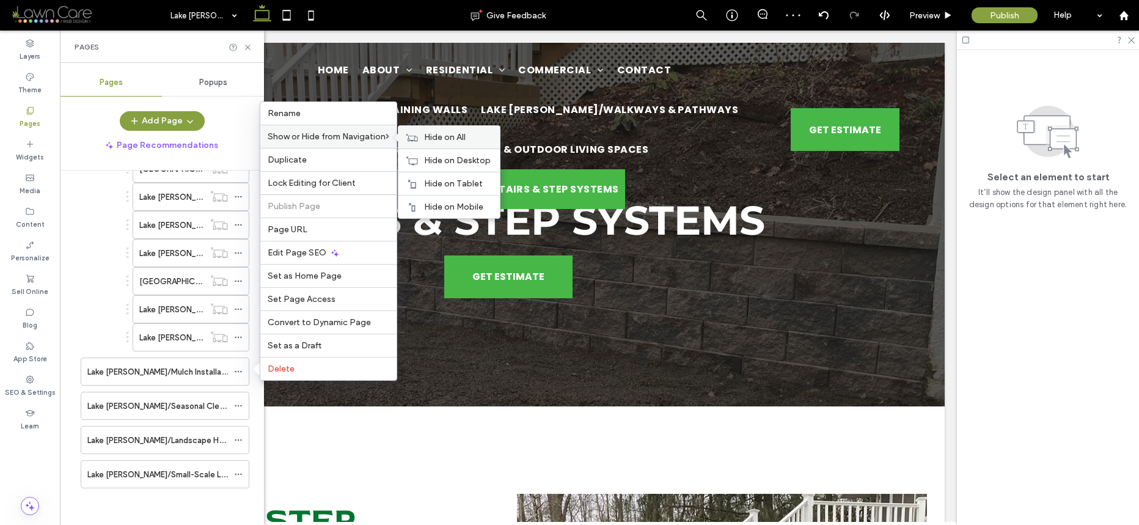
click at [411, 134] on icon at bounding box center [412, 137] width 12 height 9
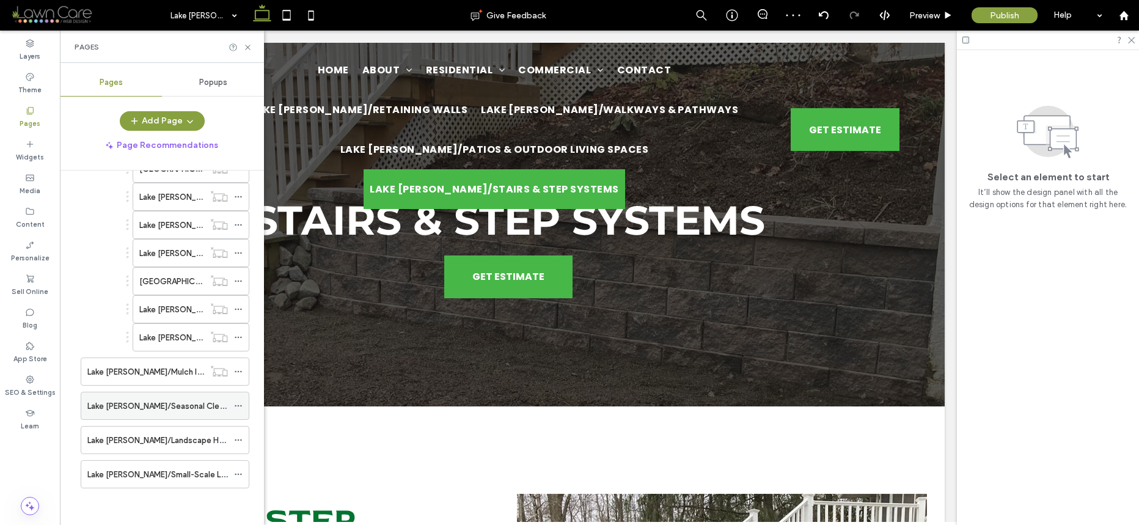
click at [237, 403] on icon at bounding box center [238, 406] width 9 height 9
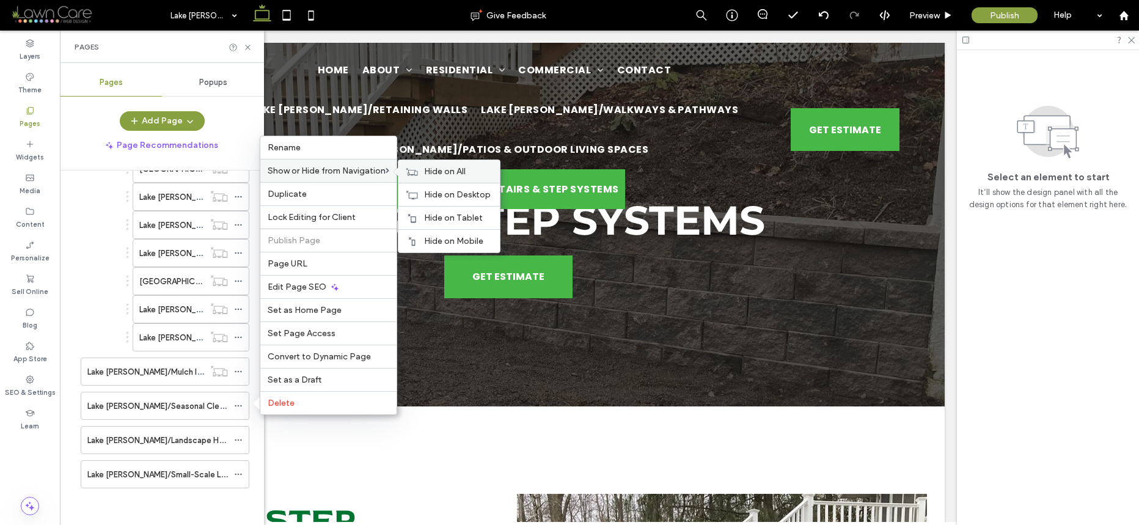
click at [425, 167] on div "Hide on All" at bounding box center [449, 171] width 101 height 23
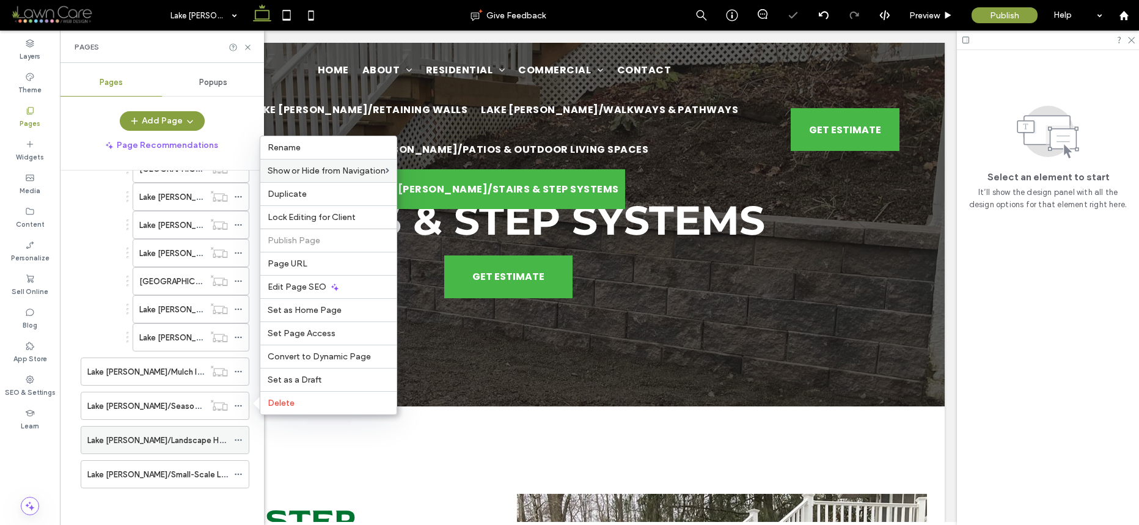
click at [239, 439] on icon at bounding box center [238, 440] width 9 height 9
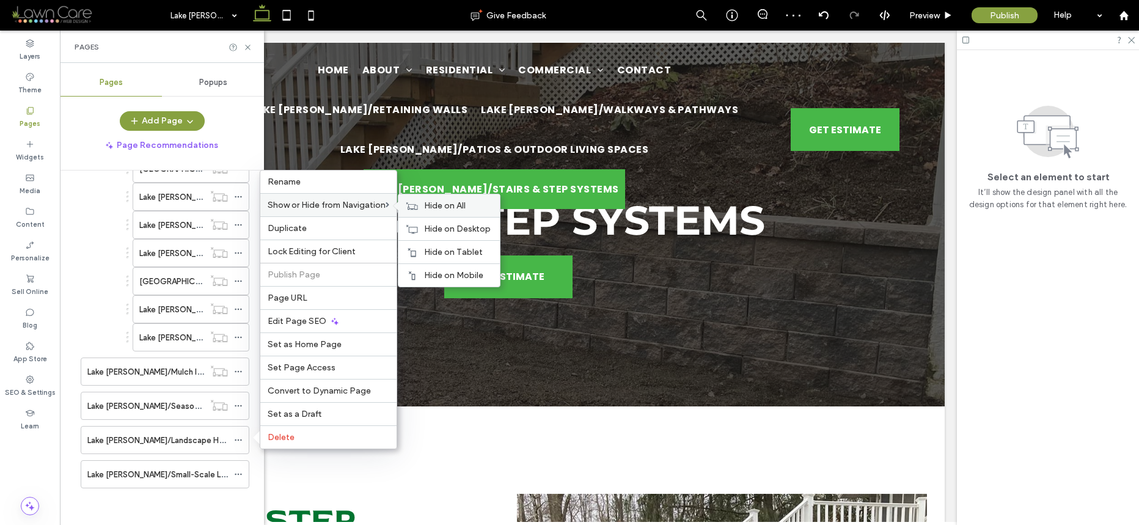
click at [430, 202] on span "Hide on All" at bounding box center [445, 206] width 42 height 10
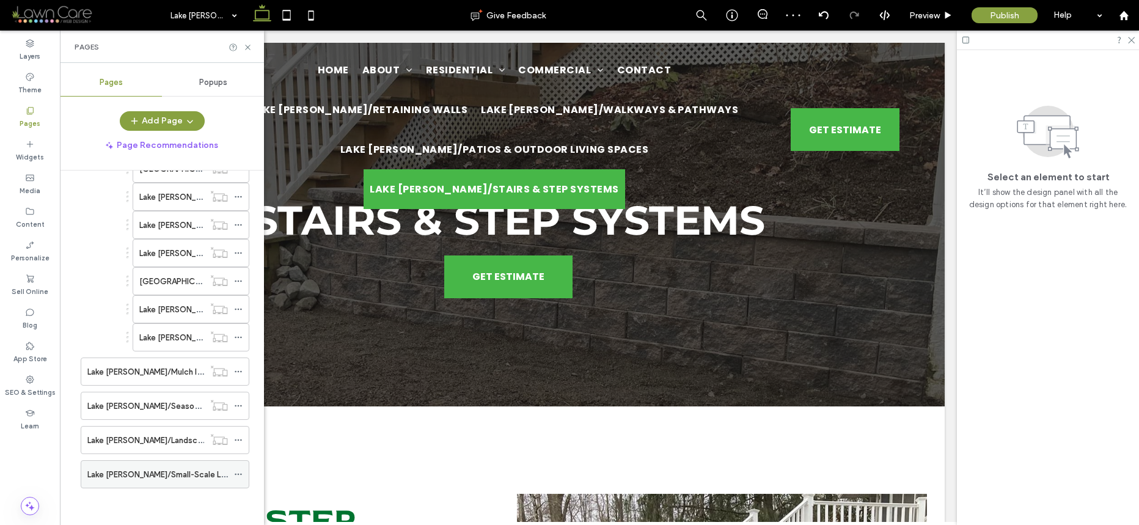
click at [238, 473] on icon at bounding box center [238, 474] width 9 height 9
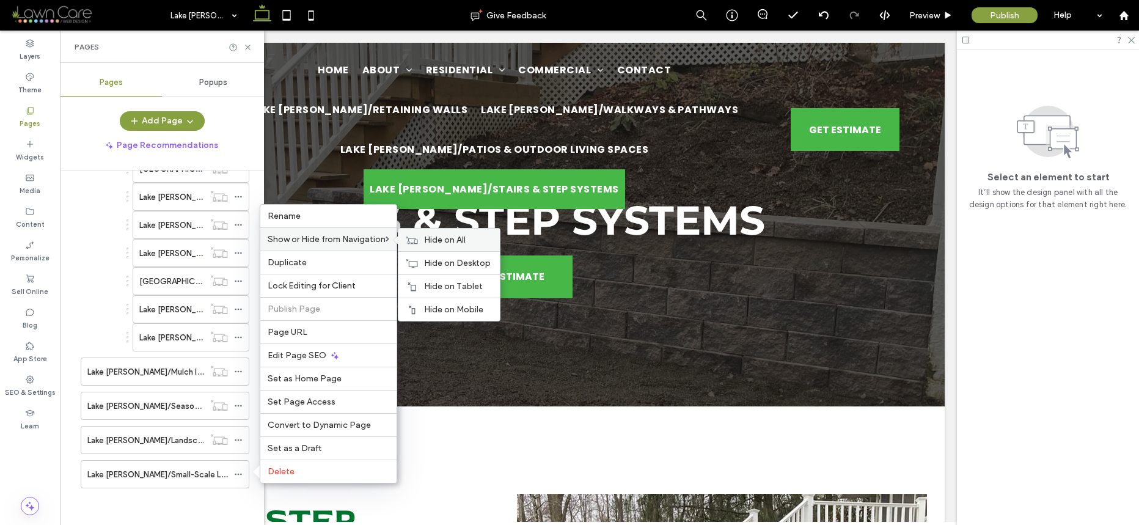
click at [428, 238] on span "Hide on All" at bounding box center [445, 240] width 42 height 10
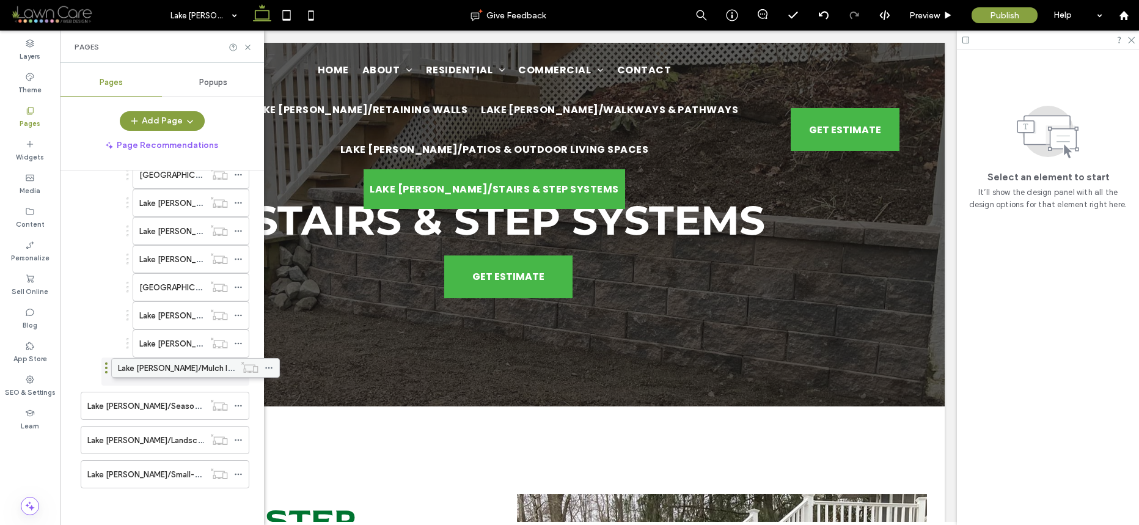
scroll to position [708, 0]
drag, startPoint x: 138, startPoint y: 364, endPoint x: 172, endPoint y: 365, distance: 34.2
drag, startPoint x: 153, startPoint y: 371, endPoint x: 173, endPoint y: 370, distance: 19.6
drag, startPoint x: 143, startPoint y: 373, endPoint x: 168, endPoint y: 373, distance: 25.1
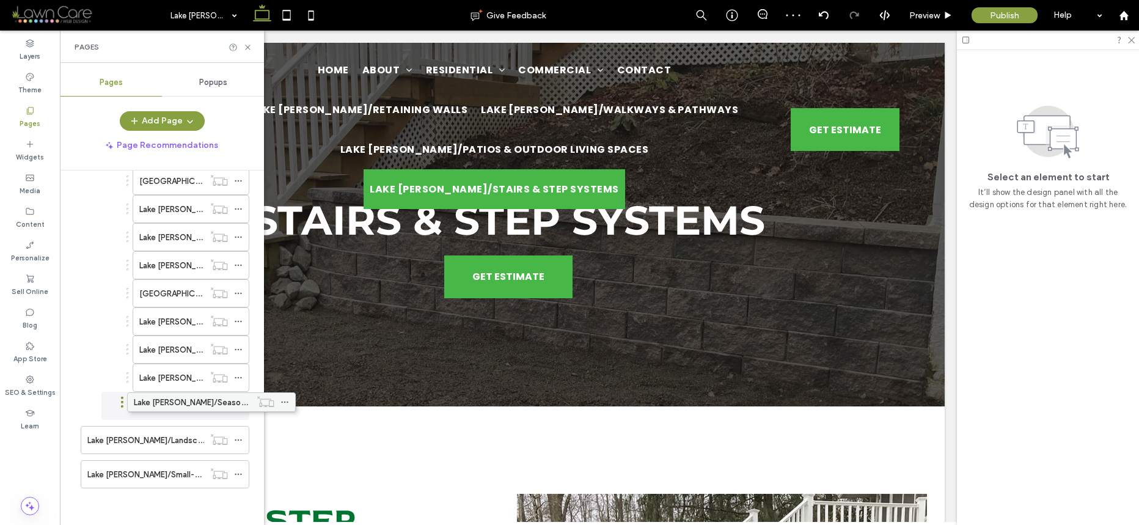
scroll to position [702, 0]
drag, startPoint x: 134, startPoint y: 403, endPoint x: 184, endPoint y: 402, distance: 50.1
drag, startPoint x: 161, startPoint y: 408, endPoint x: 188, endPoint y: 408, distance: 26.9
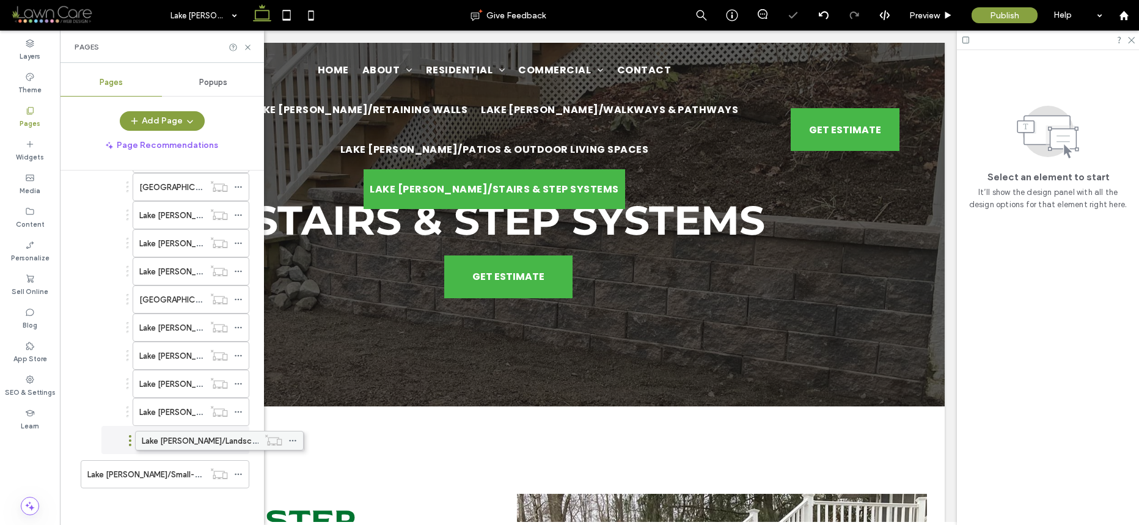
scroll to position [696, 0]
drag, startPoint x: 155, startPoint y: 438, endPoint x: 207, endPoint y: 441, distance: 52.7
drag, startPoint x: 156, startPoint y: 441, endPoint x: 178, endPoint y: 440, distance: 22.0
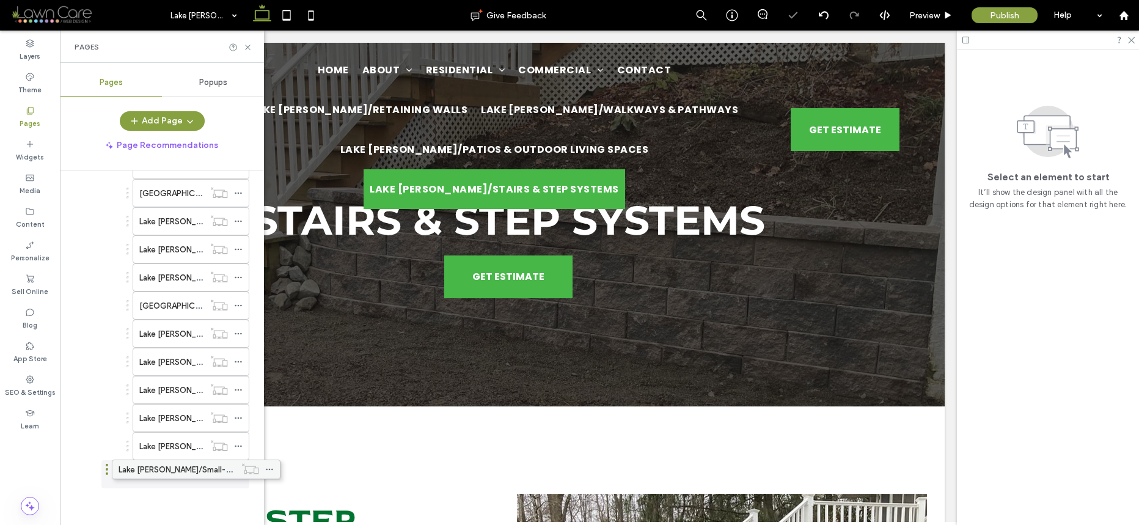
scroll to position [690, 0]
drag, startPoint x: 150, startPoint y: 466, endPoint x: 191, endPoint y: 466, distance: 40.3
drag, startPoint x: 132, startPoint y: 470, endPoint x: 152, endPoint y: 469, distance: 20.2
drag, startPoint x: 152, startPoint y: 469, endPoint x: 176, endPoint y: 467, distance: 24.6
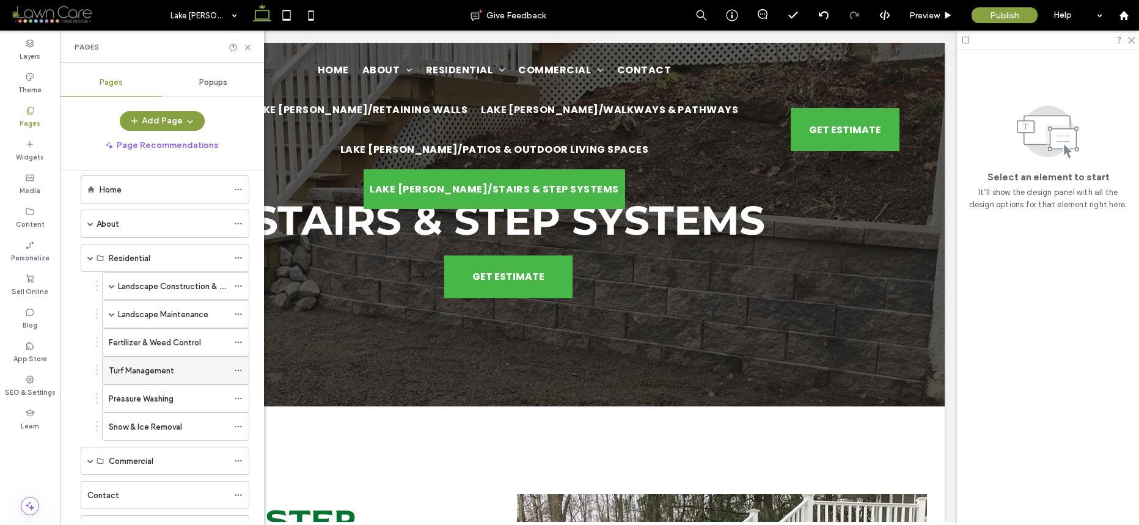
scroll to position [0, 0]
